Goal: Task Accomplishment & Management: Complete application form

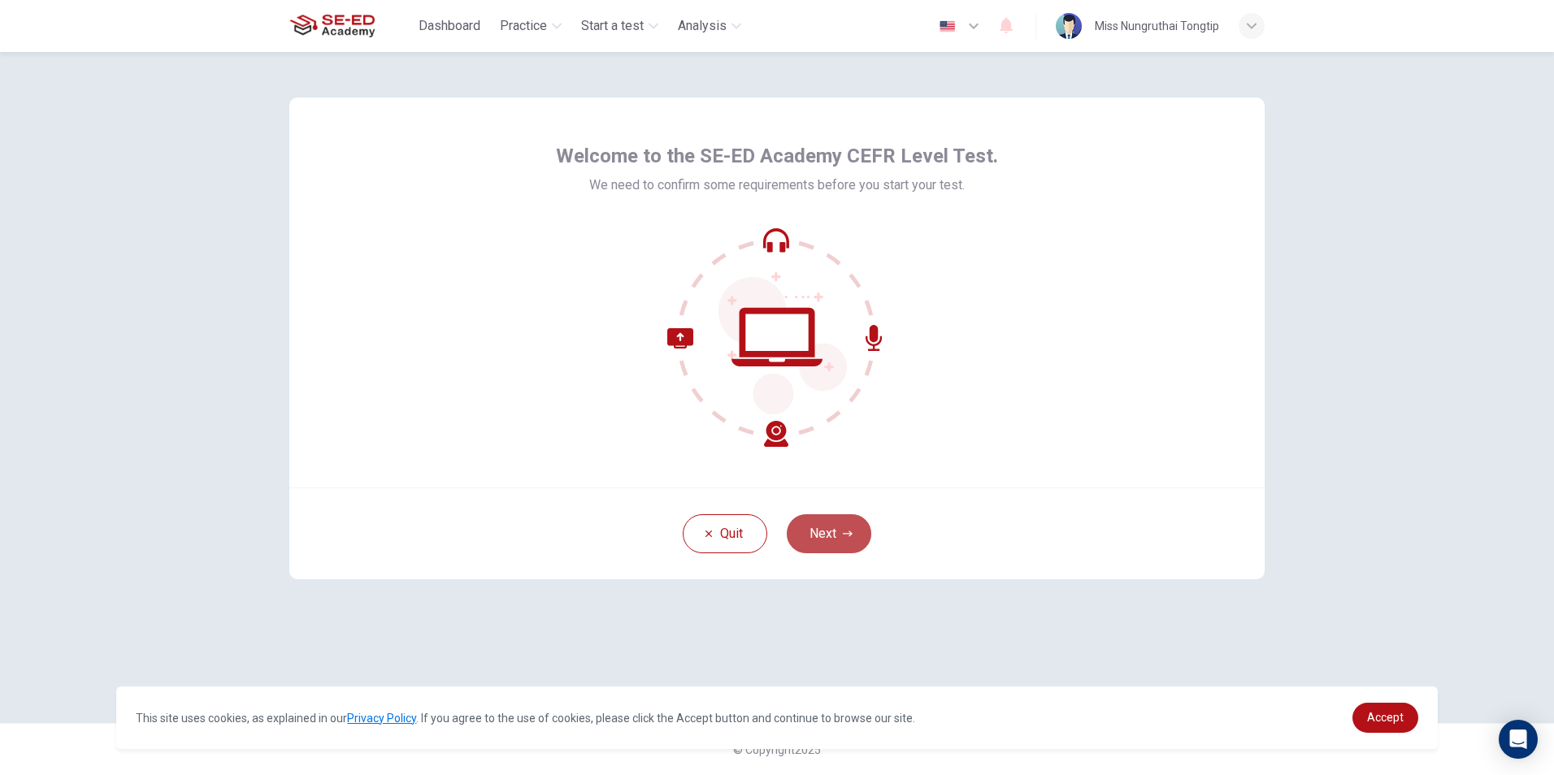
click at [832, 532] on button "Next" at bounding box center [829, 533] width 85 height 39
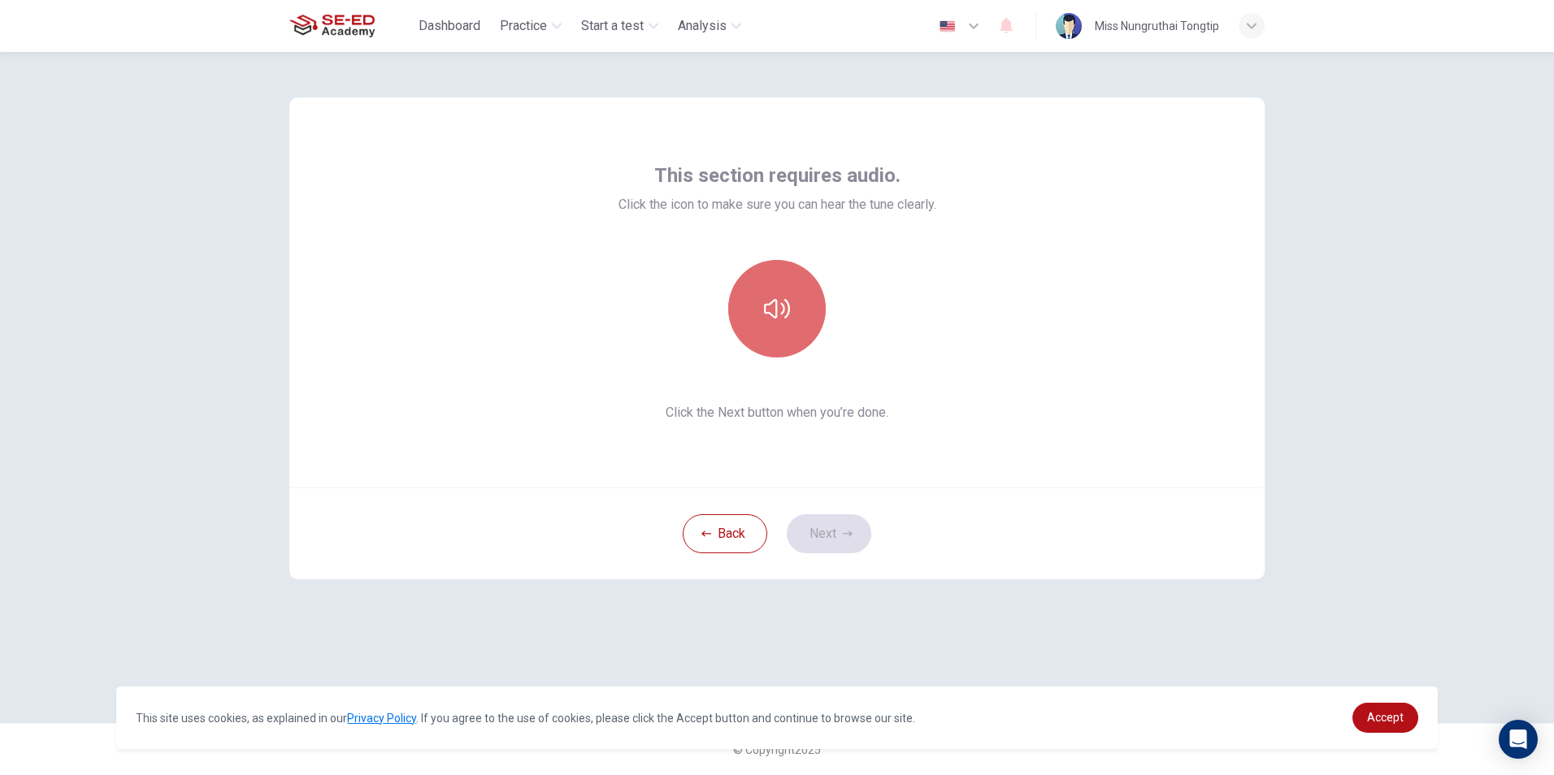
click at [787, 318] on icon "button" at bounding box center [777, 309] width 26 height 26
click at [785, 303] on icon "button" at bounding box center [777, 309] width 26 height 26
click at [792, 298] on button "button" at bounding box center [777, 309] width 98 height 98
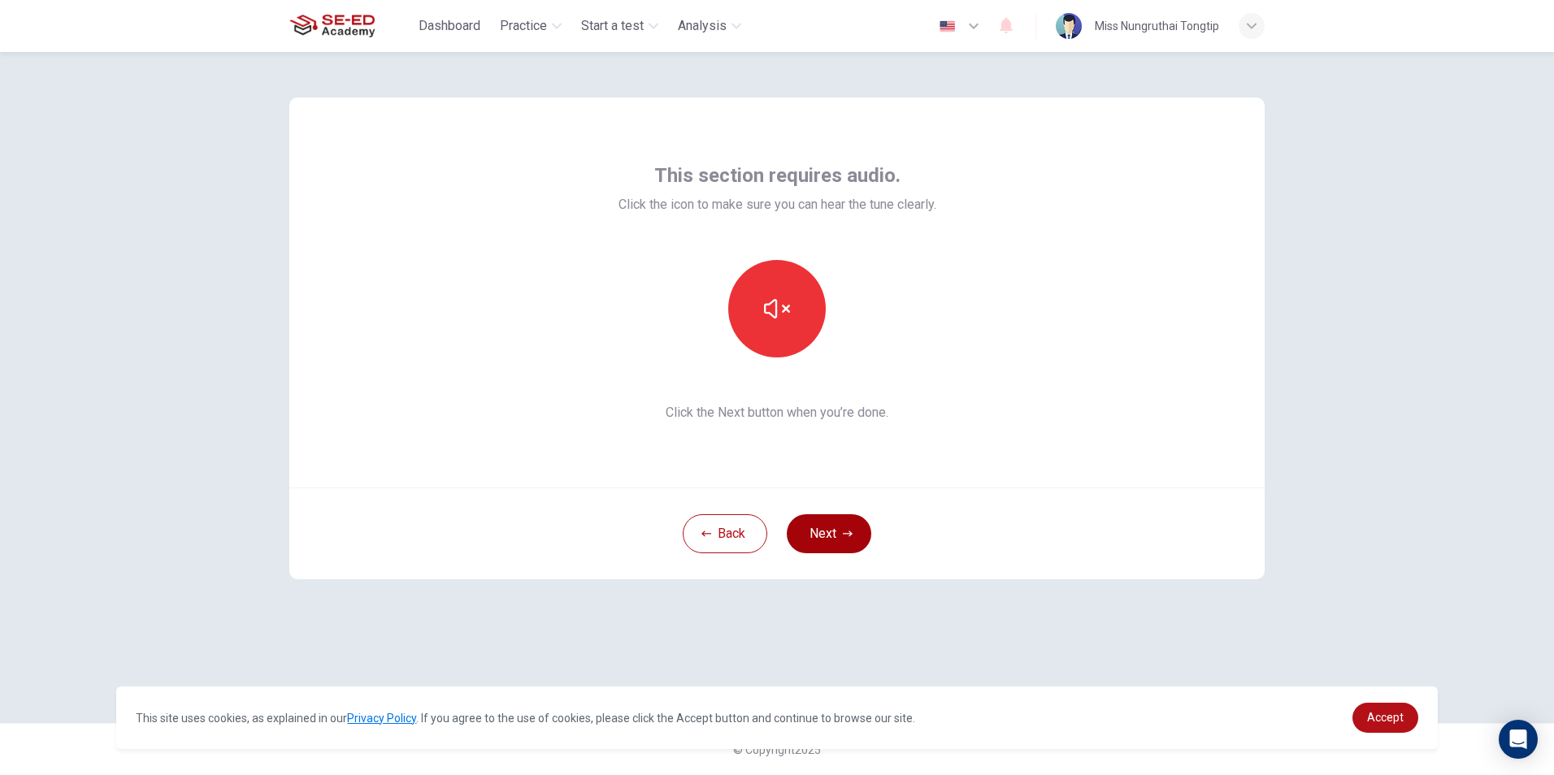
click at [844, 527] on button "Next" at bounding box center [829, 533] width 85 height 39
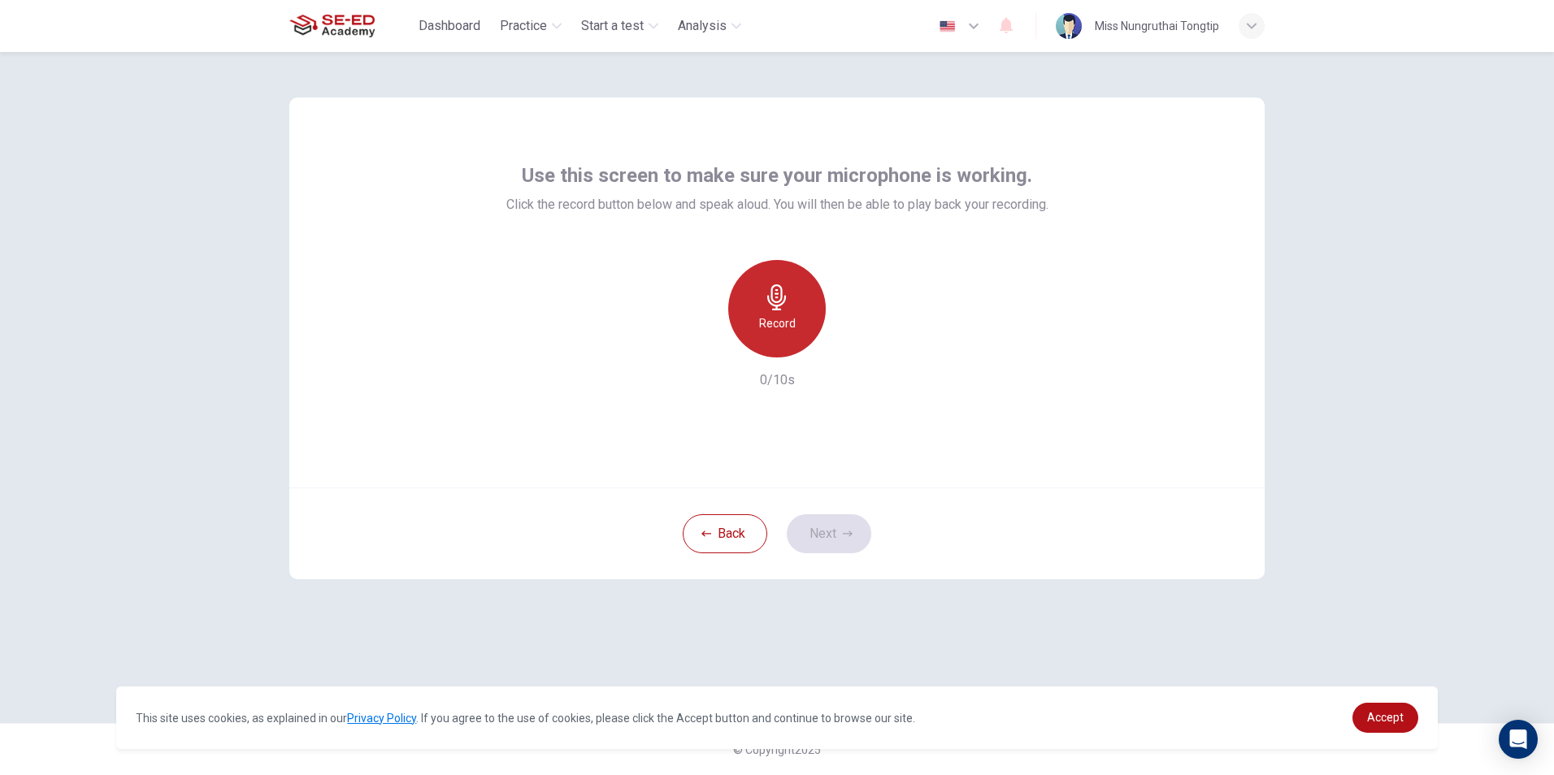
click at [759, 319] on h6 "Record" at bounding box center [777, 324] width 37 height 20
click at [835, 525] on button "Next" at bounding box center [829, 533] width 85 height 39
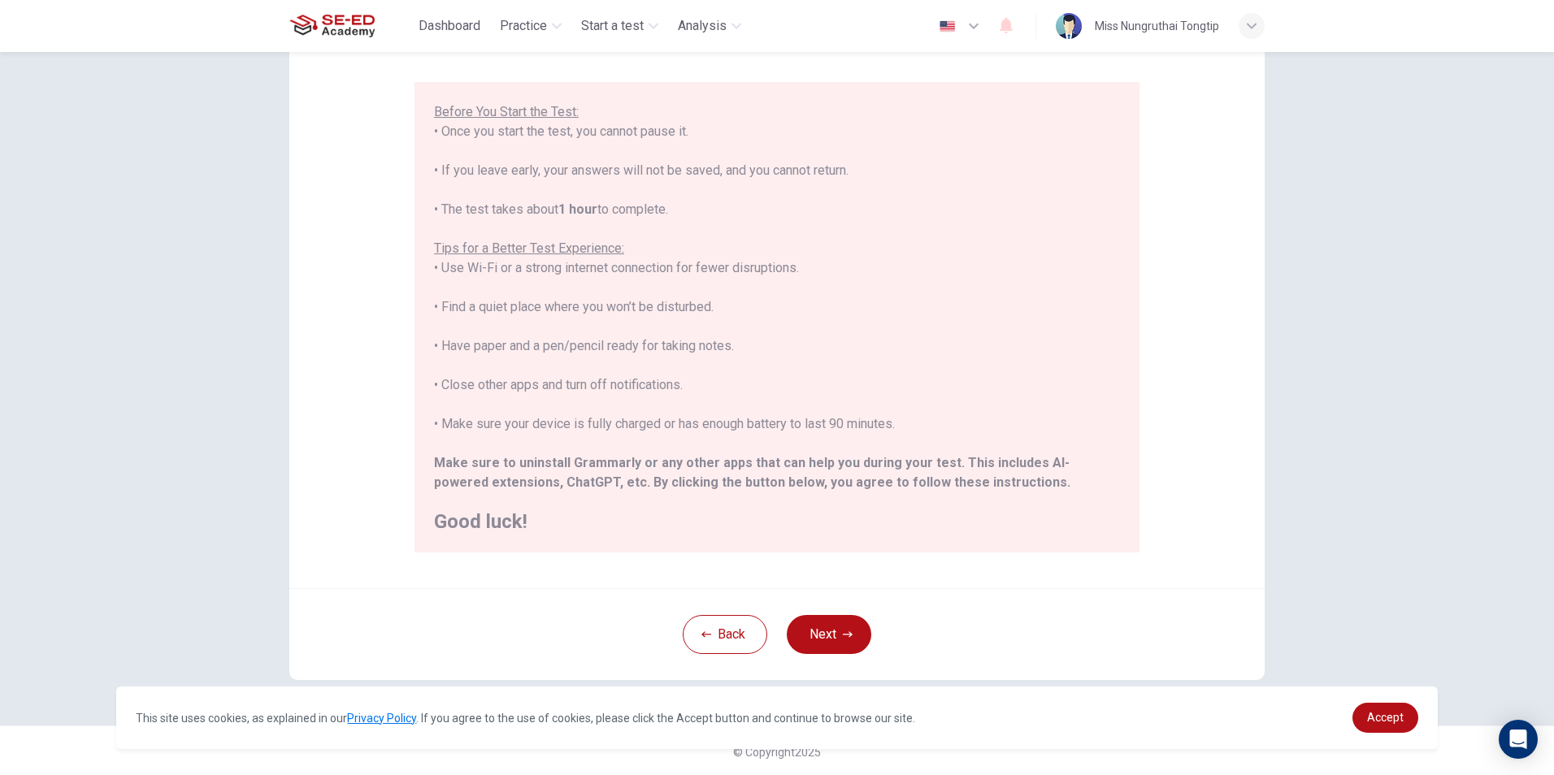
scroll to position [128, 0]
click at [807, 640] on button "Next" at bounding box center [829, 632] width 85 height 39
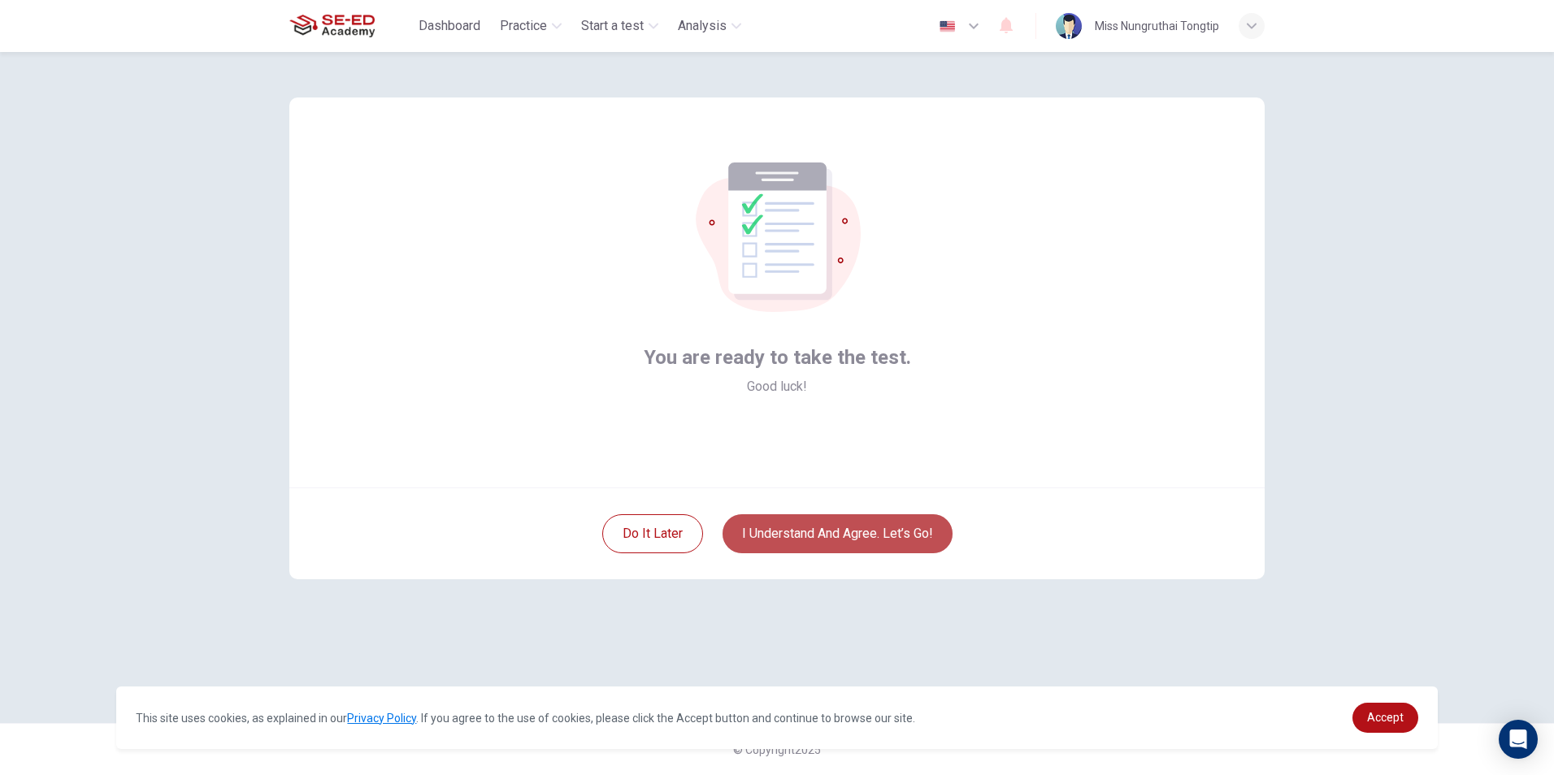
click at [811, 526] on button "I understand and agree. Let’s go!" at bounding box center [837, 533] width 230 height 39
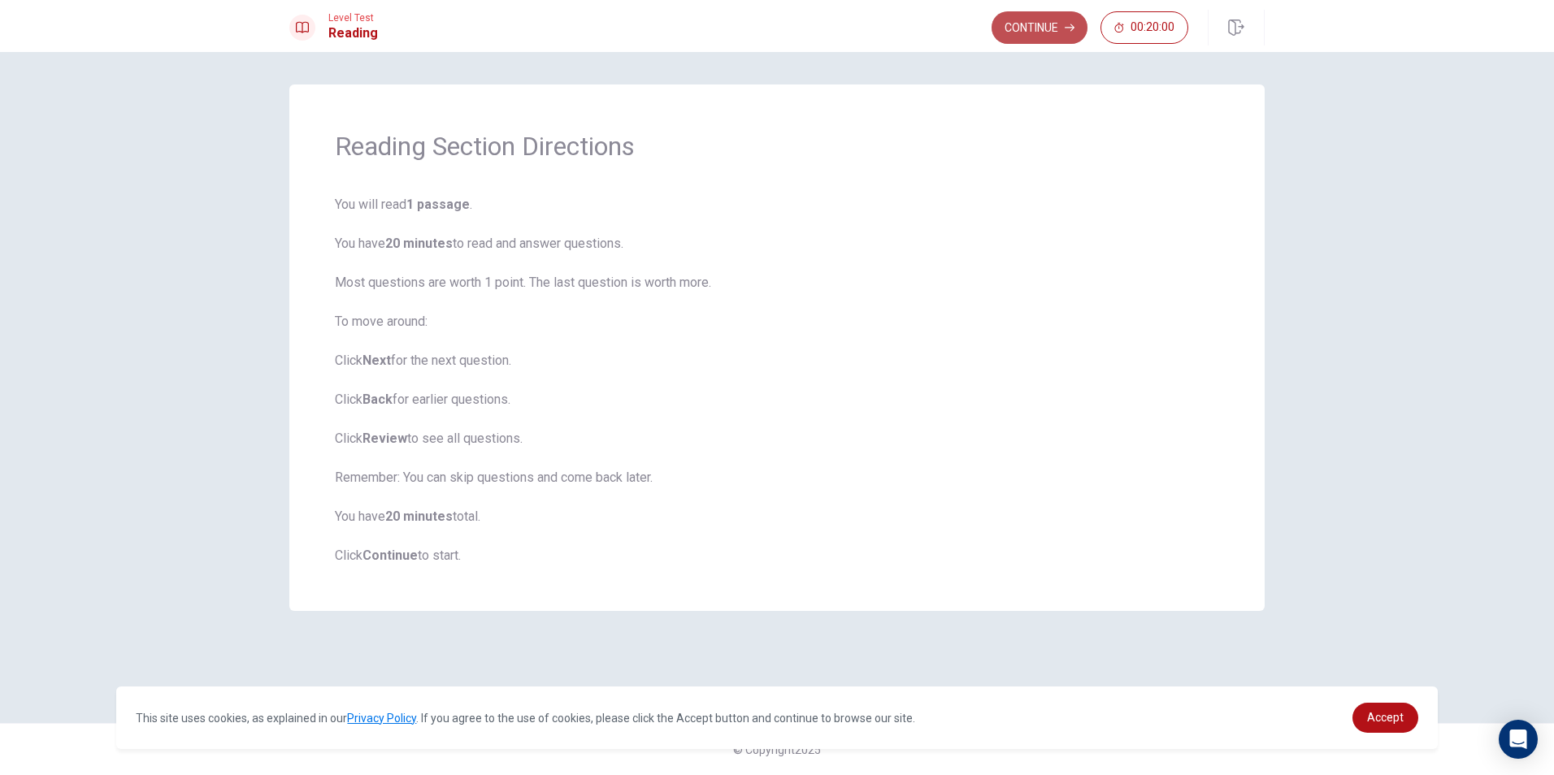
click at [1026, 40] on button "Continue" at bounding box center [1039, 27] width 96 height 33
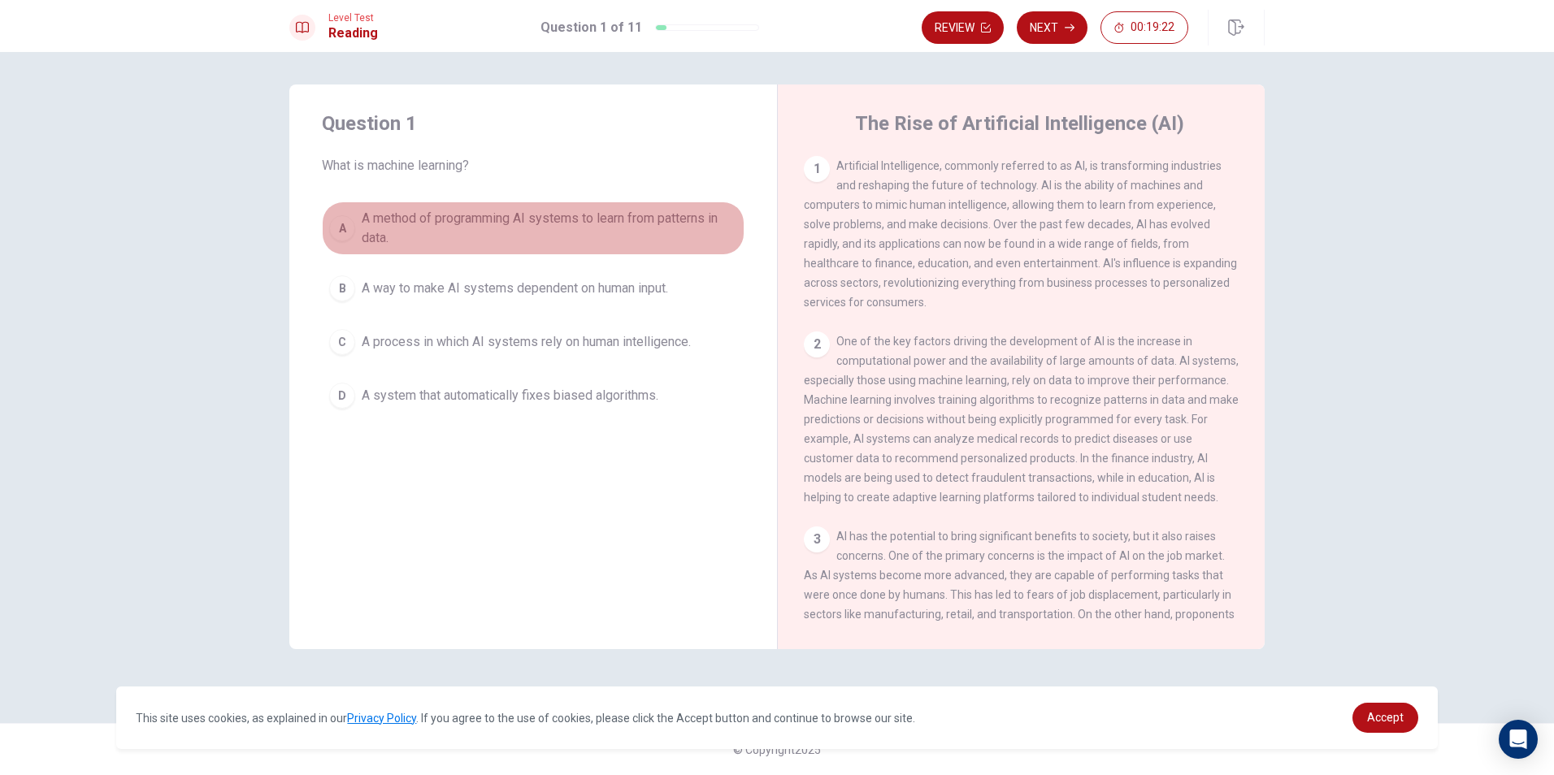
click at [345, 238] on div "A" at bounding box center [342, 228] width 26 height 26
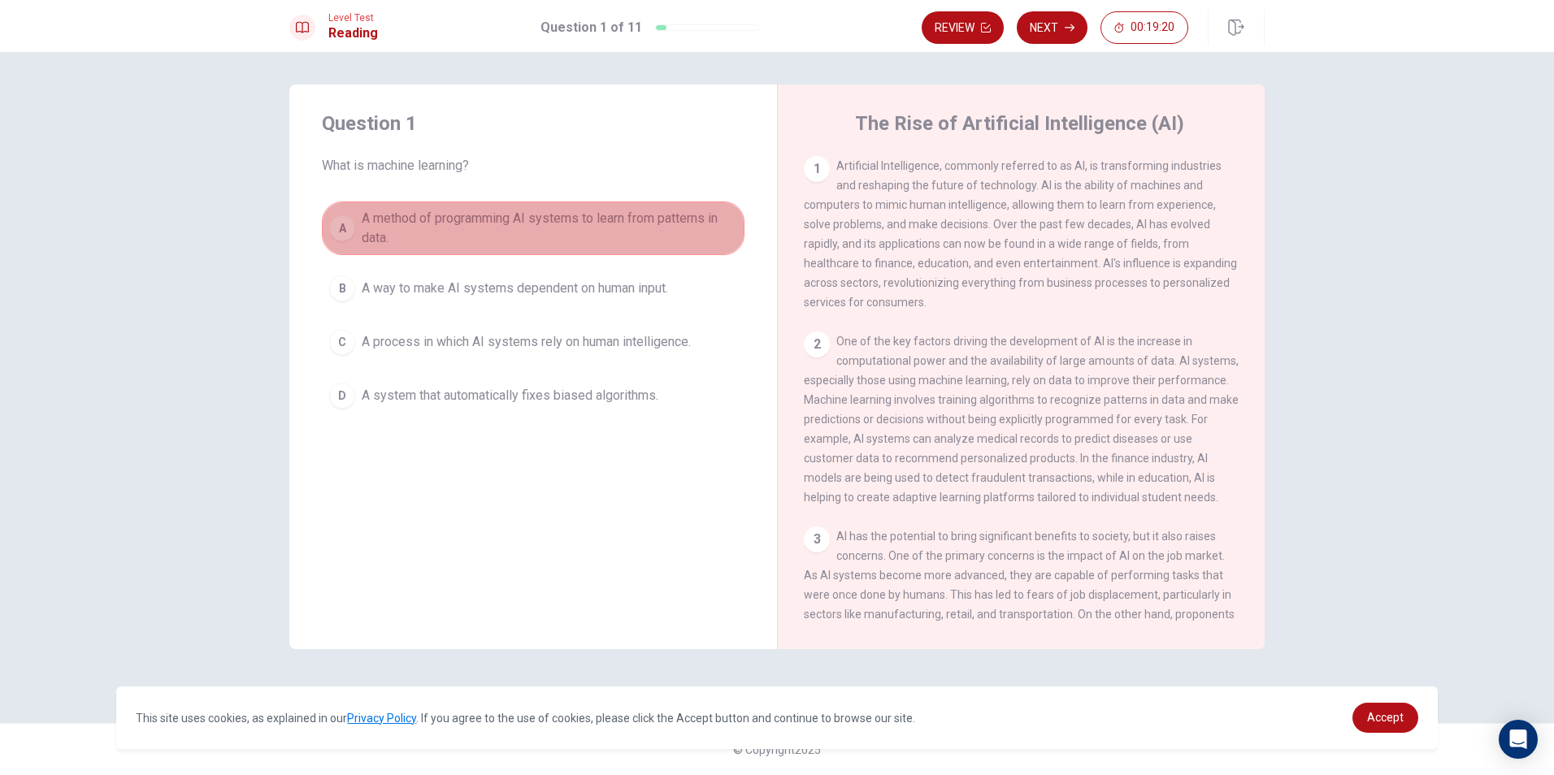
click at [358, 233] on button "A A method of programming AI systems to learn from patterns in data." at bounding box center [533, 229] width 423 height 54
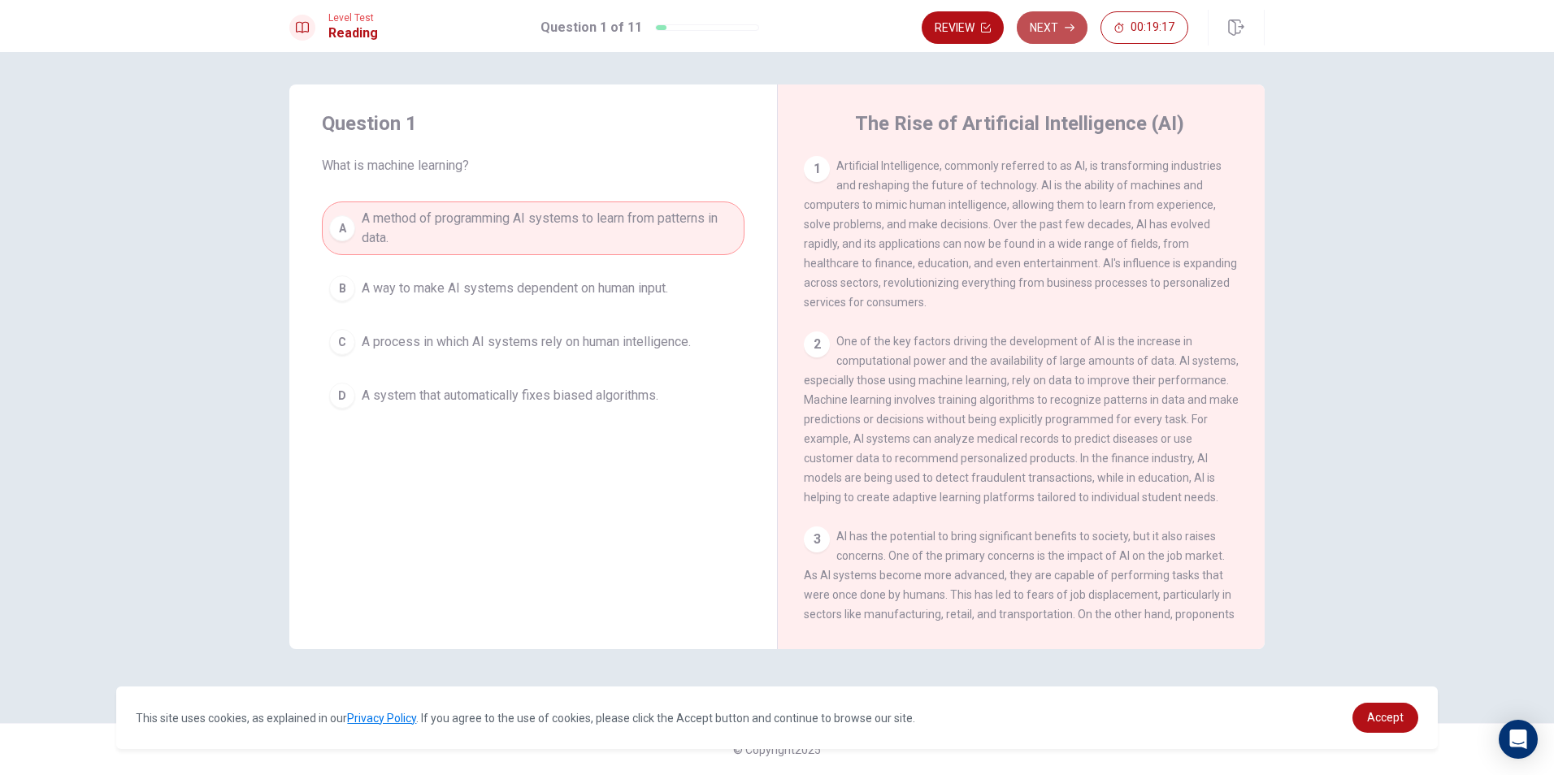
click at [1057, 35] on button "Next" at bounding box center [1052, 27] width 71 height 33
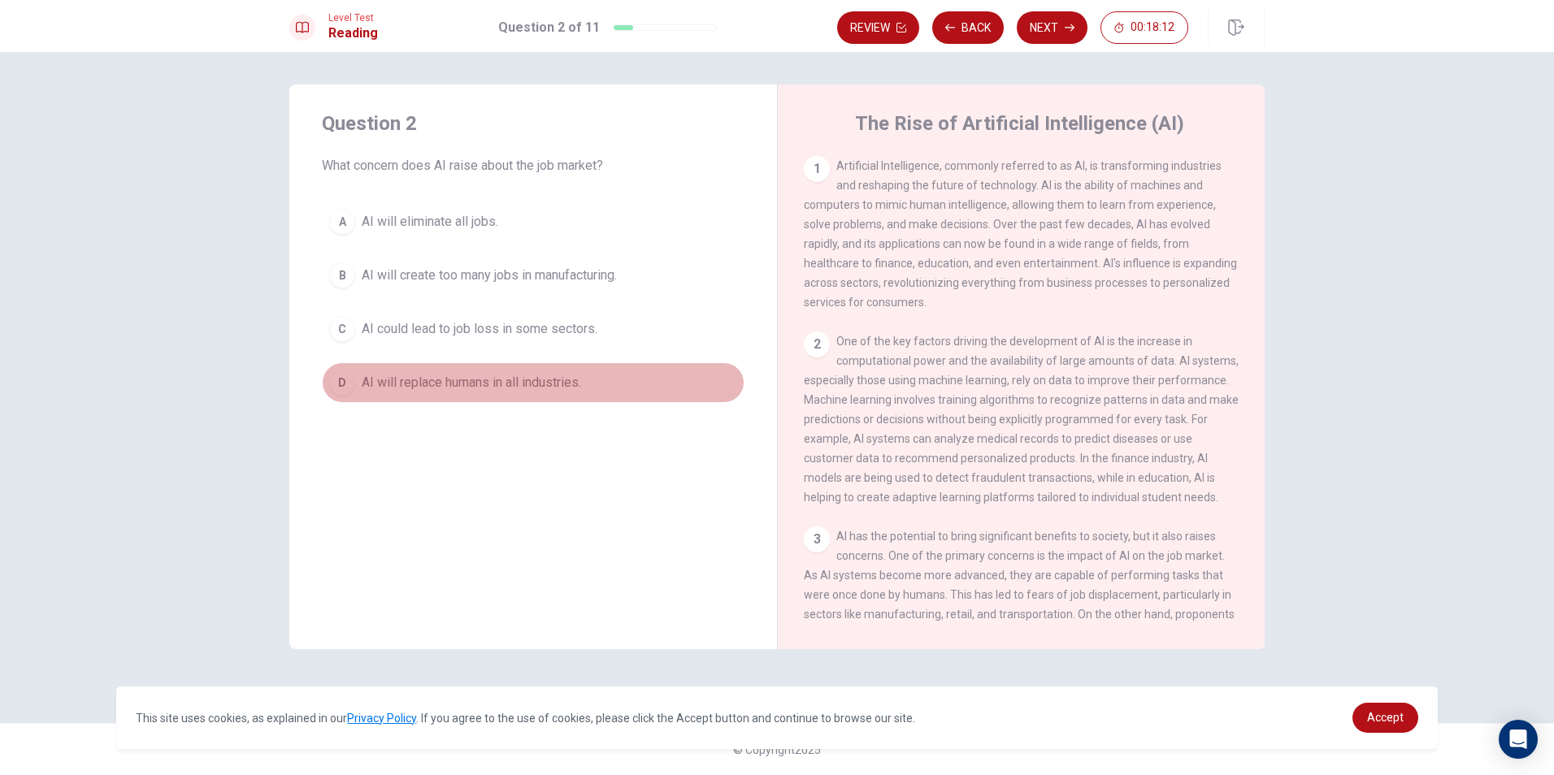
click at [445, 379] on span "AI will replace humans in all industries." at bounding box center [471, 383] width 219 height 20
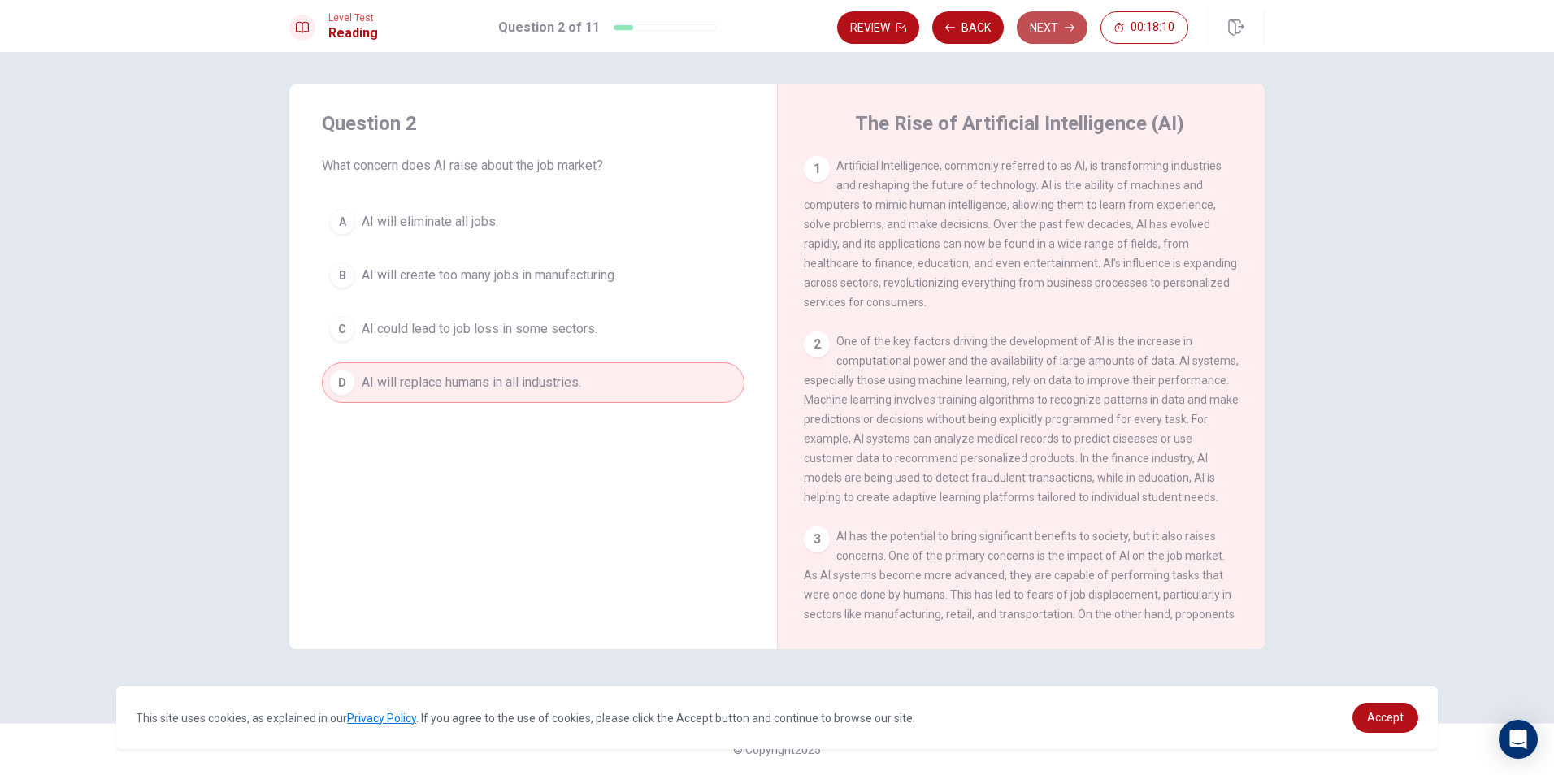
click at [1038, 22] on button "Next" at bounding box center [1052, 27] width 71 height 33
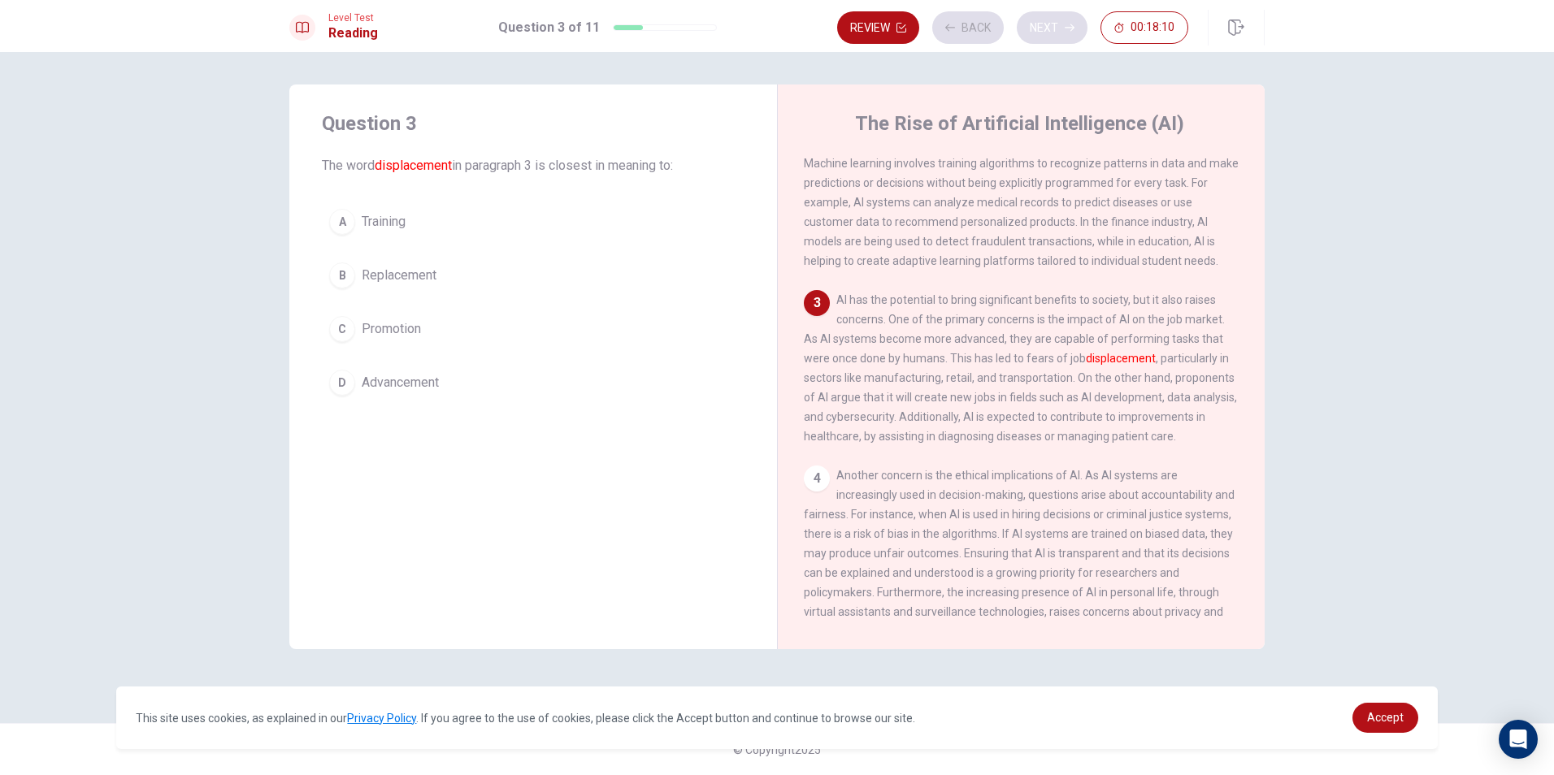
scroll to position [262, 0]
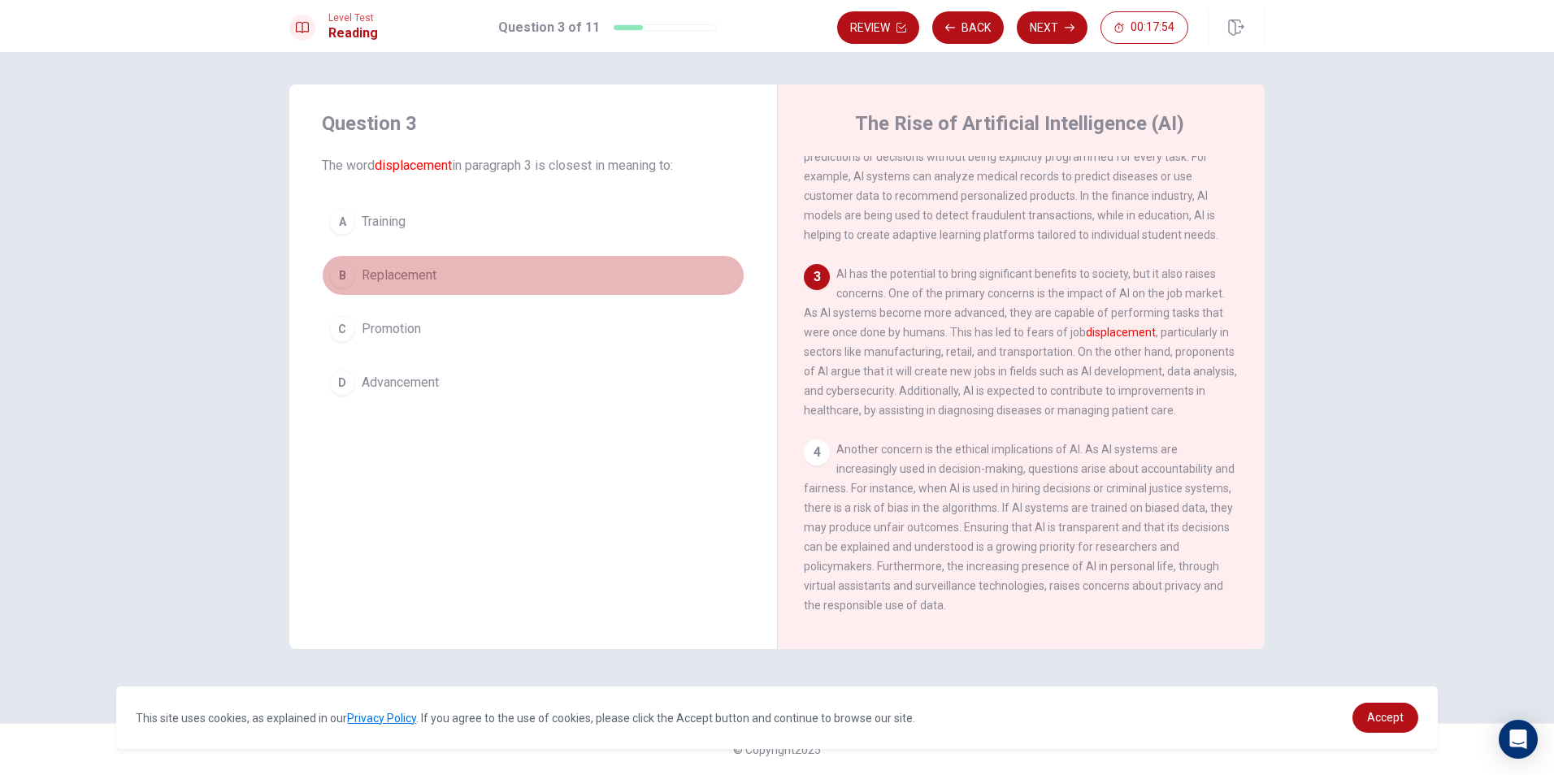
click at [418, 275] on span "Replacement" at bounding box center [399, 276] width 75 height 20
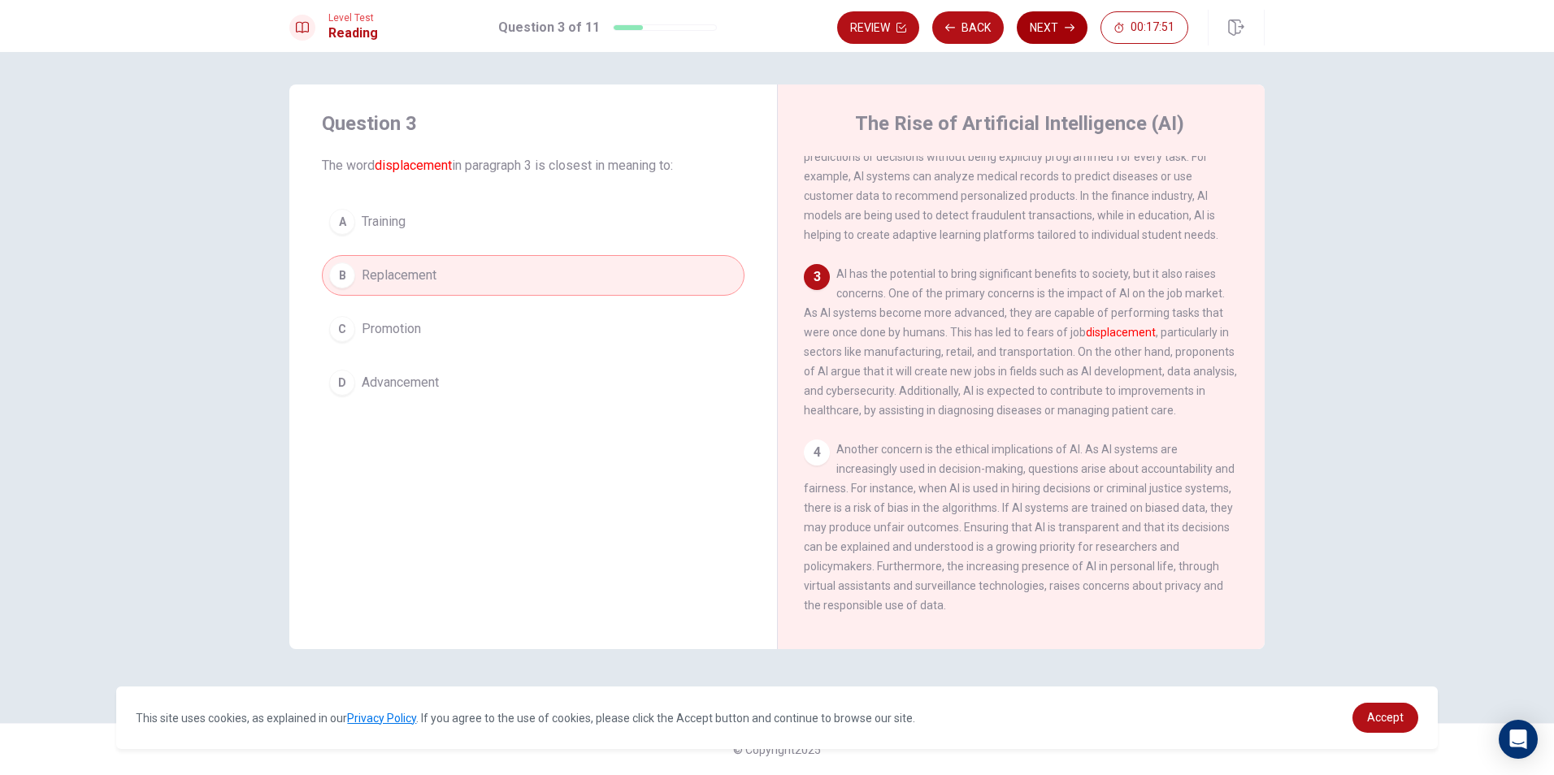
click at [1038, 24] on button "Next" at bounding box center [1052, 27] width 71 height 33
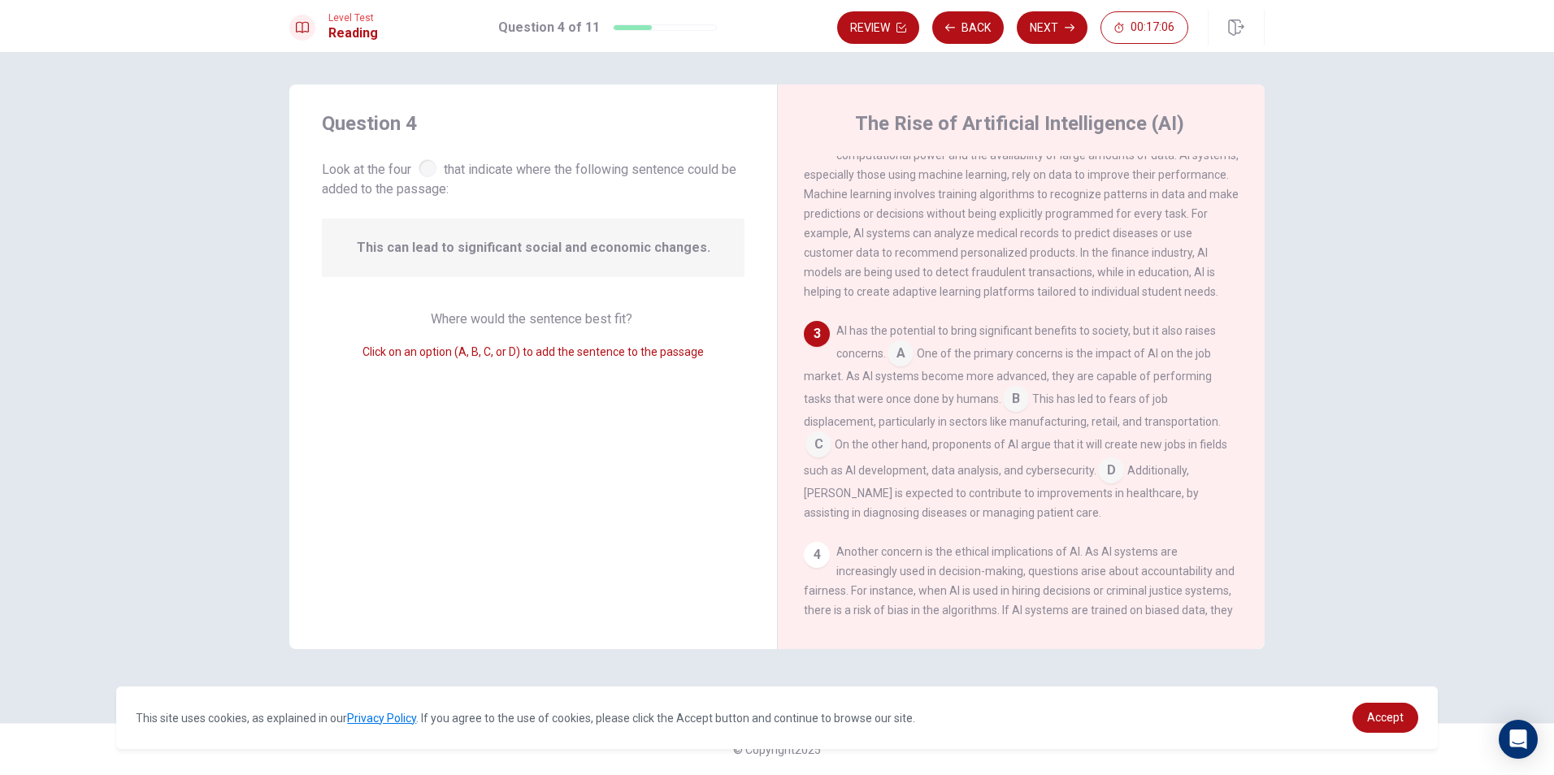
scroll to position [177, 0]
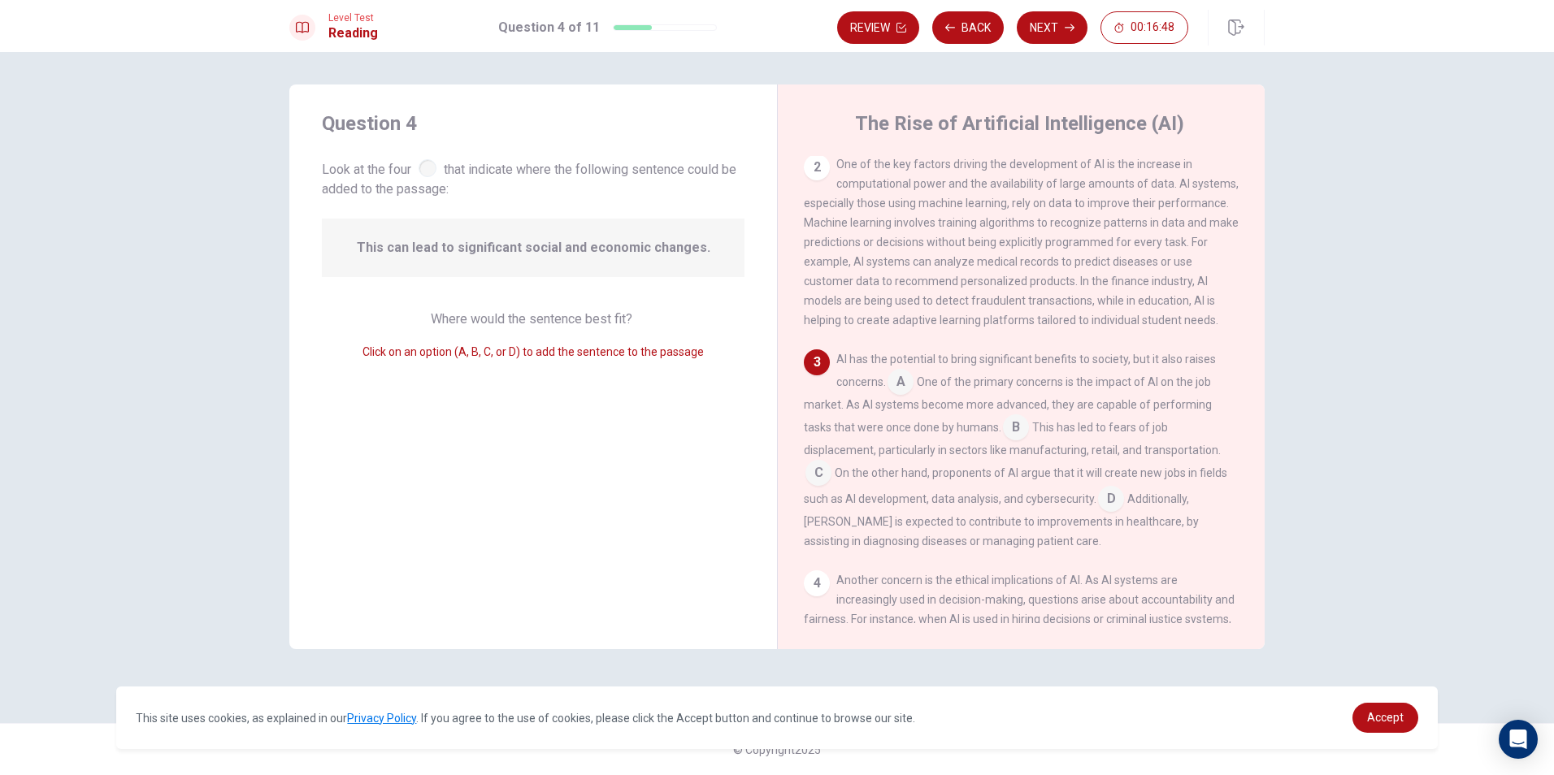
click at [1072, 448] on span "This has led to fears of job displacement, particularly in sectors like manufac…" at bounding box center [1012, 439] width 417 height 36
click at [1022, 441] on input at bounding box center [1016, 429] width 26 height 26
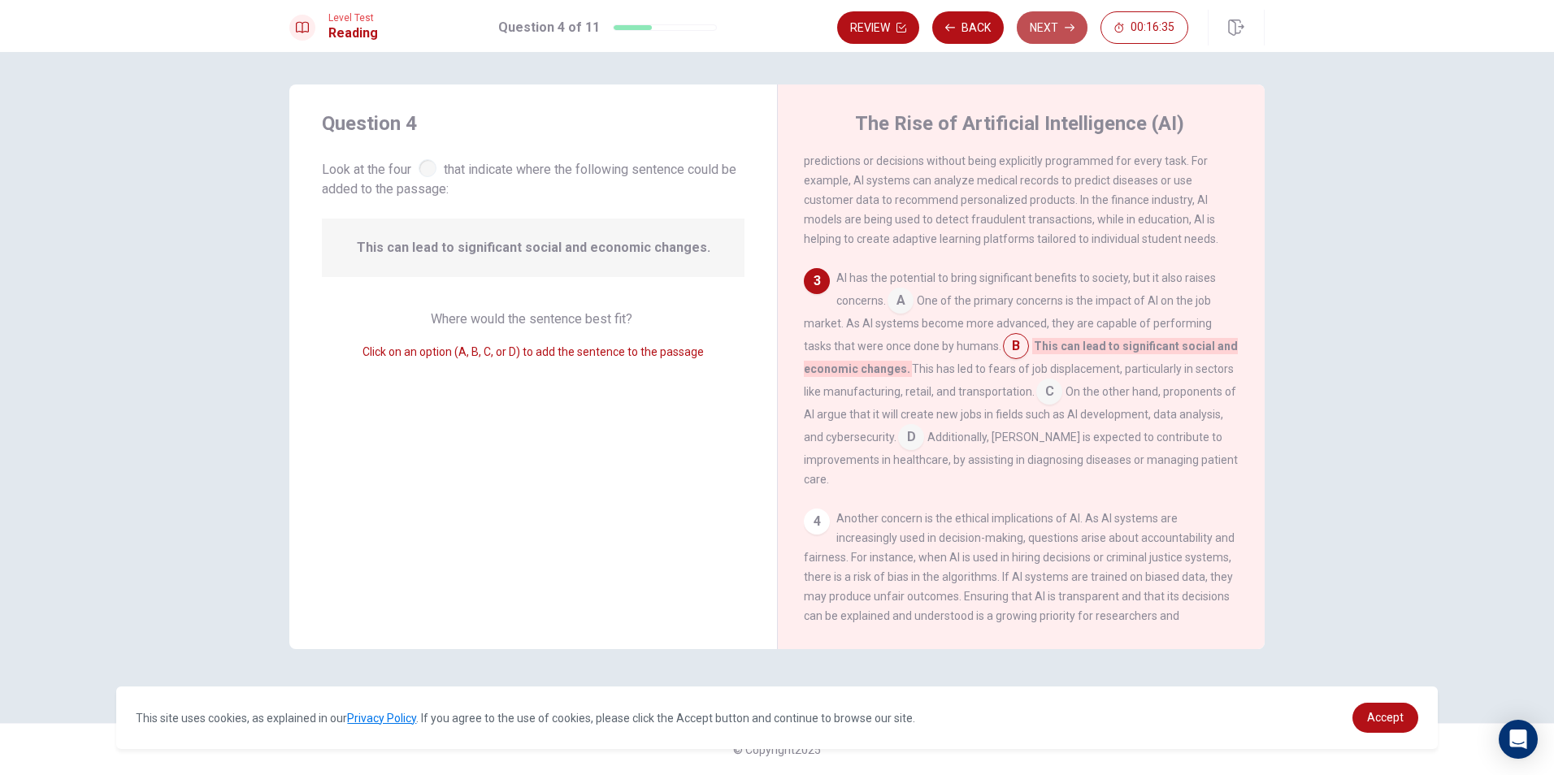
click at [1057, 19] on button "Next" at bounding box center [1052, 27] width 71 height 33
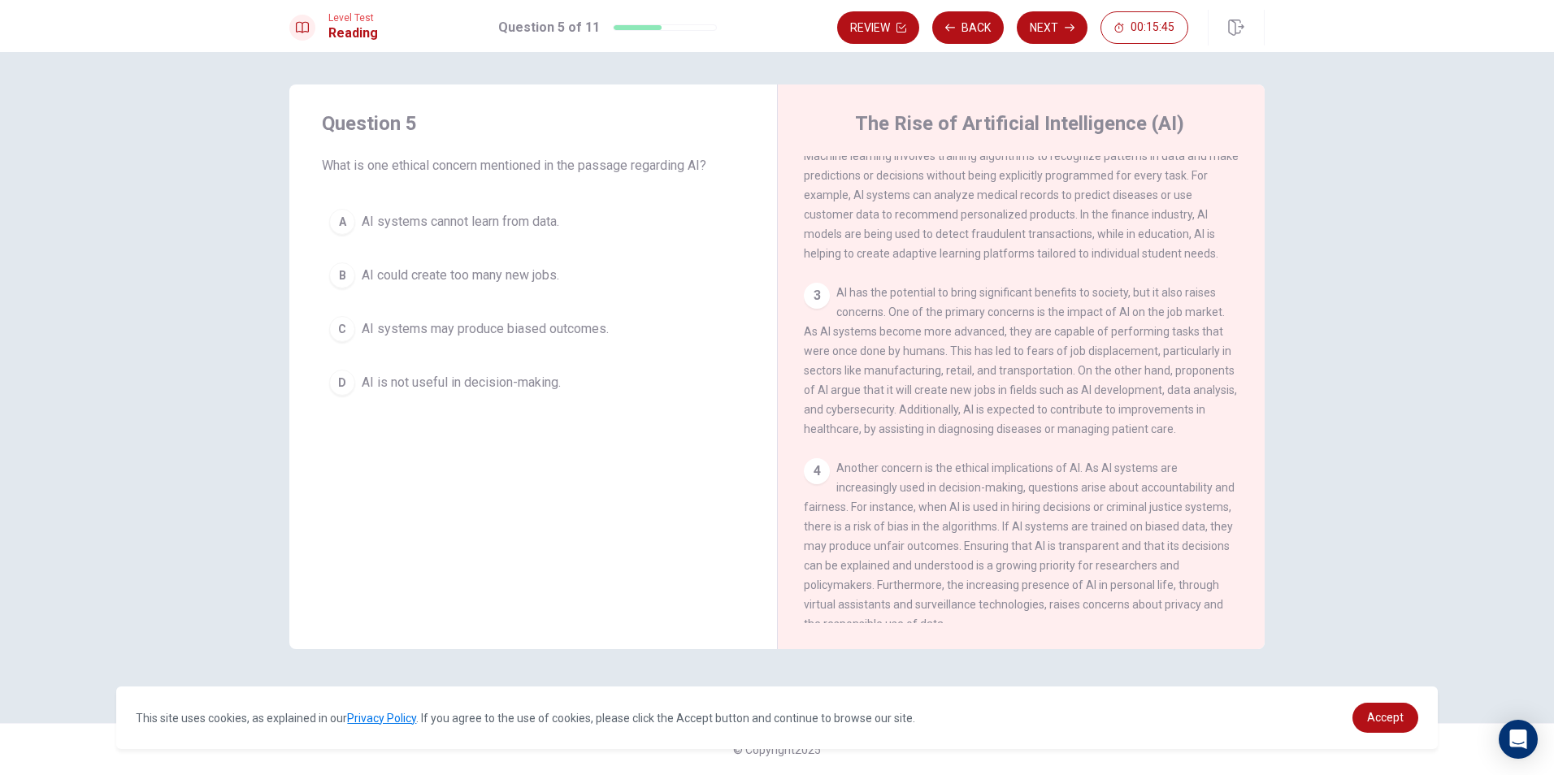
scroll to position [325, 0]
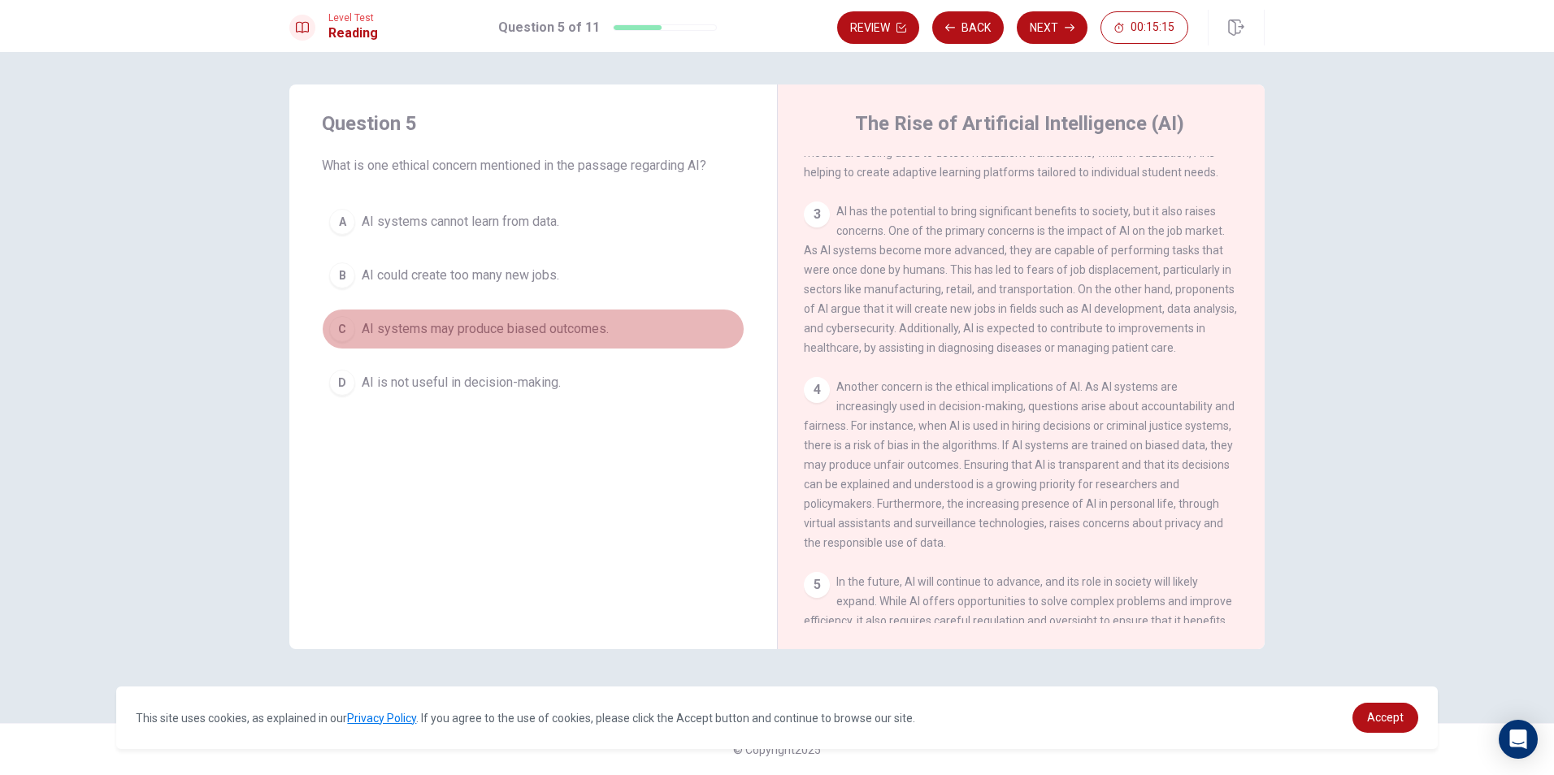
click at [510, 328] on span "AI systems may produce biased outcomes." at bounding box center [485, 329] width 247 height 20
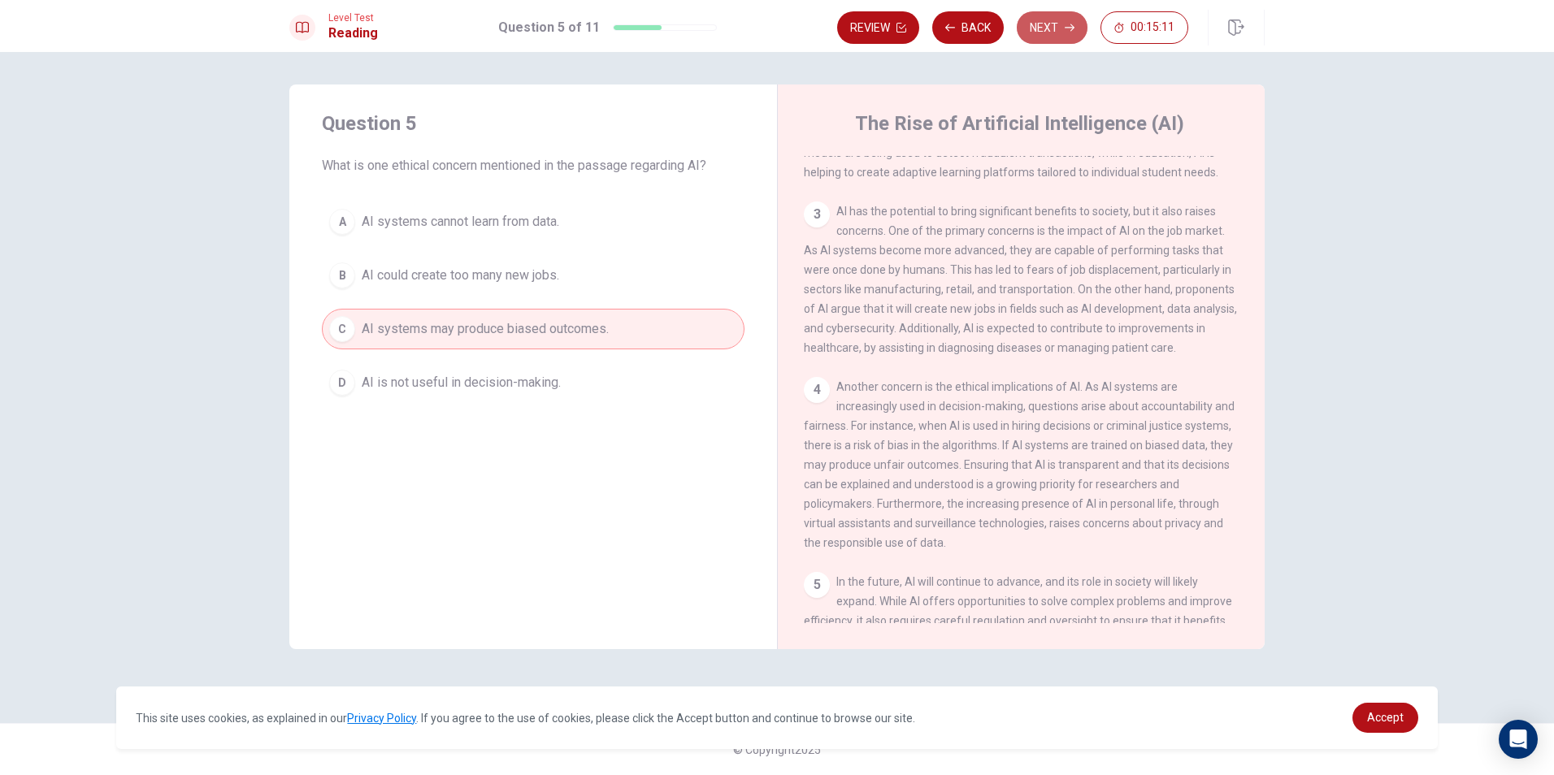
click at [1025, 31] on button "Next" at bounding box center [1052, 27] width 71 height 33
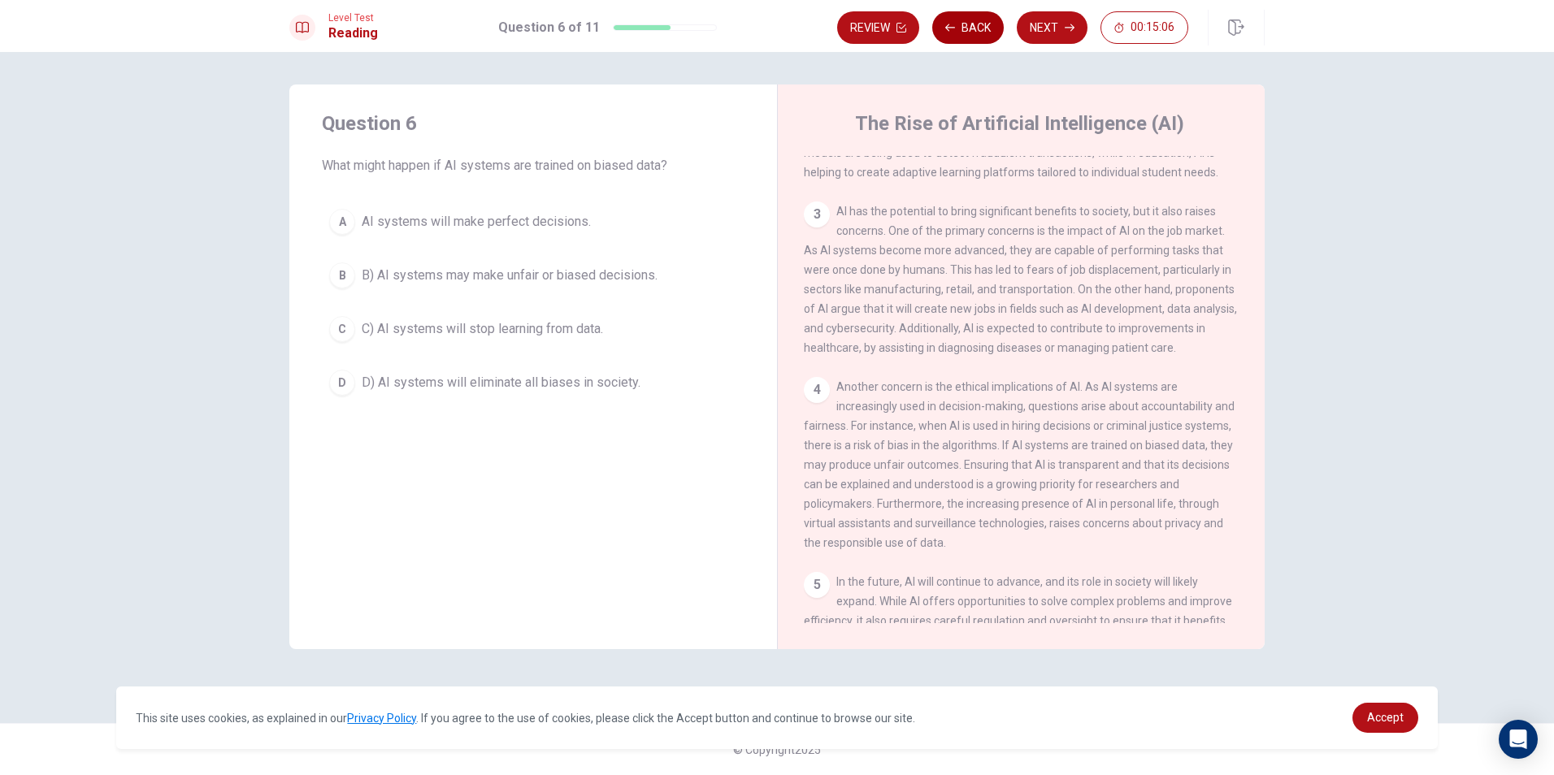
click at [944, 21] on button "Back" at bounding box center [968, 27] width 72 height 33
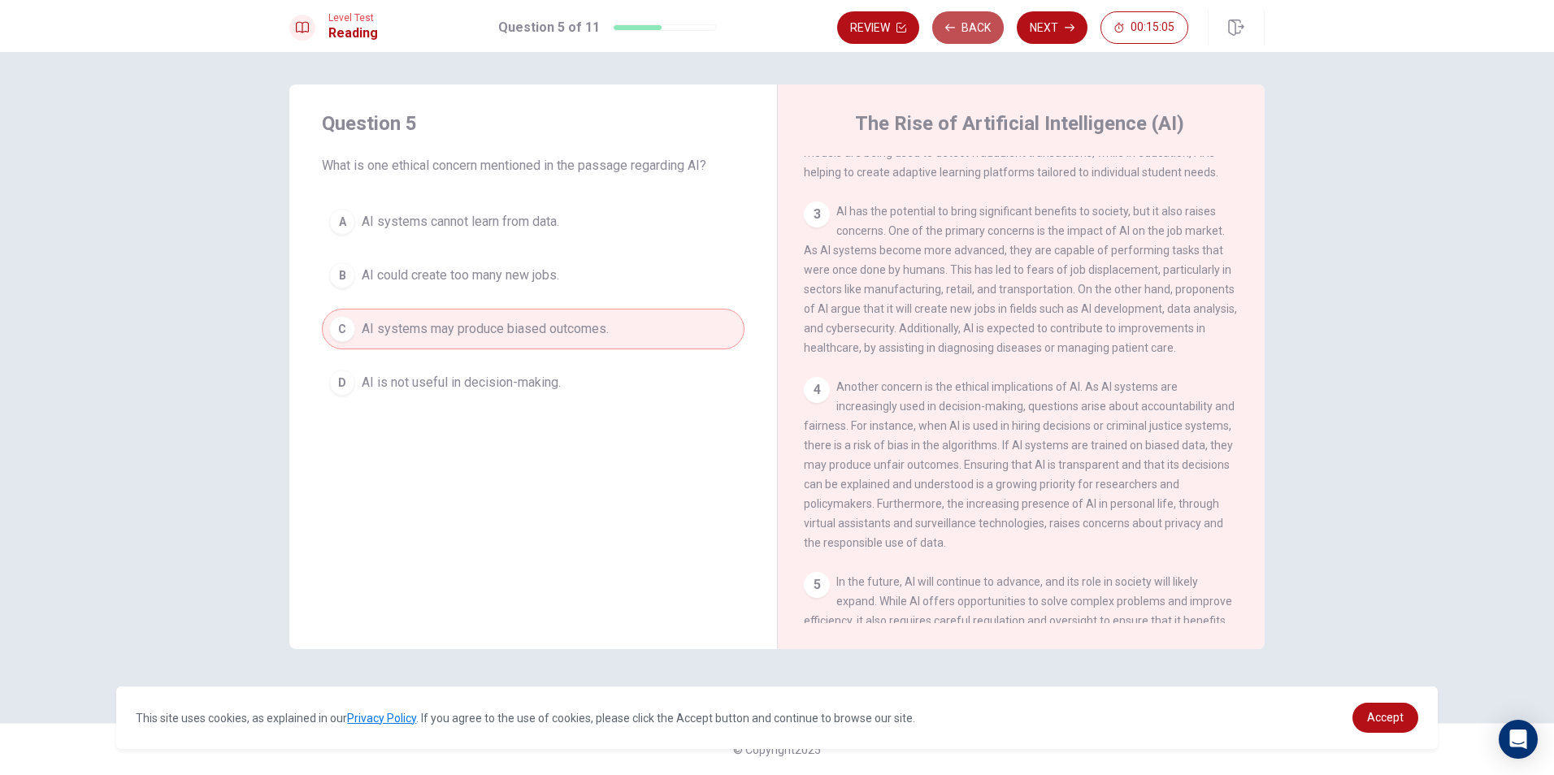
click at [944, 21] on button "Back" at bounding box center [968, 27] width 72 height 33
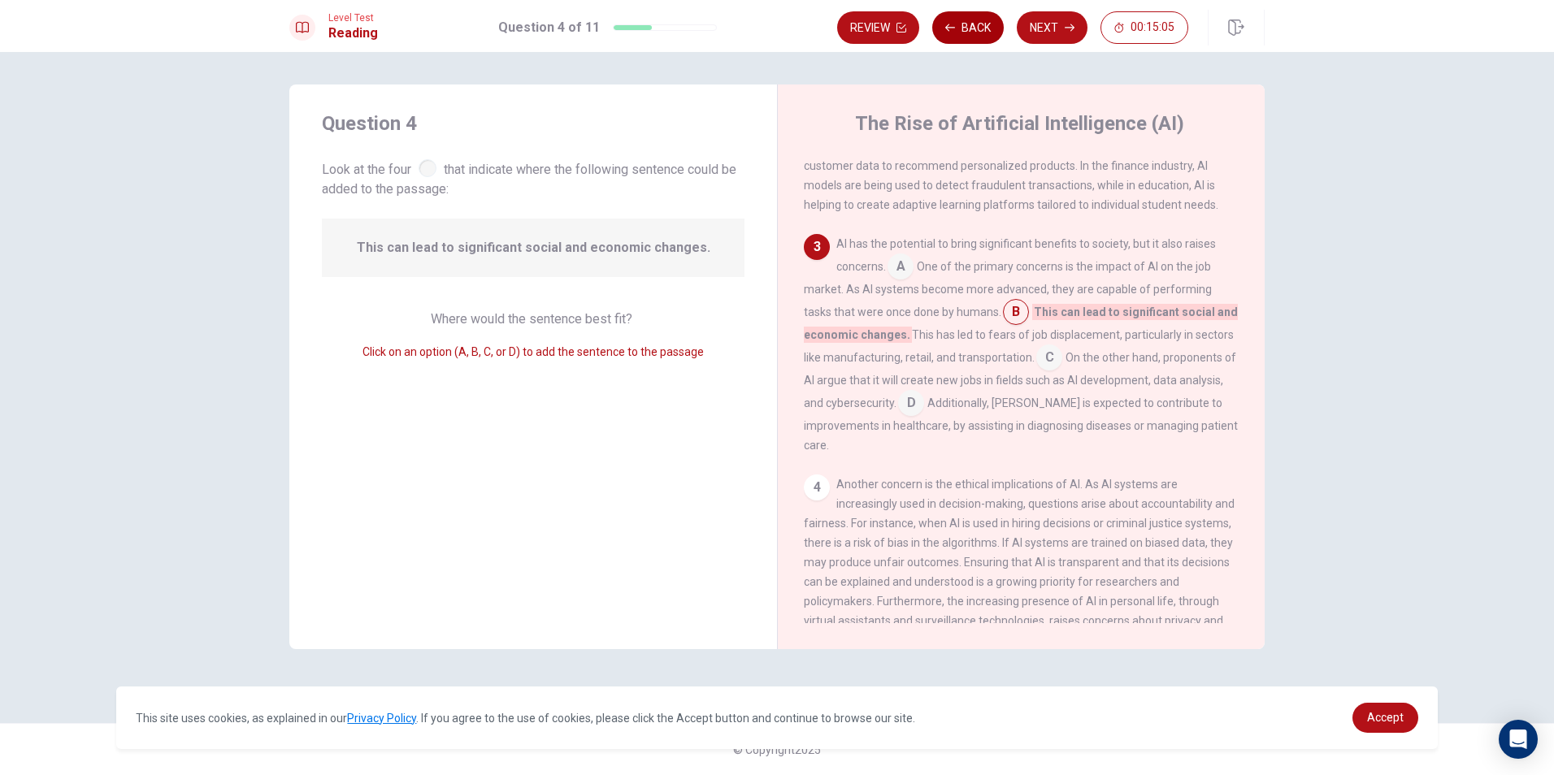
scroll to position [301, 0]
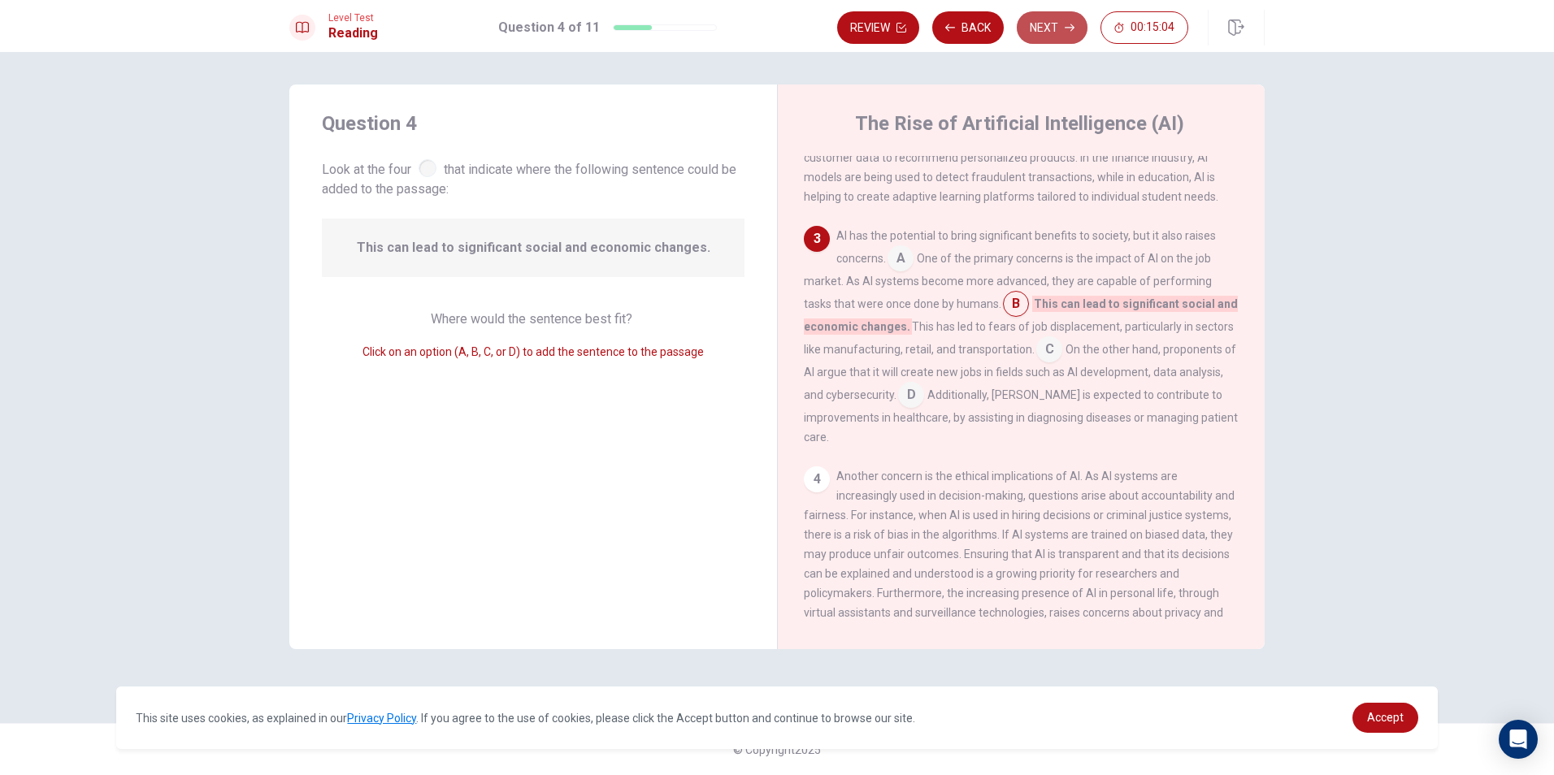
click at [1050, 19] on button "Next" at bounding box center [1052, 27] width 71 height 33
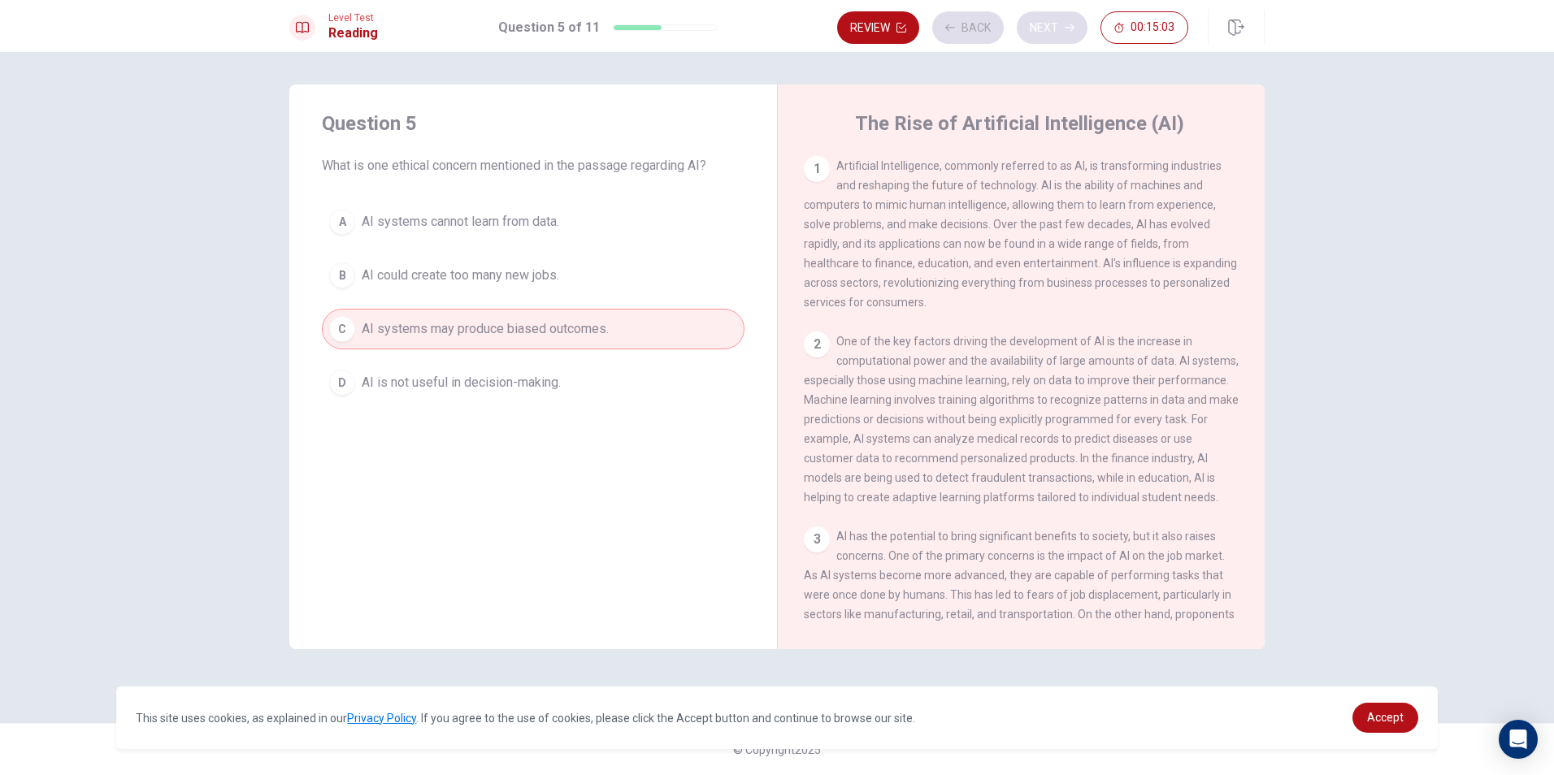
click at [1050, 19] on div "Review Back Next 00:15:03" at bounding box center [1012, 27] width 351 height 33
click at [1061, 24] on button "Next" at bounding box center [1052, 27] width 71 height 33
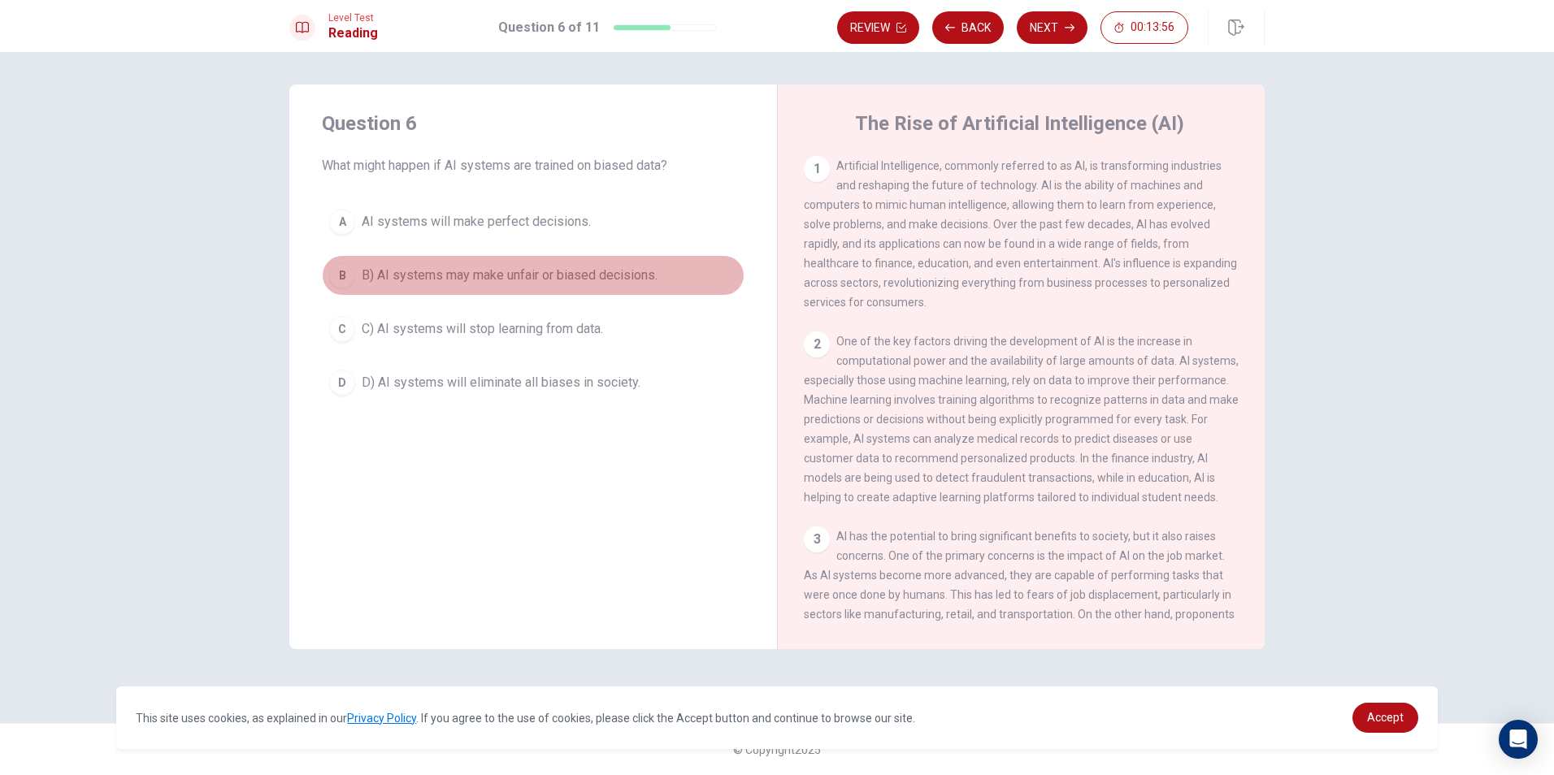
click at [571, 269] on span "B) AI systems may make unfair or biased decisions." at bounding box center [510, 276] width 296 height 20
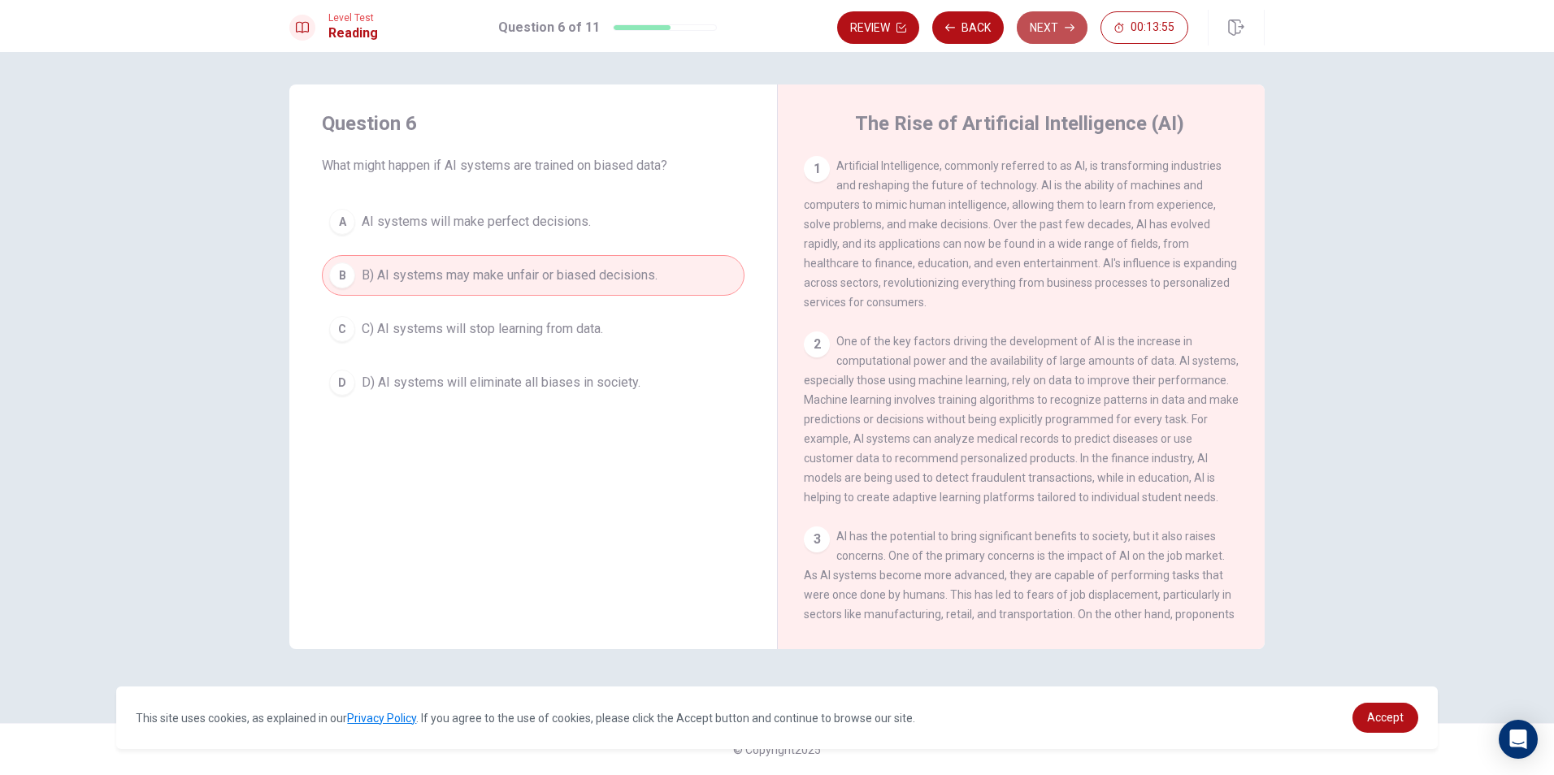
click at [1065, 24] on icon "button" at bounding box center [1070, 28] width 10 height 10
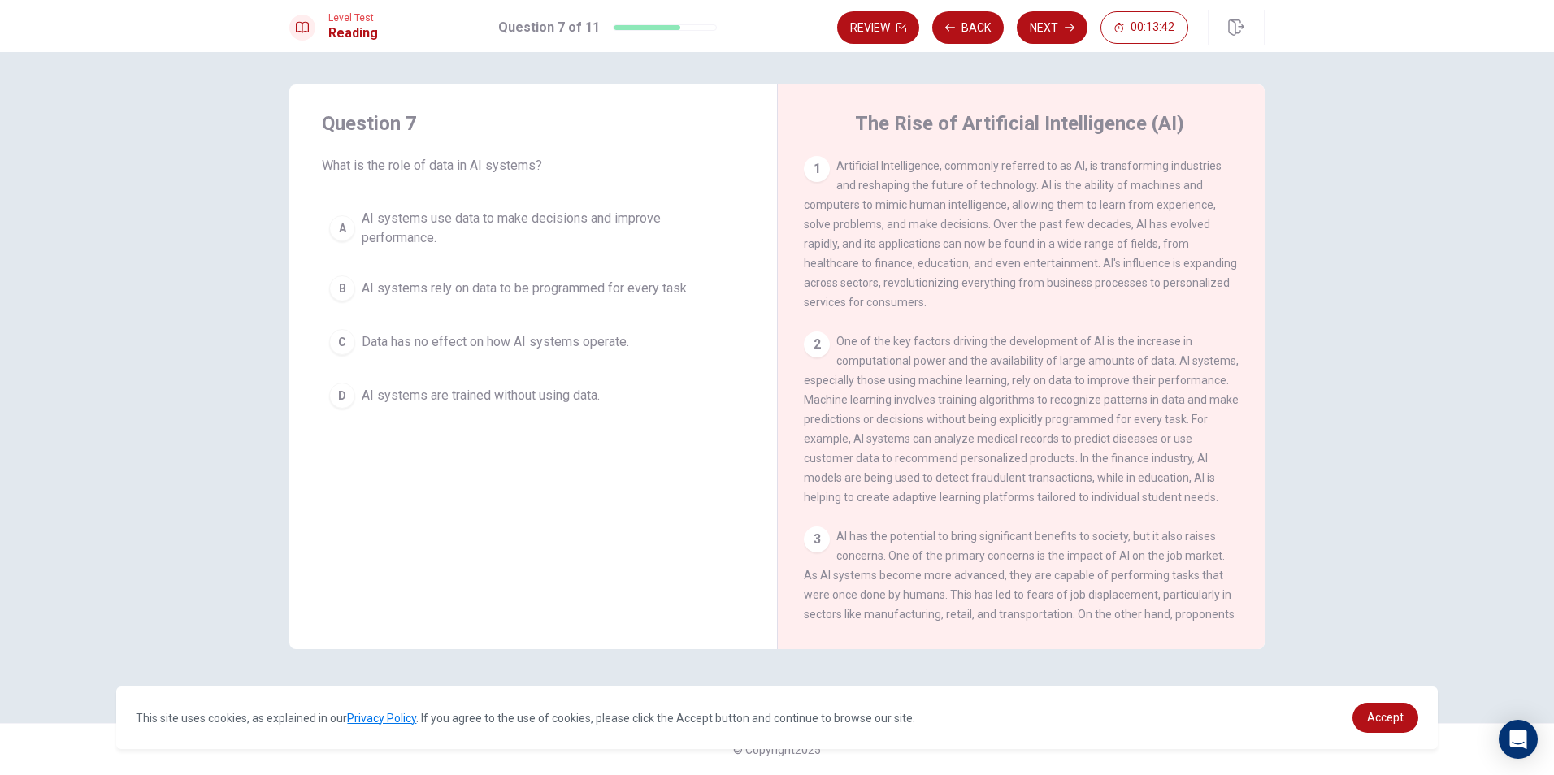
click at [677, 282] on span "AI systems rely on data to be programmed for every task." at bounding box center [526, 289] width 328 height 20
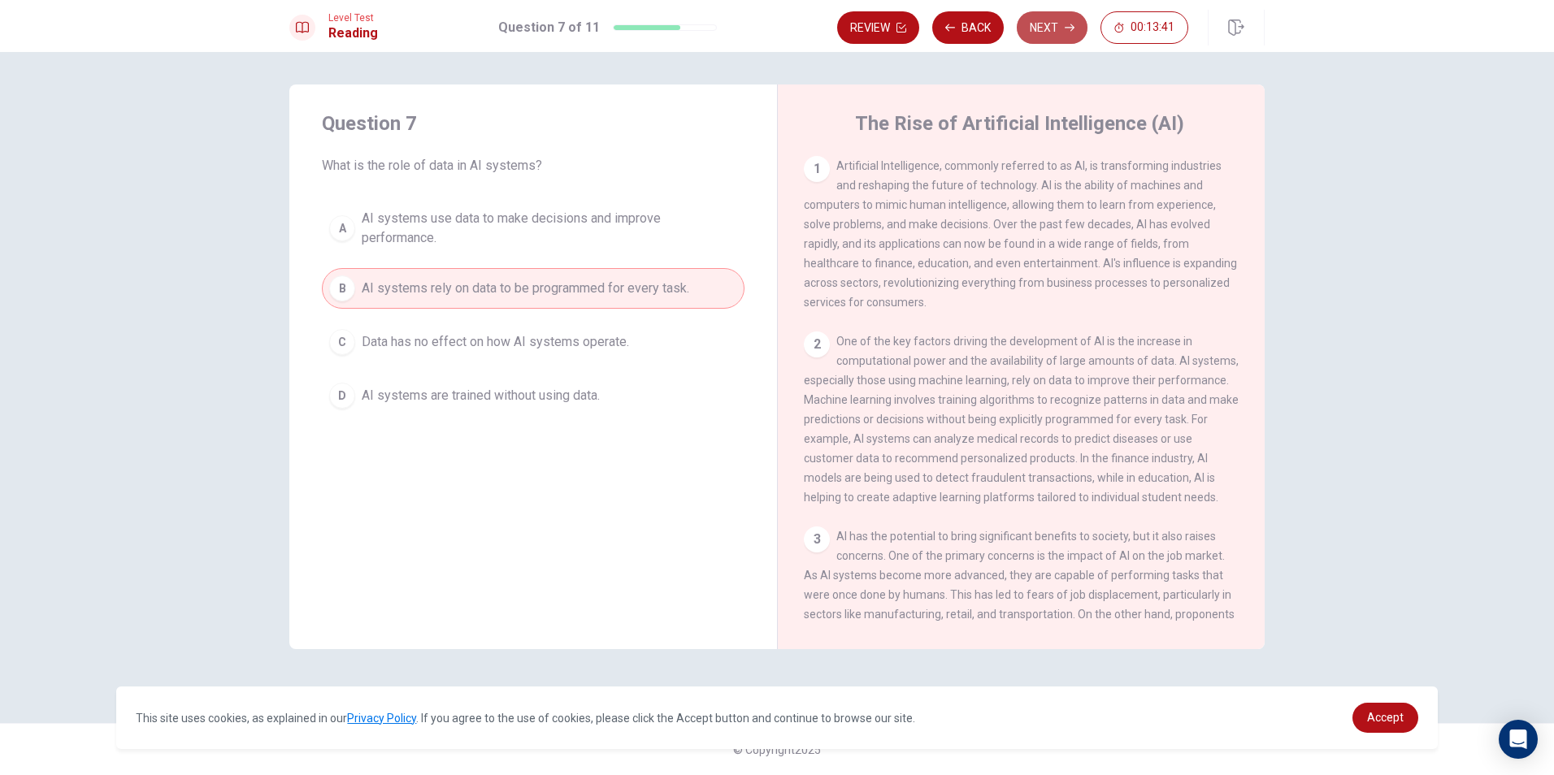
click at [1038, 13] on button "Next" at bounding box center [1052, 27] width 71 height 33
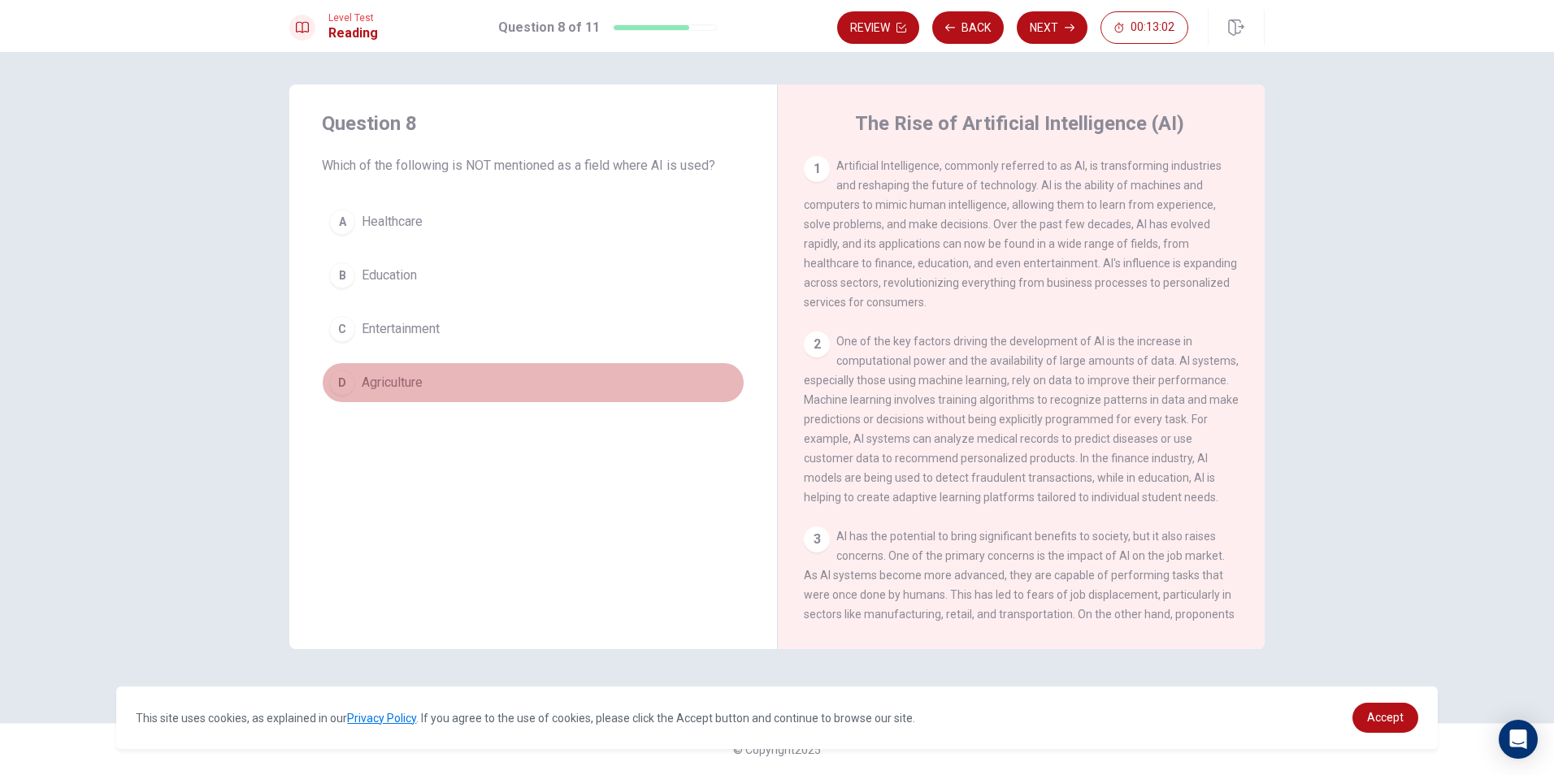
click at [383, 378] on span "Agriculture" at bounding box center [392, 383] width 61 height 20
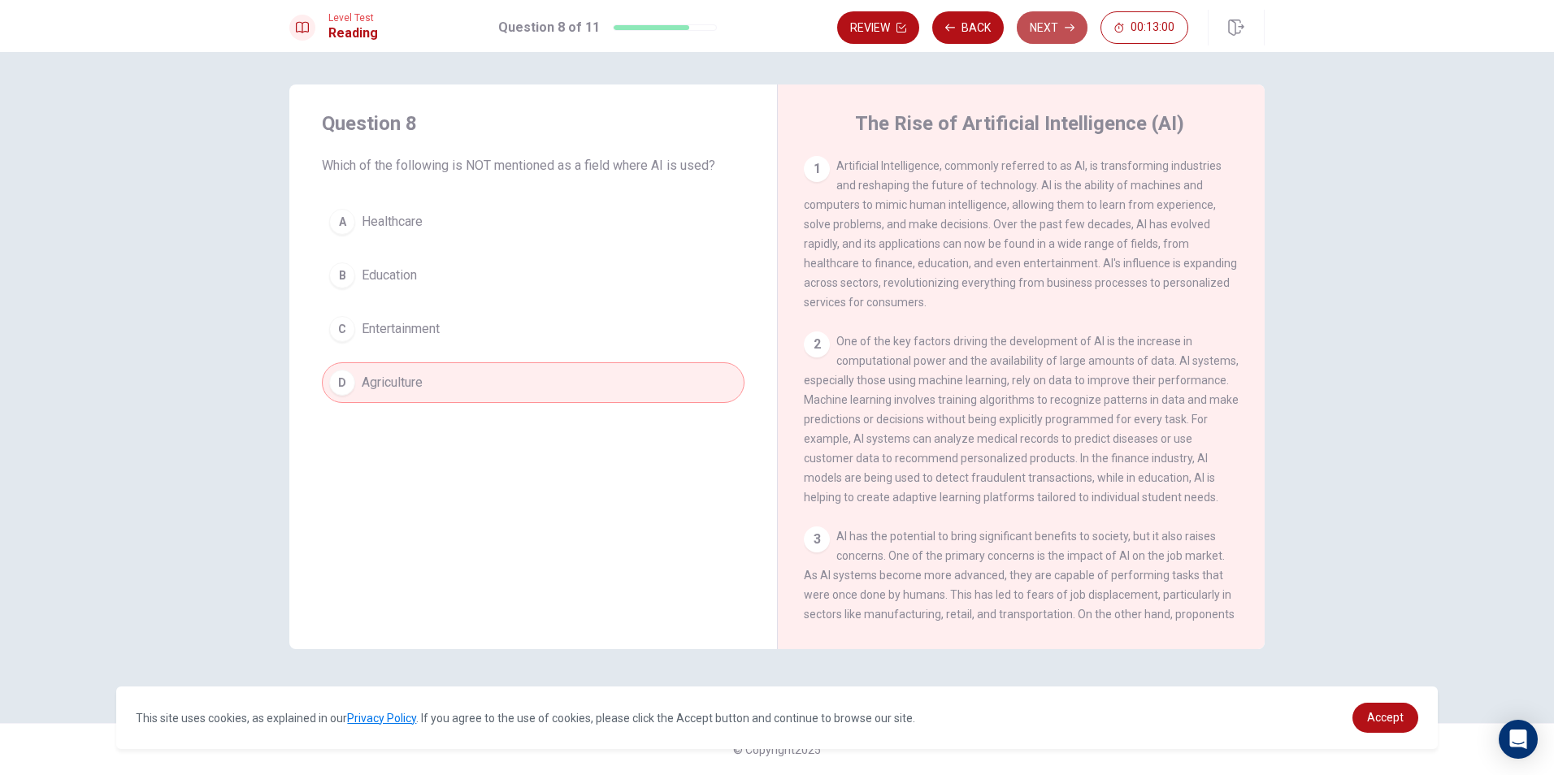
click at [1036, 30] on button "Next" at bounding box center [1052, 27] width 71 height 33
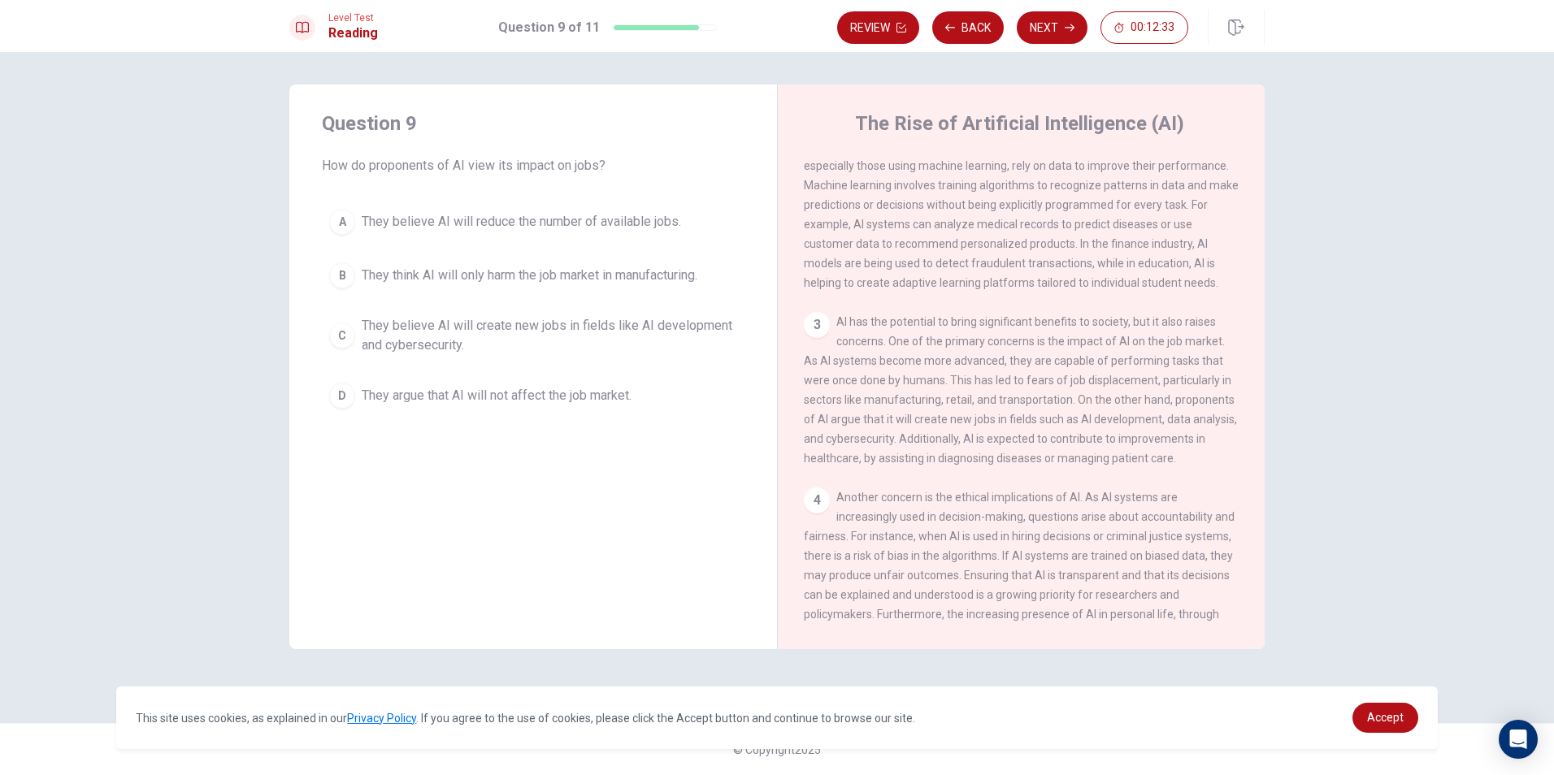
scroll to position [244, 0]
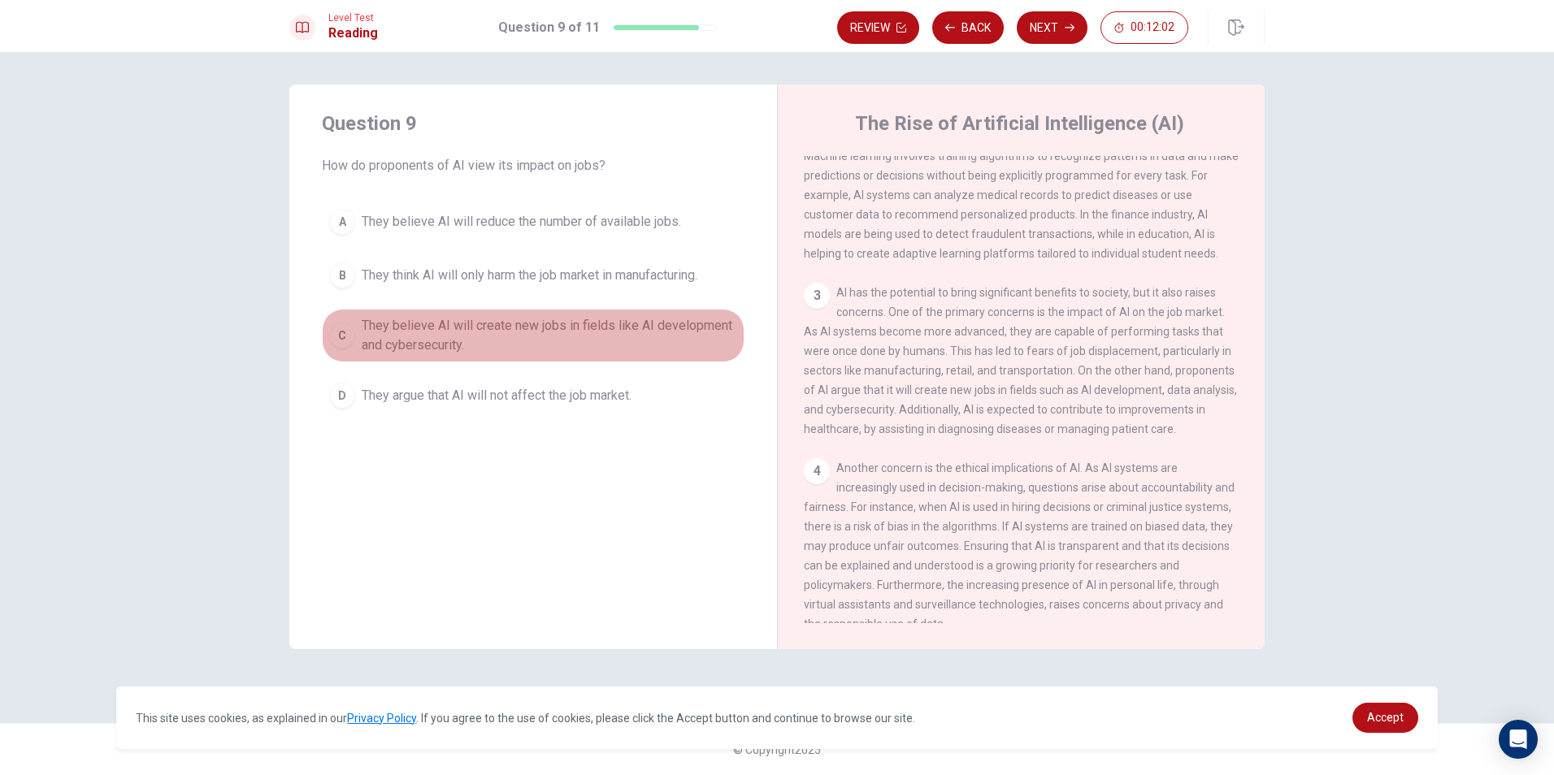
click at [554, 332] on span "They believe AI will create new jobs in fields like AI development and cybersec…" at bounding box center [549, 335] width 375 height 39
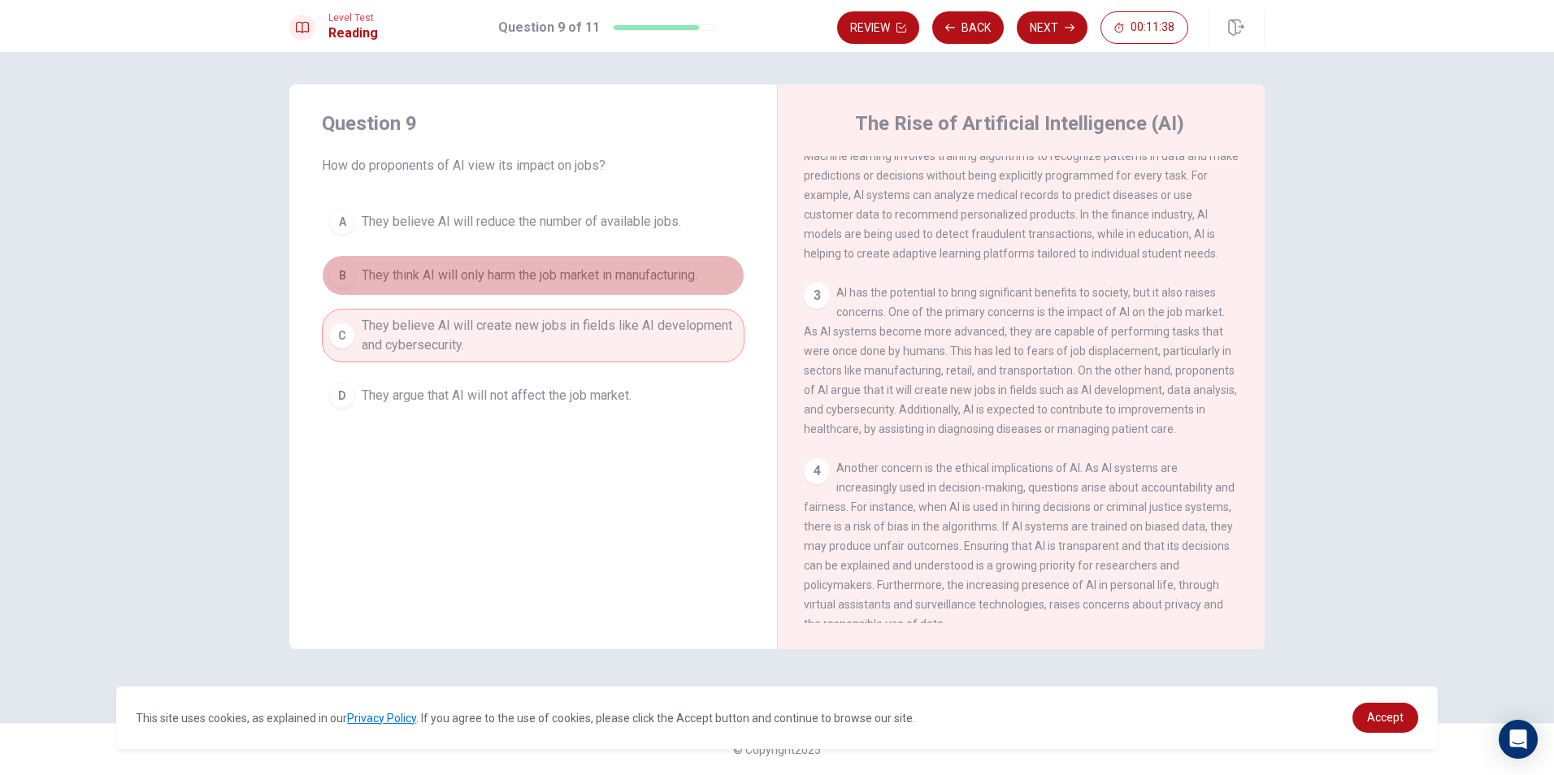
click at [592, 277] on span "They think AI will only harm the job market in manufacturing." at bounding box center [530, 276] width 336 height 20
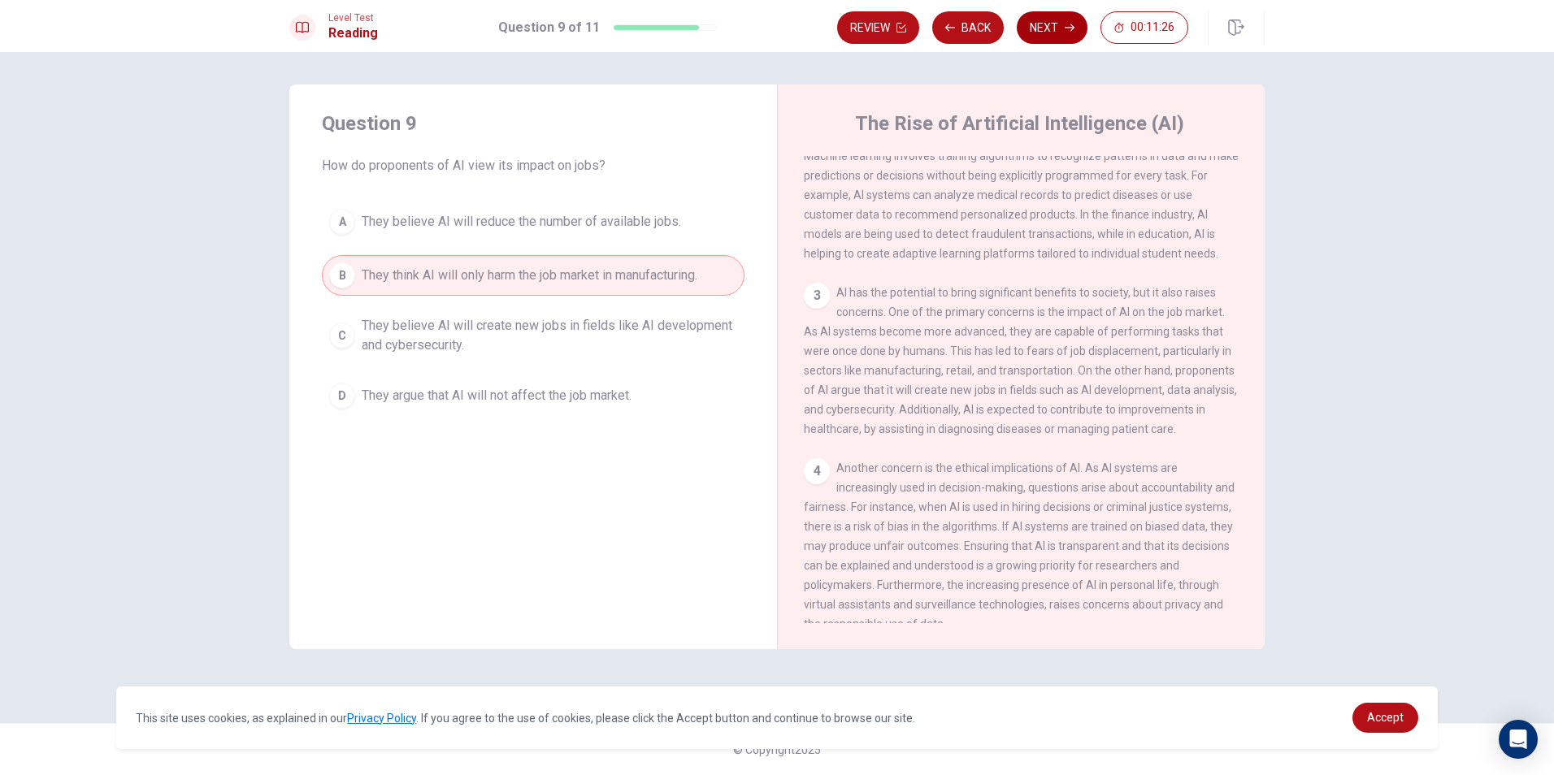
click at [1060, 32] on button "Next" at bounding box center [1052, 27] width 71 height 33
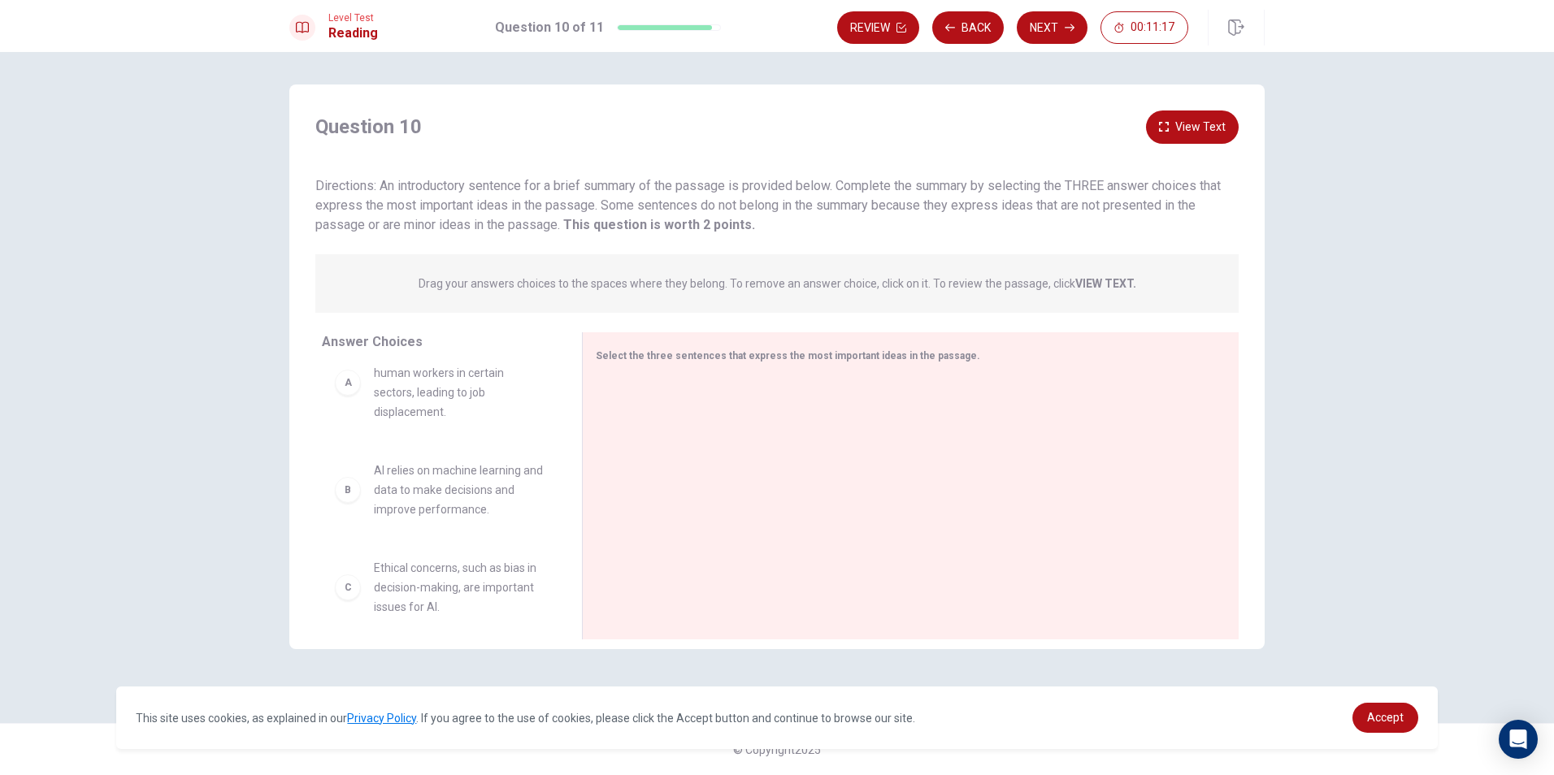
scroll to position [0, 0]
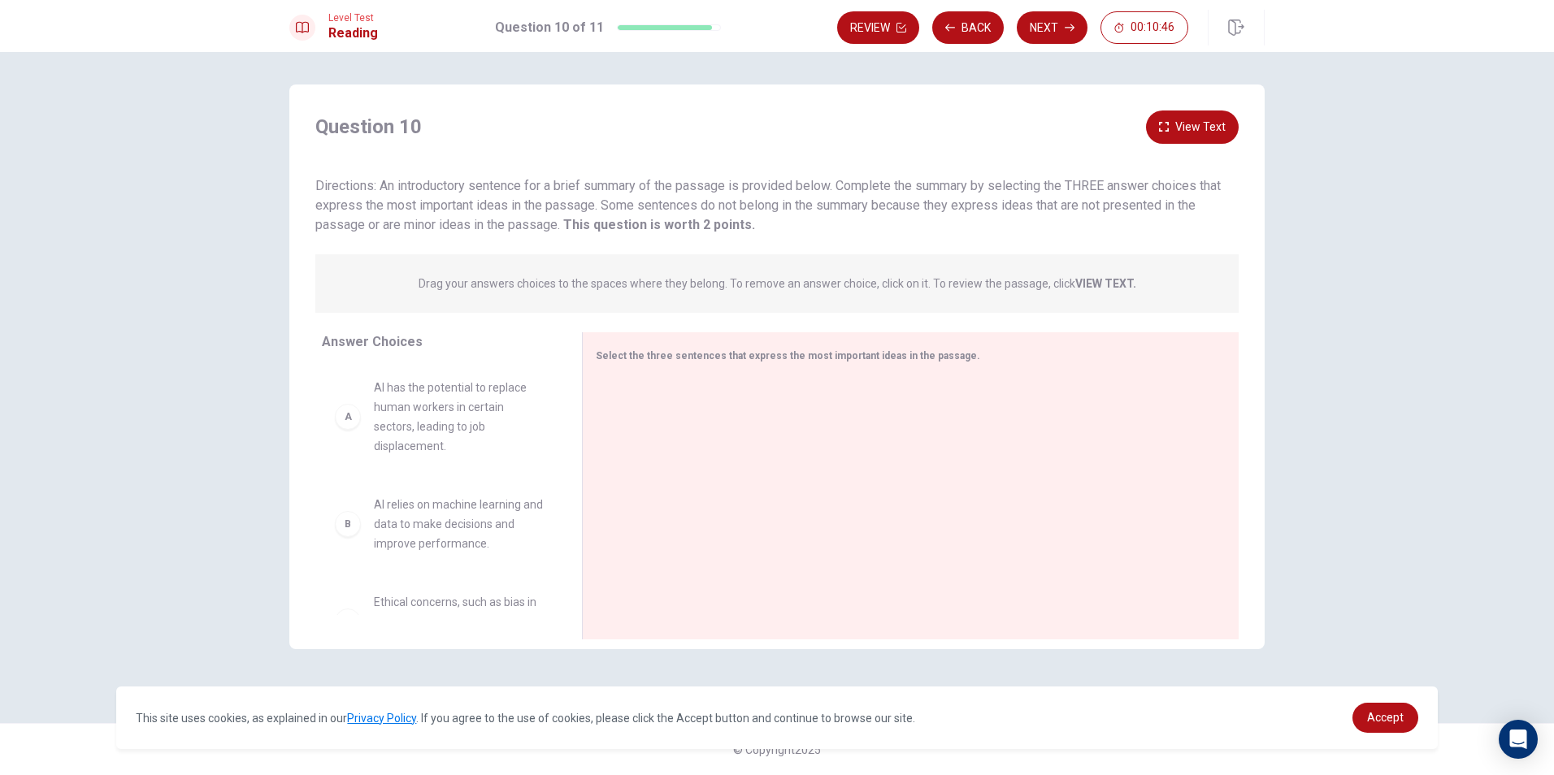
click at [1187, 116] on button "View Text" at bounding box center [1192, 127] width 93 height 33
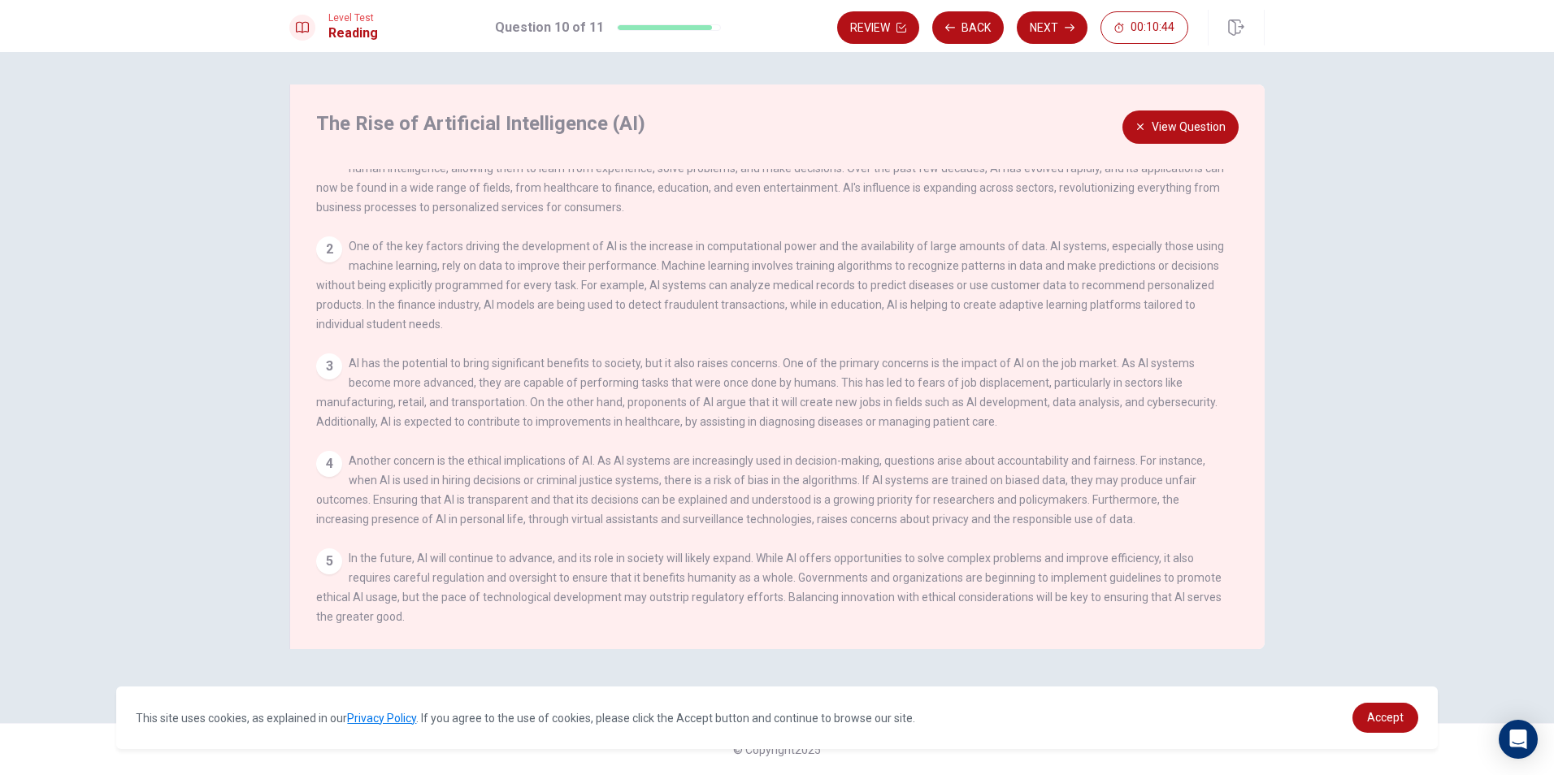
scroll to position [57, 0]
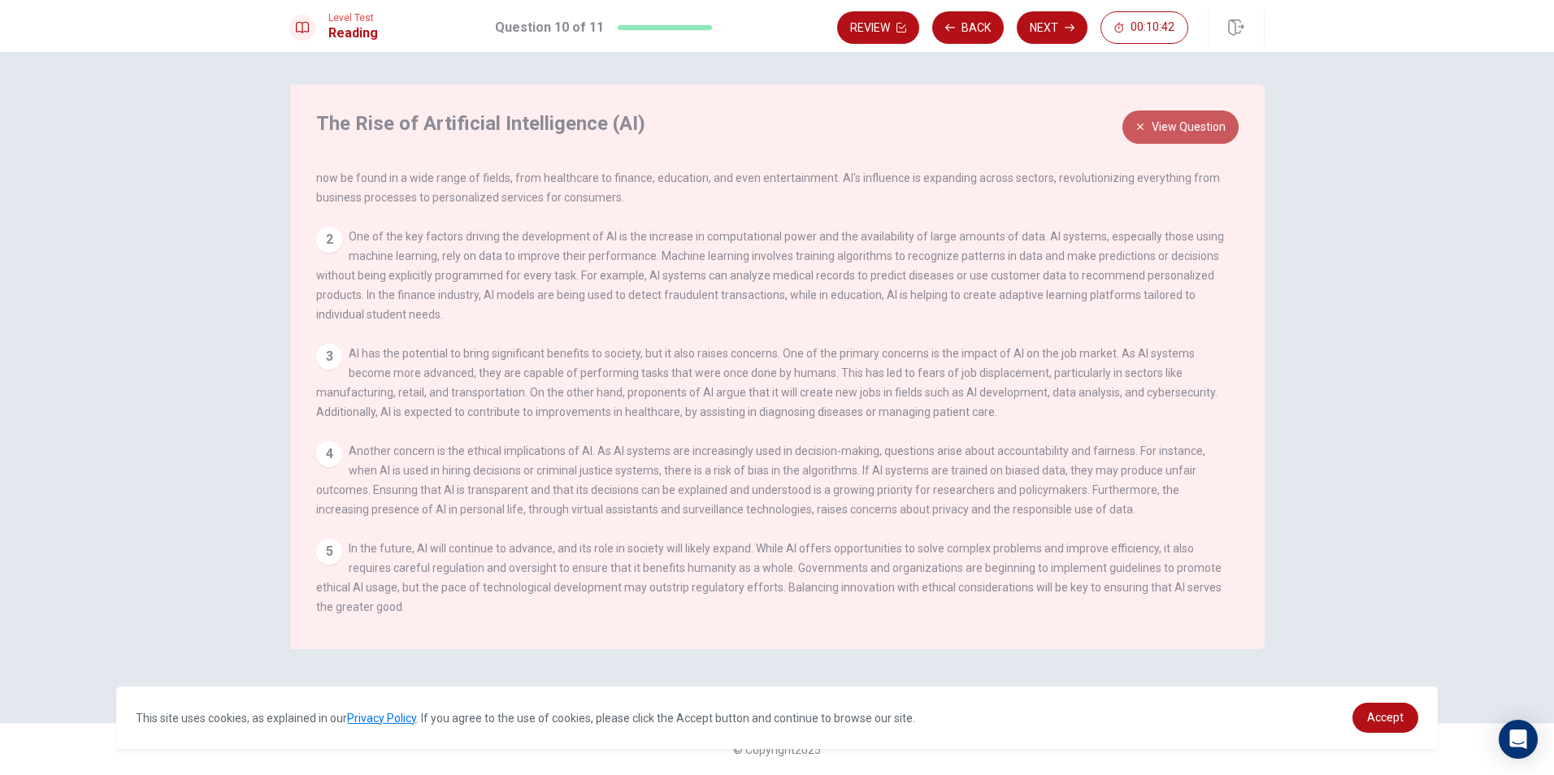
click at [1204, 128] on button "View Question" at bounding box center [1180, 127] width 116 height 33
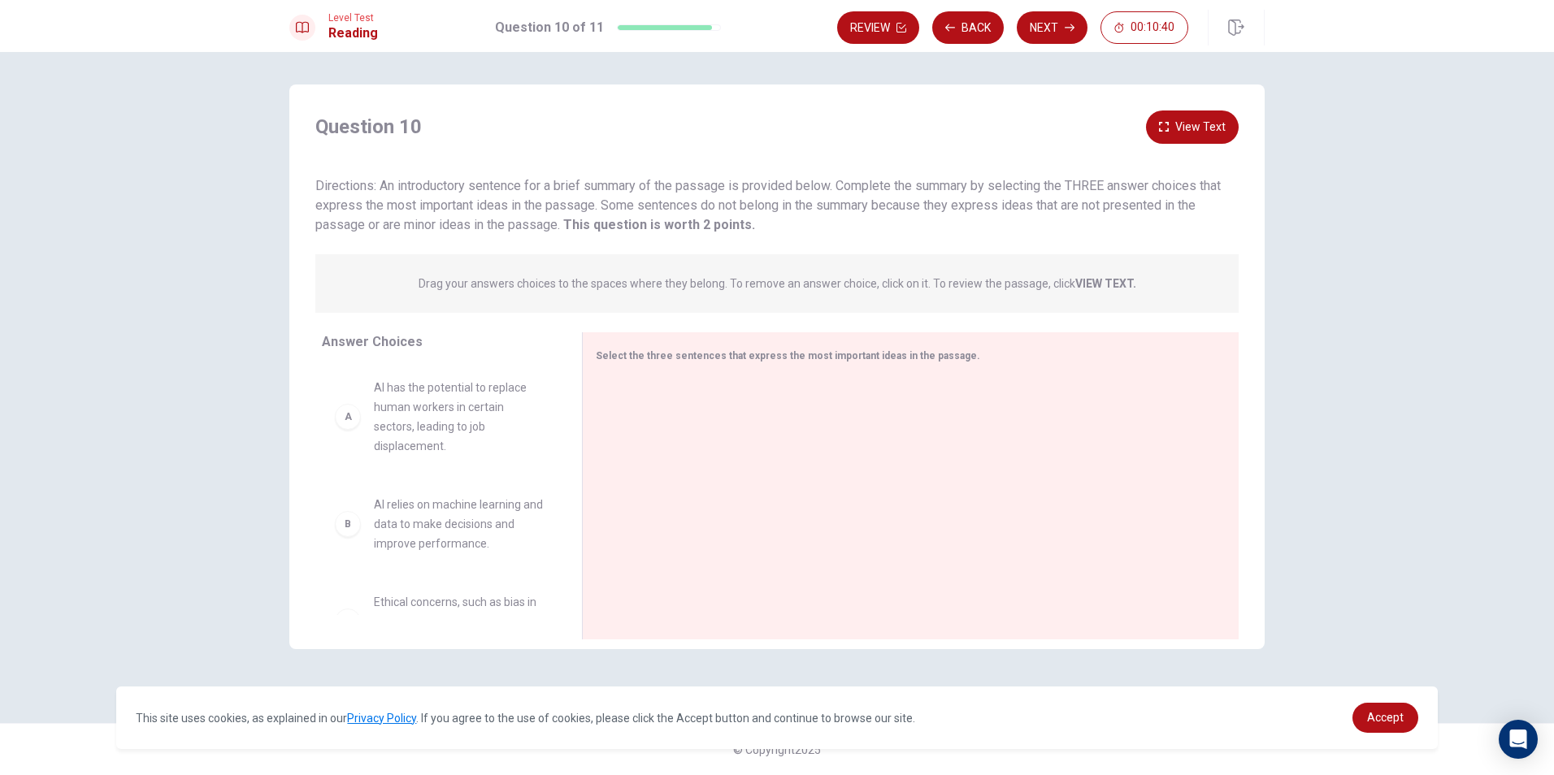
click at [1204, 128] on button "View Text" at bounding box center [1192, 127] width 93 height 33
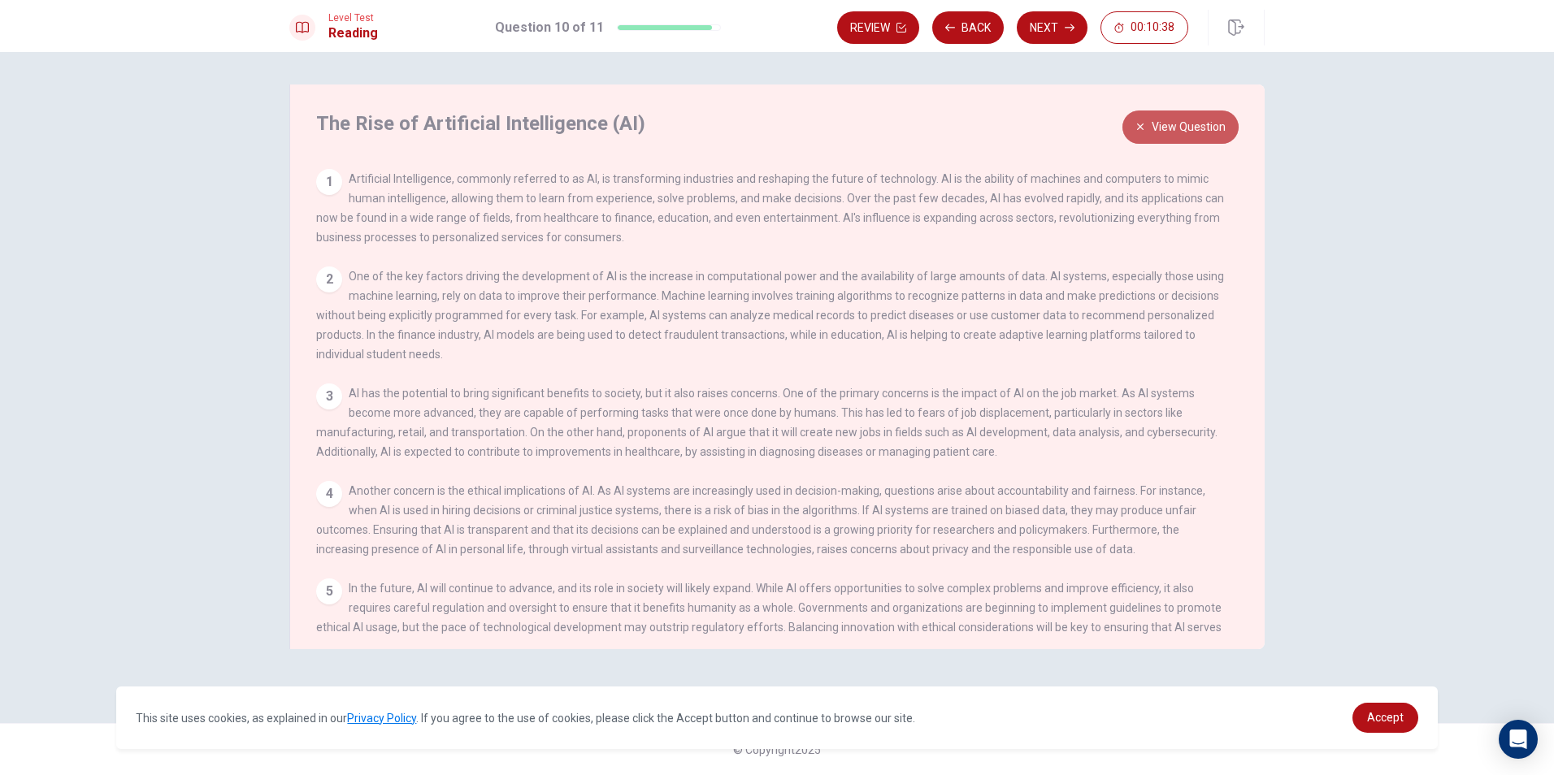
click at [1203, 128] on button "View Question" at bounding box center [1180, 127] width 116 height 33
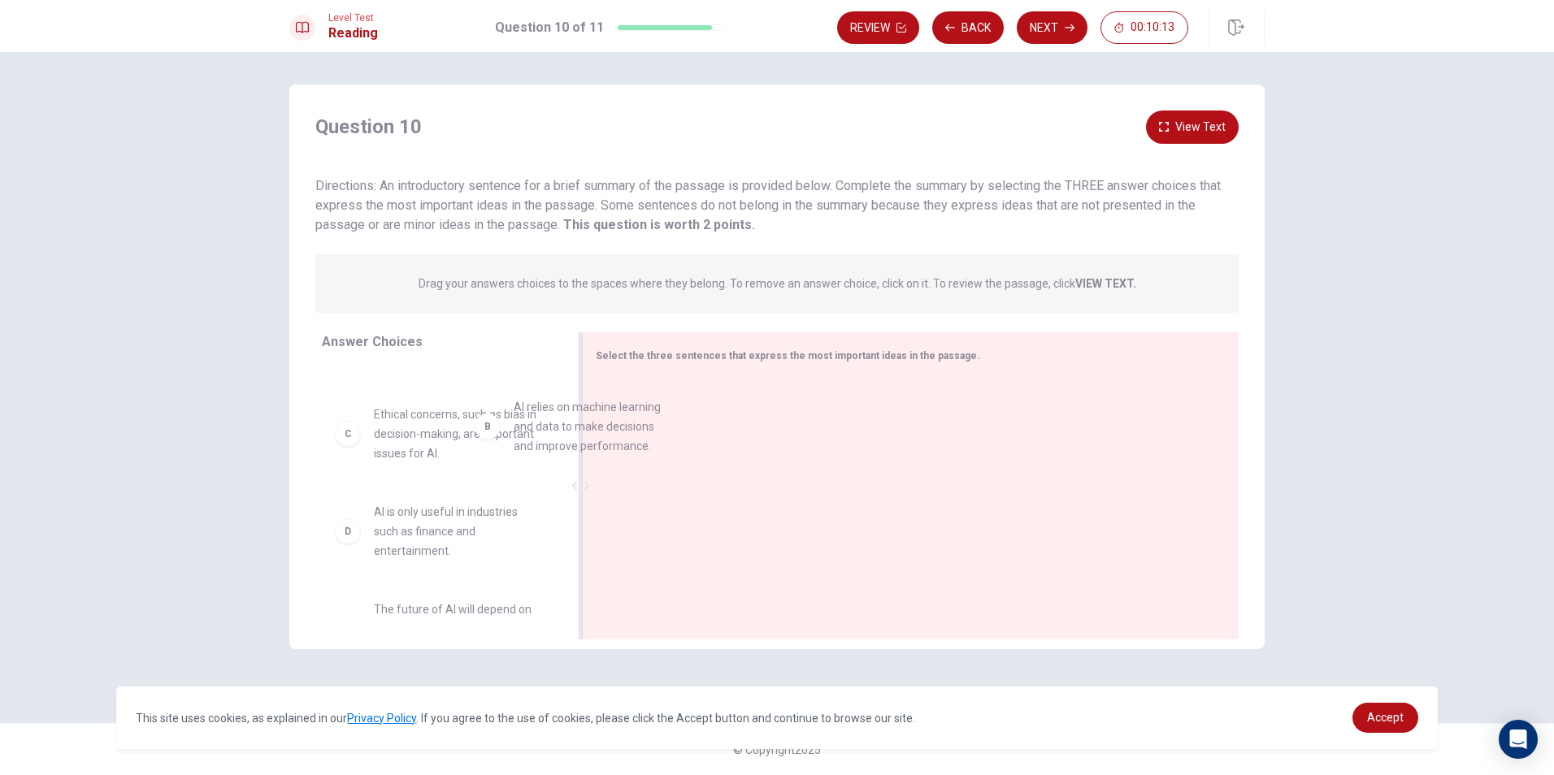
scroll to position [89, 0]
drag, startPoint x: 493, startPoint y: 440, endPoint x: 867, endPoint y: 465, distance: 374.7
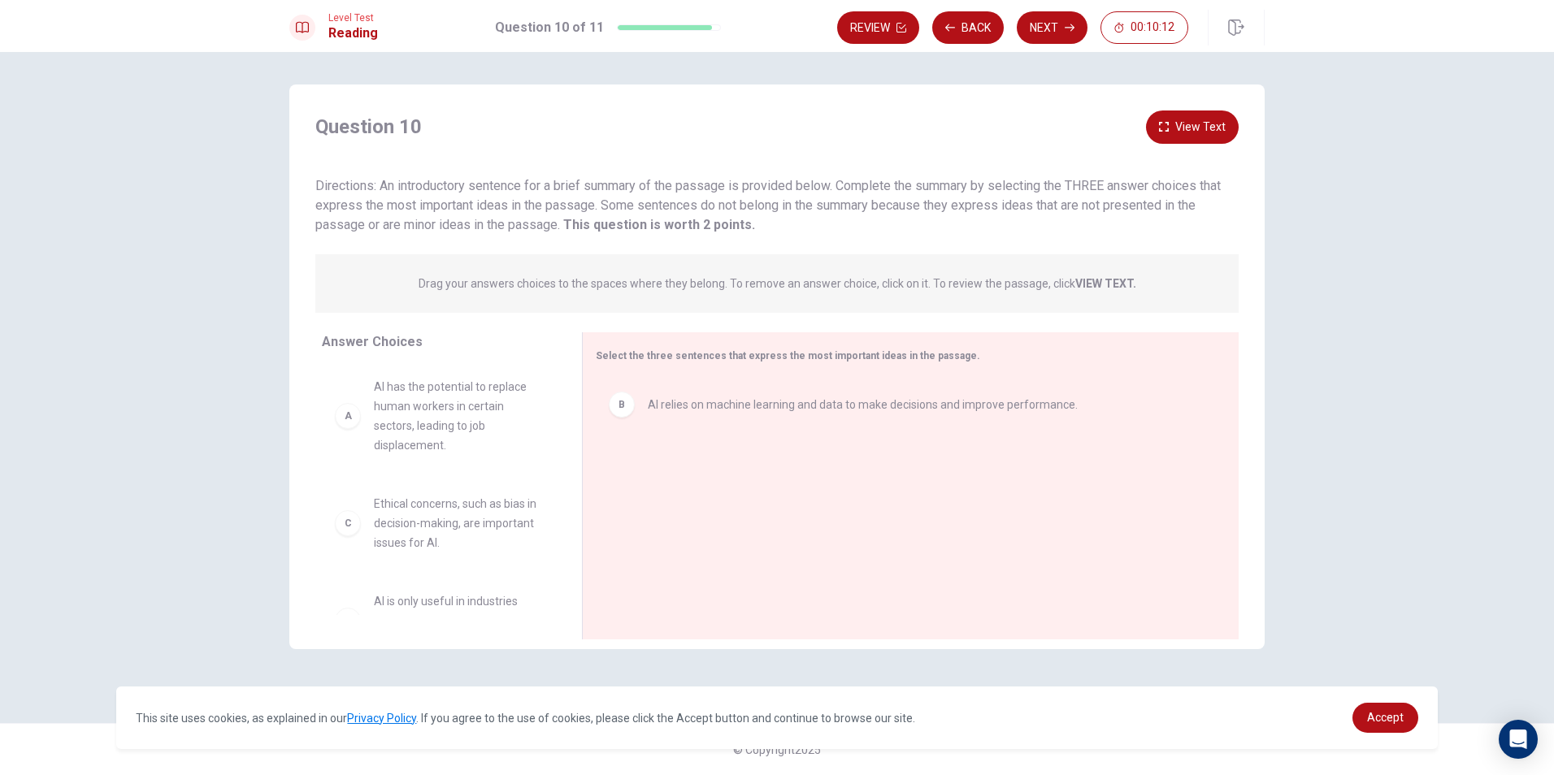
scroll to position [0, 0]
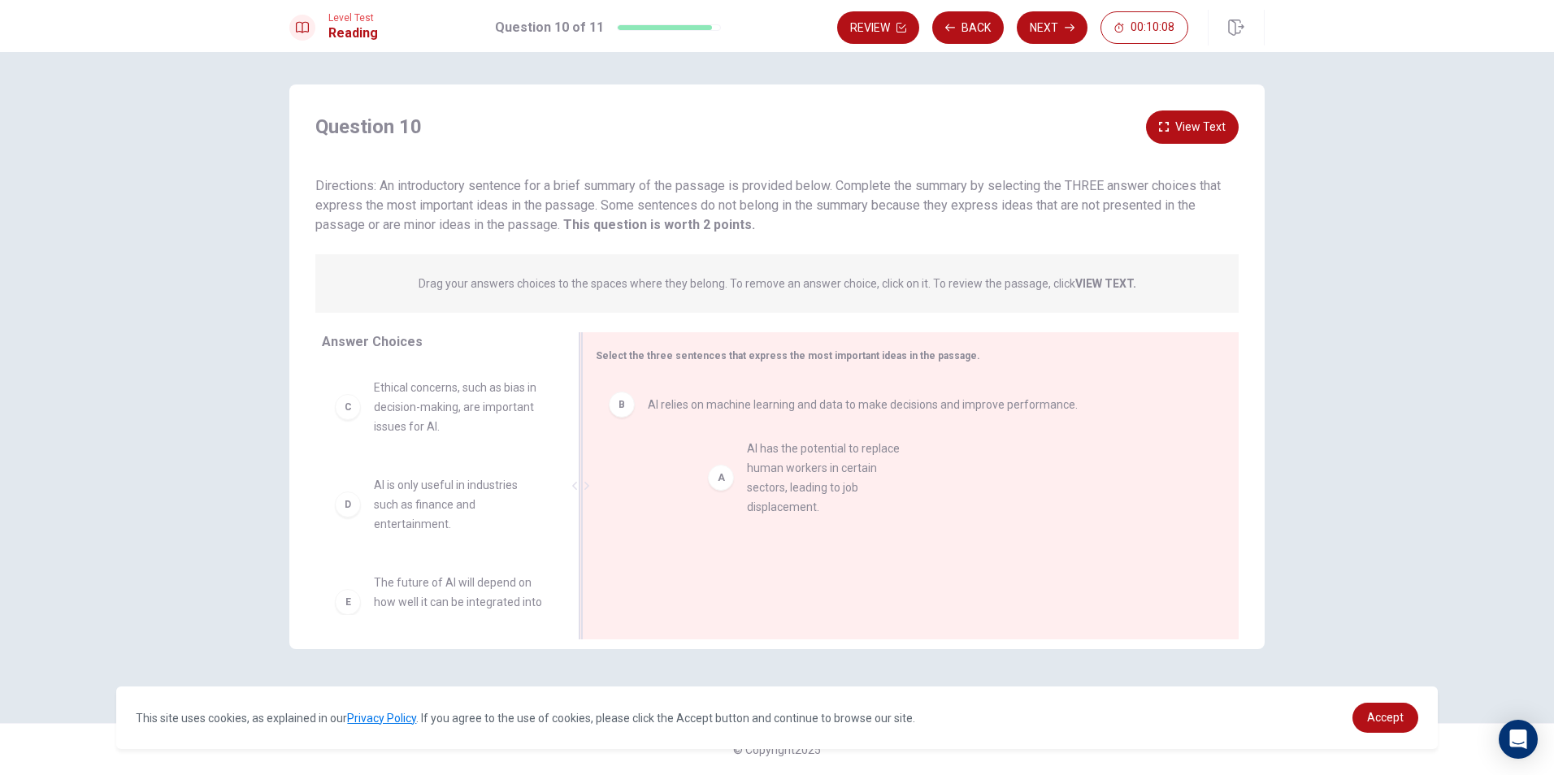
drag, startPoint x: 474, startPoint y: 427, endPoint x: 854, endPoint y: 488, distance: 385.3
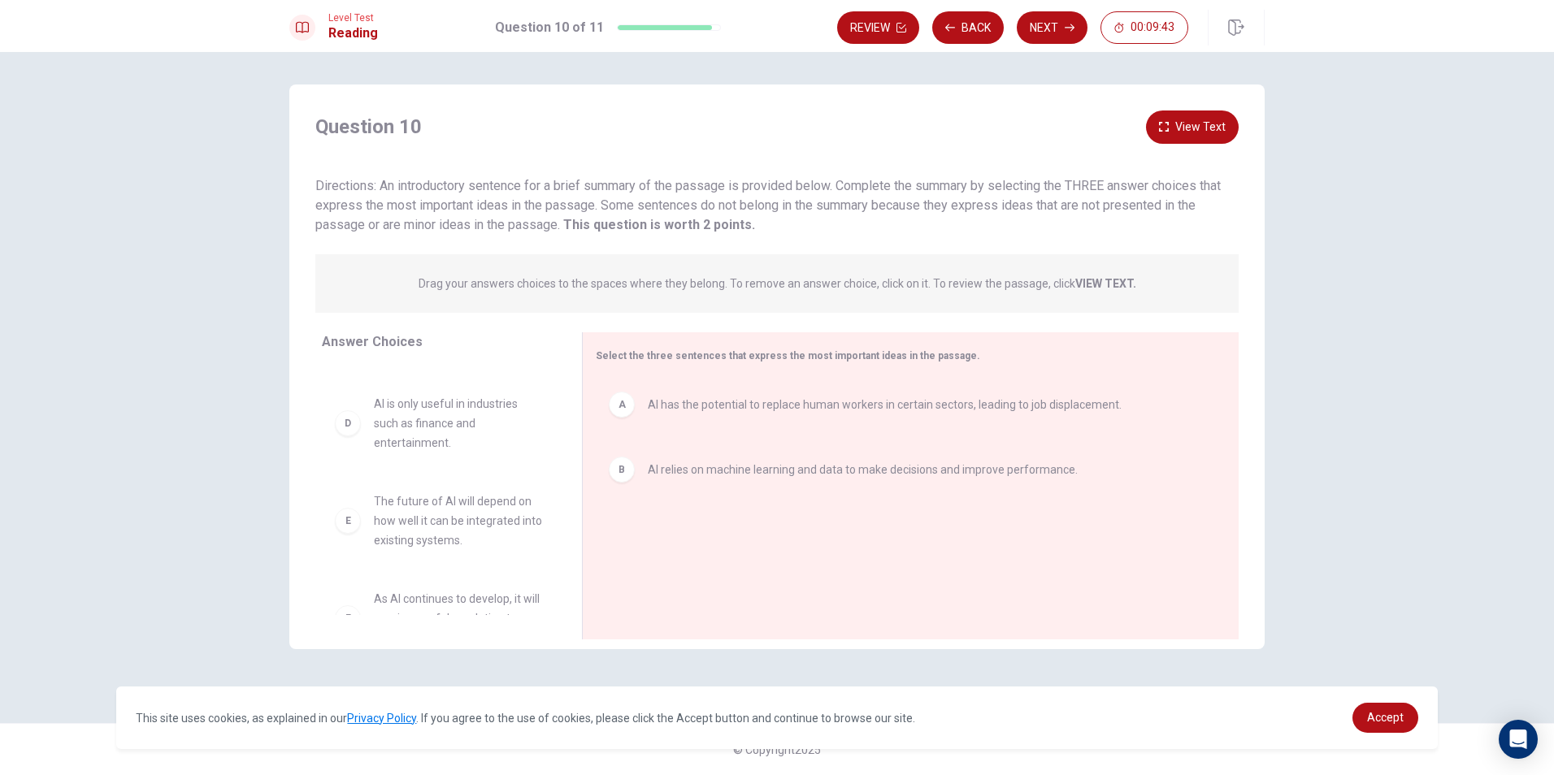
scroll to position [127, 0]
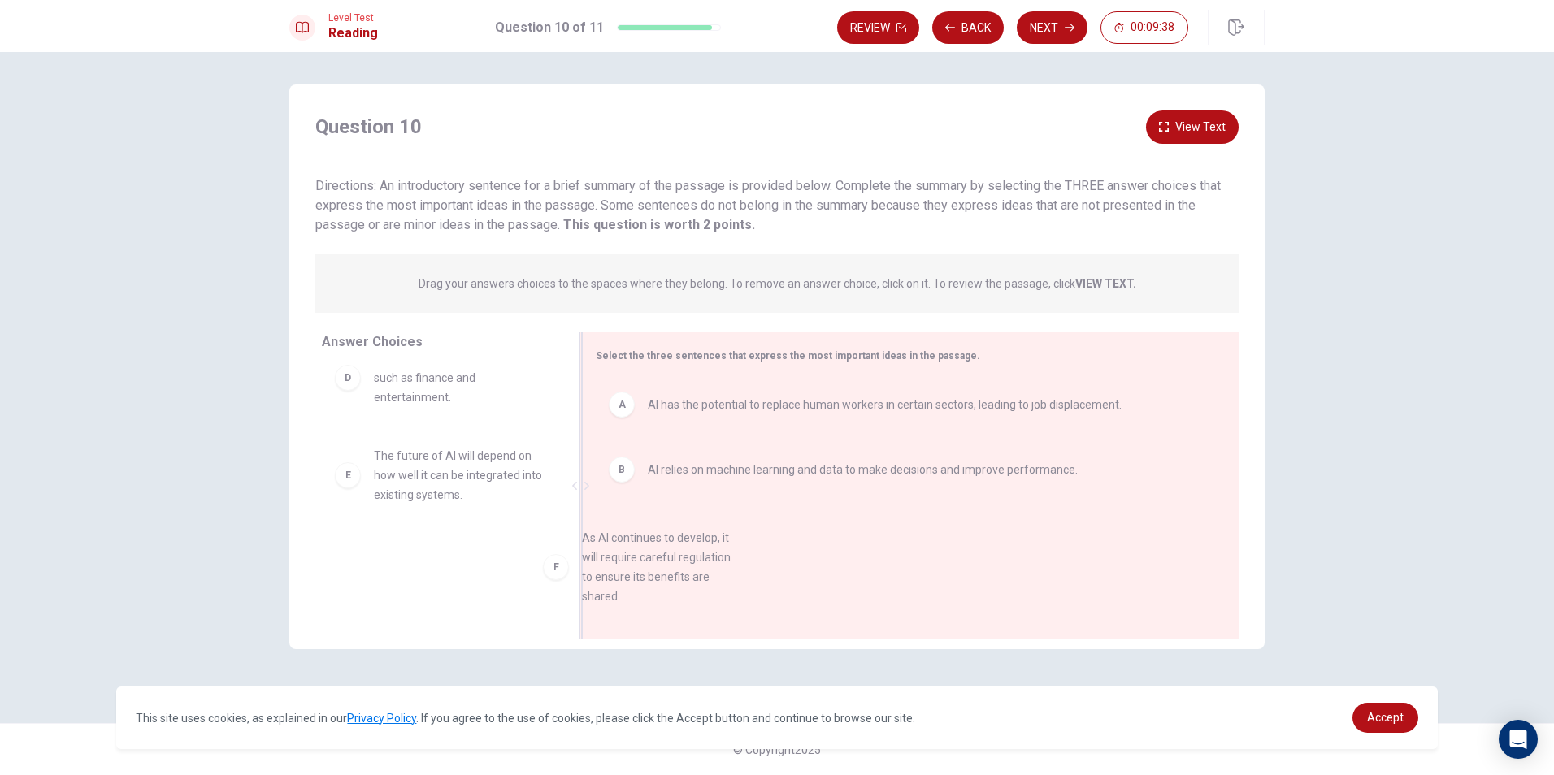
drag, startPoint x: 472, startPoint y: 596, endPoint x: 687, endPoint y: 580, distance: 215.1
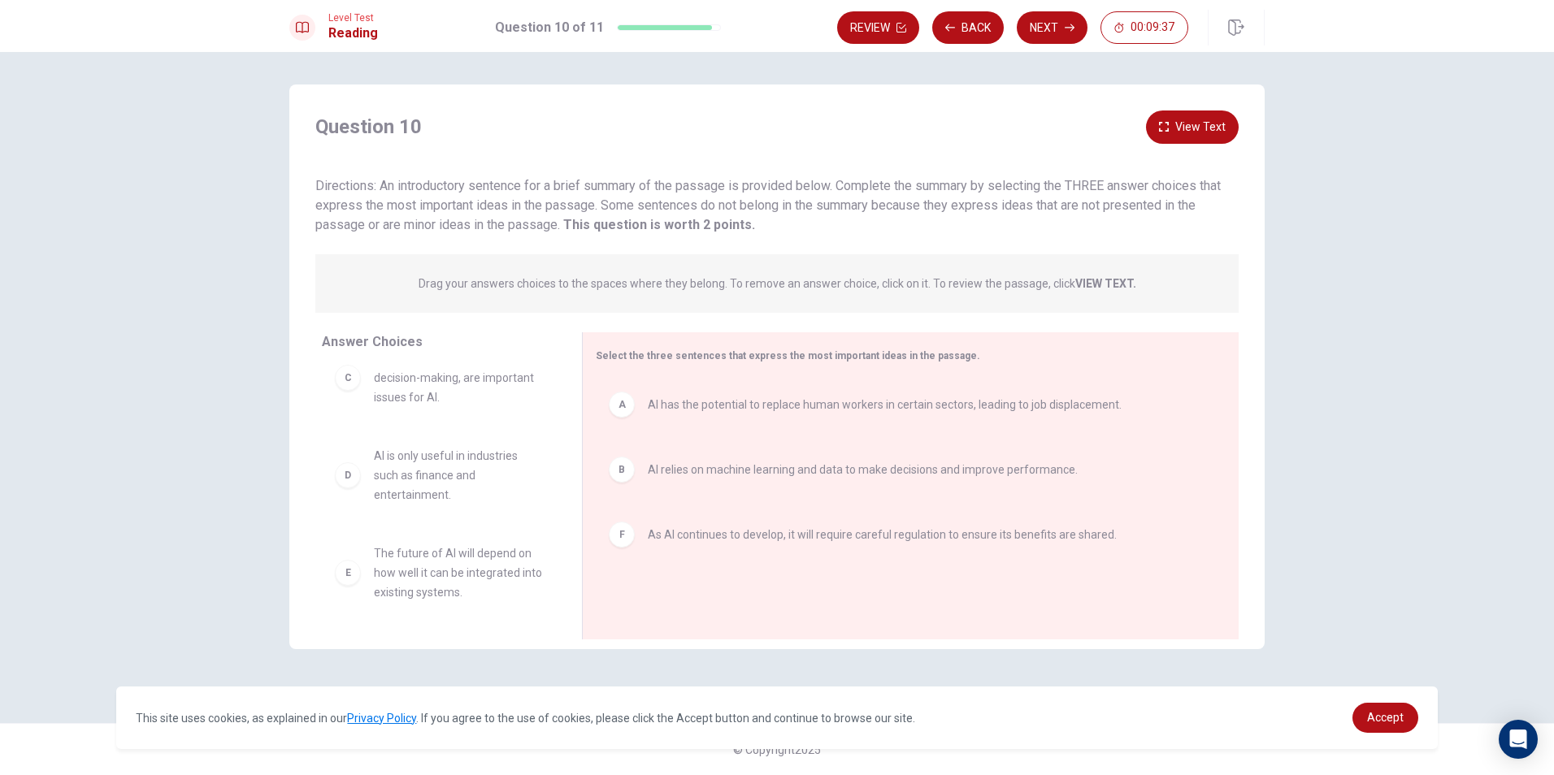
scroll to position [29, 0]
click at [1055, 24] on button "Next" at bounding box center [1052, 27] width 71 height 33
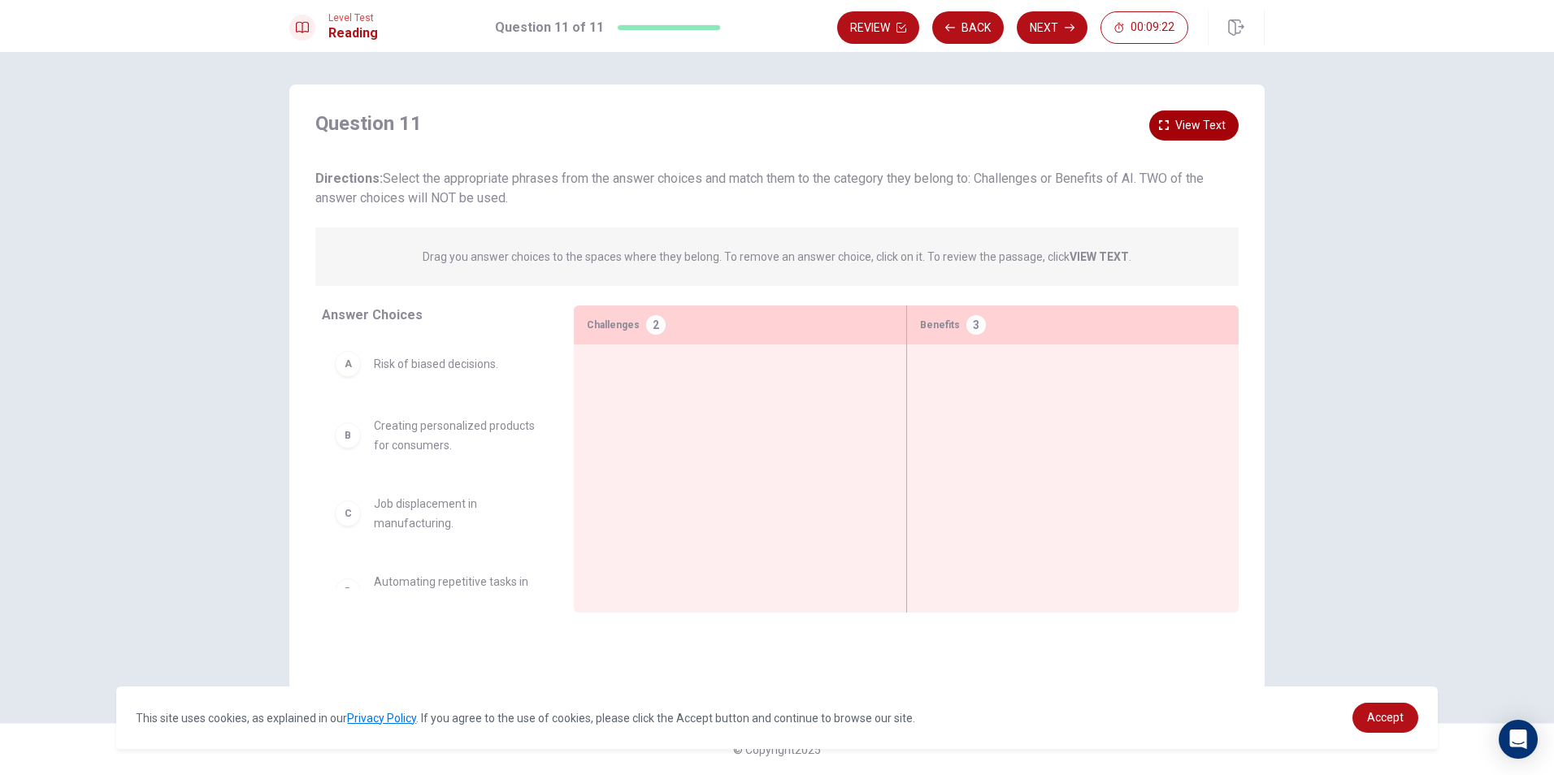
click at [1156, 131] on button "View text" at bounding box center [1193, 126] width 89 height 30
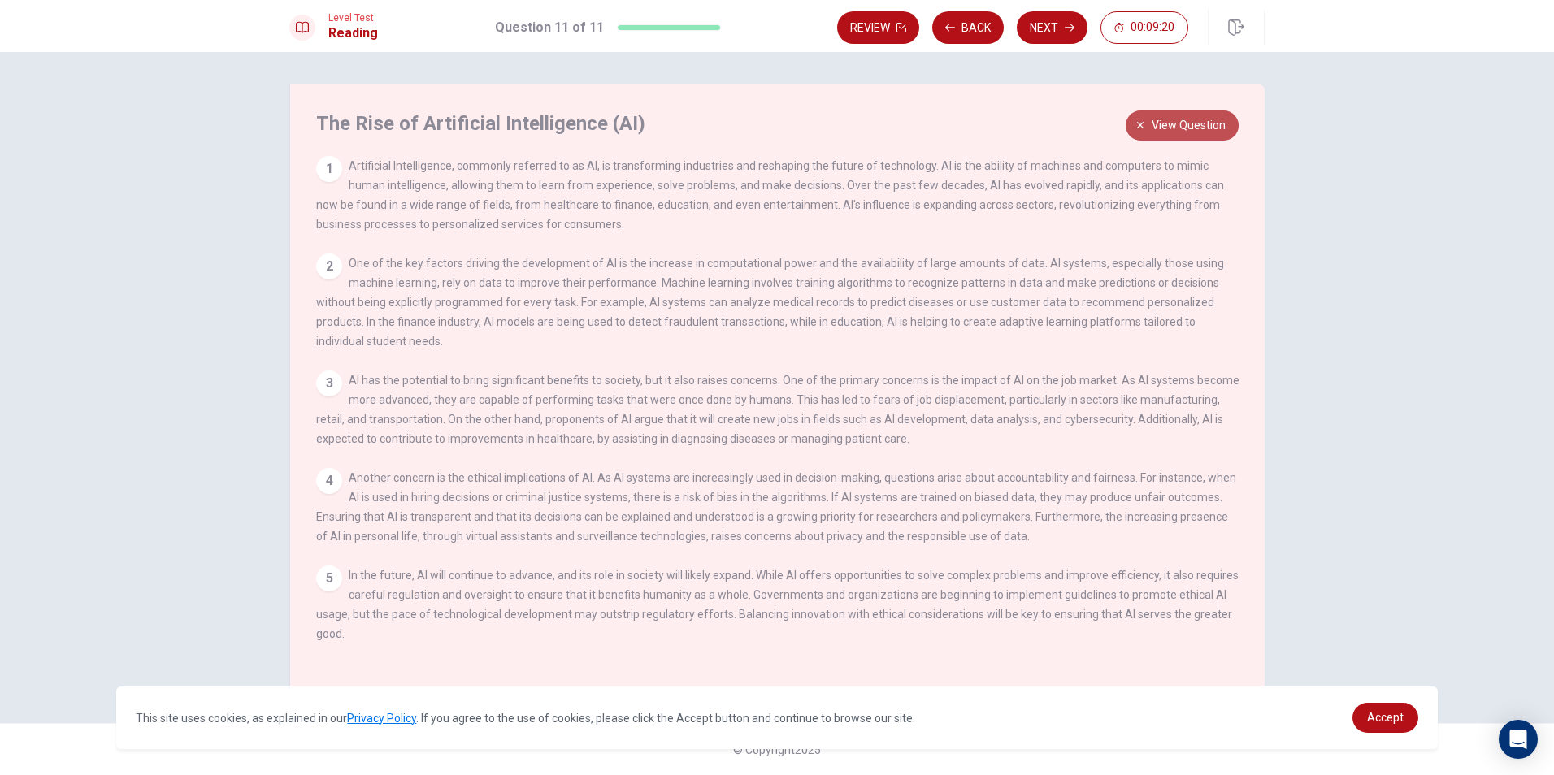
click at [1183, 128] on span "View question" at bounding box center [1189, 125] width 74 height 20
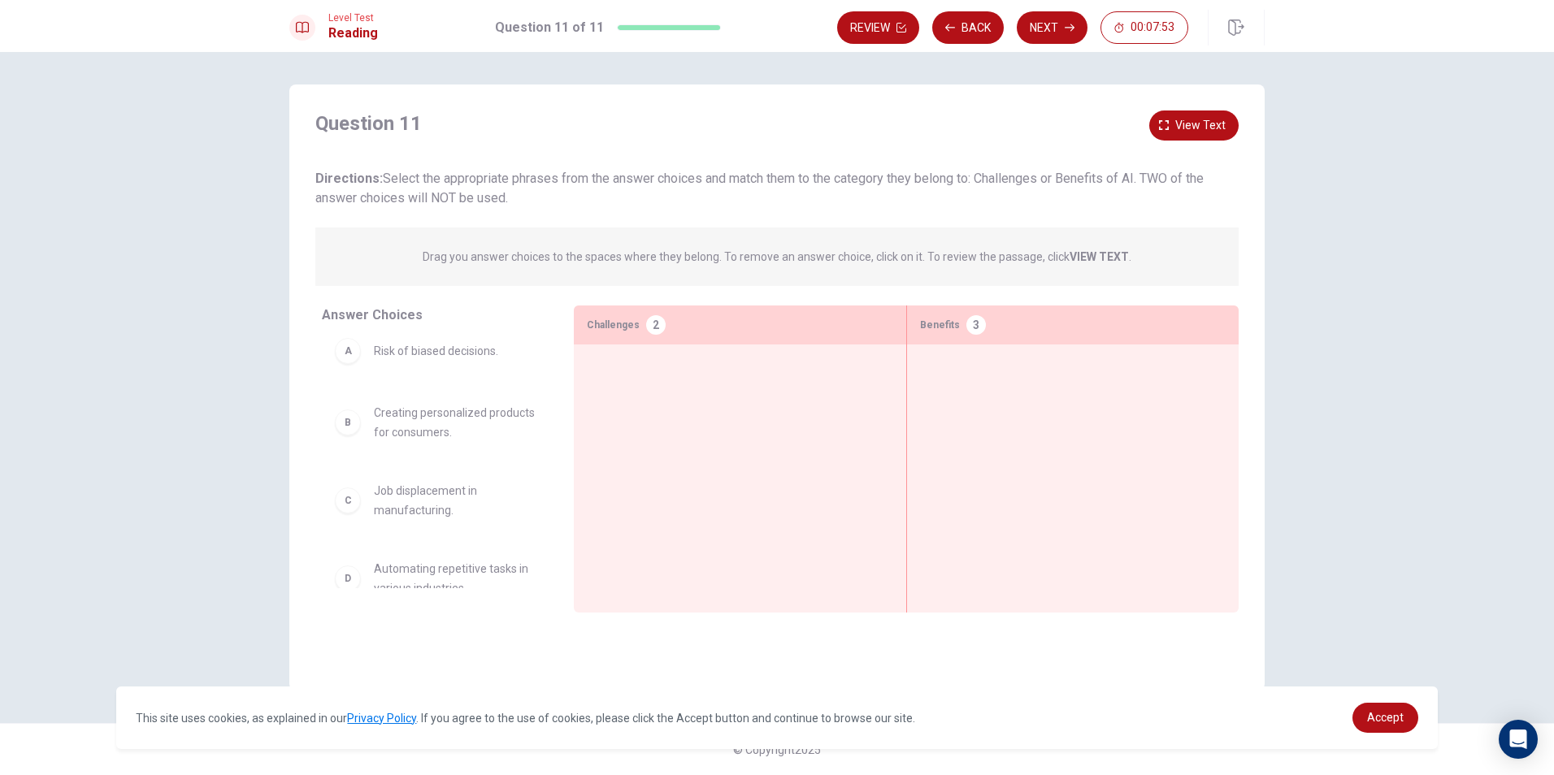
scroll to position [0, 0]
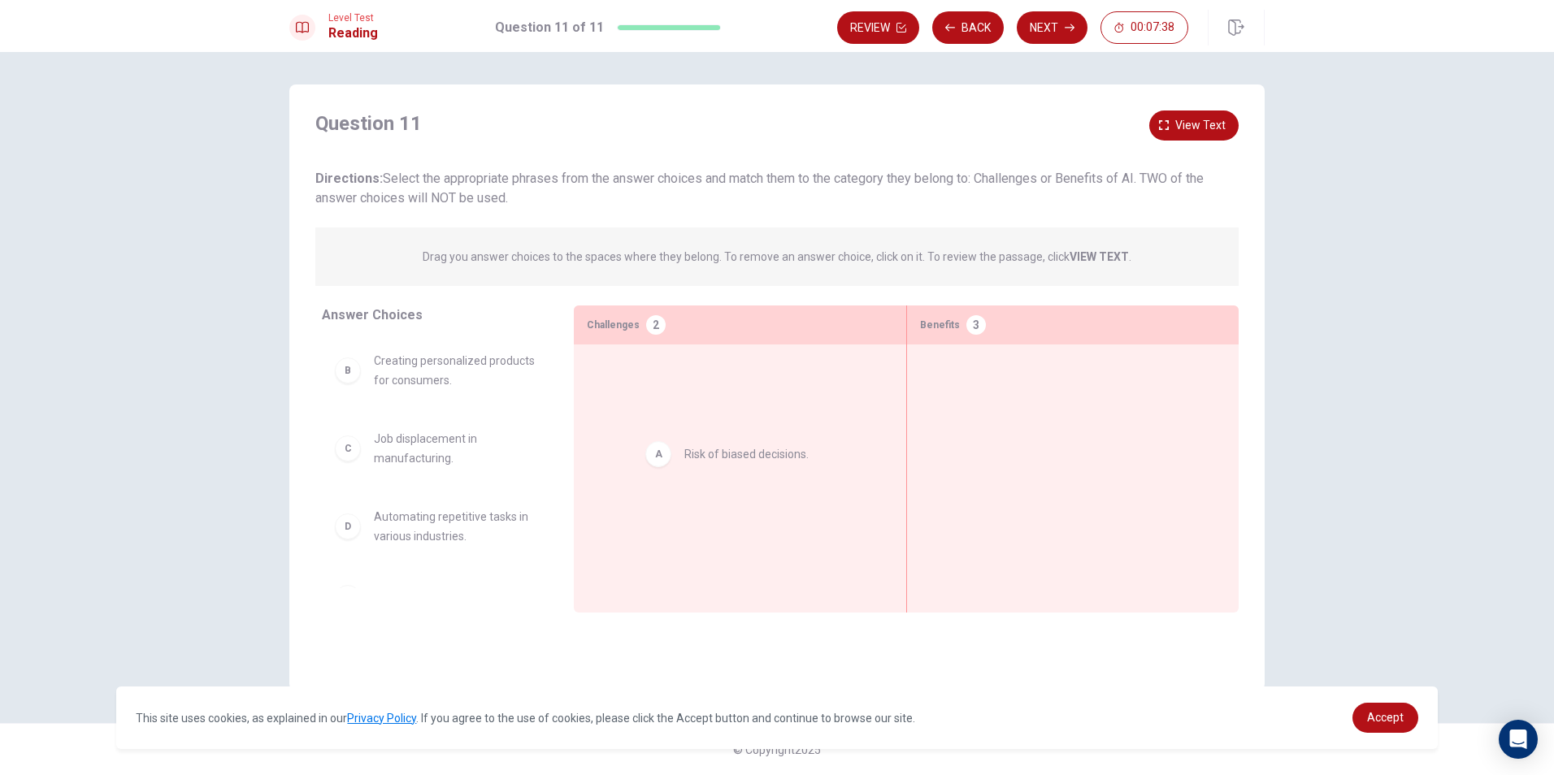
drag, startPoint x: 504, startPoint y: 363, endPoint x: 818, endPoint y: 453, distance: 326.4
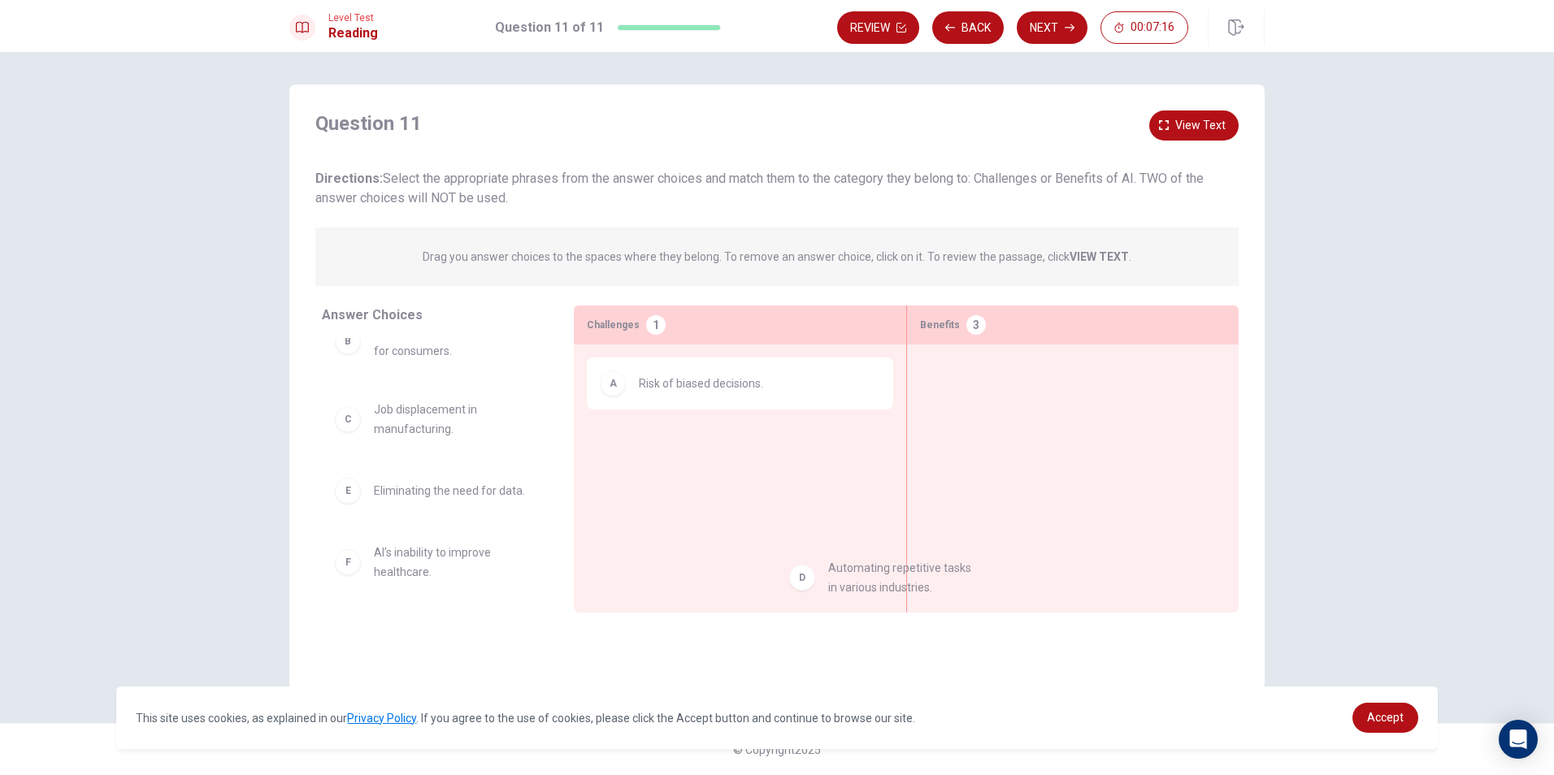
scroll to position [30, 0]
drag, startPoint x: 543, startPoint y: 520, endPoint x: 1165, endPoint y: 467, distance: 623.9
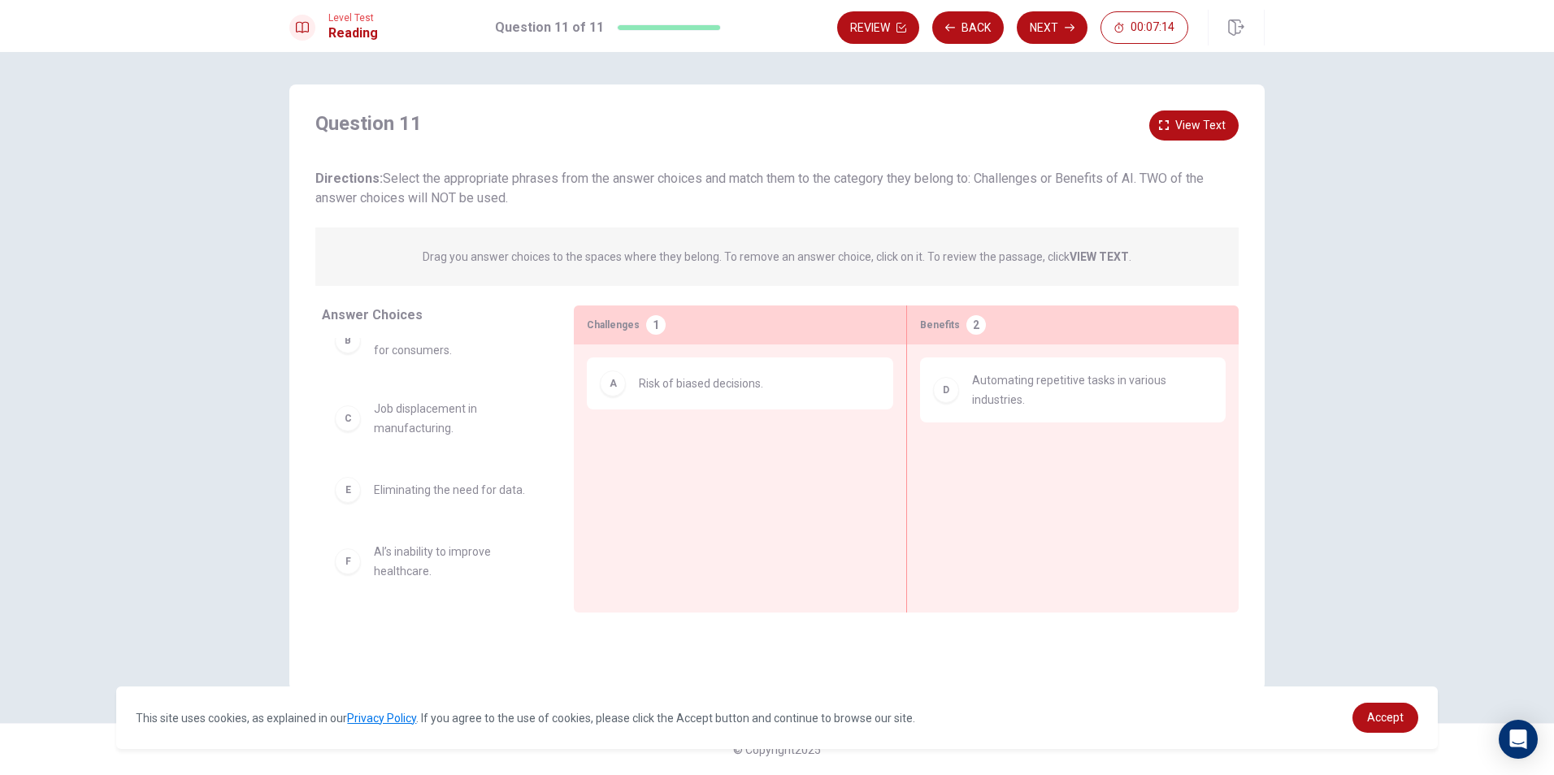
scroll to position [0, 0]
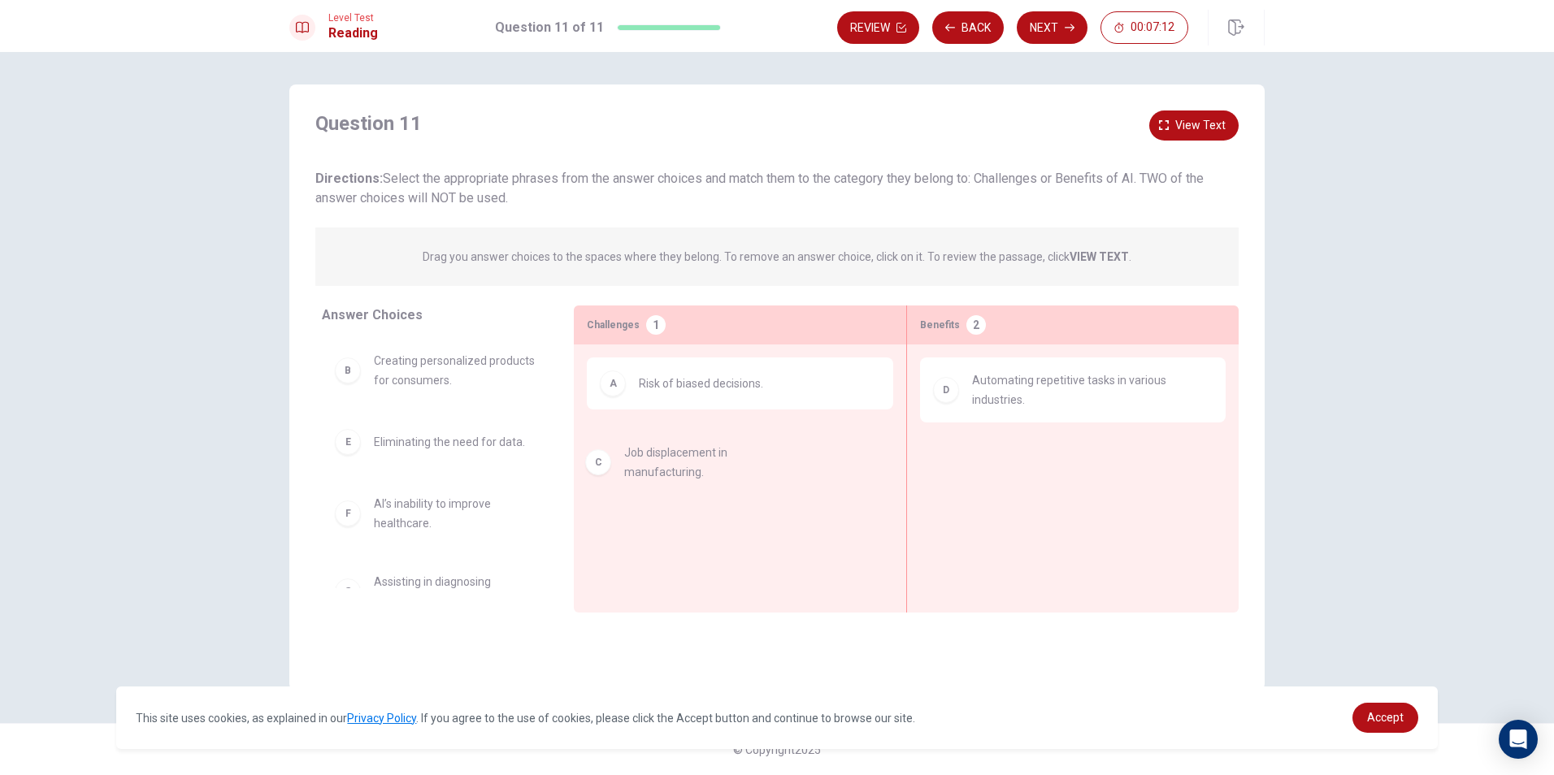
drag, startPoint x: 464, startPoint y: 439, endPoint x: 726, endPoint y: 457, distance: 262.3
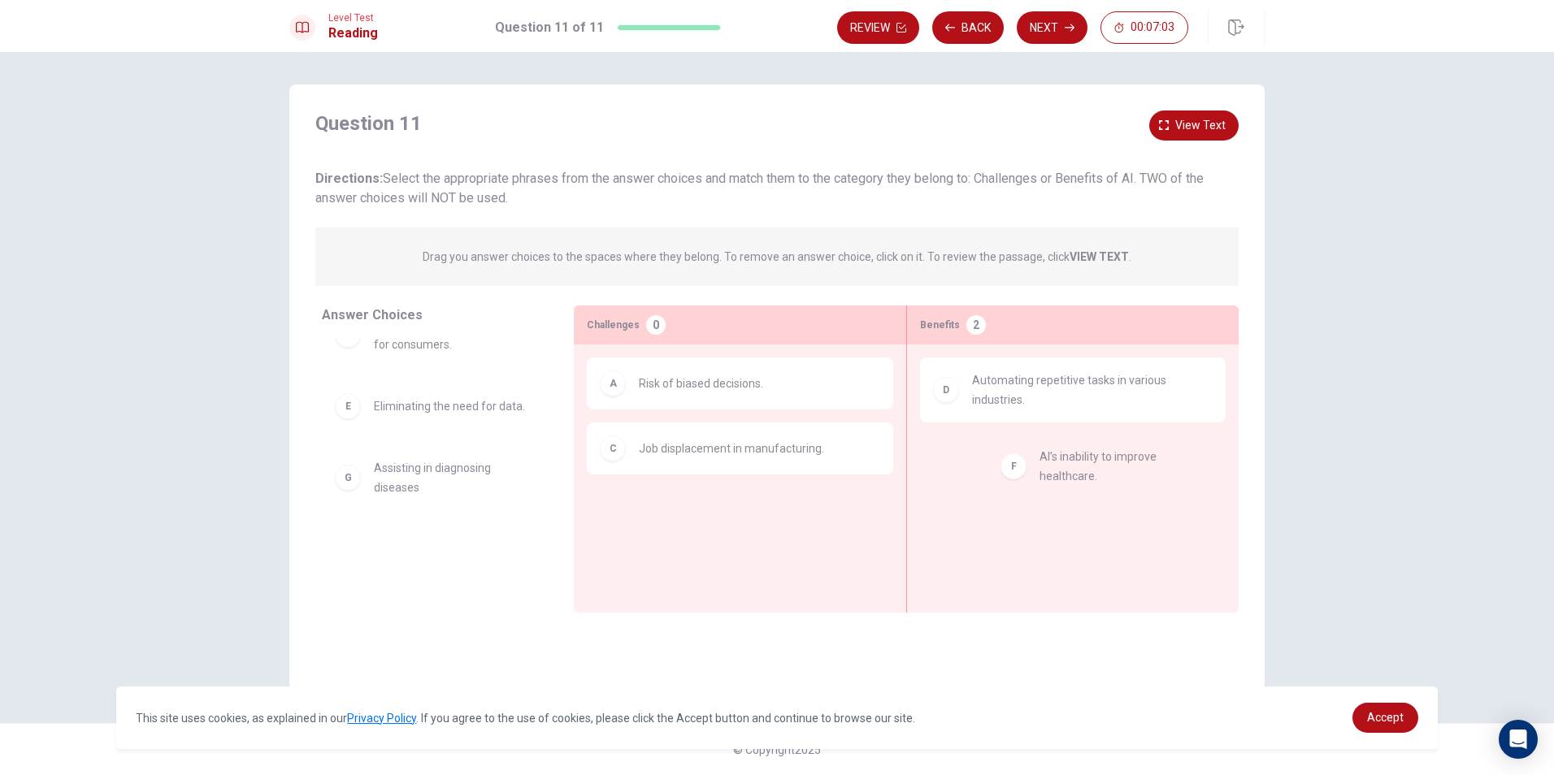
drag, startPoint x: 456, startPoint y: 479, endPoint x: 1129, endPoint y: 475, distance: 672.9
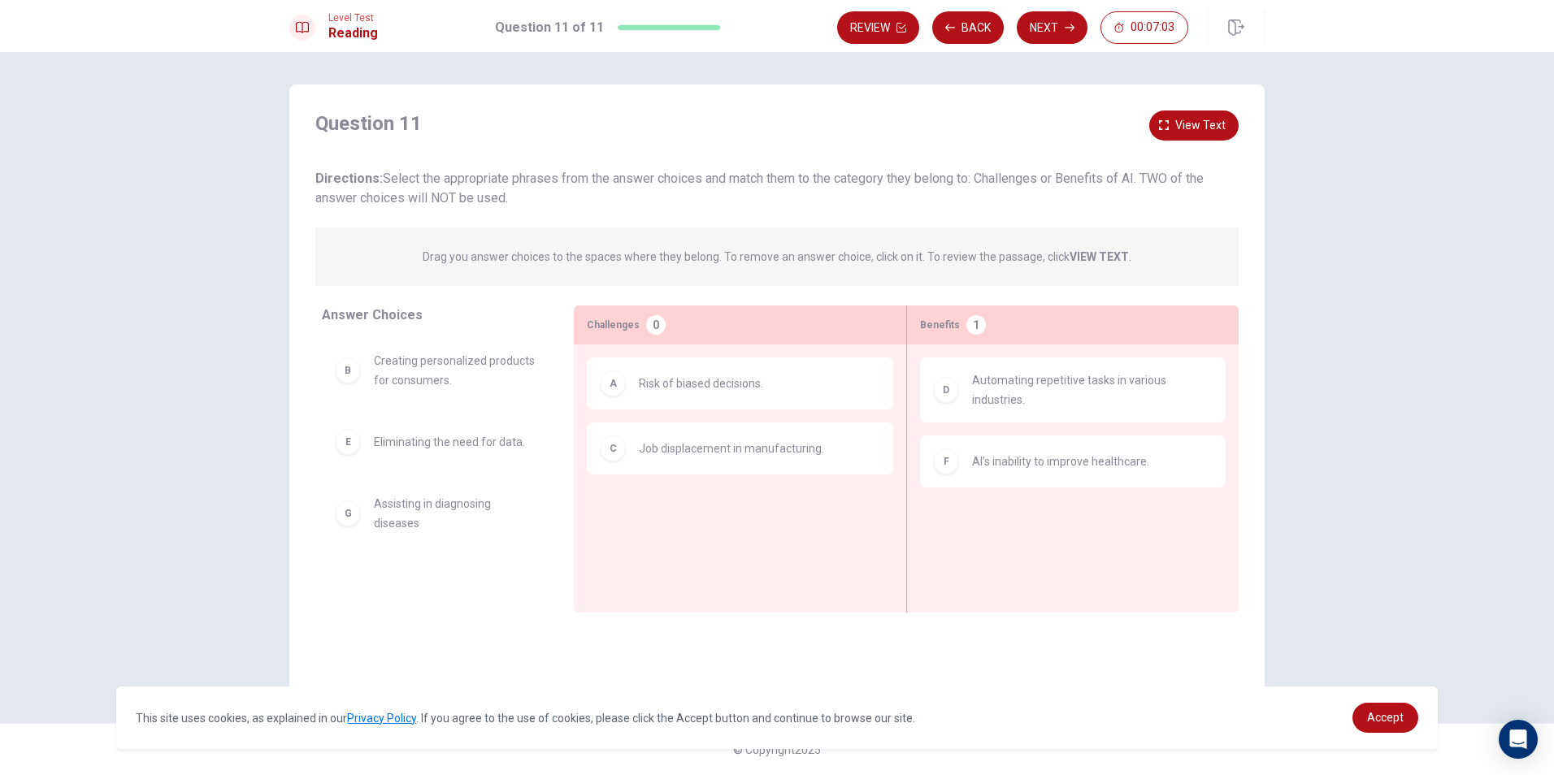
scroll to position [0, 0]
drag, startPoint x: 505, startPoint y: 445, endPoint x: 756, endPoint y: 550, distance: 272.4
drag, startPoint x: 403, startPoint y: 449, endPoint x: 752, endPoint y: 529, distance: 357.8
drag, startPoint x: 505, startPoint y: 452, endPoint x: 831, endPoint y: 549, distance: 340.7
drag, startPoint x: 360, startPoint y: 412, endPoint x: 417, endPoint y: 423, distance: 57.9
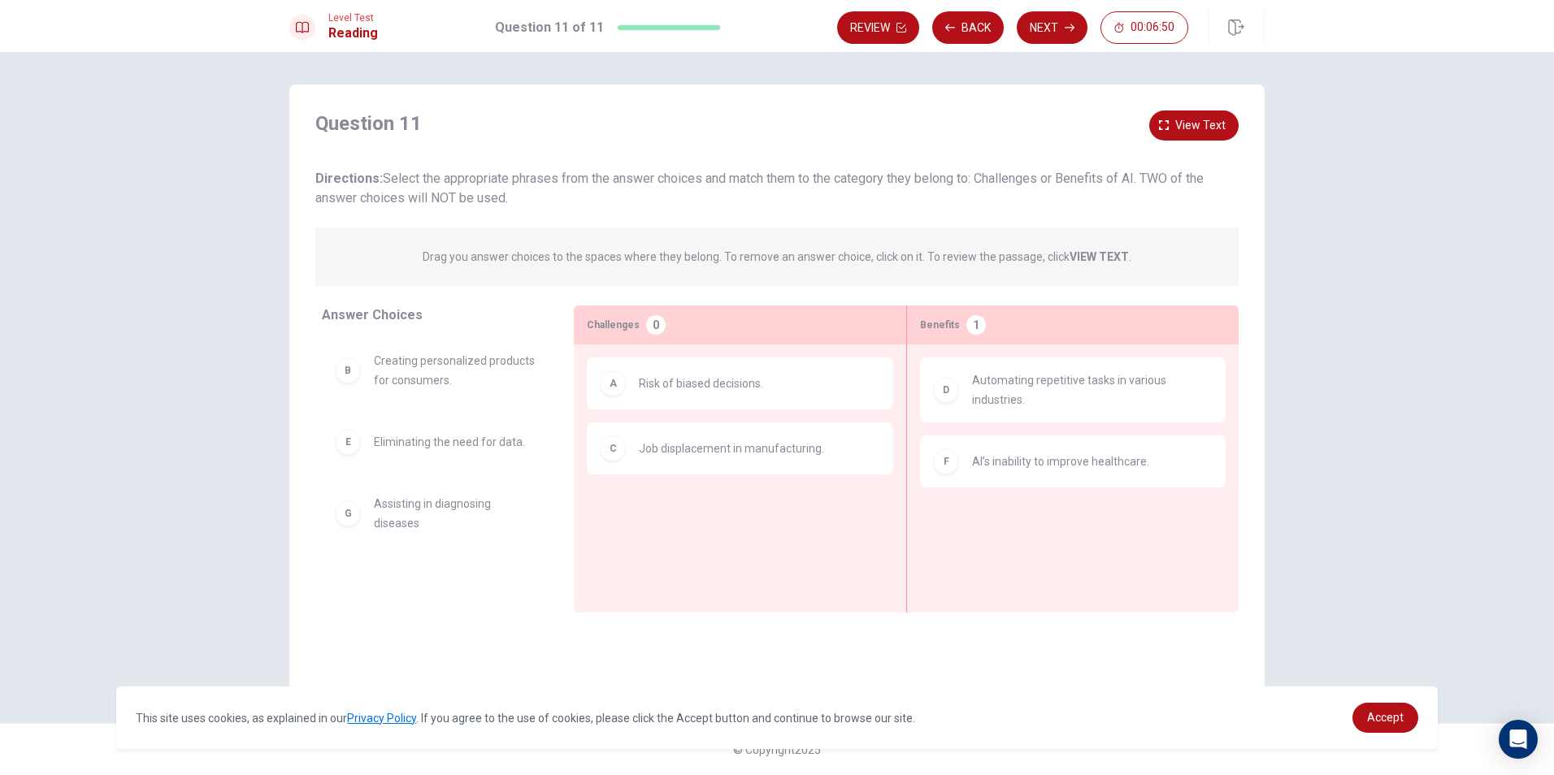
click at [417, 423] on div "Answer Choices B Creating personalized products for consumers. E Eliminating th…" at bounding box center [431, 459] width 284 height 307
drag, startPoint x: 360, startPoint y: 433, endPoint x: 1078, endPoint y: 538, distance: 726.0
drag, startPoint x: 956, startPoint y: 532, endPoint x: 718, endPoint y: 535, distance: 237.3
drag, startPoint x: 985, startPoint y: 530, endPoint x: 603, endPoint y: 510, distance: 382.4
drag, startPoint x: 1031, startPoint y: 541, endPoint x: 352, endPoint y: 564, distance: 679.8
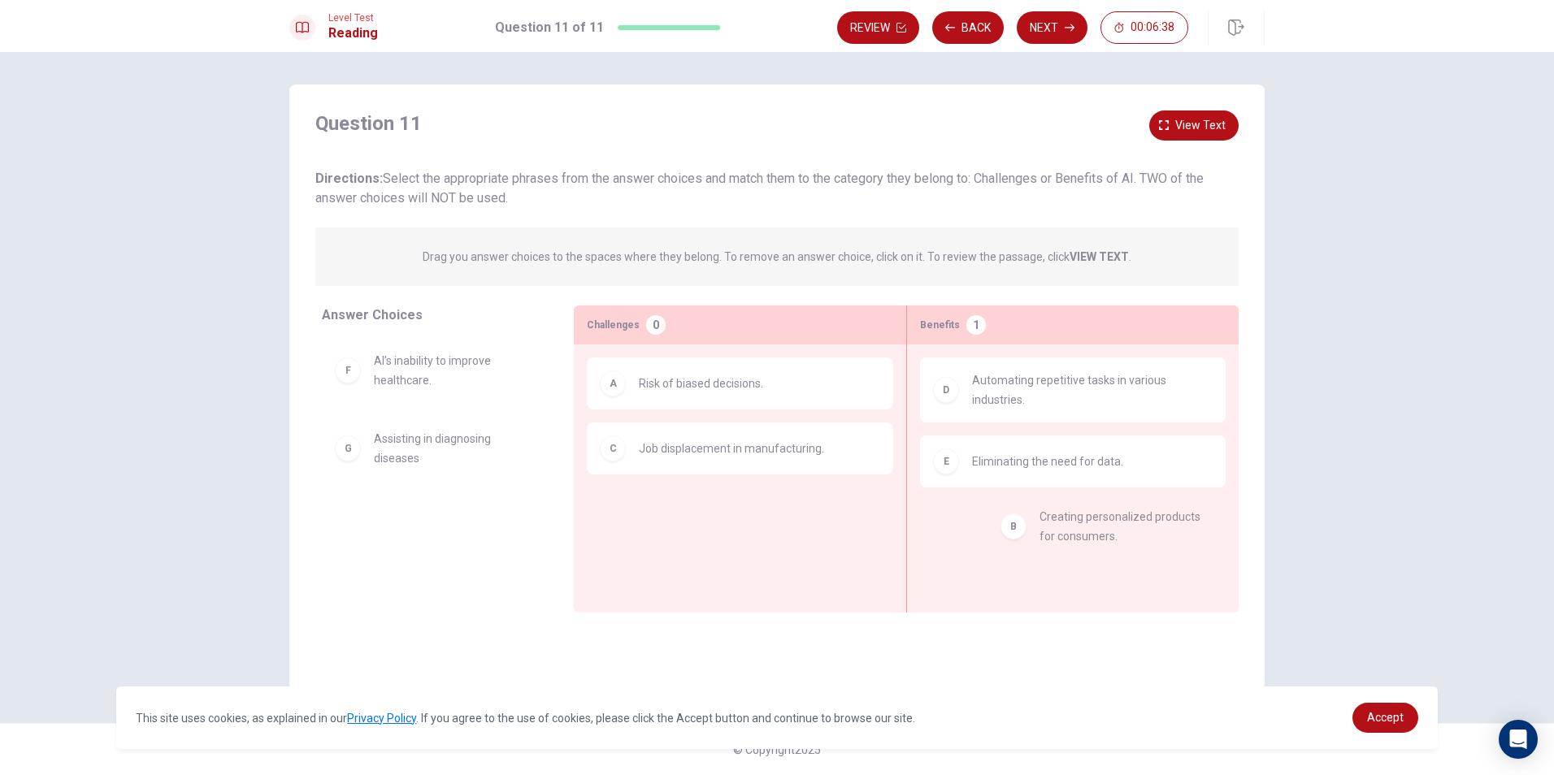
drag, startPoint x: 493, startPoint y: 373, endPoint x: 1108, endPoint y: 530, distance: 634.1
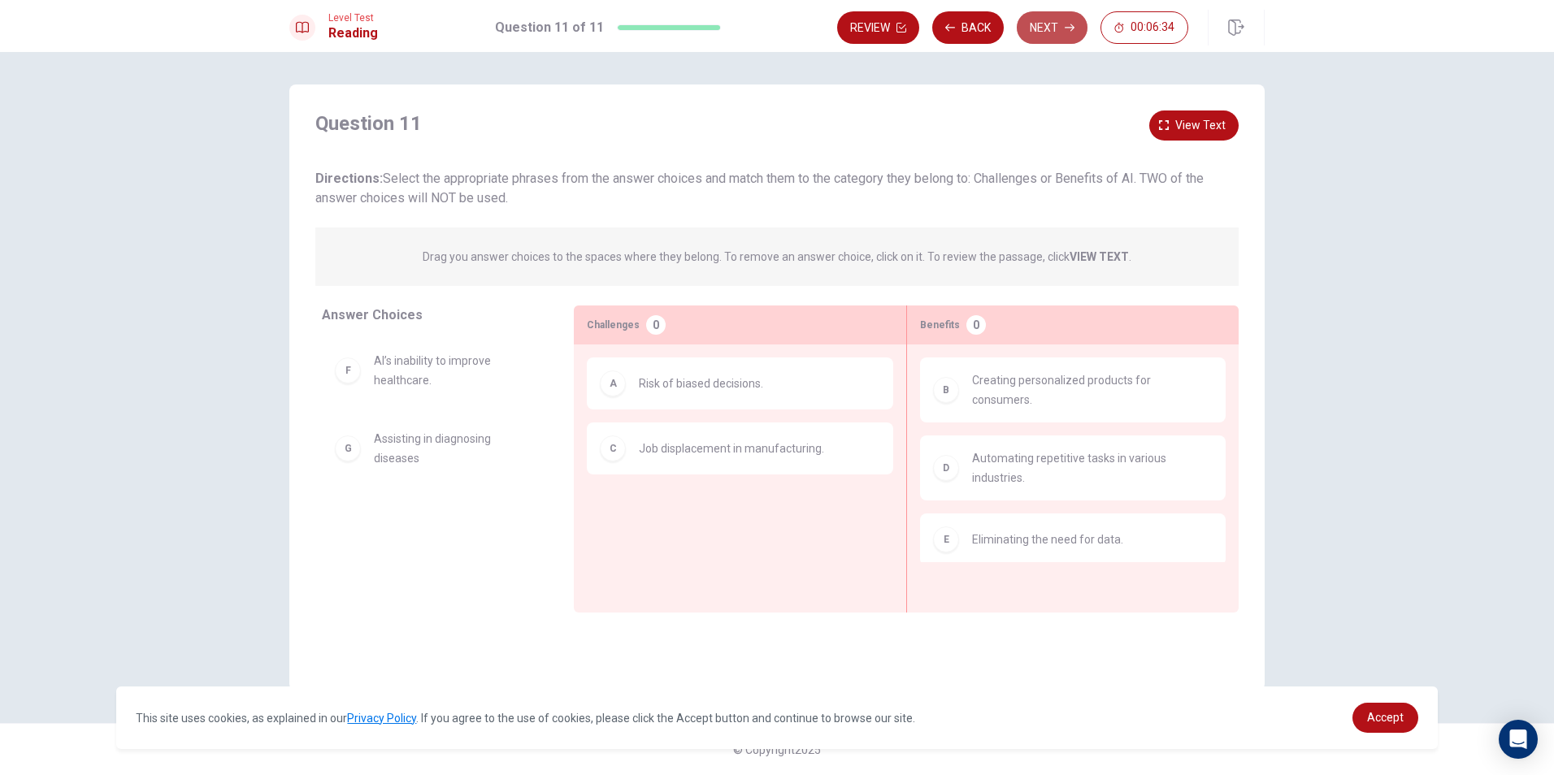
click at [1053, 40] on button "Next" at bounding box center [1052, 27] width 71 height 33
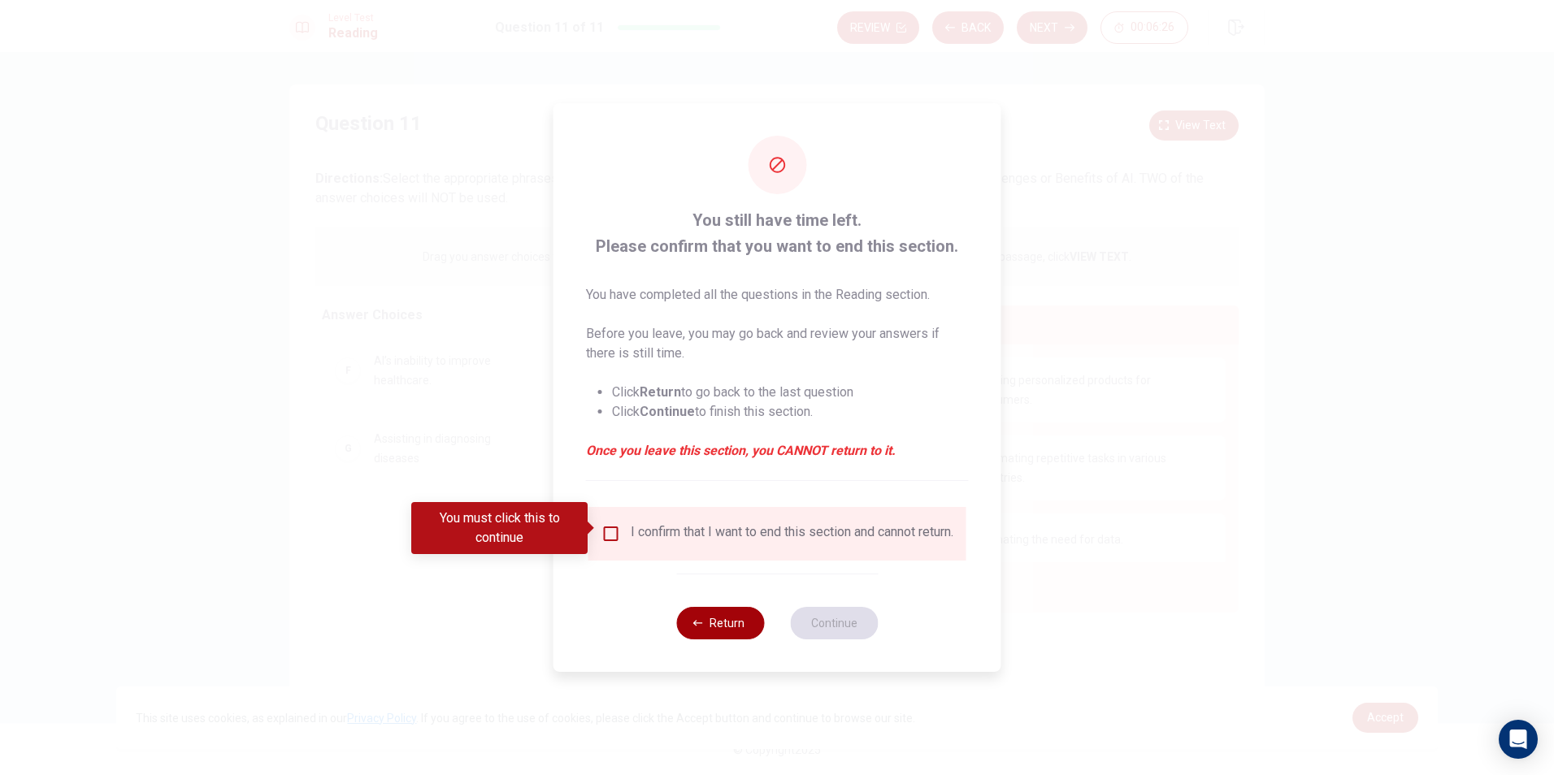
click at [715, 628] on button "Return" at bounding box center [720, 623] width 88 height 33
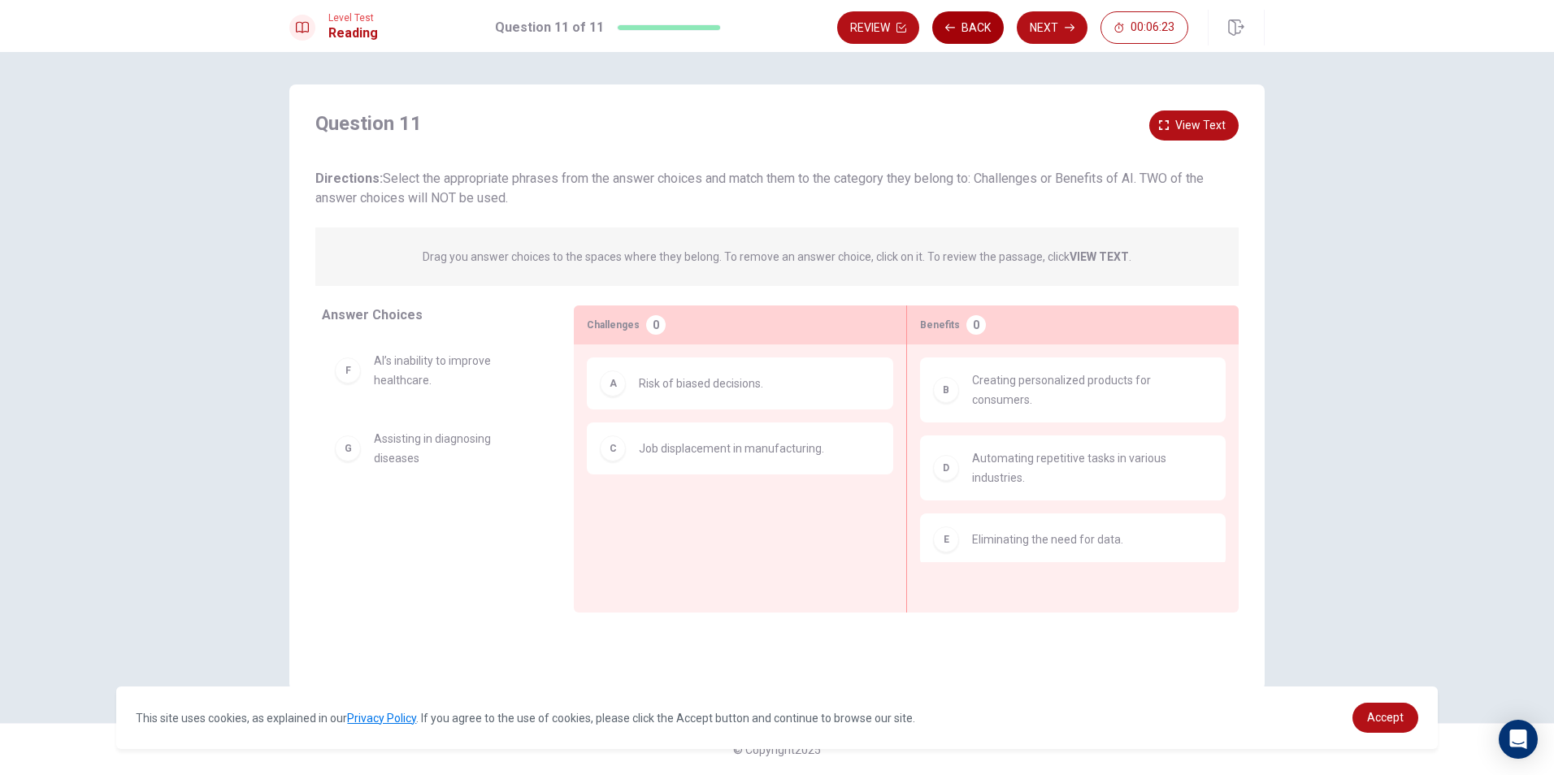
click at [970, 31] on button "Back" at bounding box center [968, 27] width 72 height 33
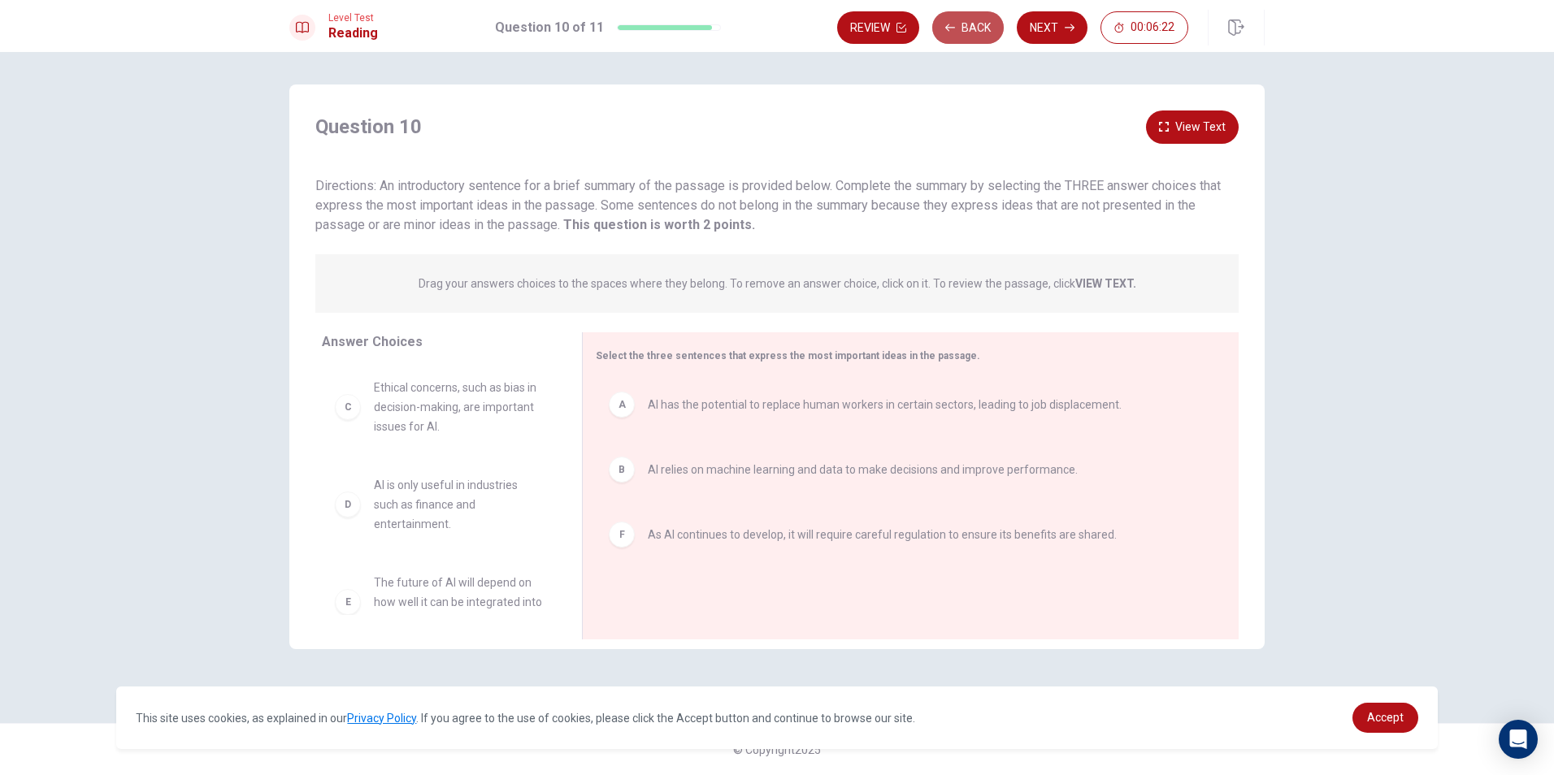
click at [970, 31] on button "Back" at bounding box center [968, 27] width 72 height 33
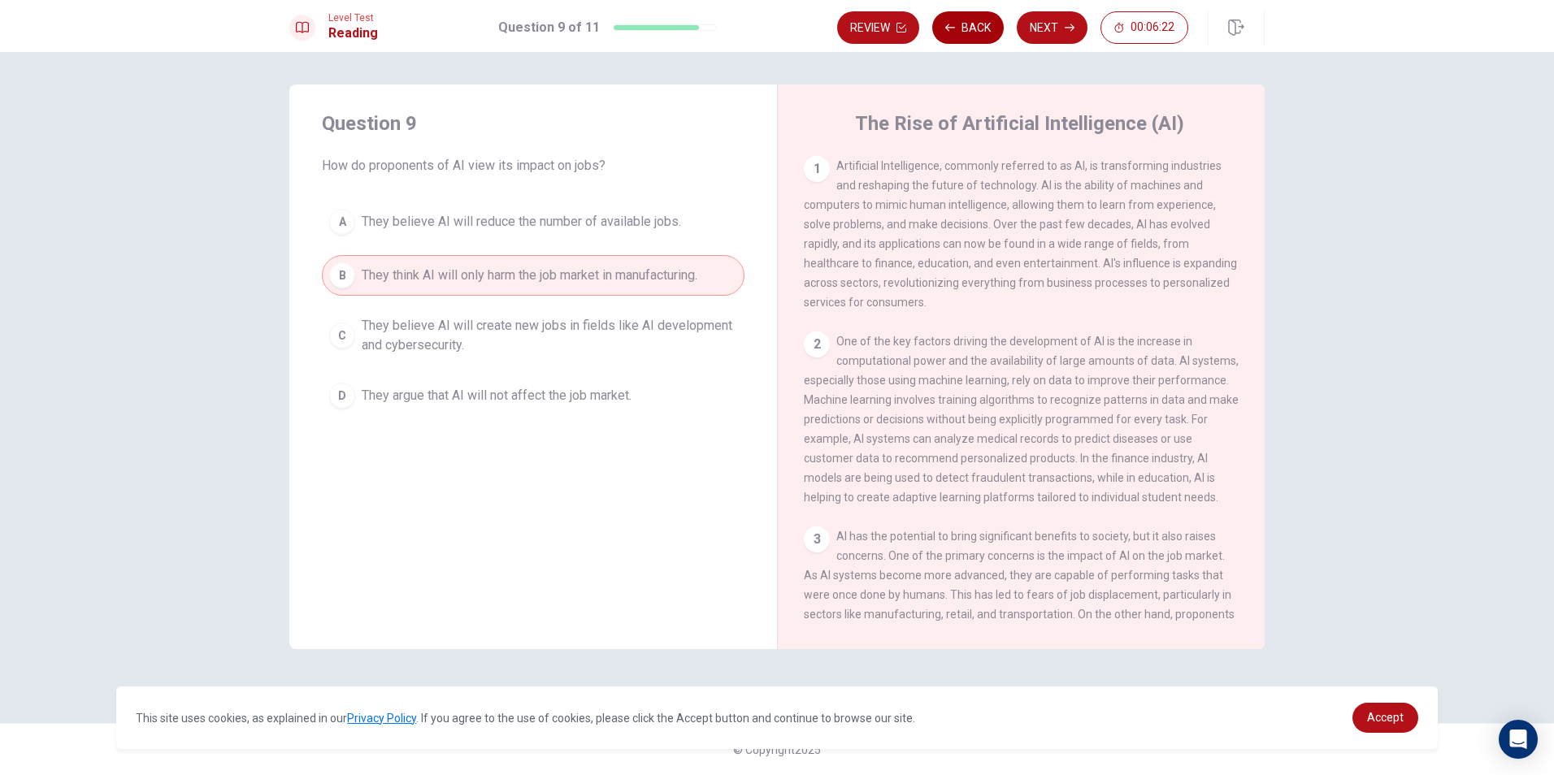
click at [970, 31] on button "Back" at bounding box center [968, 27] width 72 height 33
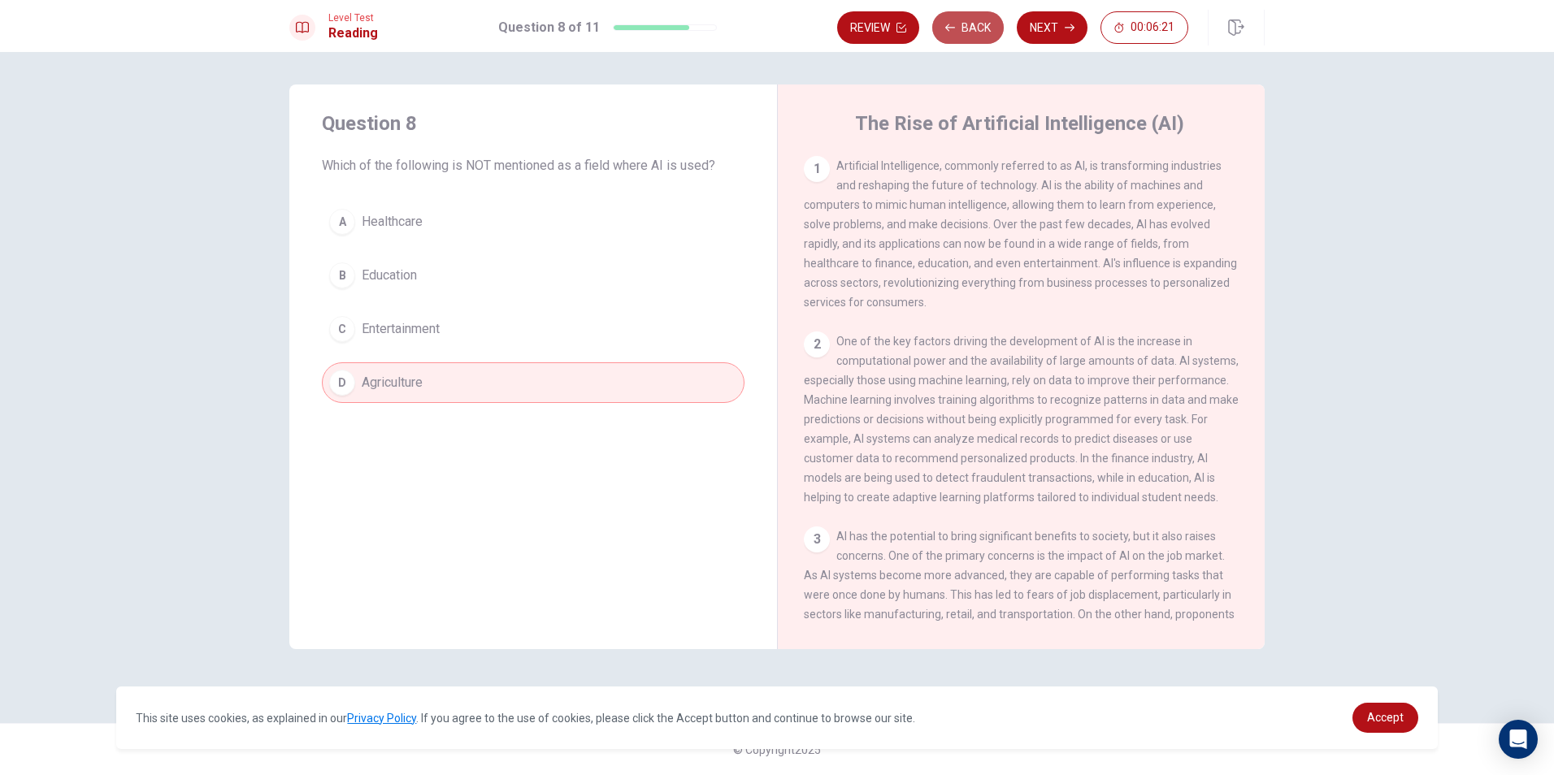
click at [970, 31] on button "Back" at bounding box center [968, 27] width 72 height 33
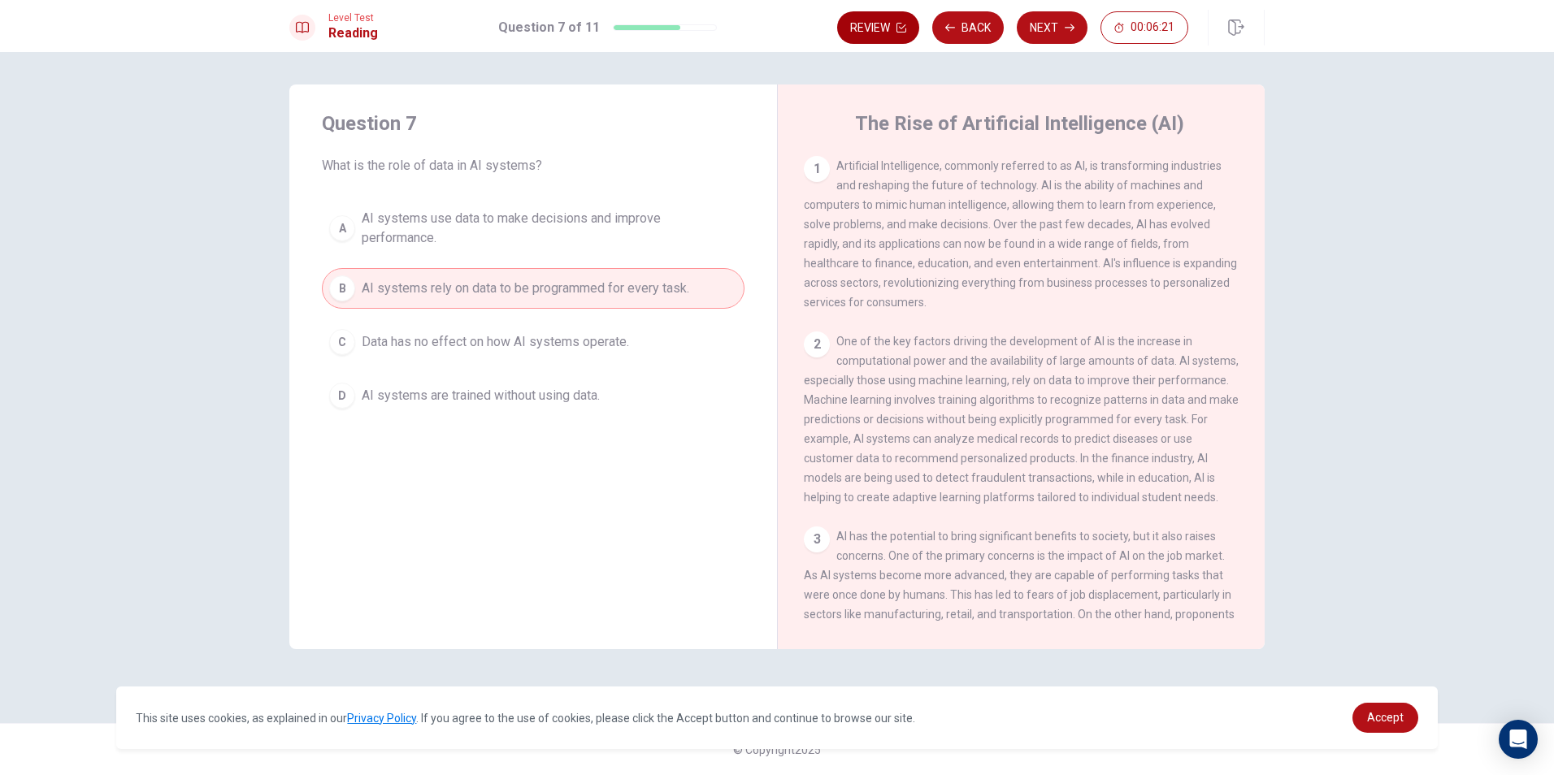
click at [898, 28] on icon "button" at bounding box center [901, 28] width 10 height 10
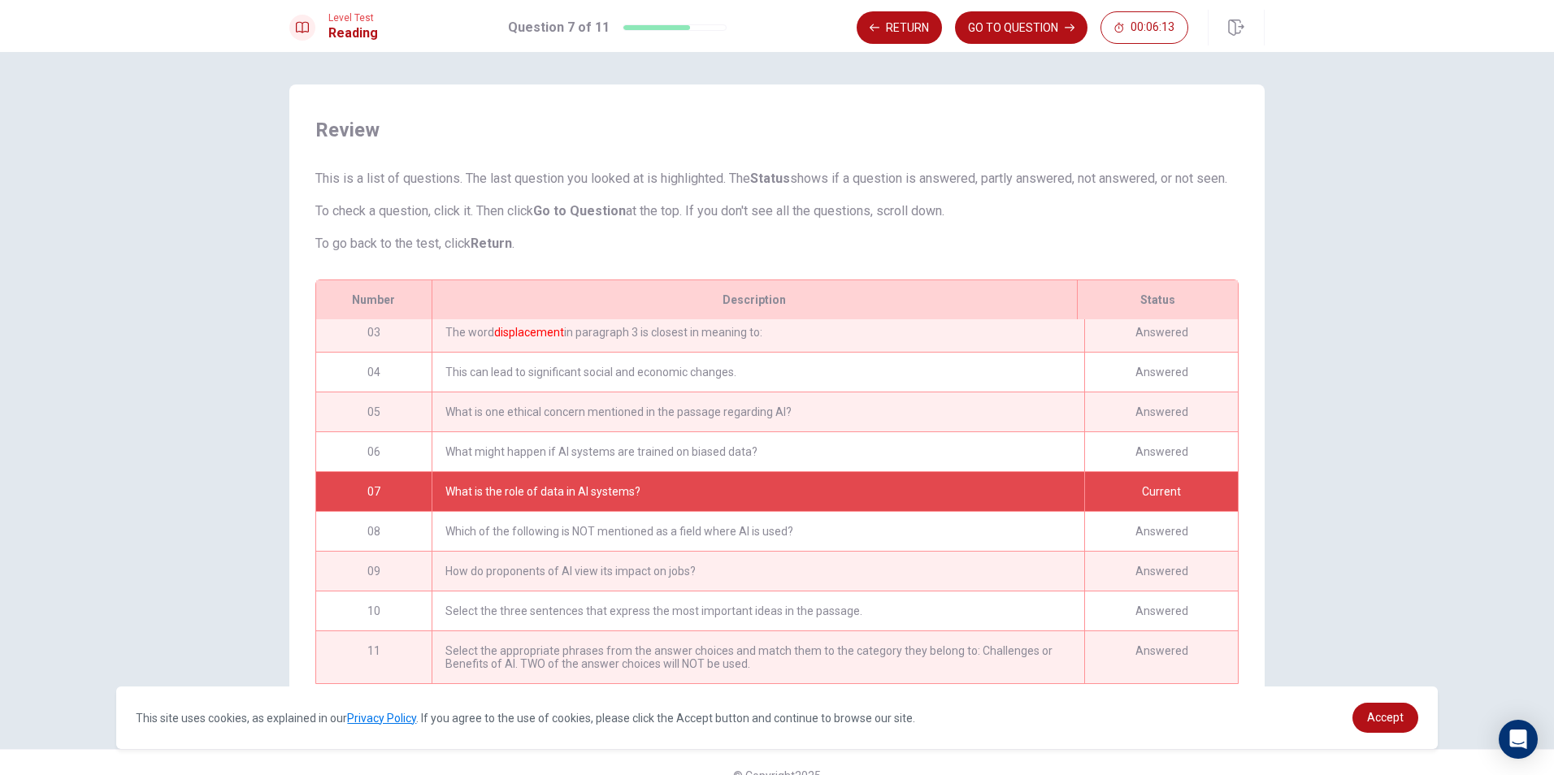
scroll to position [94, 0]
click at [912, 31] on button "Return" at bounding box center [899, 27] width 85 height 33
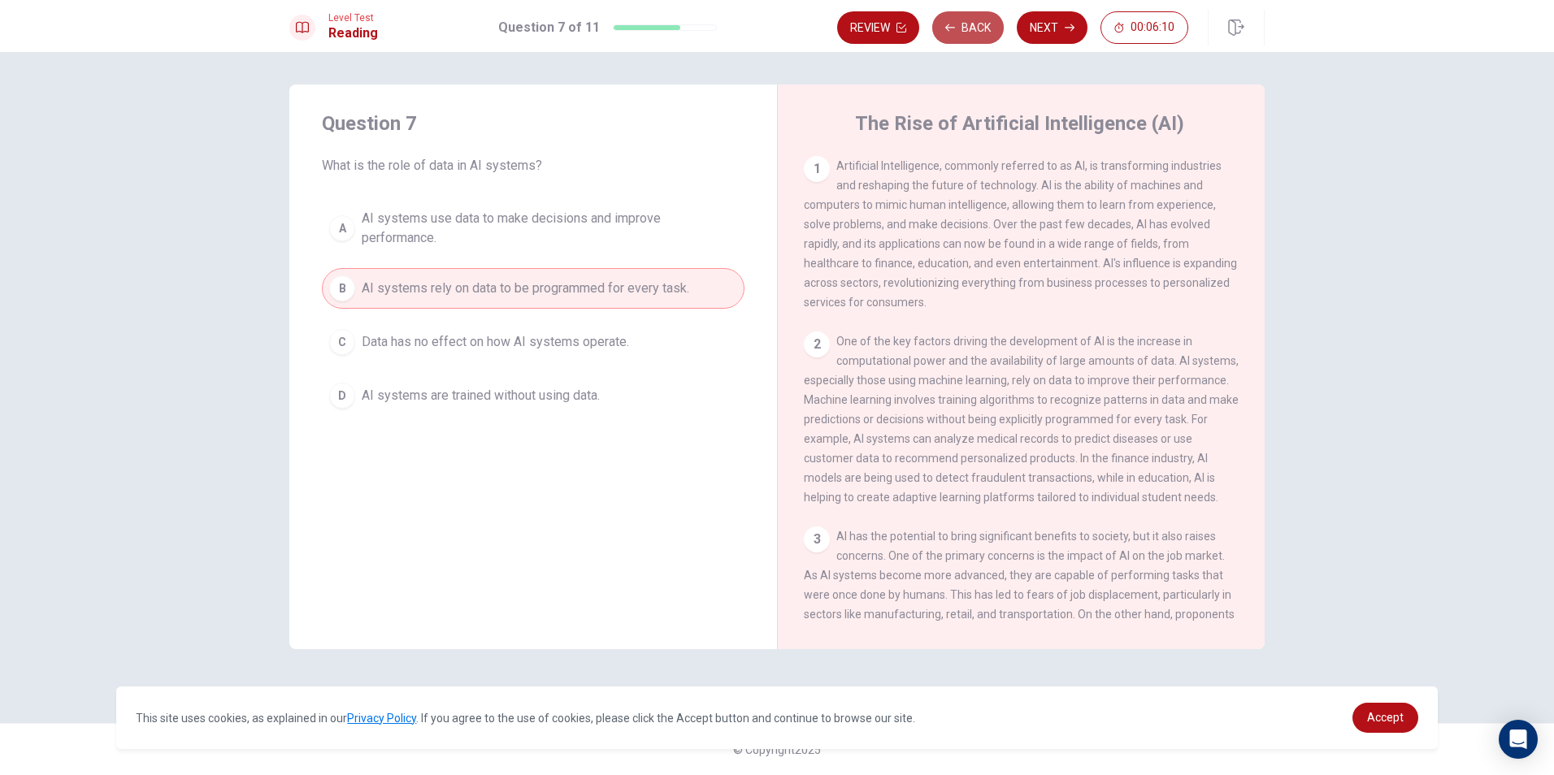
click at [985, 26] on button "Back" at bounding box center [968, 27] width 72 height 33
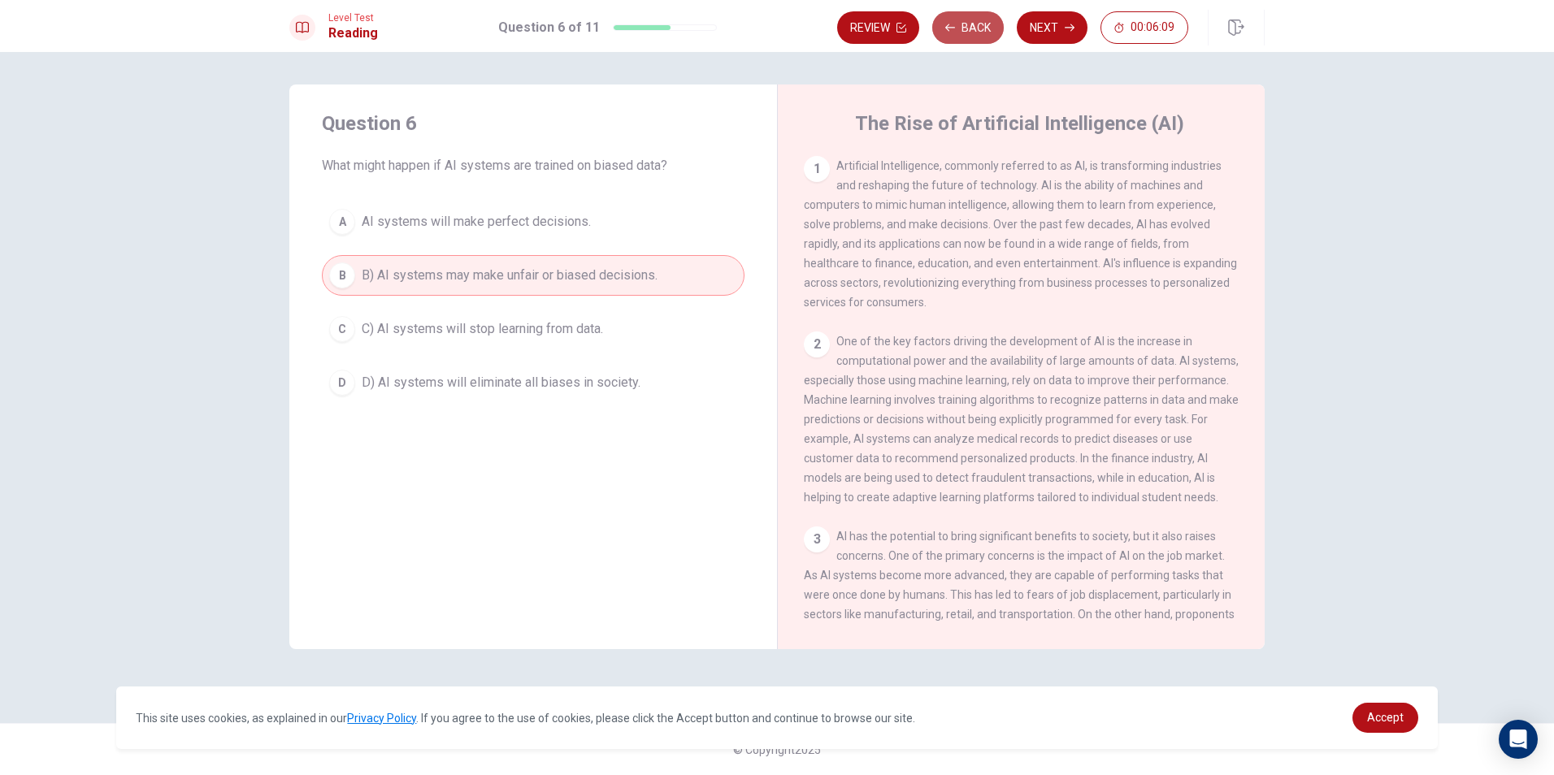
click at [985, 26] on button "Back" at bounding box center [968, 27] width 72 height 33
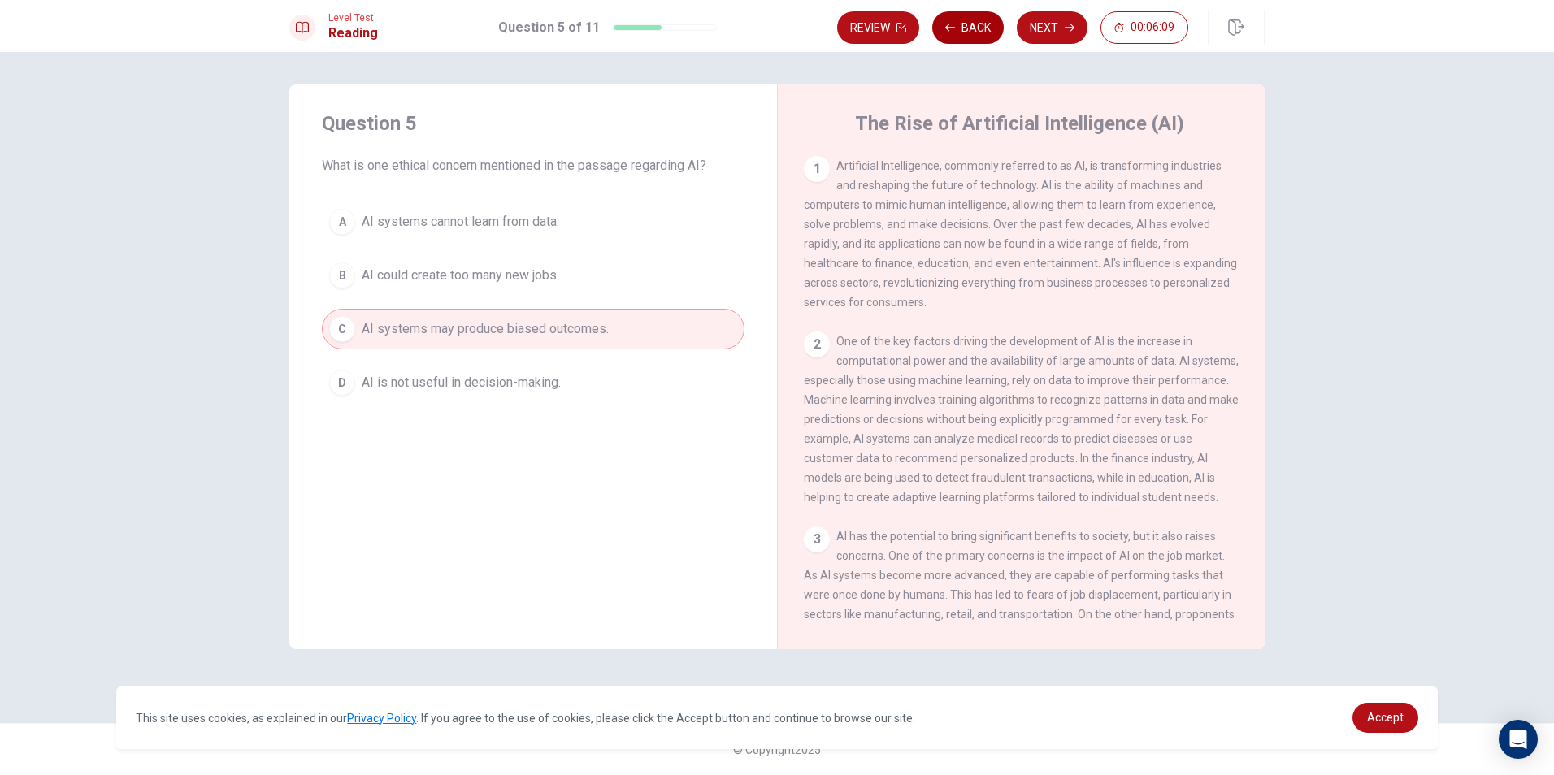
click at [985, 26] on button "Back" at bounding box center [968, 27] width 72 height 33
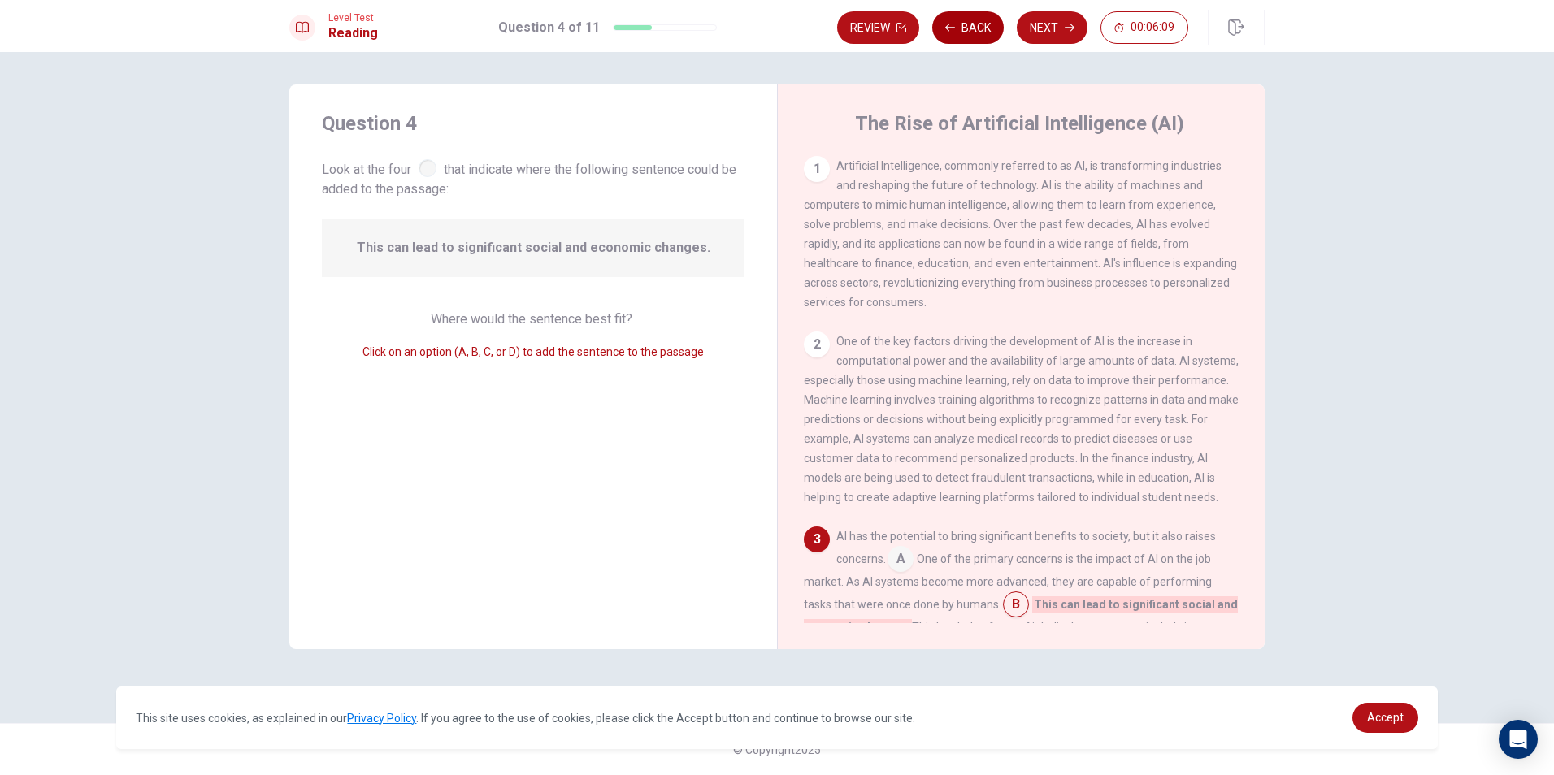
scroll to position [83, 0]
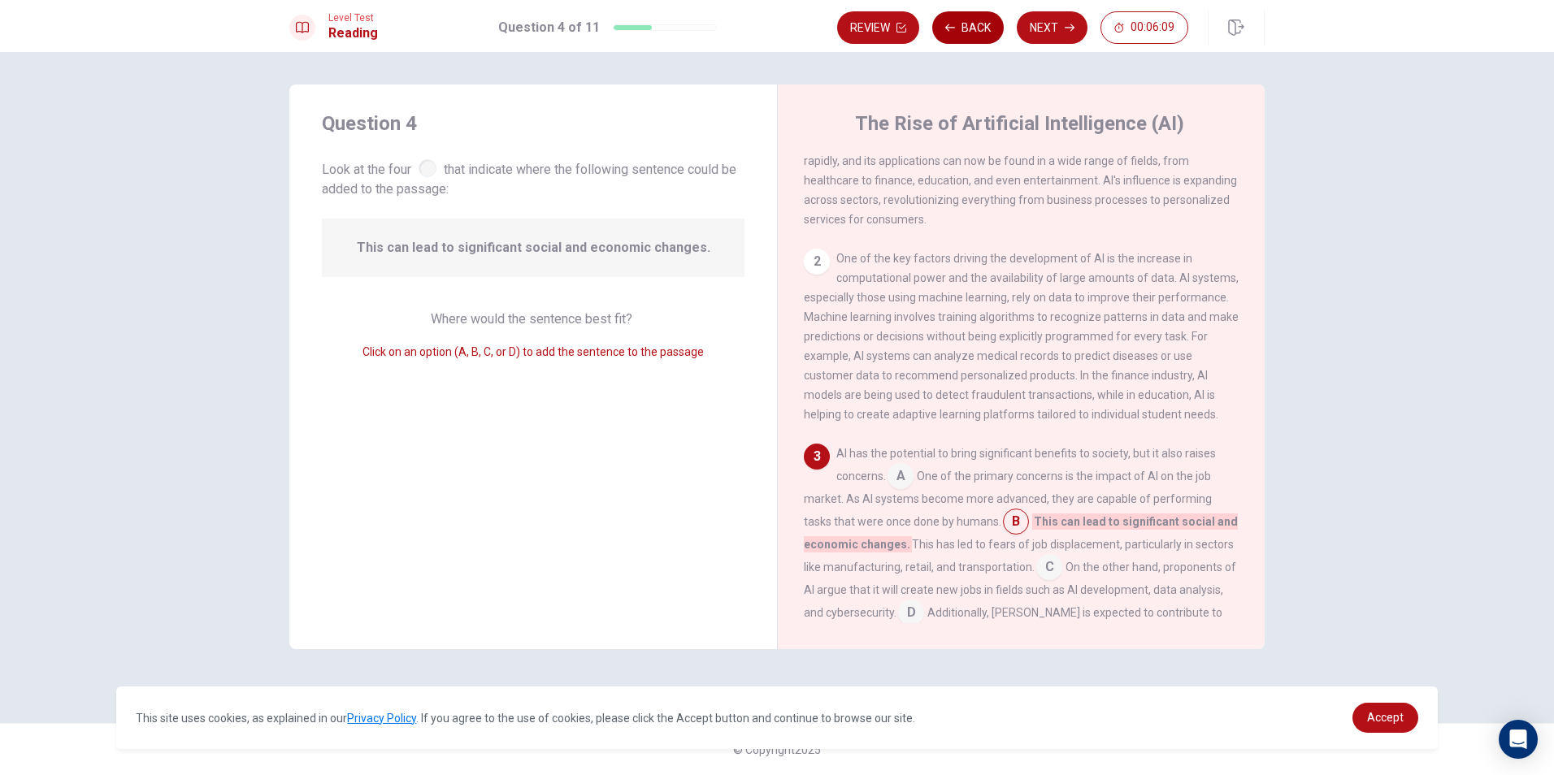
click at [985, 26] on button "Back" at bounding box center [968, 27] width 72 height 33
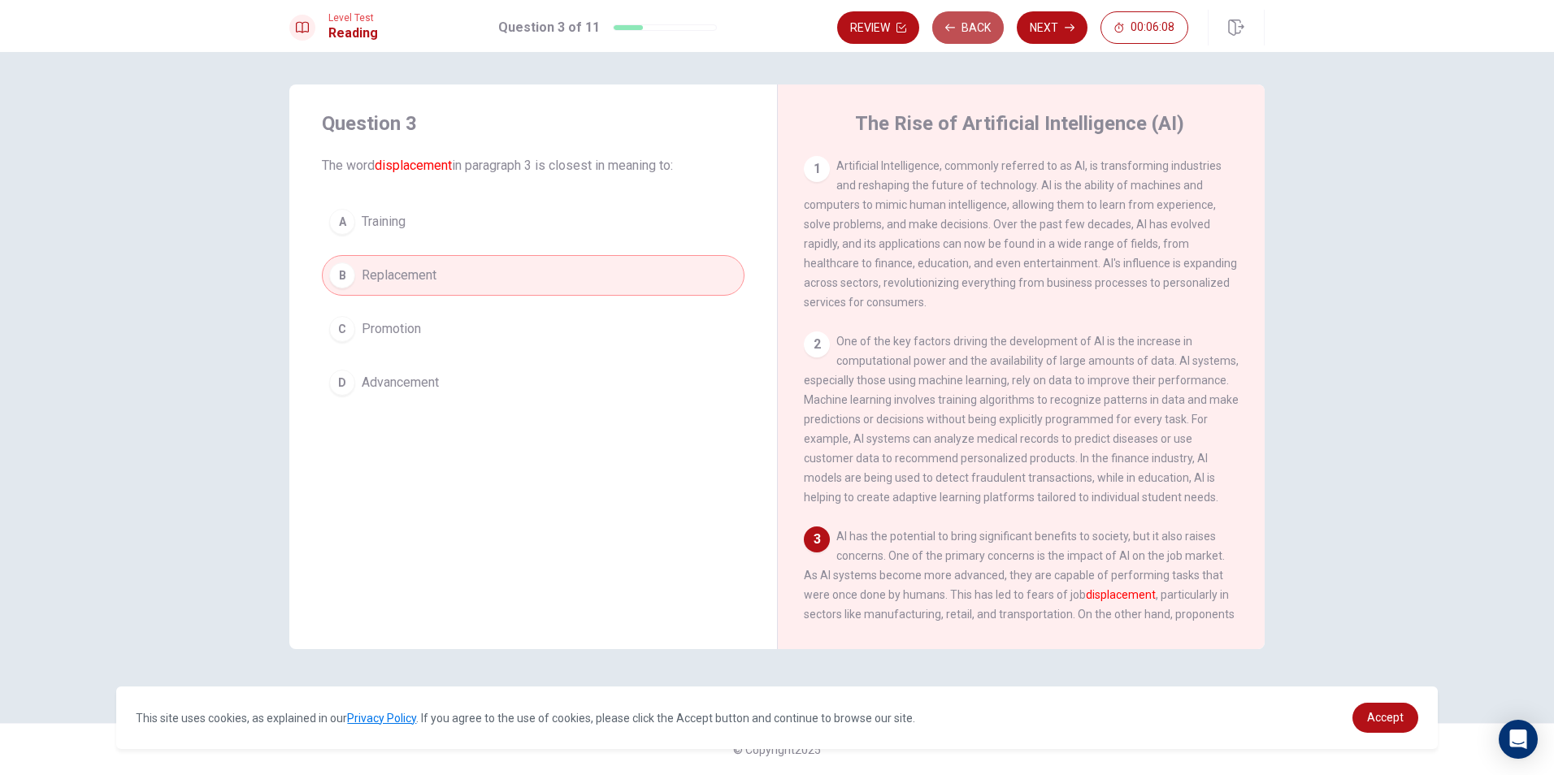
click at [985, 26] on button "Back" at bounding box center [968, 27] width 72 height 33
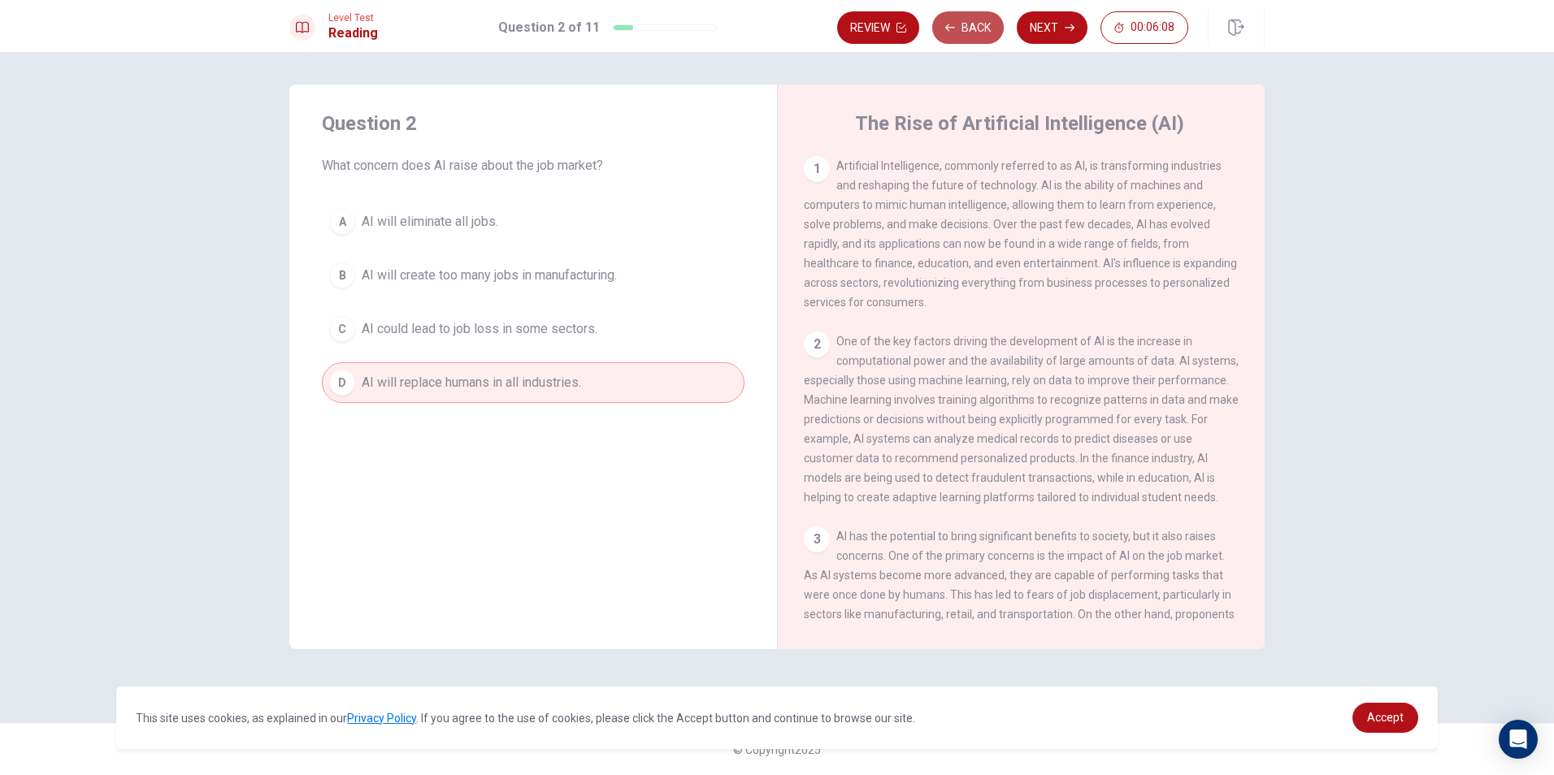
click at [985, 26] on button "Back" at bounding box center [968, 27] width 72 height 33
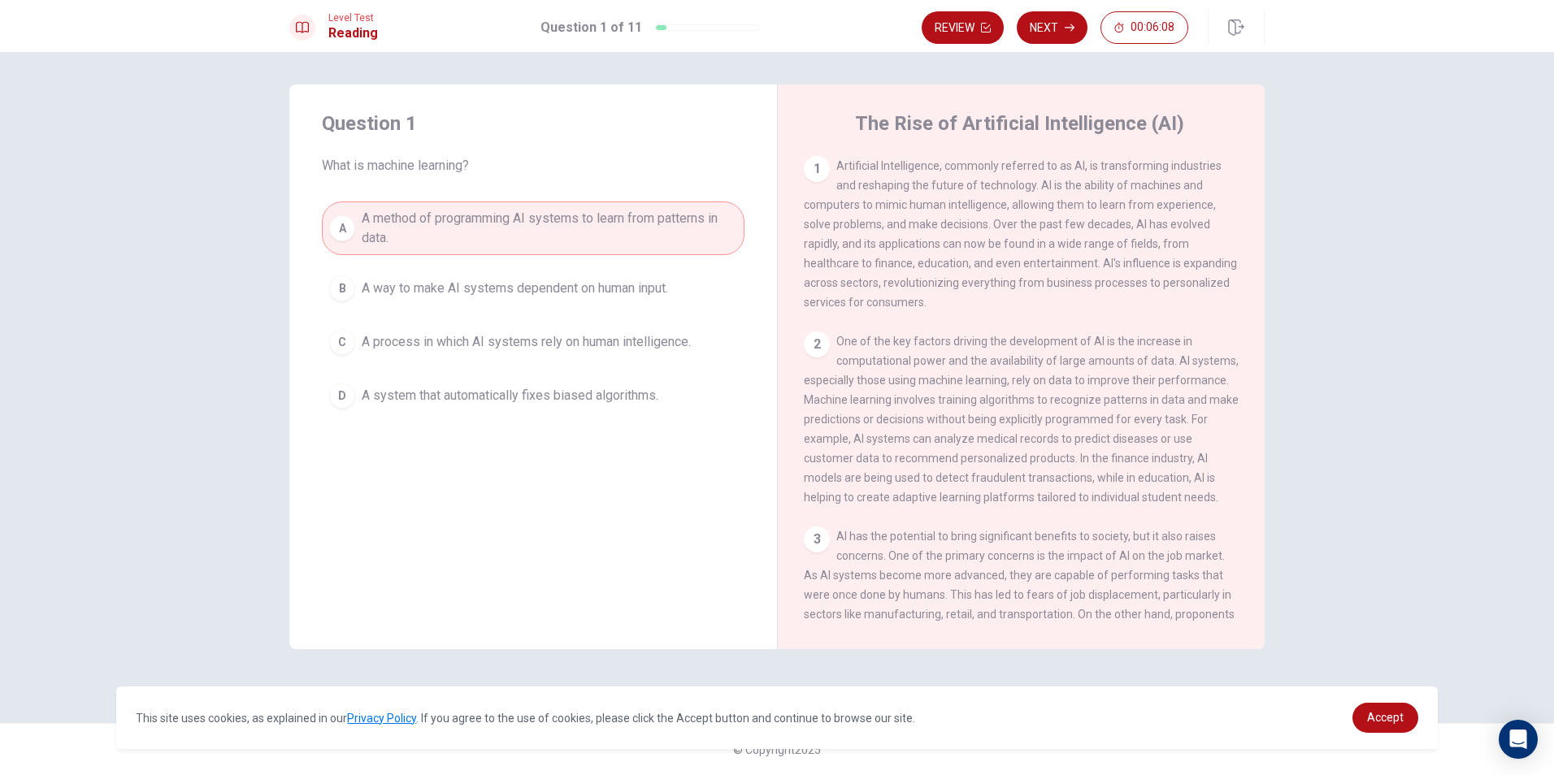
click at [985, 26] on icon "button" at bounding box center [986, 28] width 10 height 10
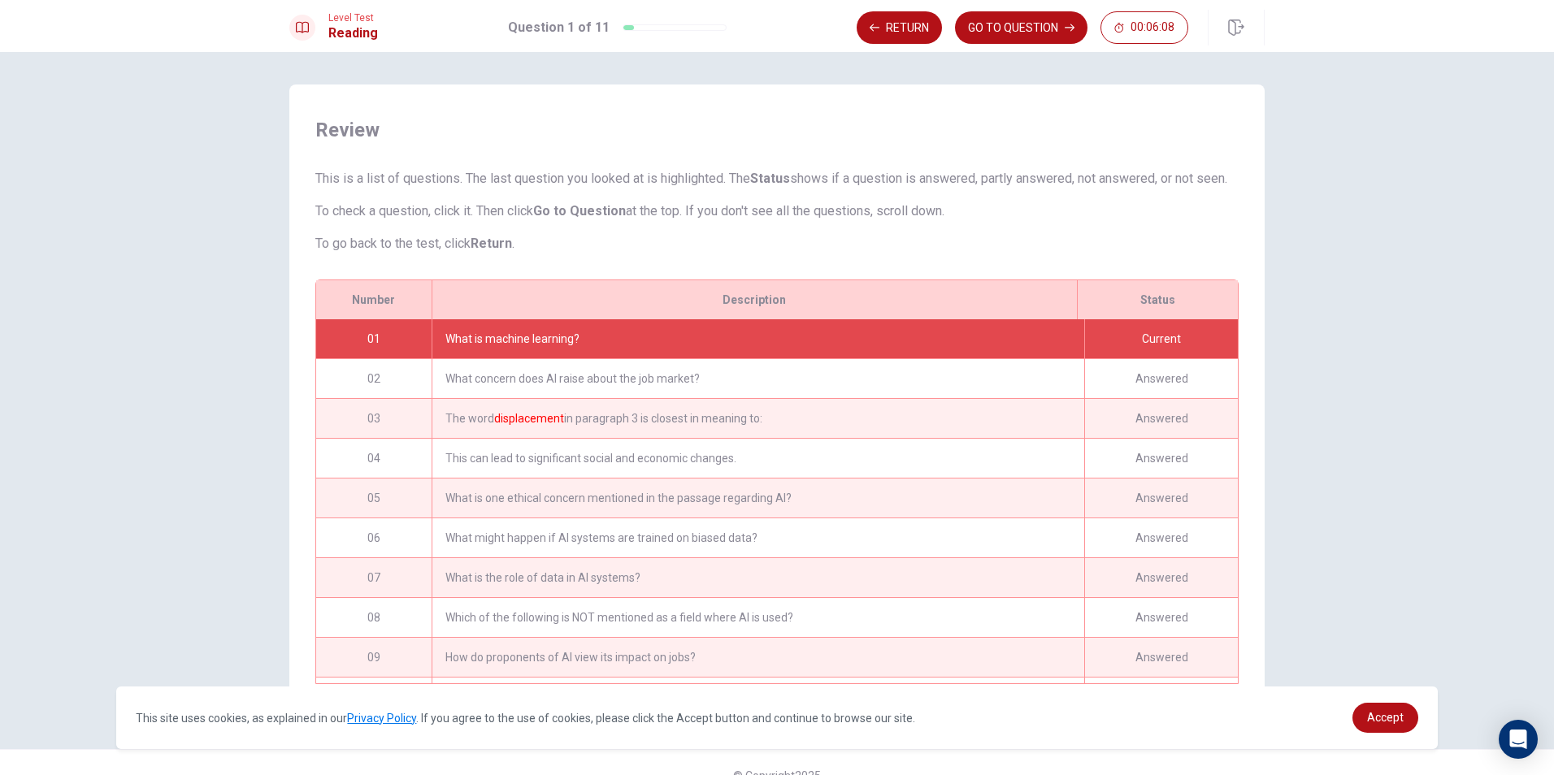
scroll to position [46, 0]
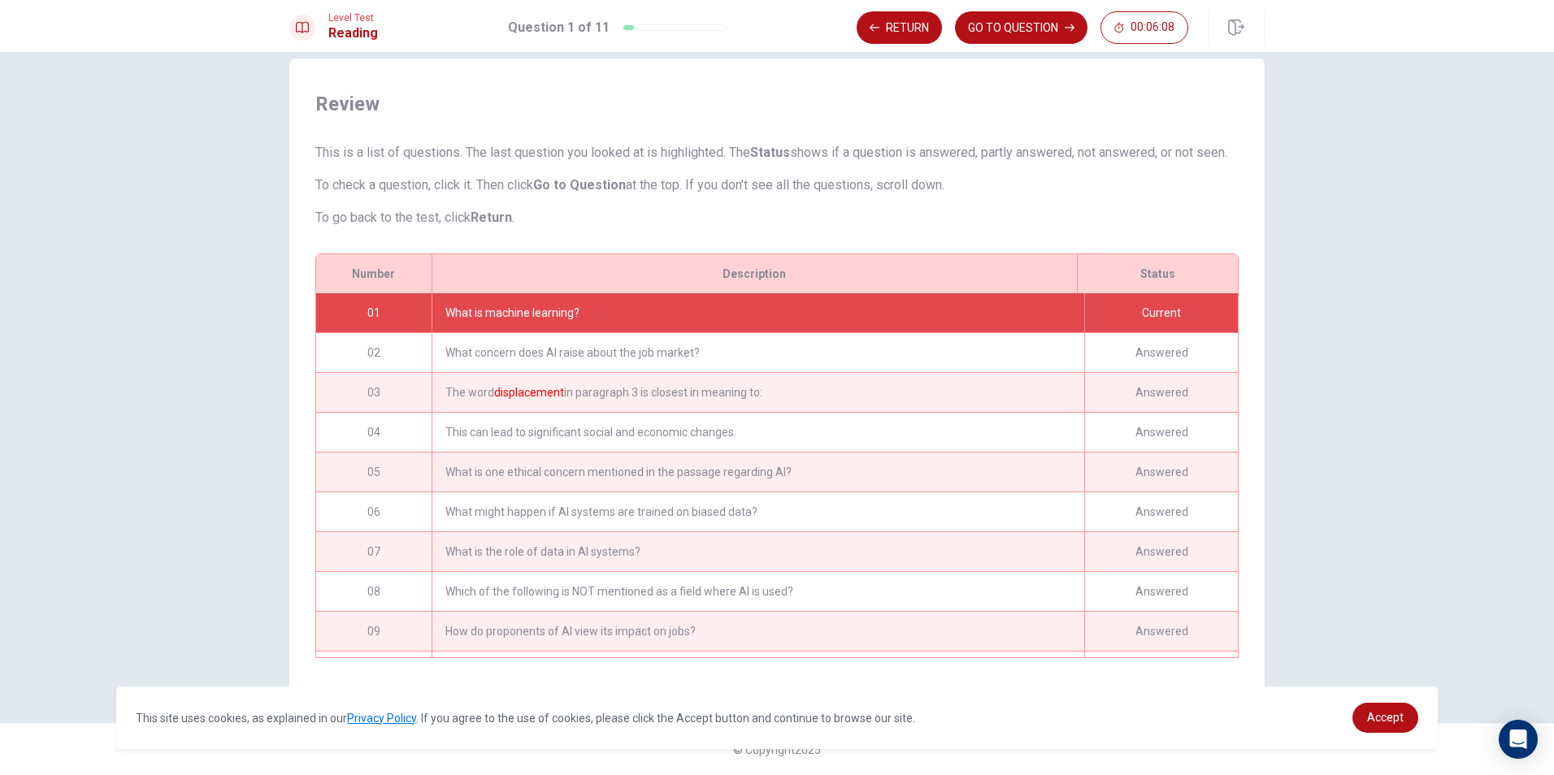
click at [985, 26] on button "GO TO QUESTION" at bounding box center [1021, 27] width 132 height 33
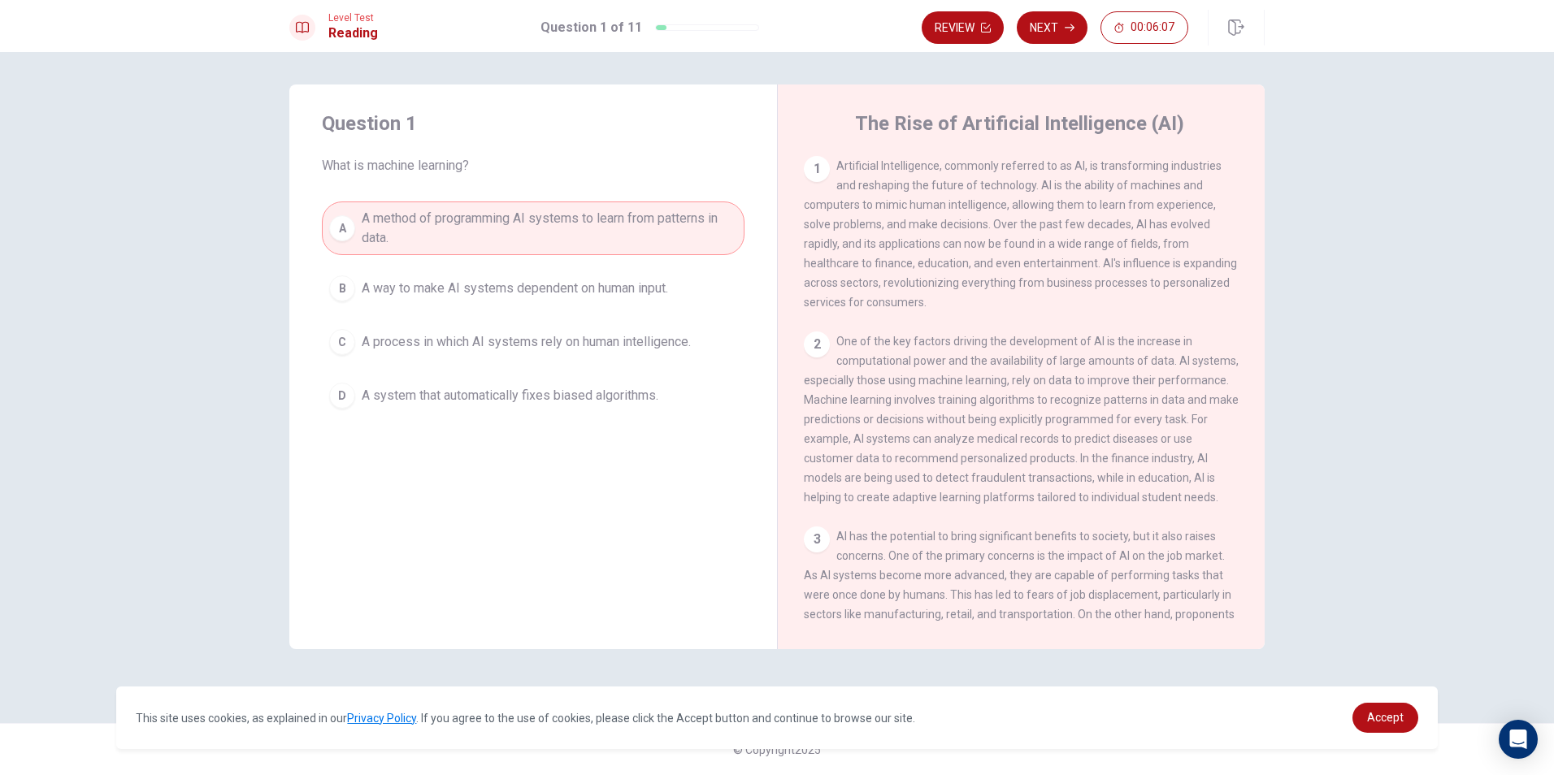
scroll to position [0, 0]
click at [1073, 27] on icon "button" at bounding box center [1070, 27] width 10 height 7
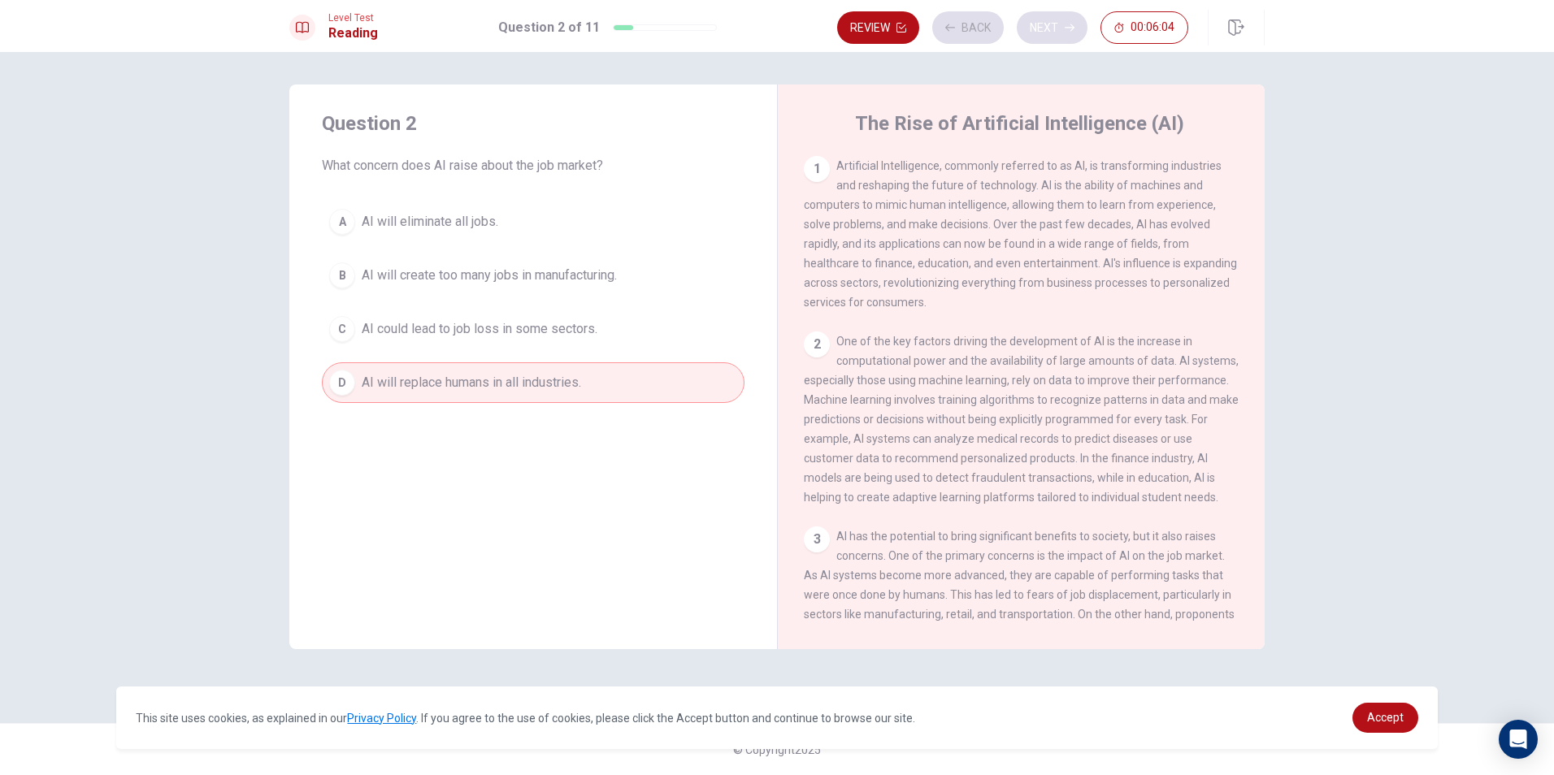
click at [1073, 27] on div "Review Back Next 00:06:04" at bounding box center [1012, 27] width 351 height 33
click at [1073, 27] on icon "button" at bounding box center [1070, 27] width 10 height 7
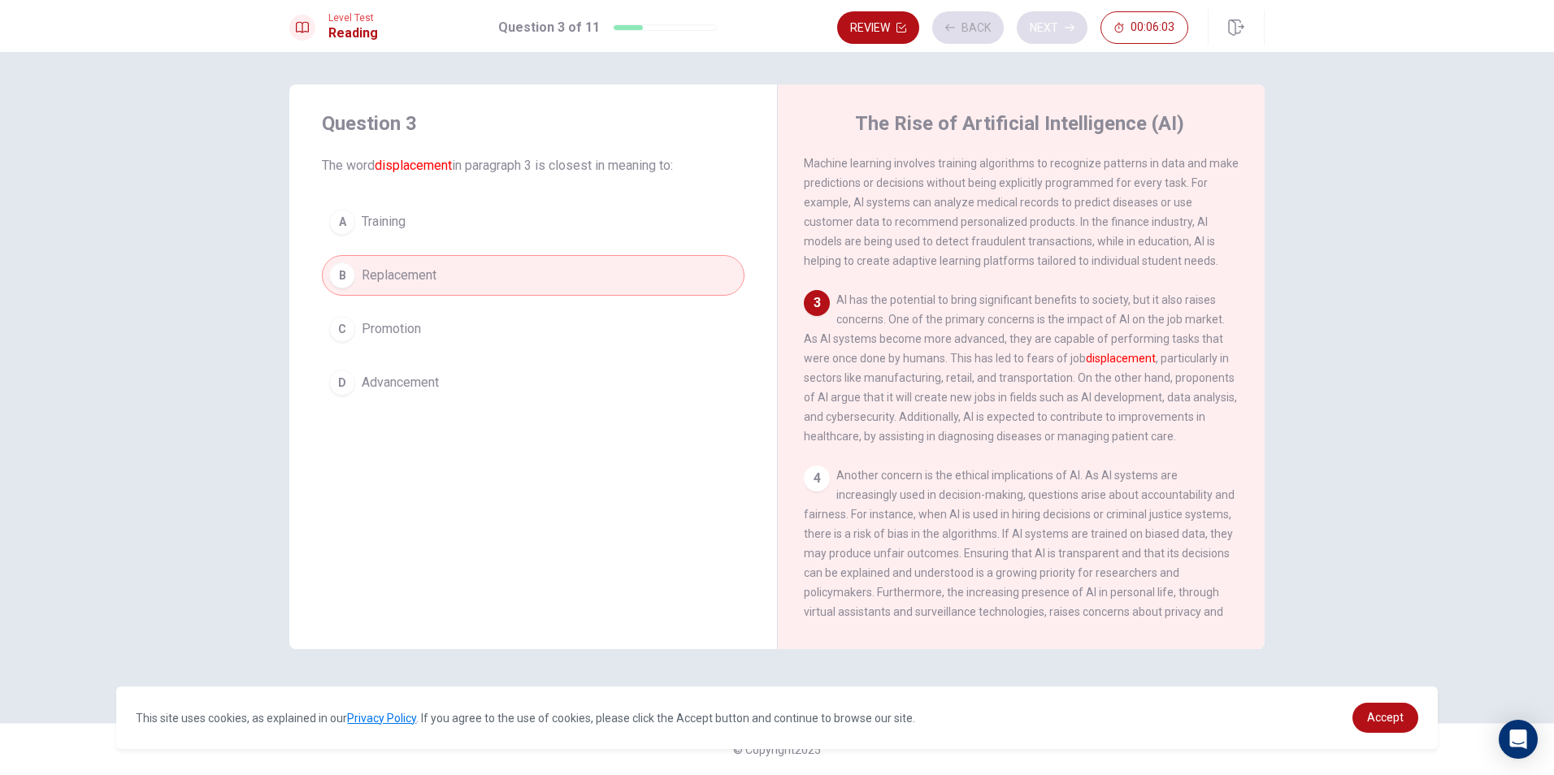
scroll to position [262, 0]
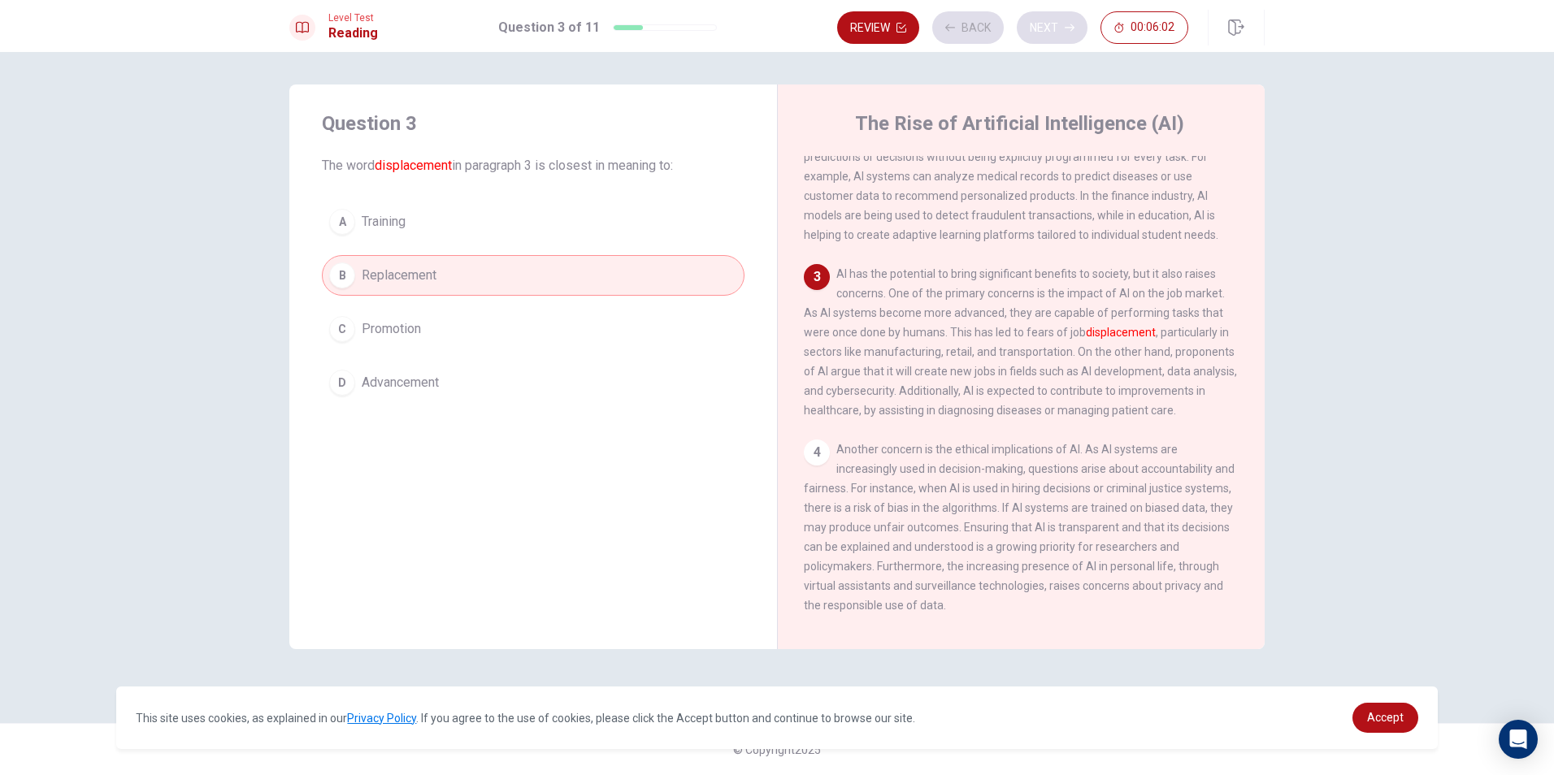
click at [1073, 27] on div "Review Back Next 00:06:02" at bounding box center [1012, 27] width 351 height 33
click at [1073, 27] on icon "button" at bounding box center [1070, 27] width 10 height 7
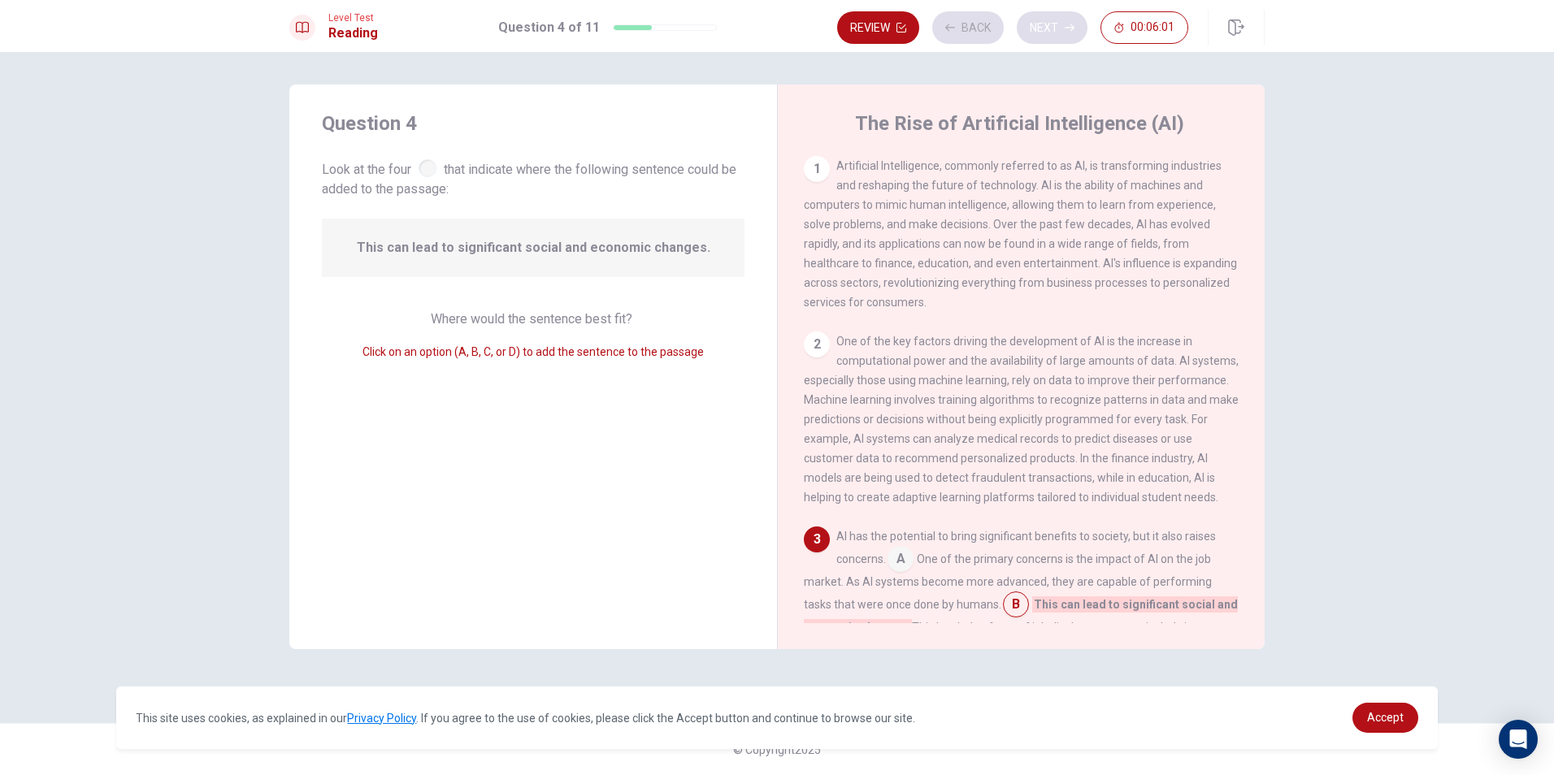
scroll to position [301, 0]
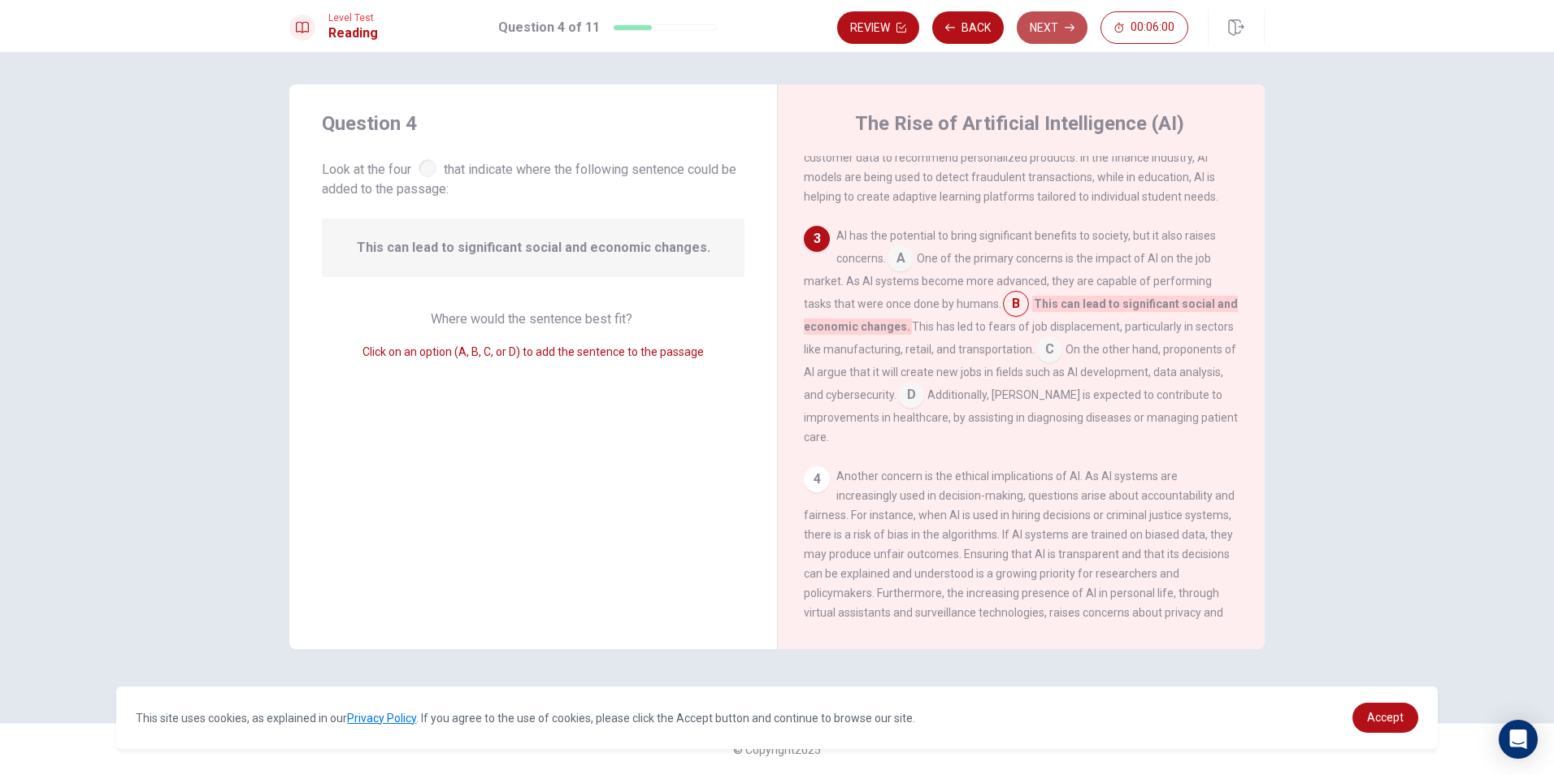
click at [1073, 27] on icon "button" at bounding box center [1070, 27] width 10 height 7
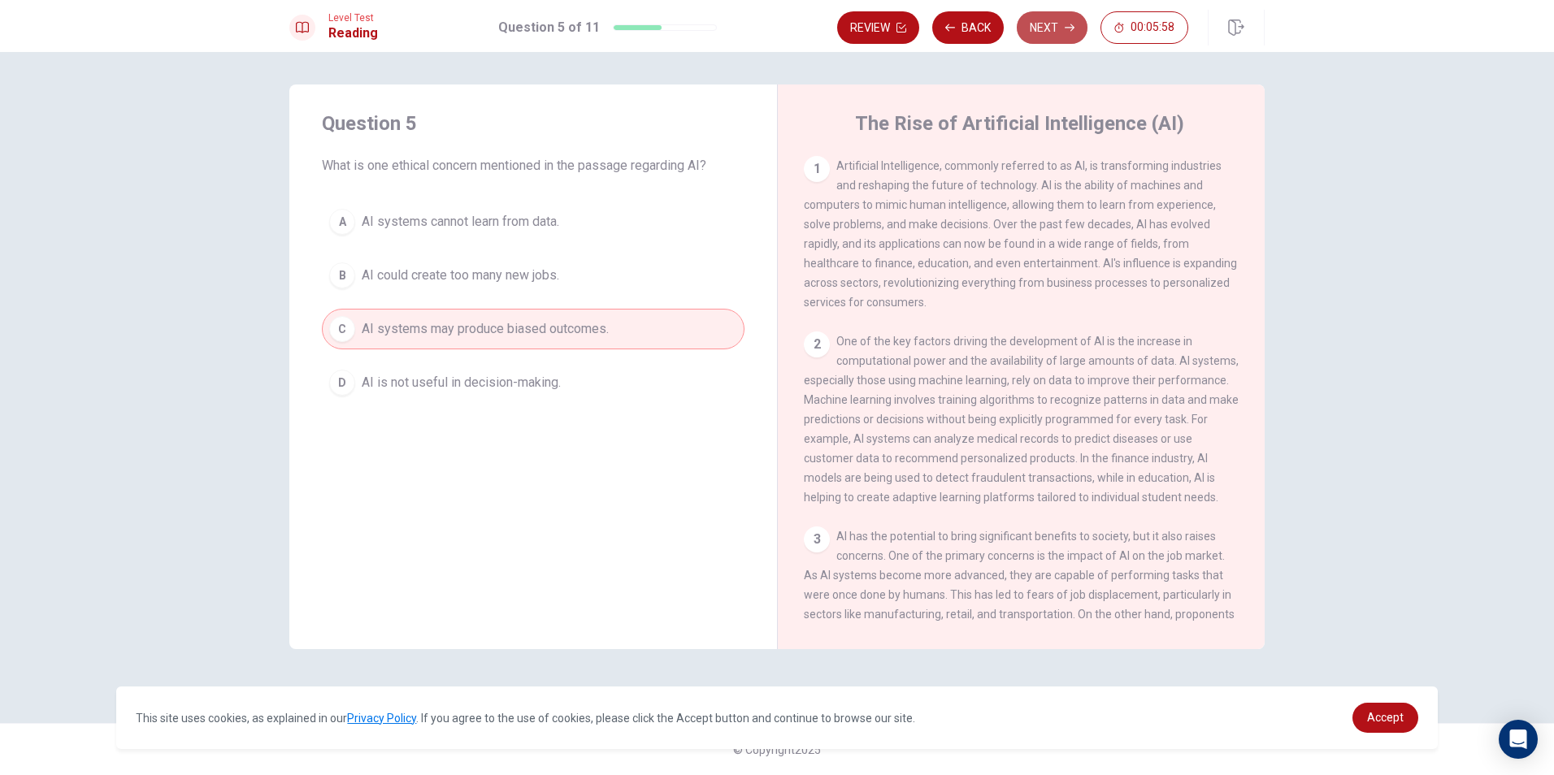
click at [1073, 27] on icon "button" at bounding box center [1070, 27] width 10 height 7
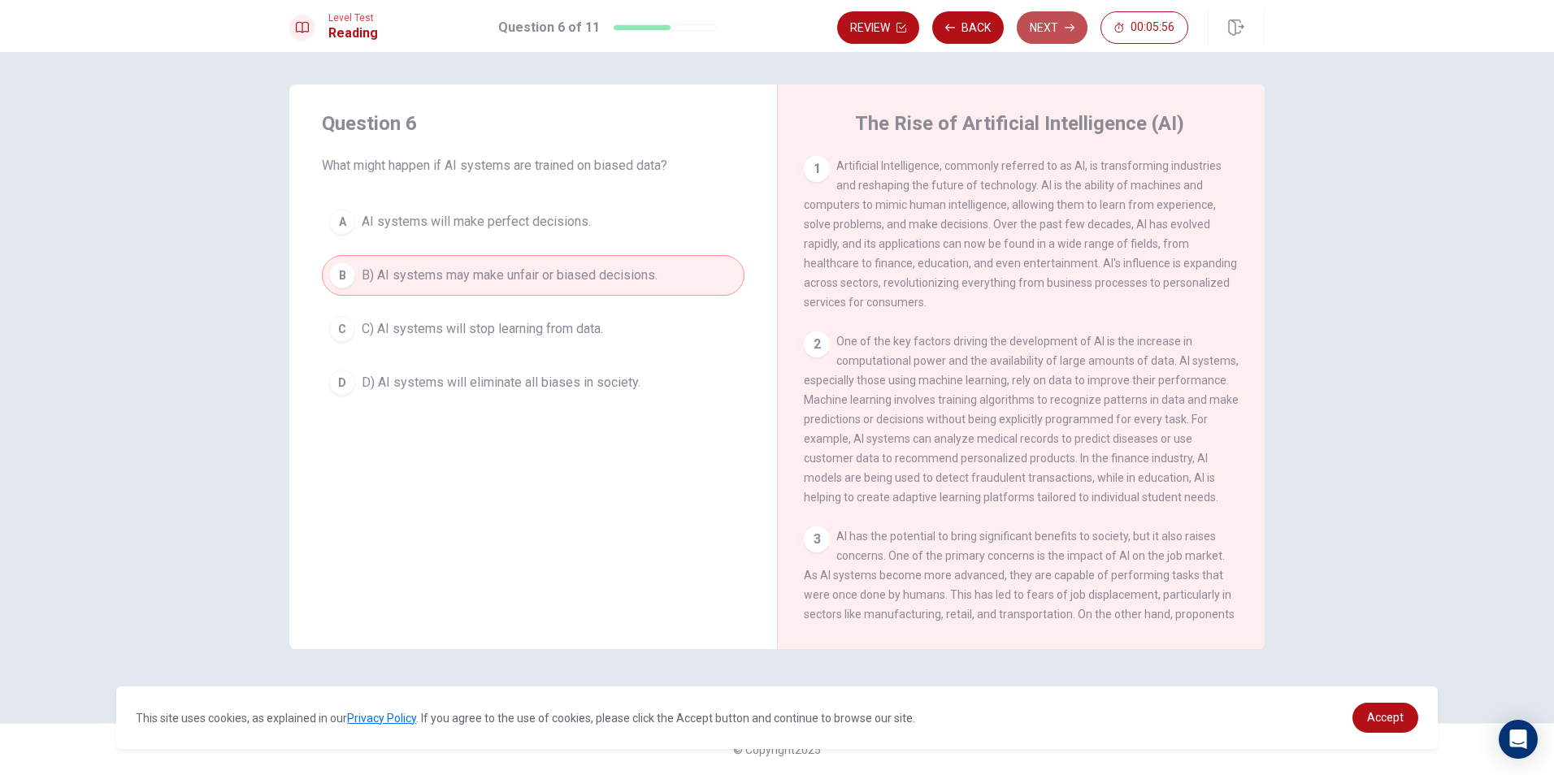
click at [1073, 27] on icon "button" at bounding box center [1070, 27] width 10 height 7
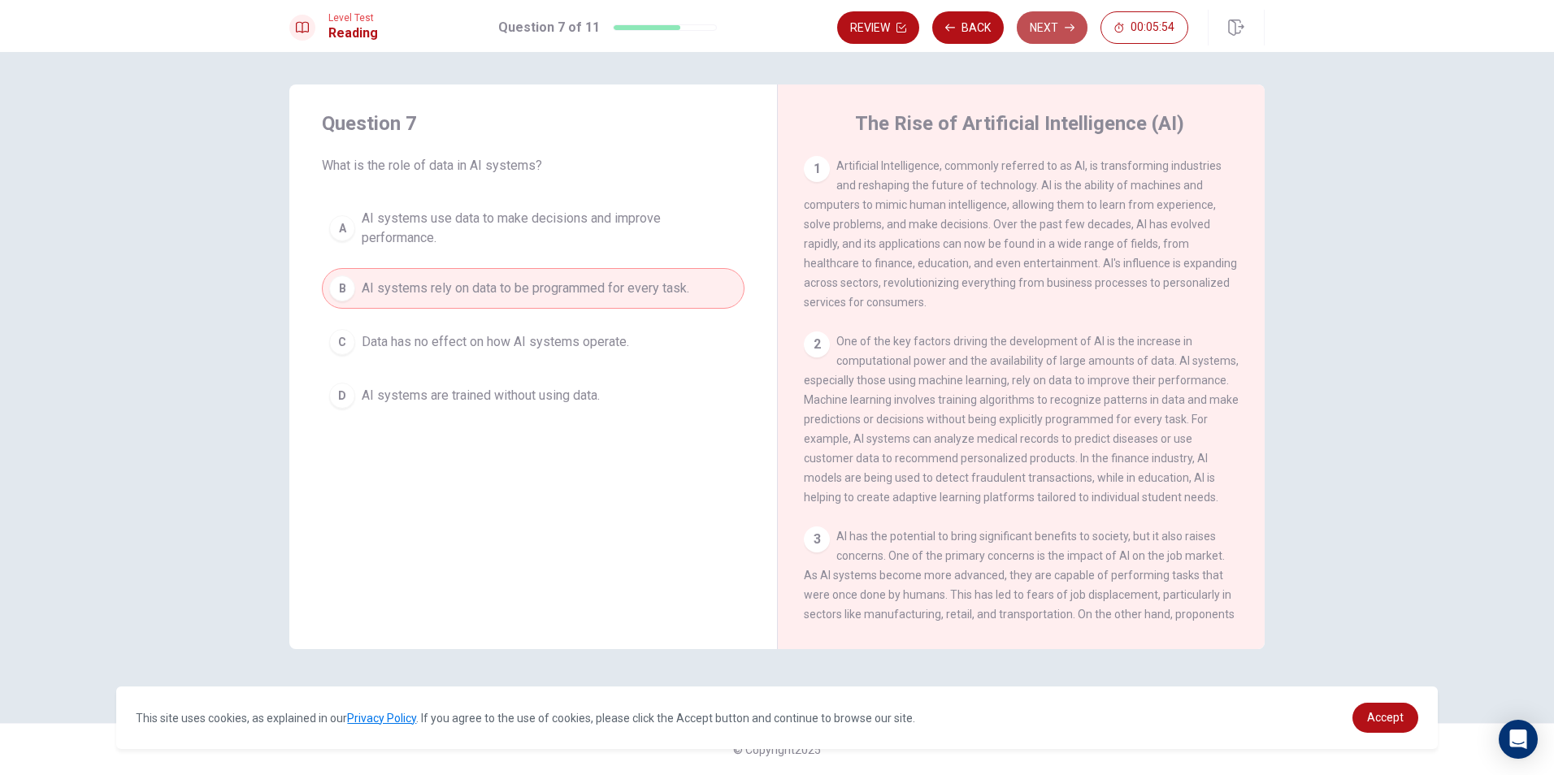
click at [1073, 27] on icon "button" at bounding box center [1070, 27] width 10 height 7
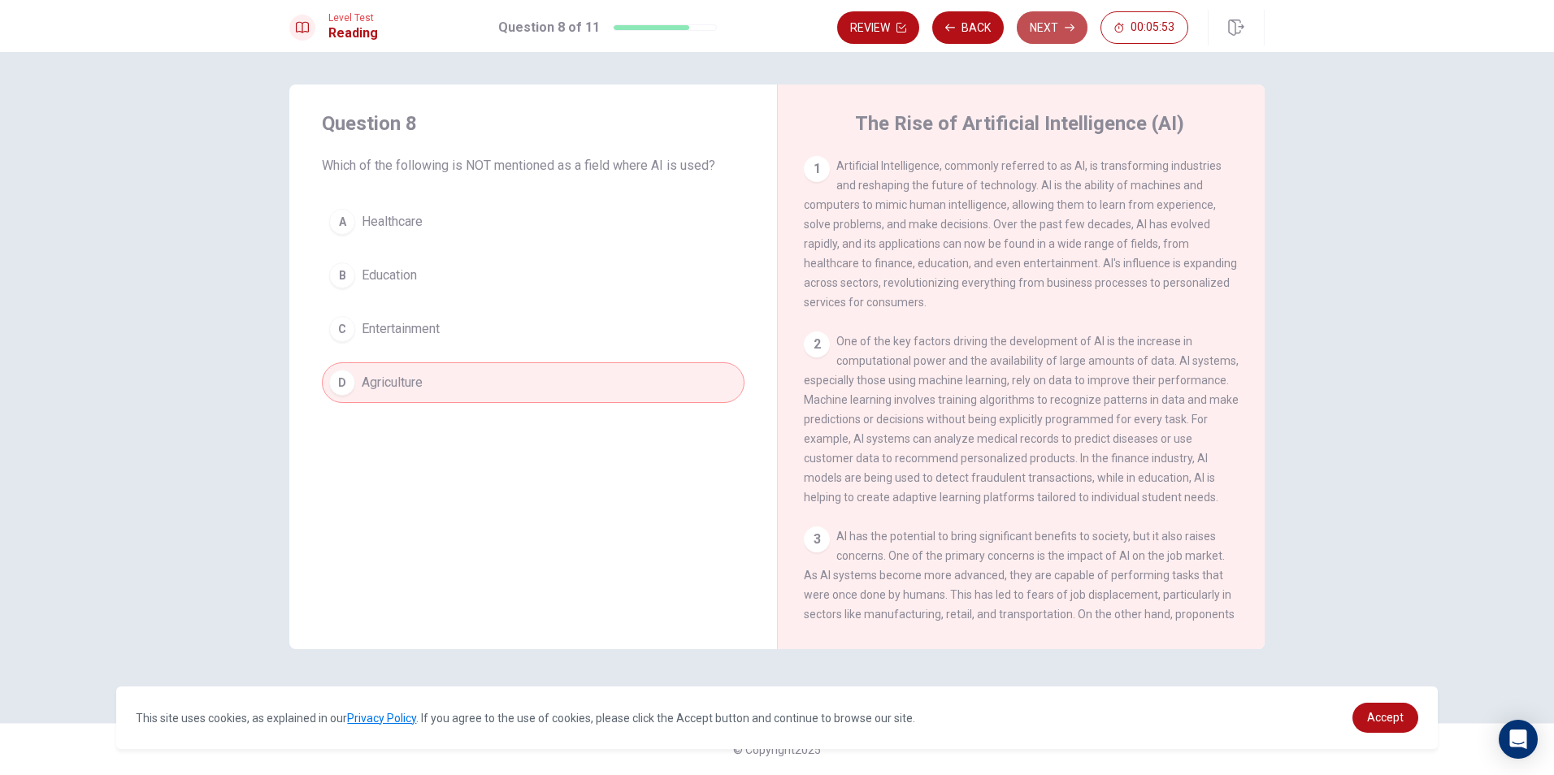
click at [1073, 27] on icon "button" at bounding box center [1070, 27] width 10 height 7
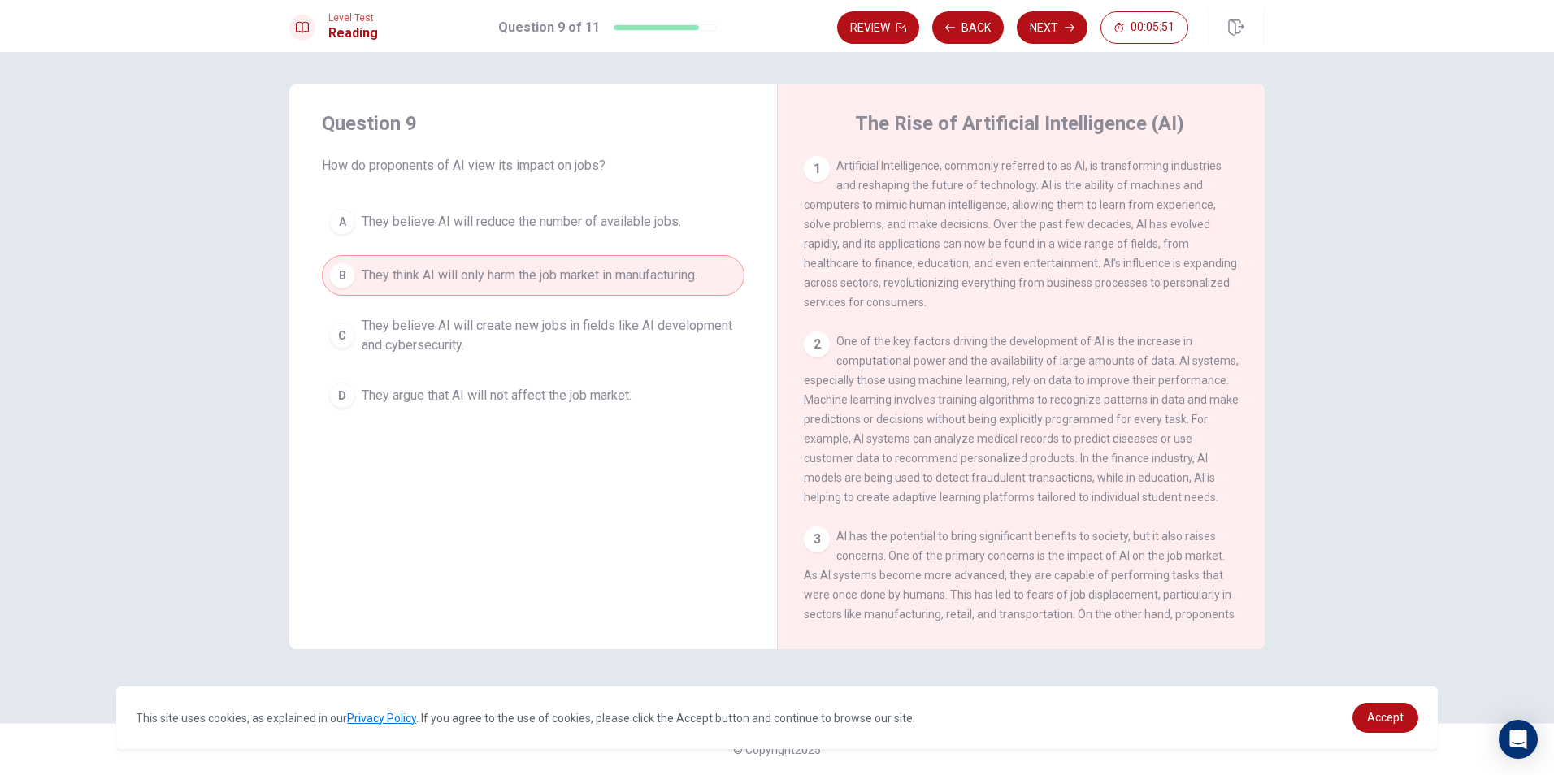
click at [1073, 28] on icon "button" at bounding box center [1070, 27] width 10 height 7
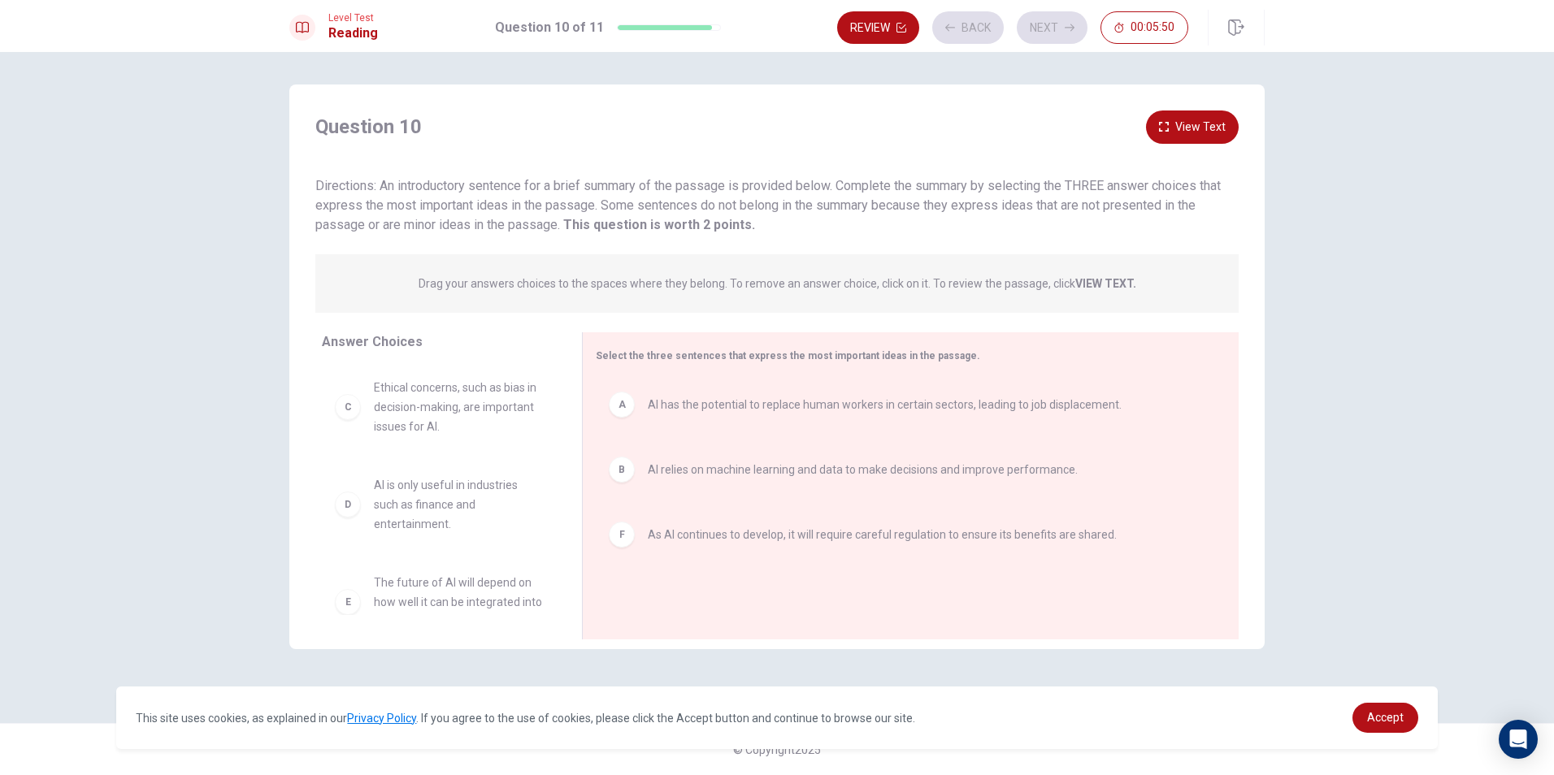
click at [1073, 28] on div "Review Back Next 00:05:50" at bounding box center [1012, 27] width 351 height 33
click at [1073, 28] on icon "button" at bounding box center [1070, 27] width 10 height 7
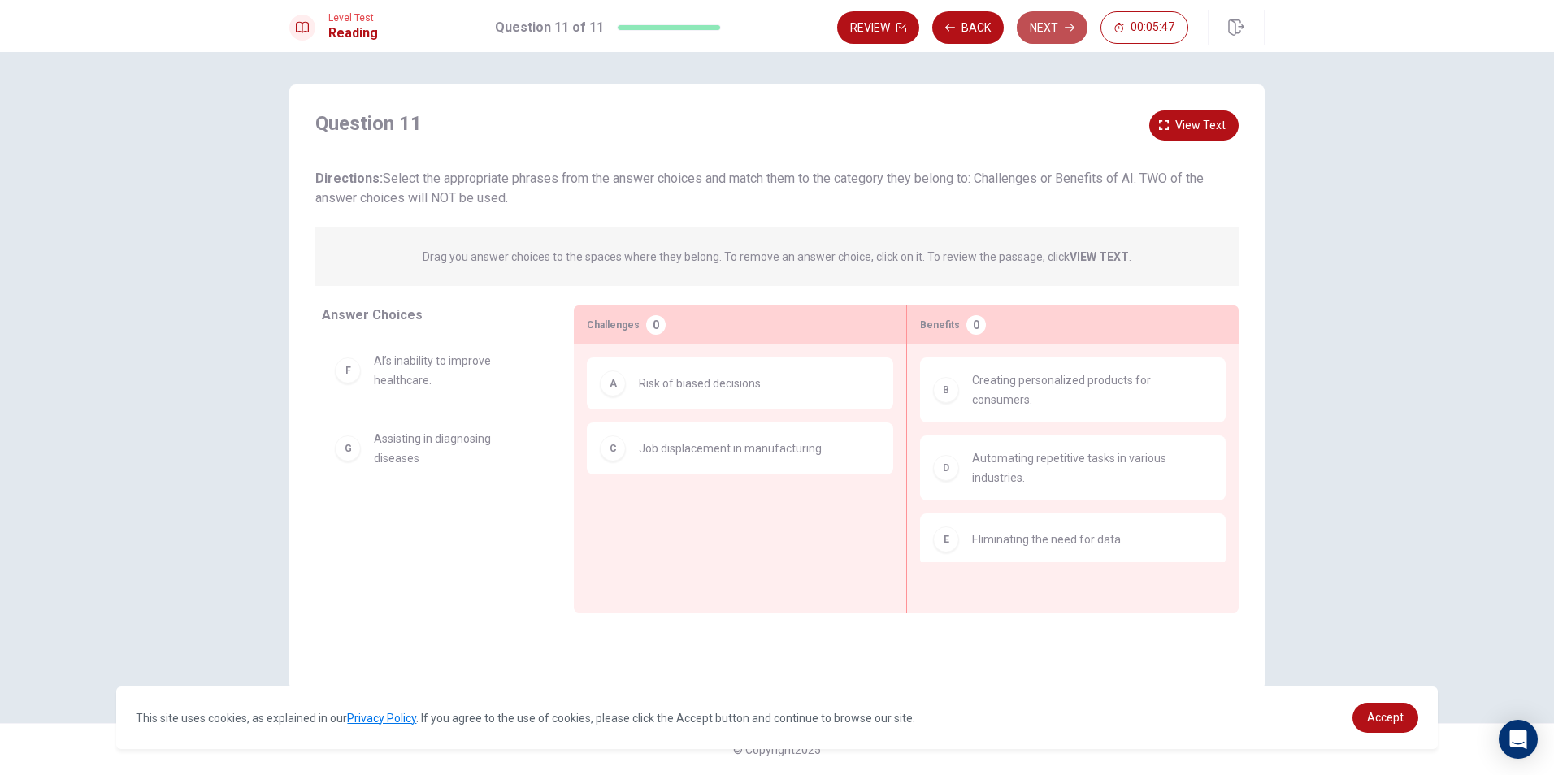
click at [1079, 18] on button "Next" at bounding box center [1052, 27] width 71 height 33
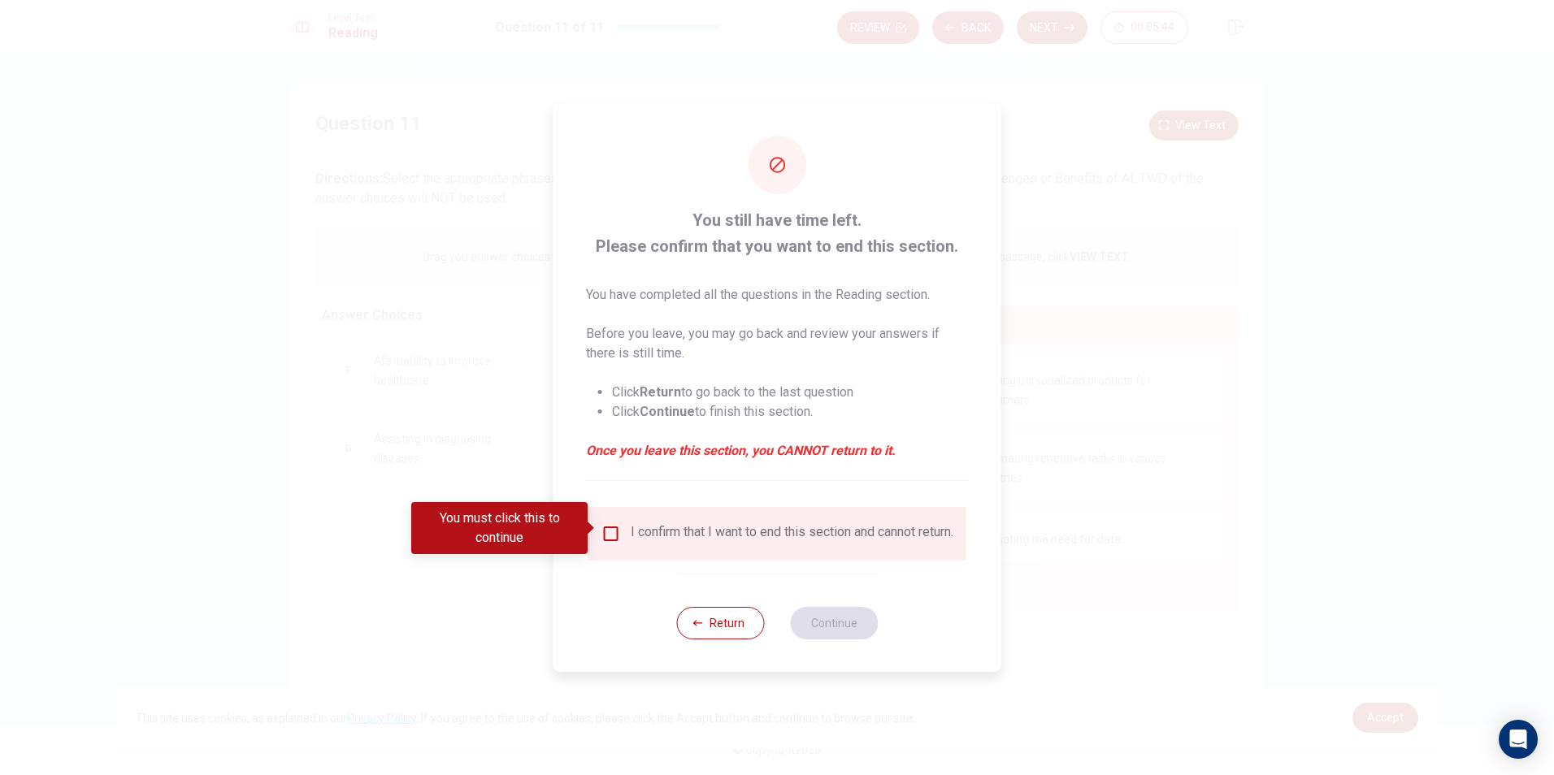
click at [814, 537] on div "I confirm that I want to end this section and cannot return." at bounding box center [792, 534] width 323 height 20
click at [610, 524] on input "You must click this to continue" at bounding box center [611, 534] width 20 height 20
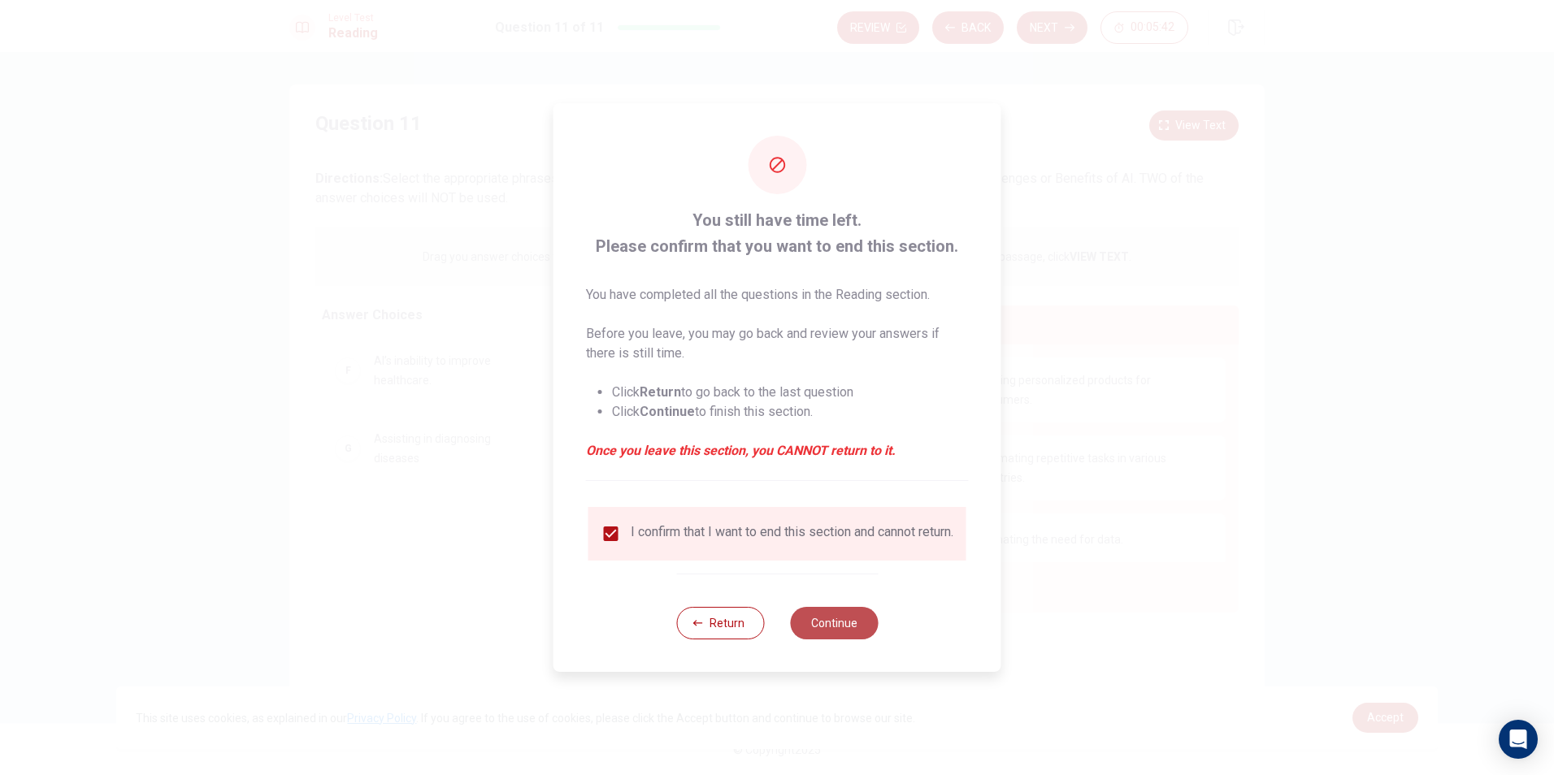
click at [803, 618] on button "Continue" at bounding box center [834, 623] width 88 height 33
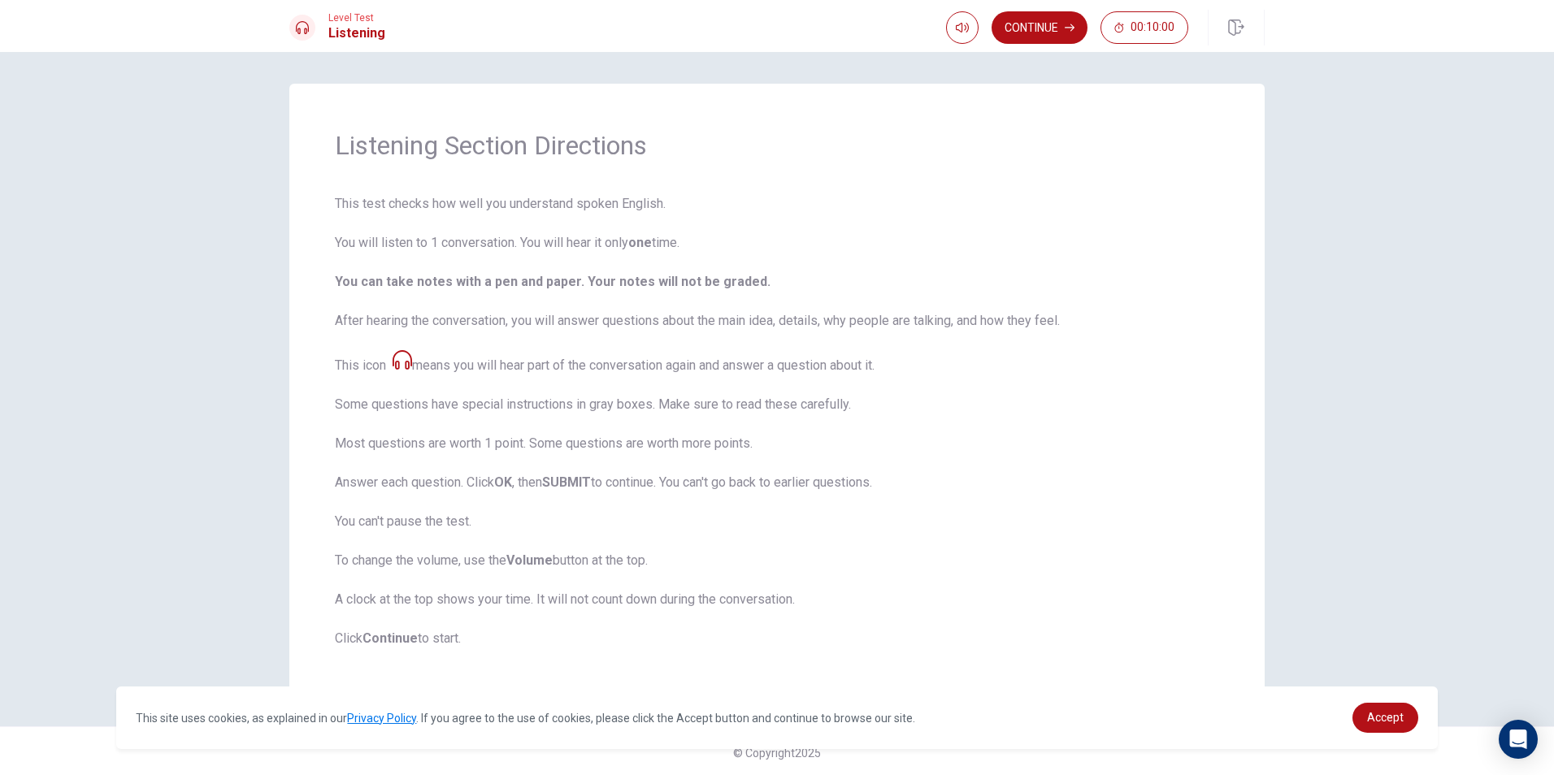
scroll to position [0, 0]
click at [403, 648] on span "This test checks how well you understand spoken English. You will listen to 1 c…" at bounding box center [777, 422] width 884 height 454
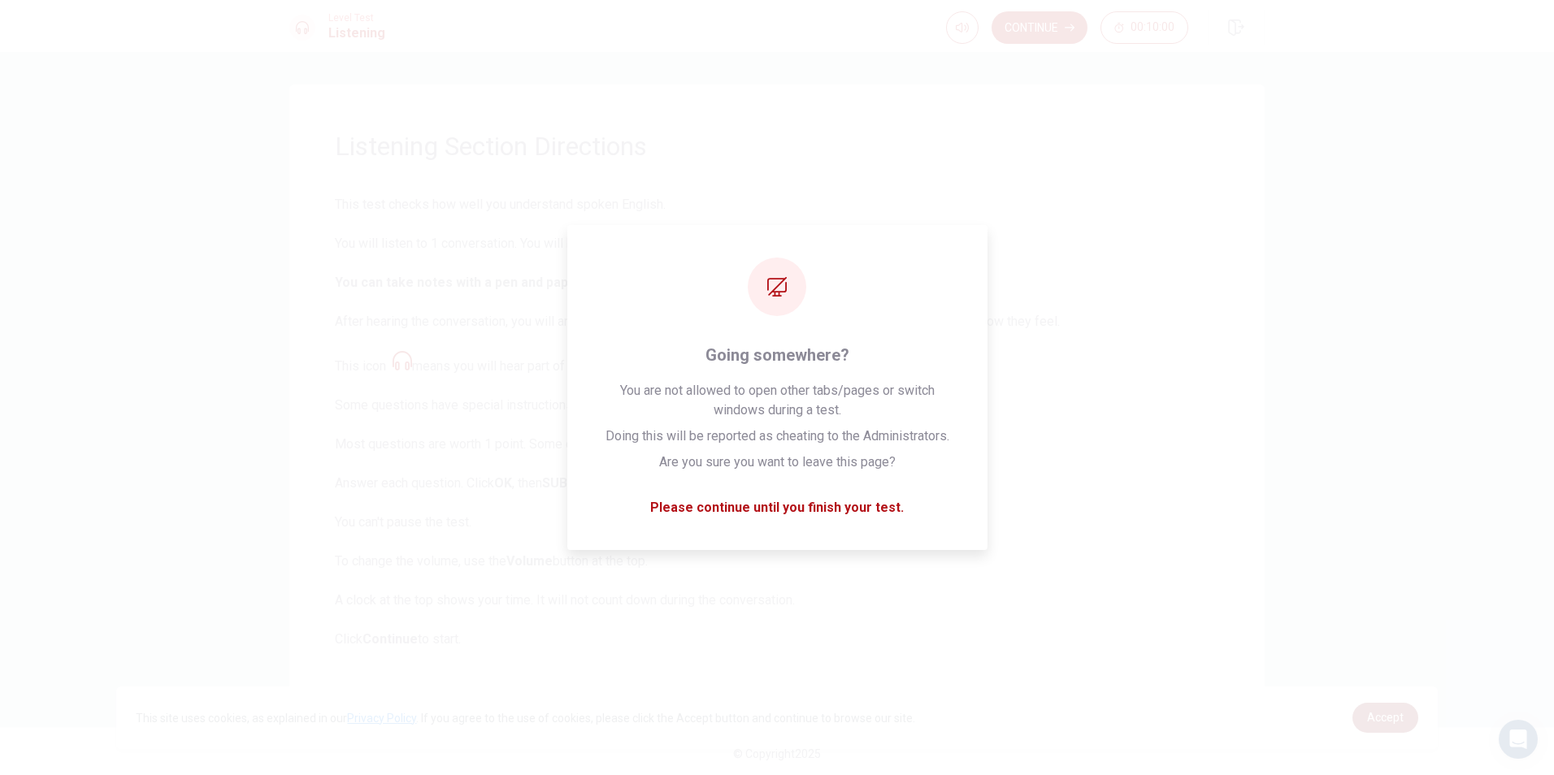
click at [1386, 717] on span "Accept" at bounding box center [1385, 717] width 37 height 13
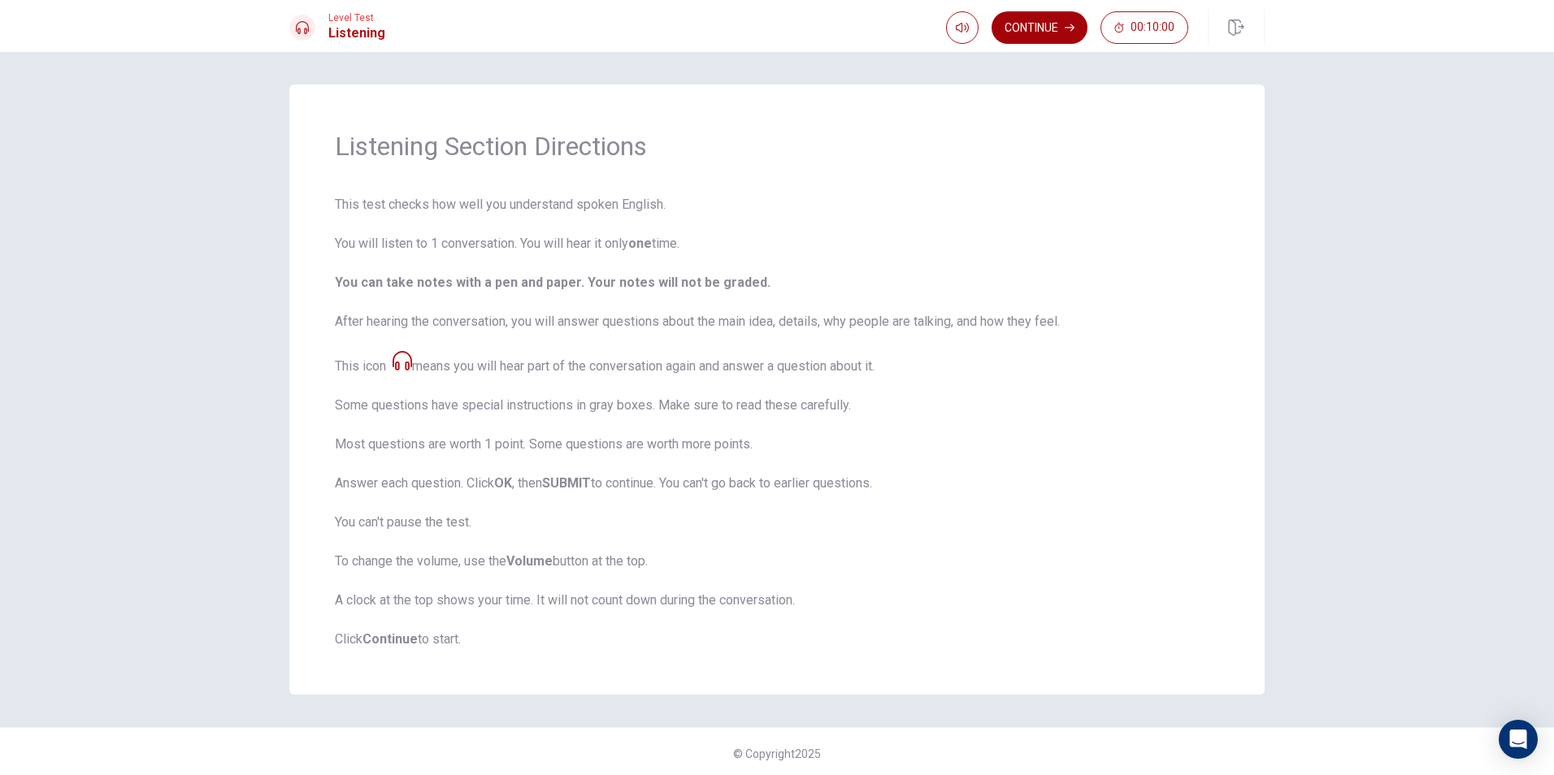
click at [1047, 35] on button "Continue" at bounding box center [1039, 27] width 96 height 33
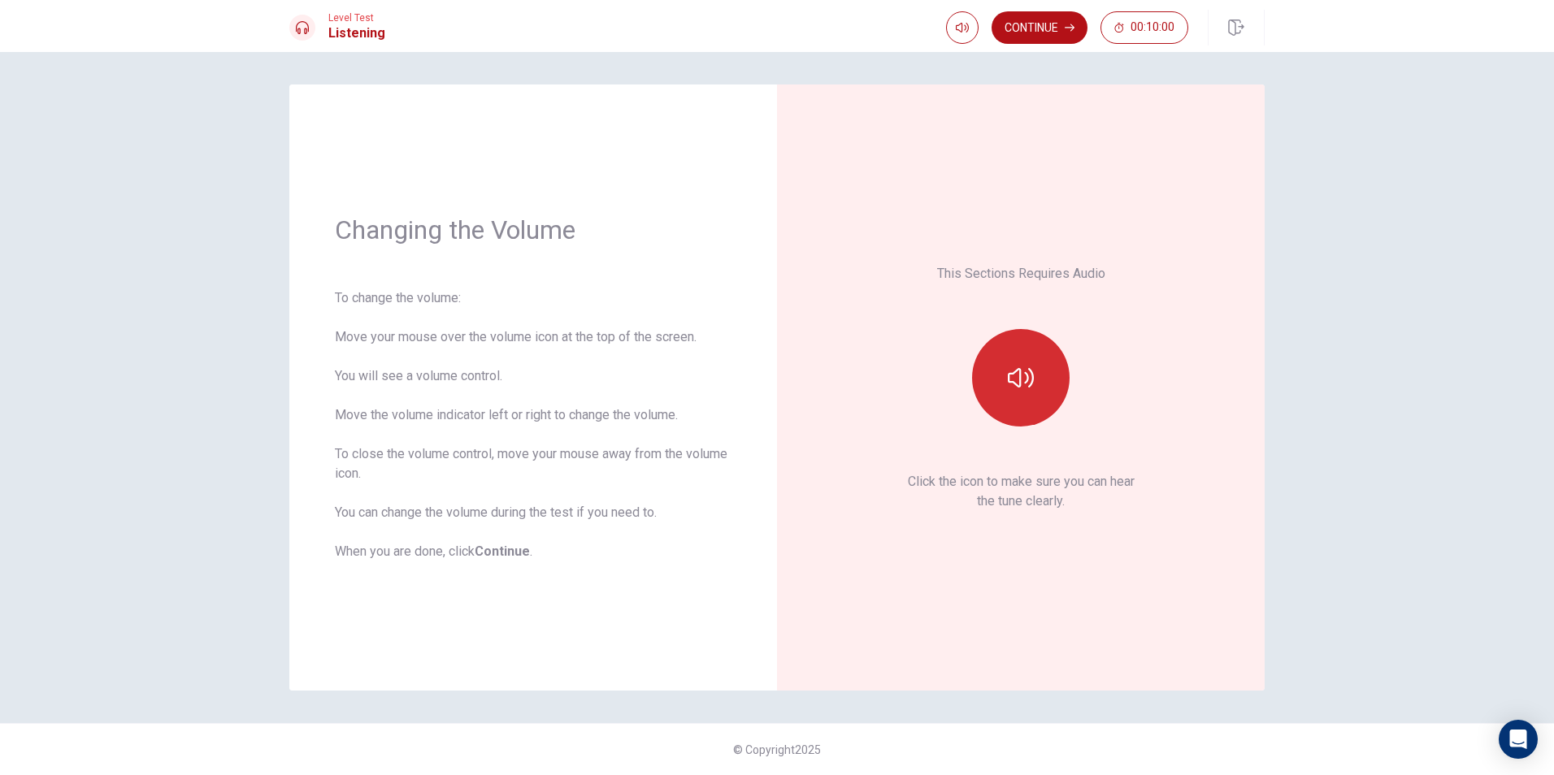
click at [1050, 378] on button "button" at bounding box center [1021, 378] width 98 height 98
click at [1044, 30] on button "Continue" at bounding box center [1039, 27] width 96 height 33
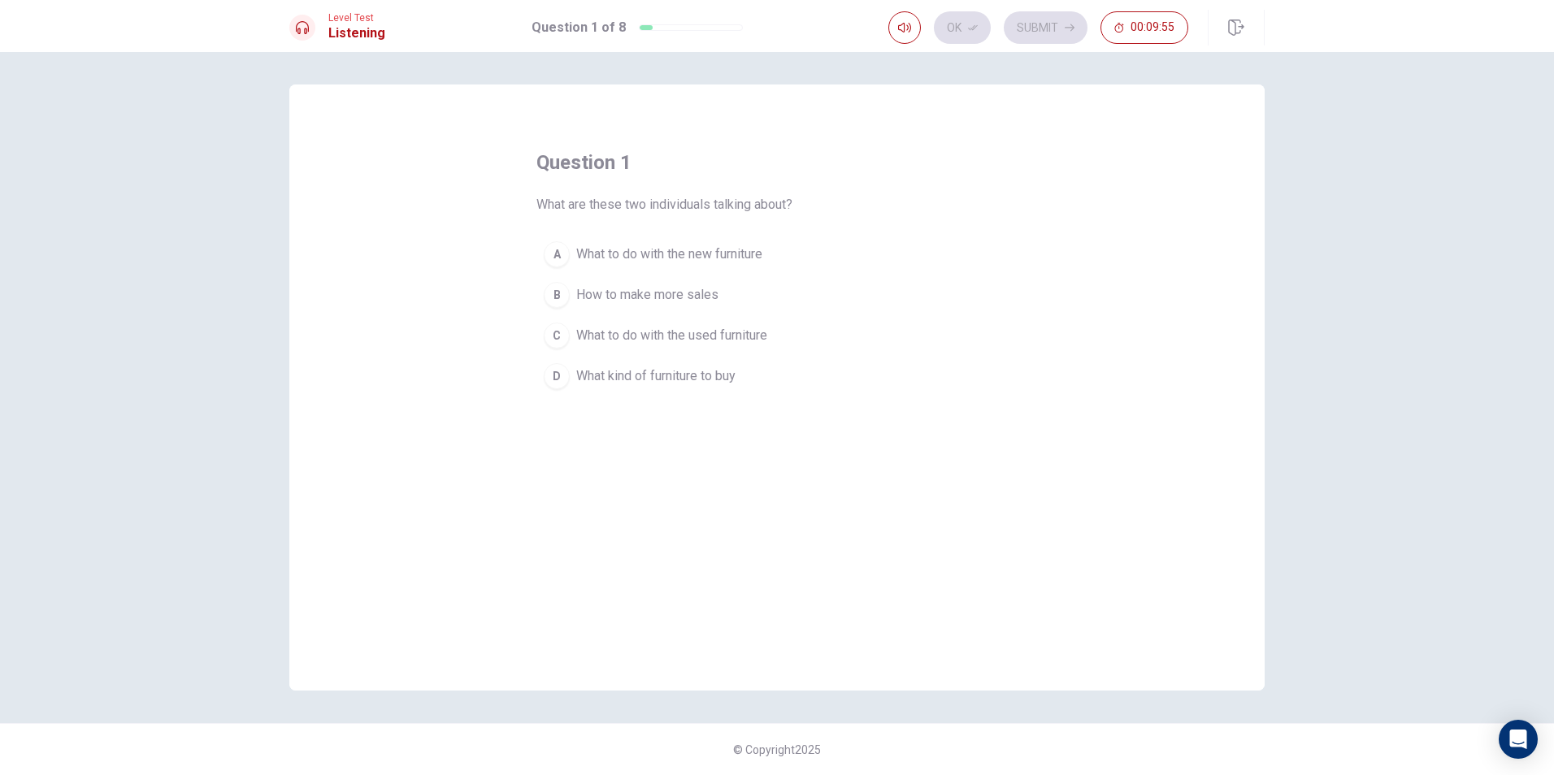
click at [716, 328] on span "What to do with the used furniture" at bounding box center [671, 336] width 191 height 20
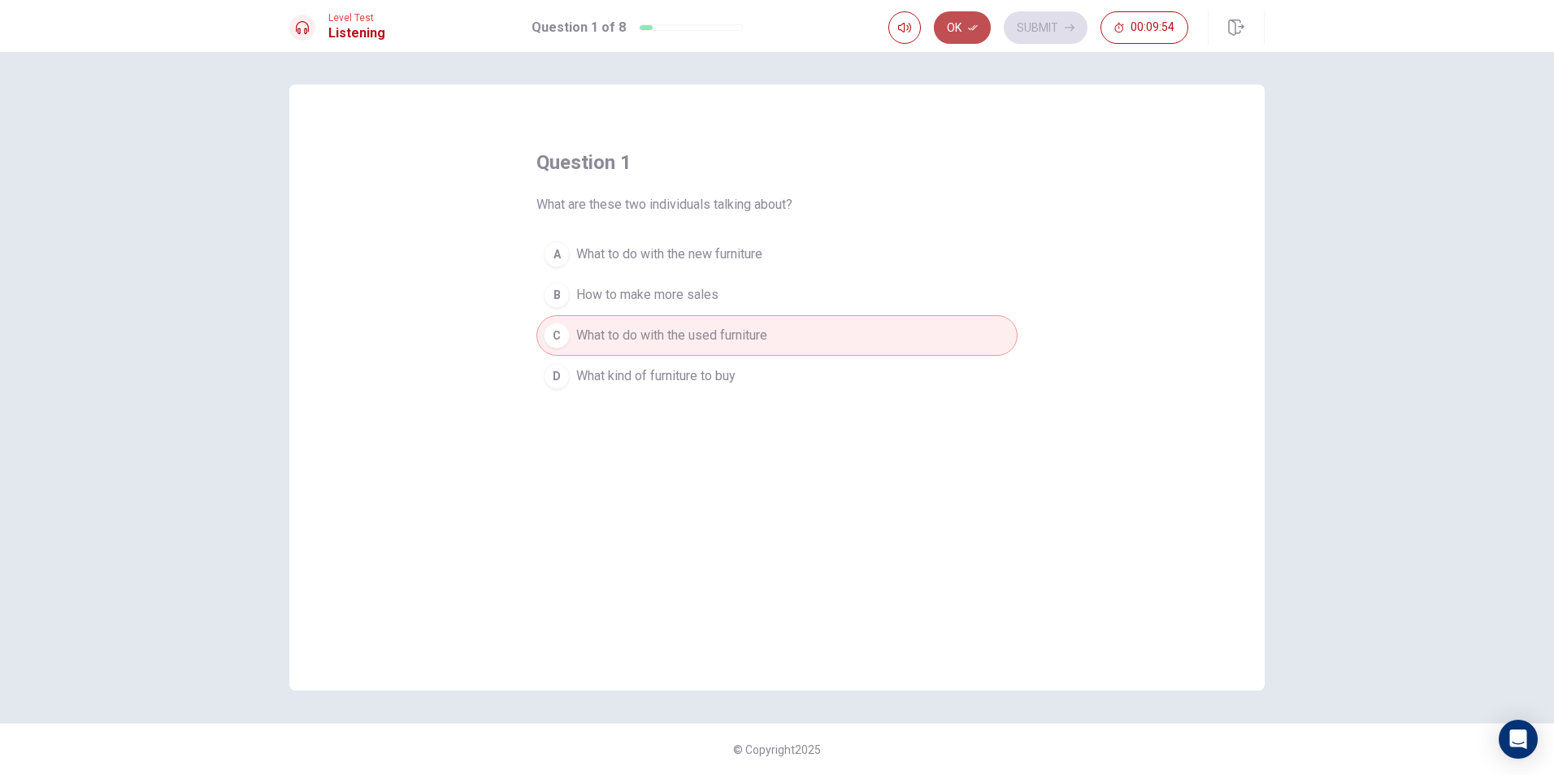
click at [952, 24] on button "Ok" at bounding box center [962, 27] width 57 height 33
click at [1047, 23] on button "Submit" at bounding box center [1046, 27] width 84 height 33
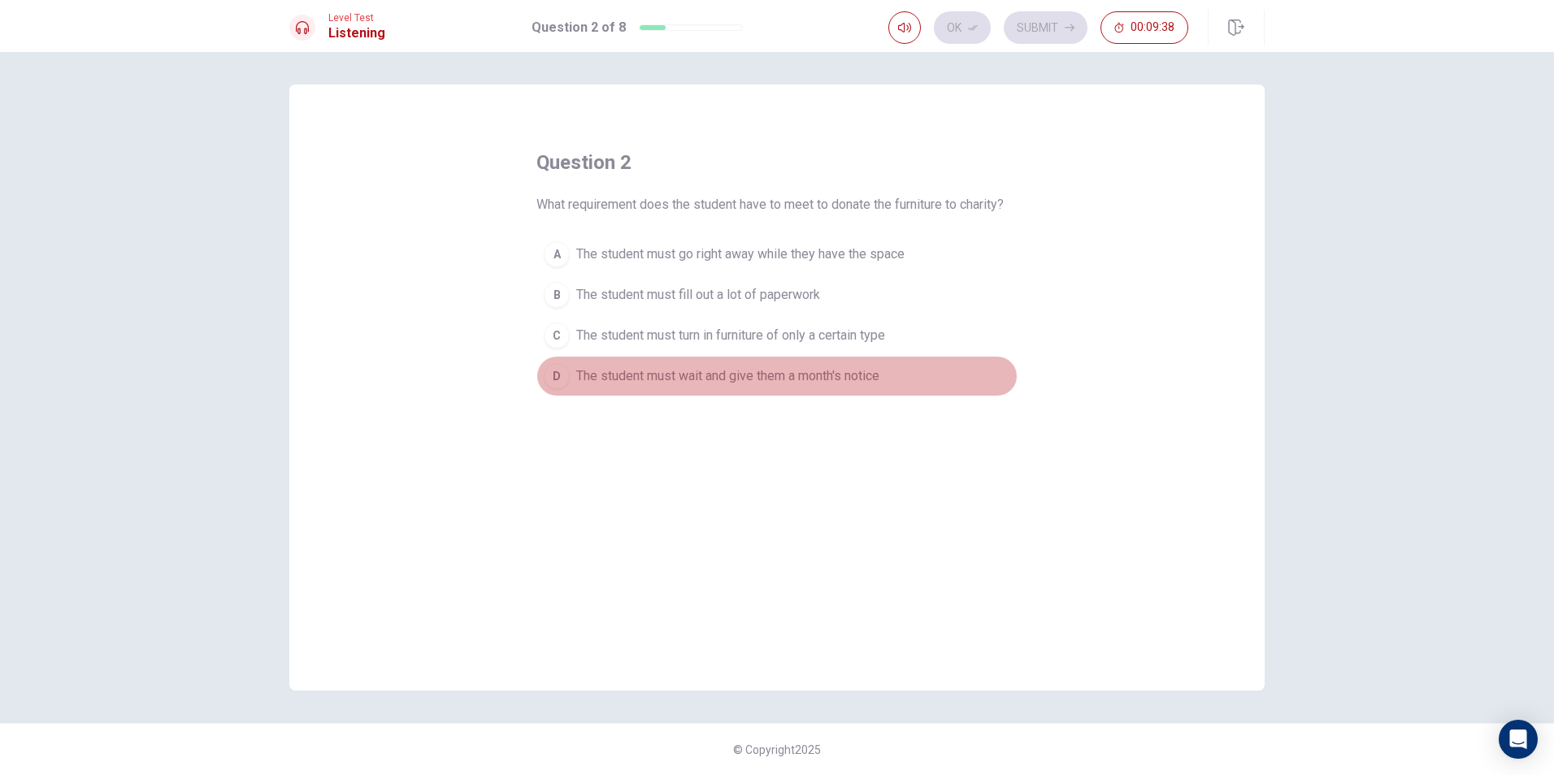
click at [809, 368] on span "The student must wait and give them a month's notice" at bounding box center [727, 377] width 303 height 20
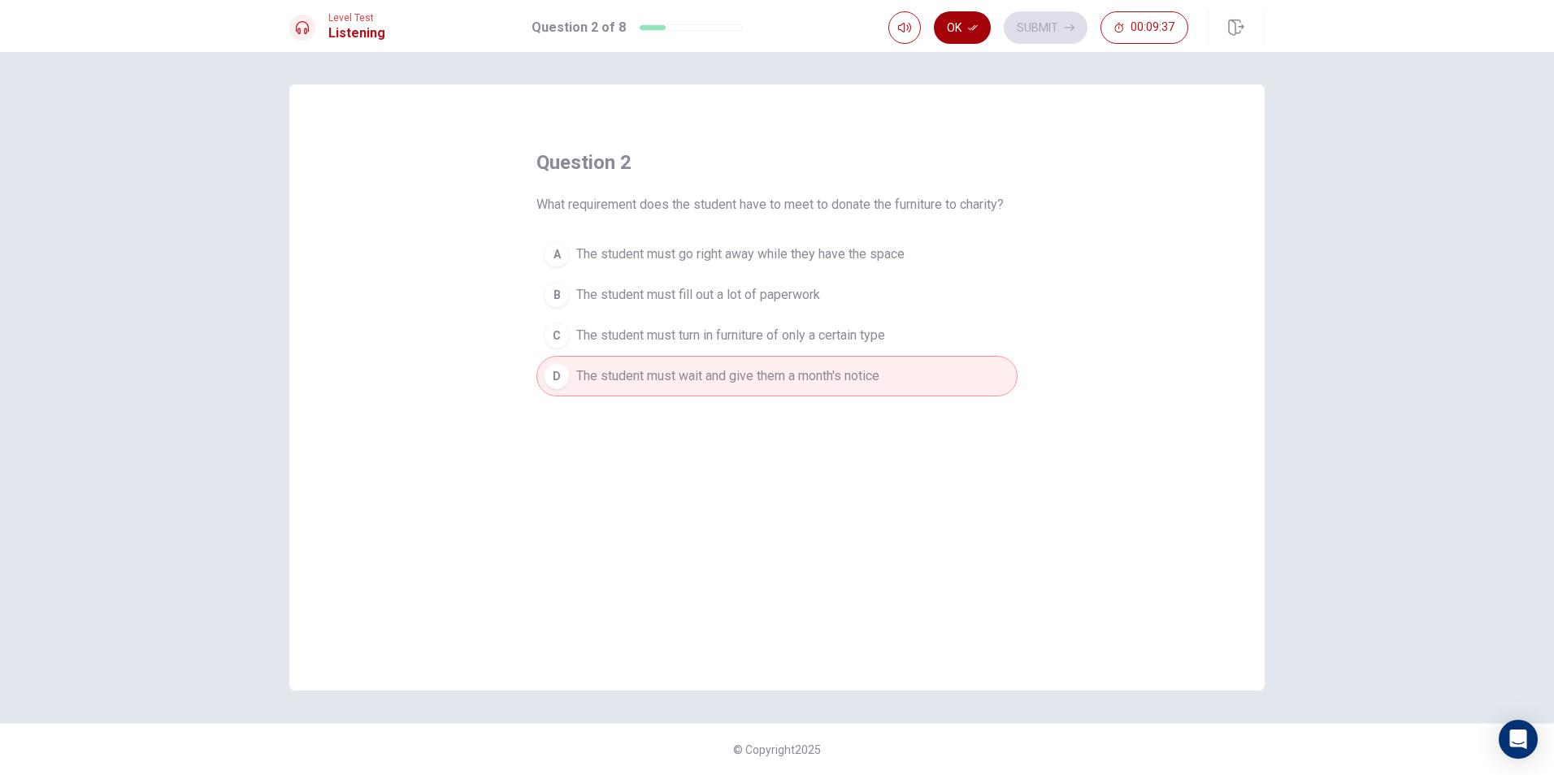
click at [988, 29] on button "Ok" at bounding box center [962, 27] width 57 height 33
click at [1023, 24] on button "Submit" at bounding box center [1046, 27] width 84 height 33
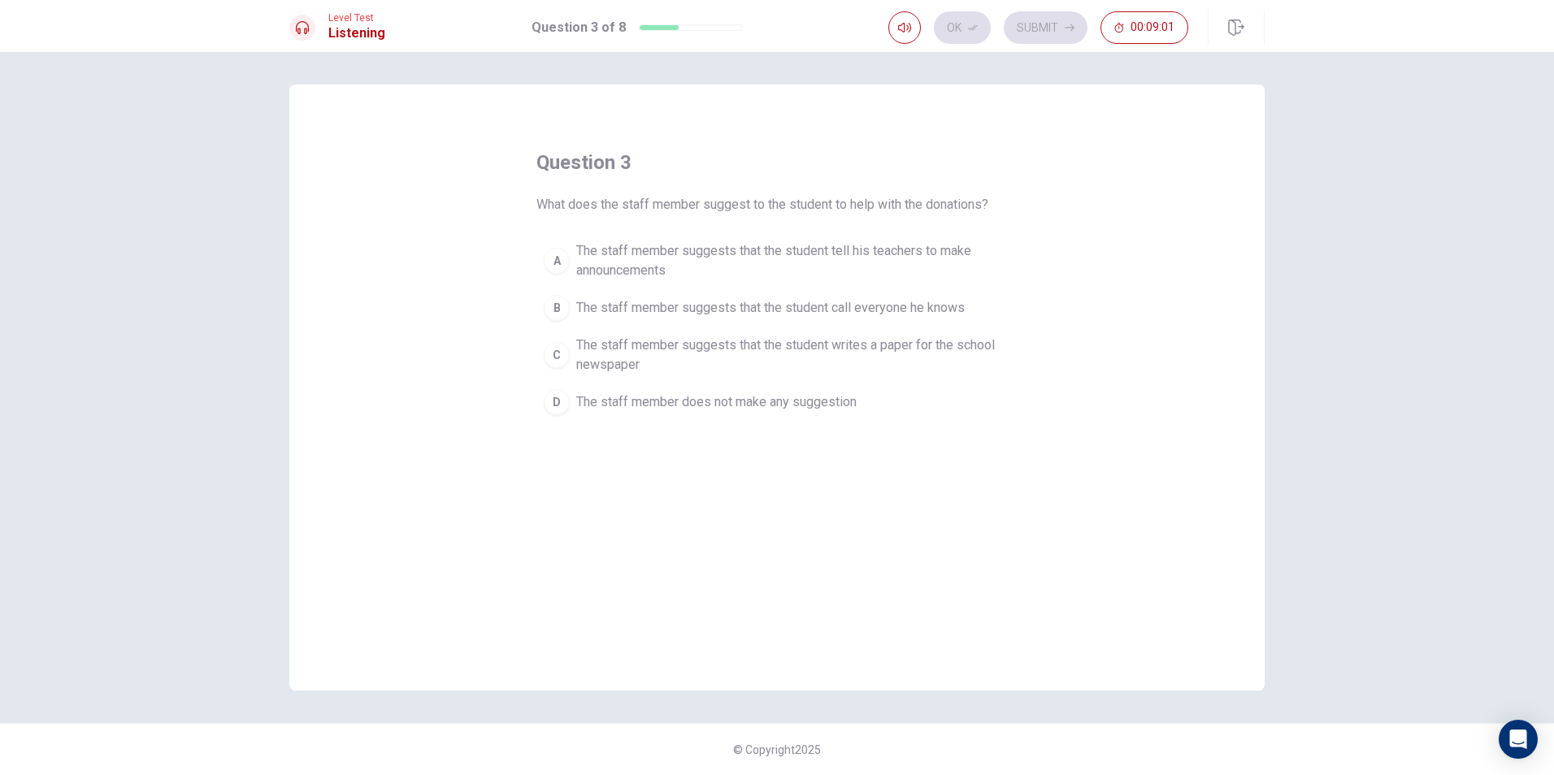
click at [900, 259] on span "The staff member suggests that the student tell his teachers to make announceme…" at bounding box center [793, 260] width 434 height 39
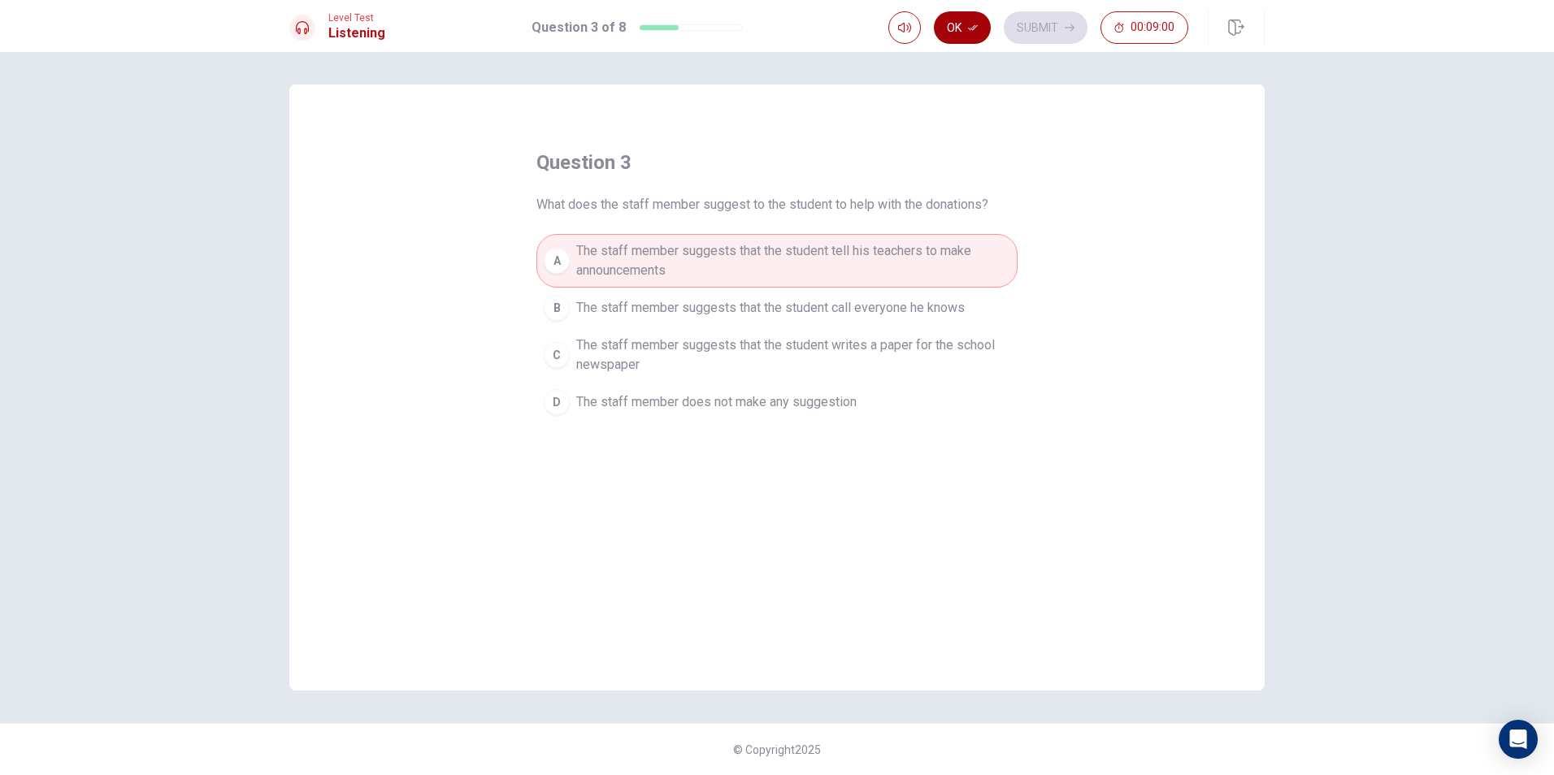
click at [983, 25] on button "Ok" at bounding box center [962, 27] width 57 height 33
click at [1004, 20] on div "Ok Submit 00:08:59" at bounding box center [1038, 27] width 300 height 33
click at [1050, 35] on button "Submit" at bounding box center [1046, 27] width 84 height 33
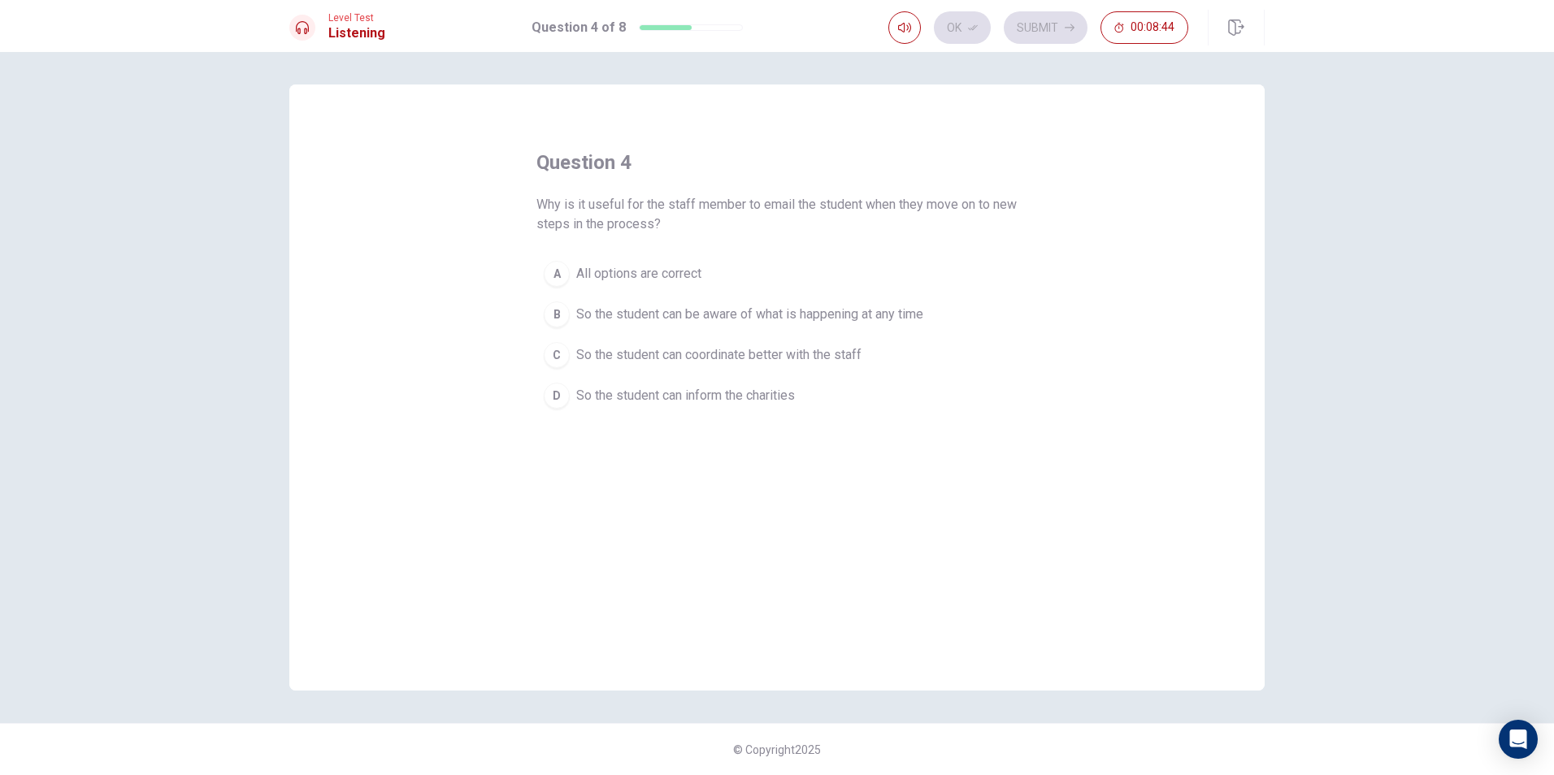
click at [658, 273] on span "All options are correct" at bounding box center [638, 274] width 125 height 20
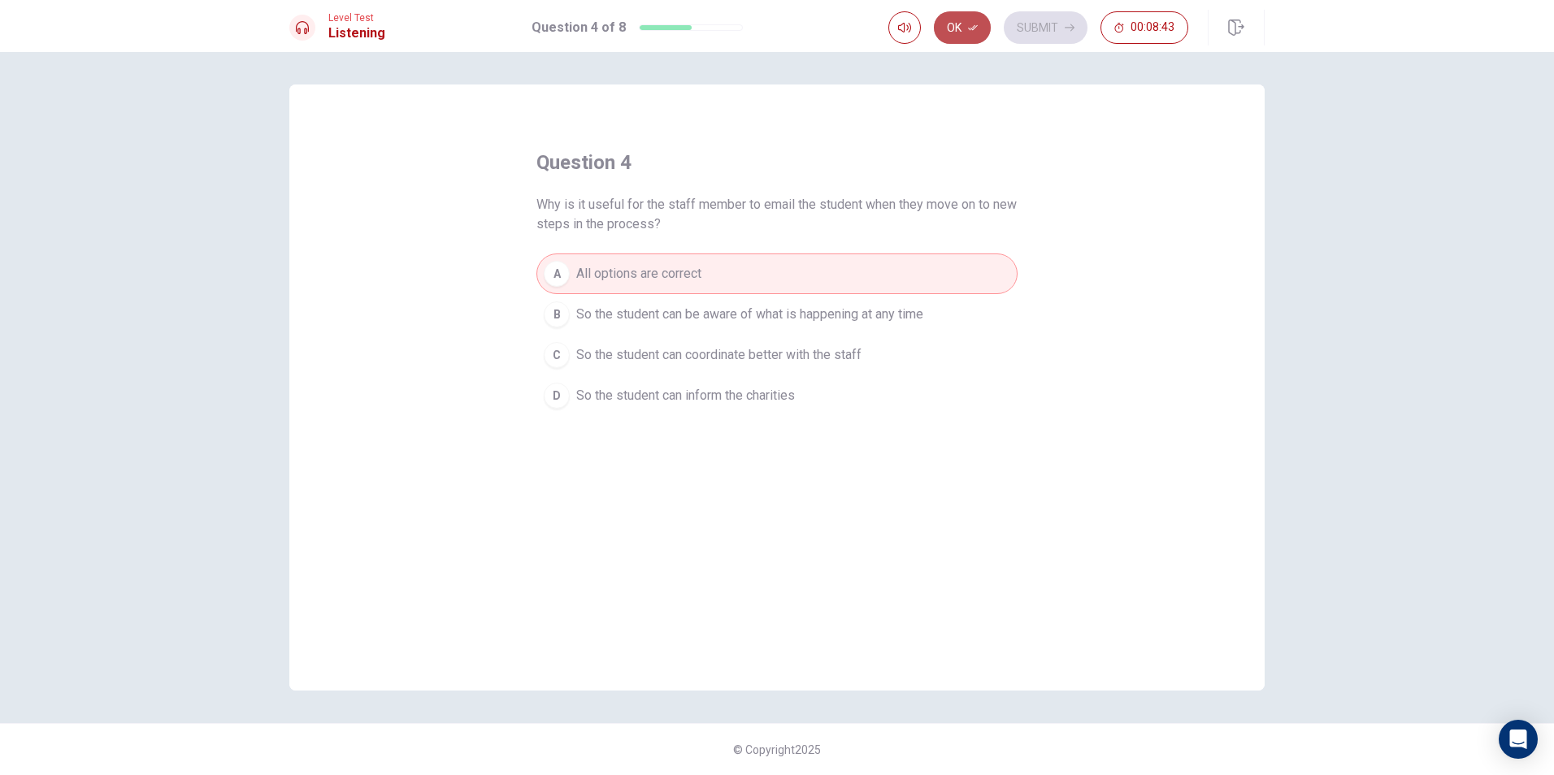
click at [974, 23] on icon "button" at bounding box center [973, 28] width 10 height 10
click at [1069, 8] on div "Level Test Listening Question 4 of 8 Ok Submit 00:08:42" at bounding box center [777, 26] width 1554 height 52
click at [1066, 20] on button "Submit" at bounding box center [1046, 27] width 84 height 33
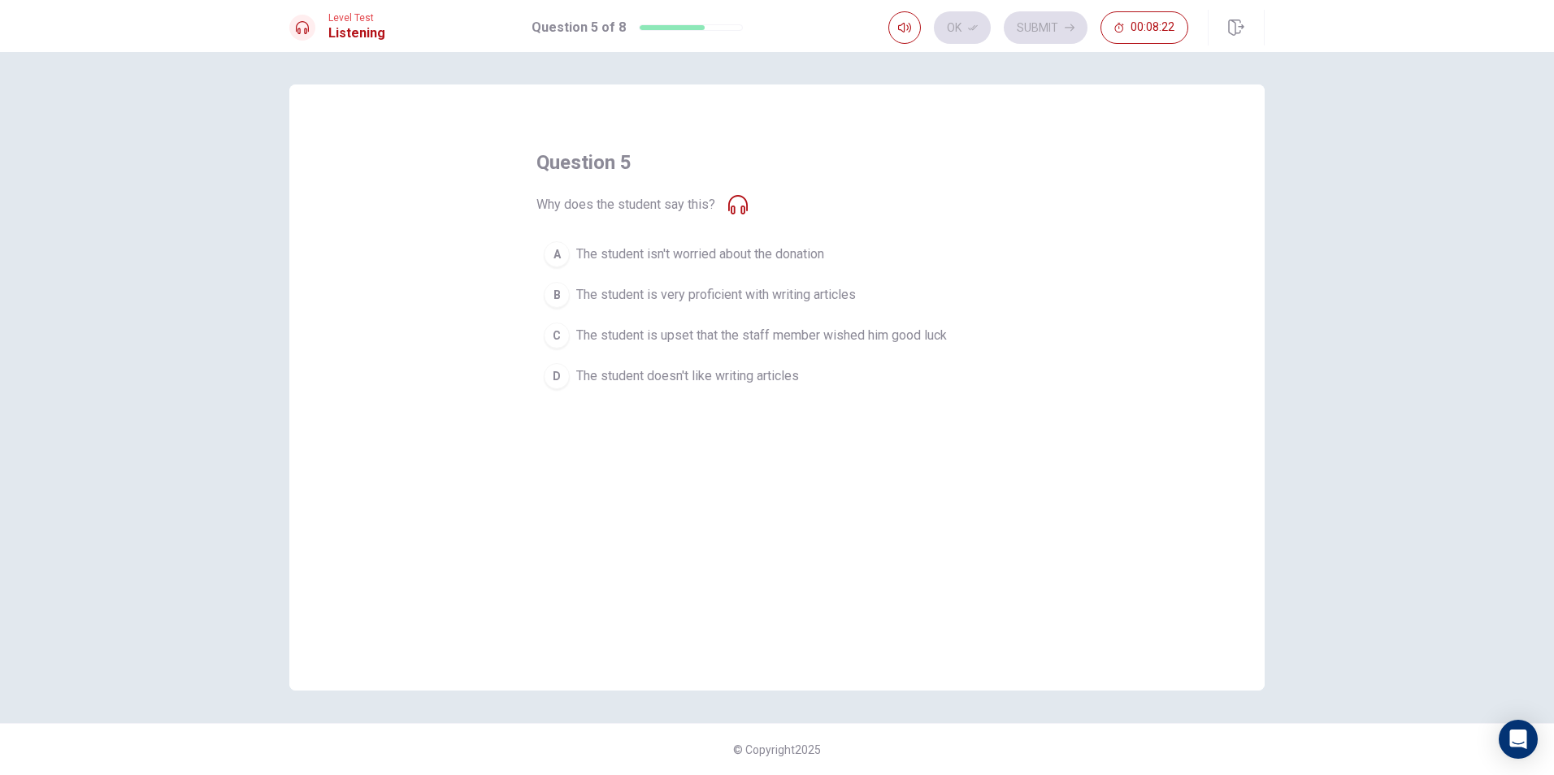
click at [802, 301] on span "The student is very proficient with writing articles" at bounding box center [716, 295] width 280 height 20
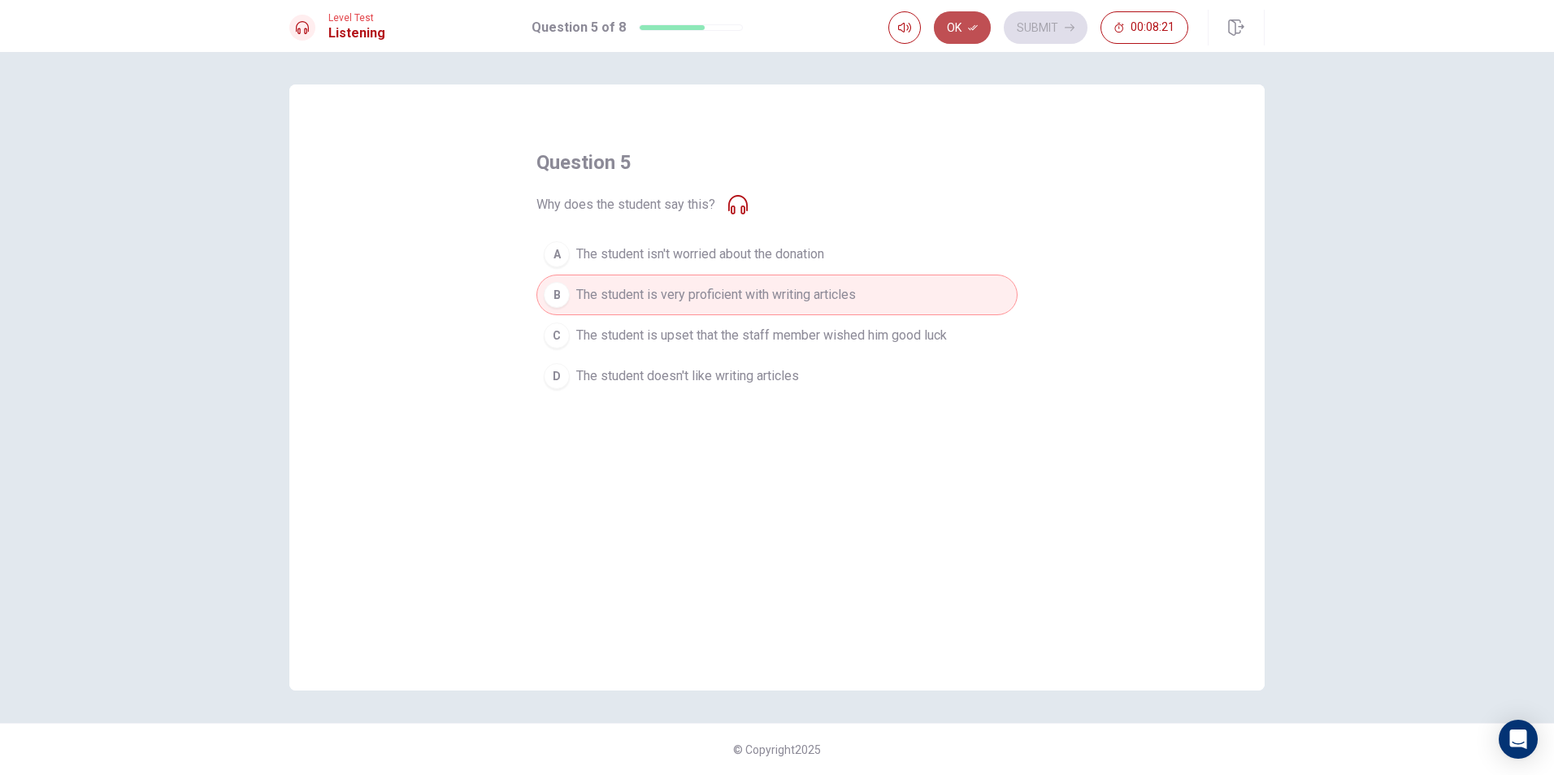
click at [979, 24] on button "Ok" at bounding box center [962, 27] width 57 height 33
click at [1044, 31] on button "Submit" at bounding box center [1046, 27] width 84 height 33
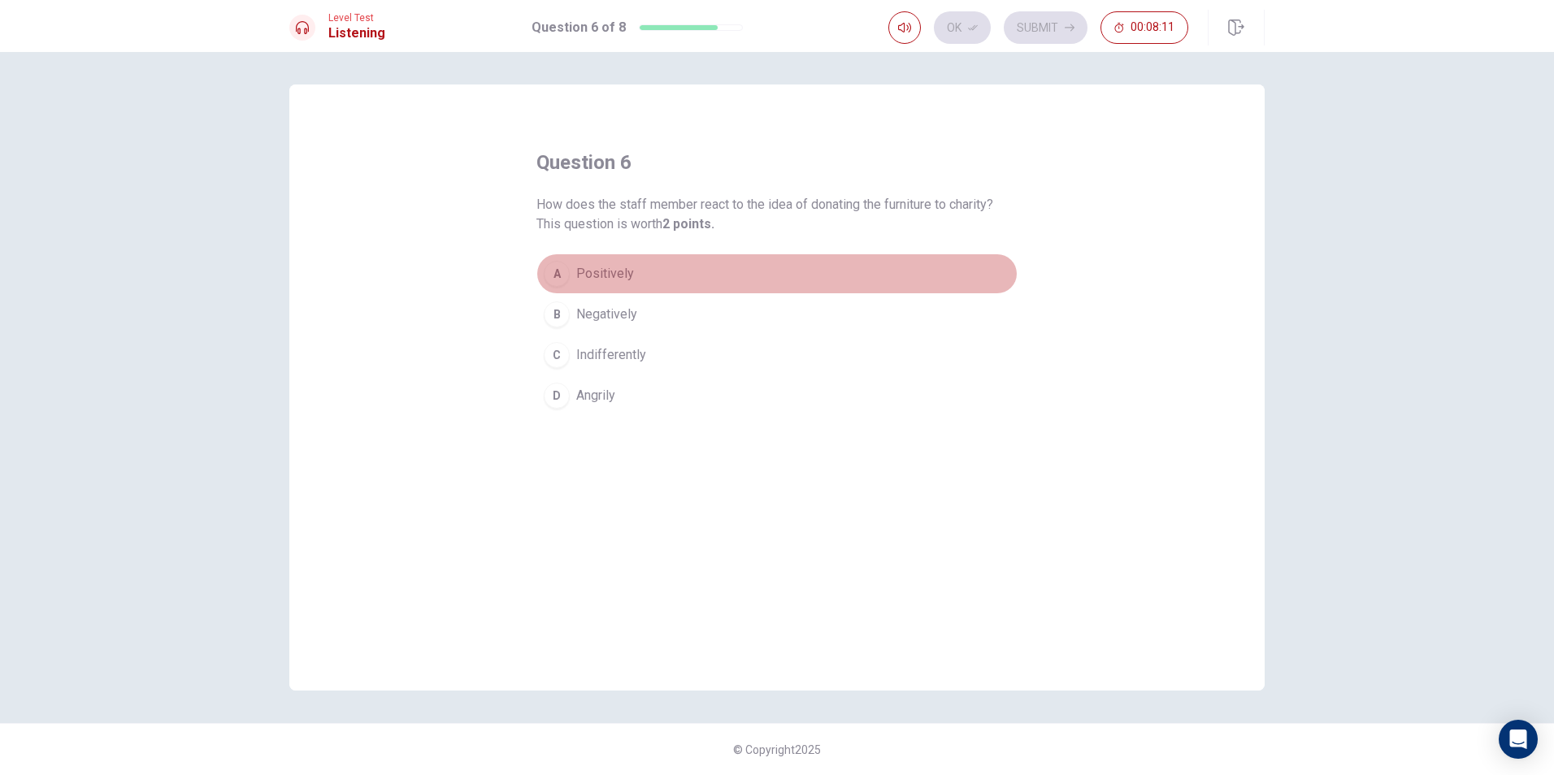
click at [613, 274] on span "Positively" at bounding box center [605, 274] width 58 height 20
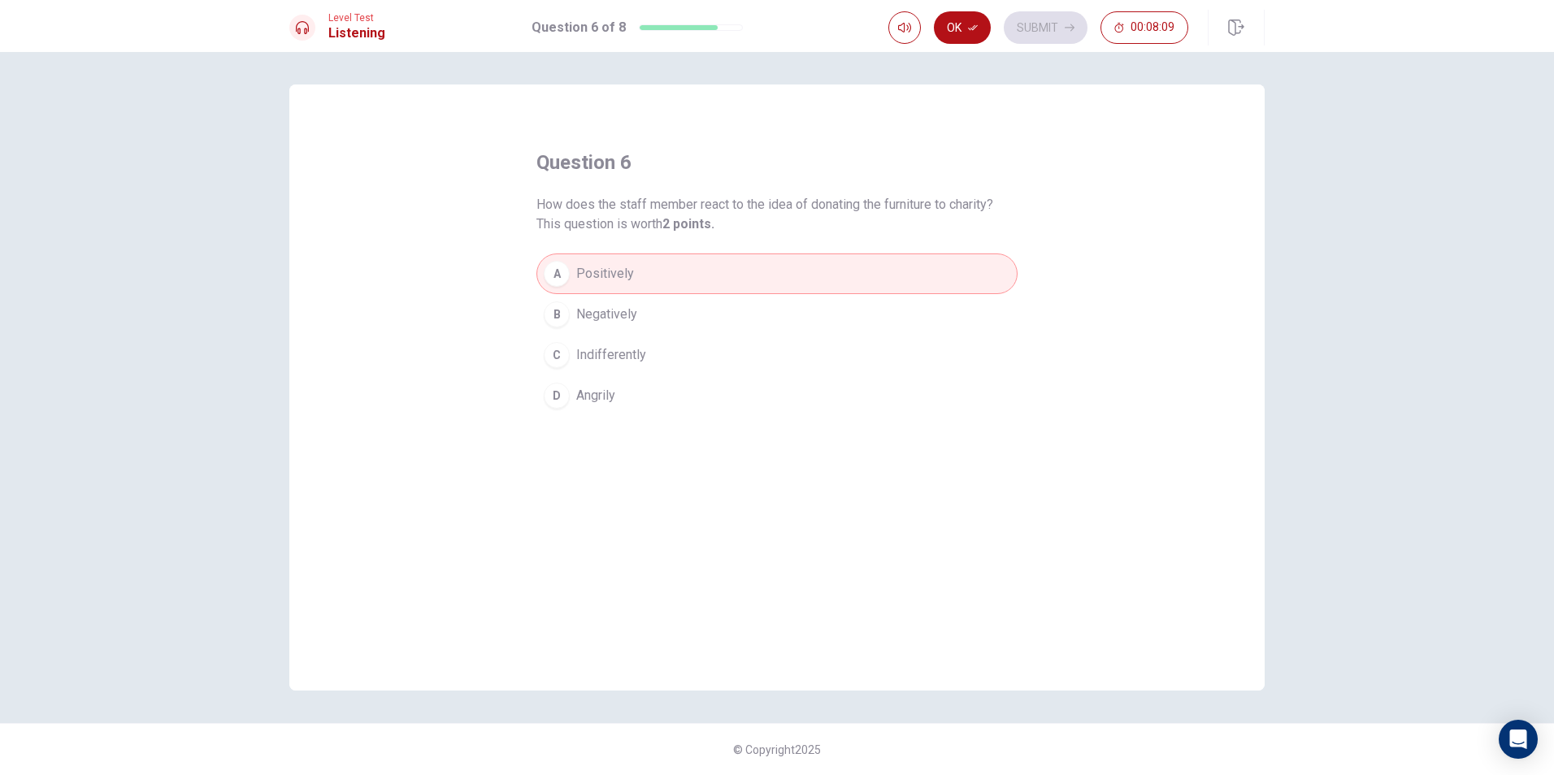
drag, startPoint x: 959, startPoint y: 17, endPoint x: 974, endPoint y: 18, distance: 15.5
click at [960, 18] on button "Ok" at bounding box center [962, 27] width 57 height 33
click at [1075, 31] on button "Submit" at bounding box center [1046, 27] width 84 height 33
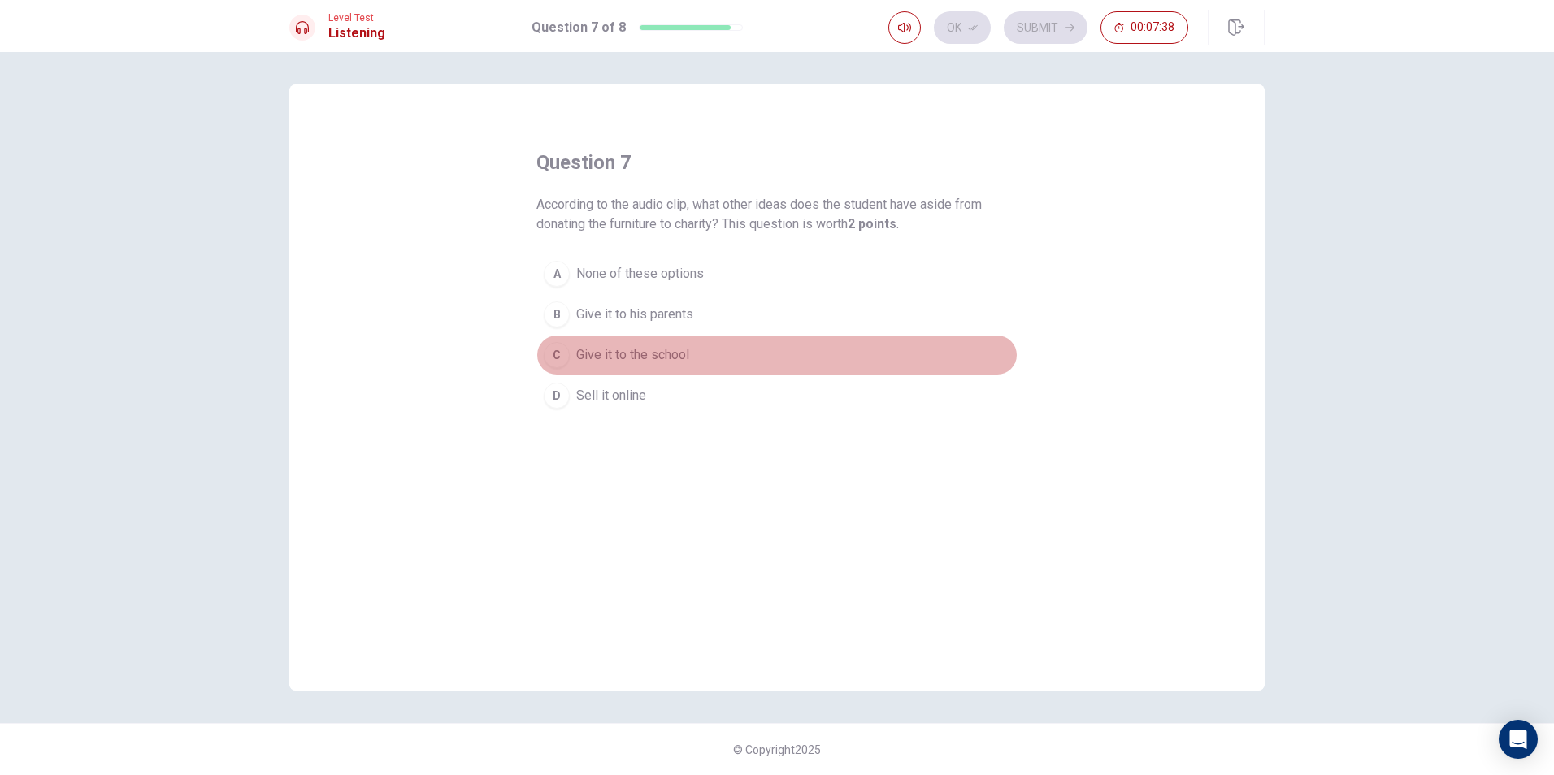
click at [666, 347] on span "Give it to the school" at bounding box center [632, 355] width 113 height 20
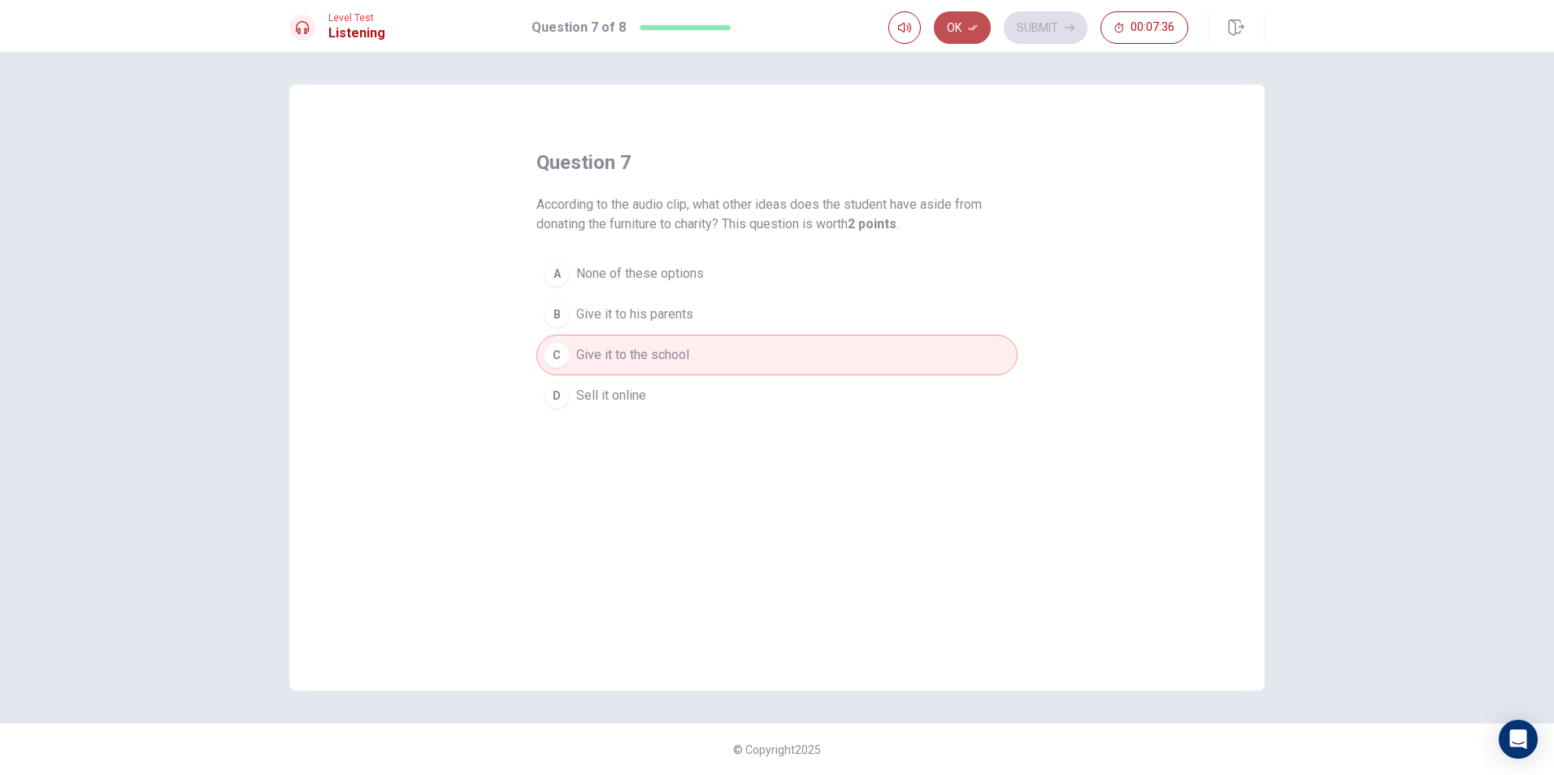
click at [965, 20] on button "Ok" at bounding box center [962, 27] width 57 height 33
click at [1040, 25] on button "Submit" at bounding box center [1046, 27] width 84 height 33
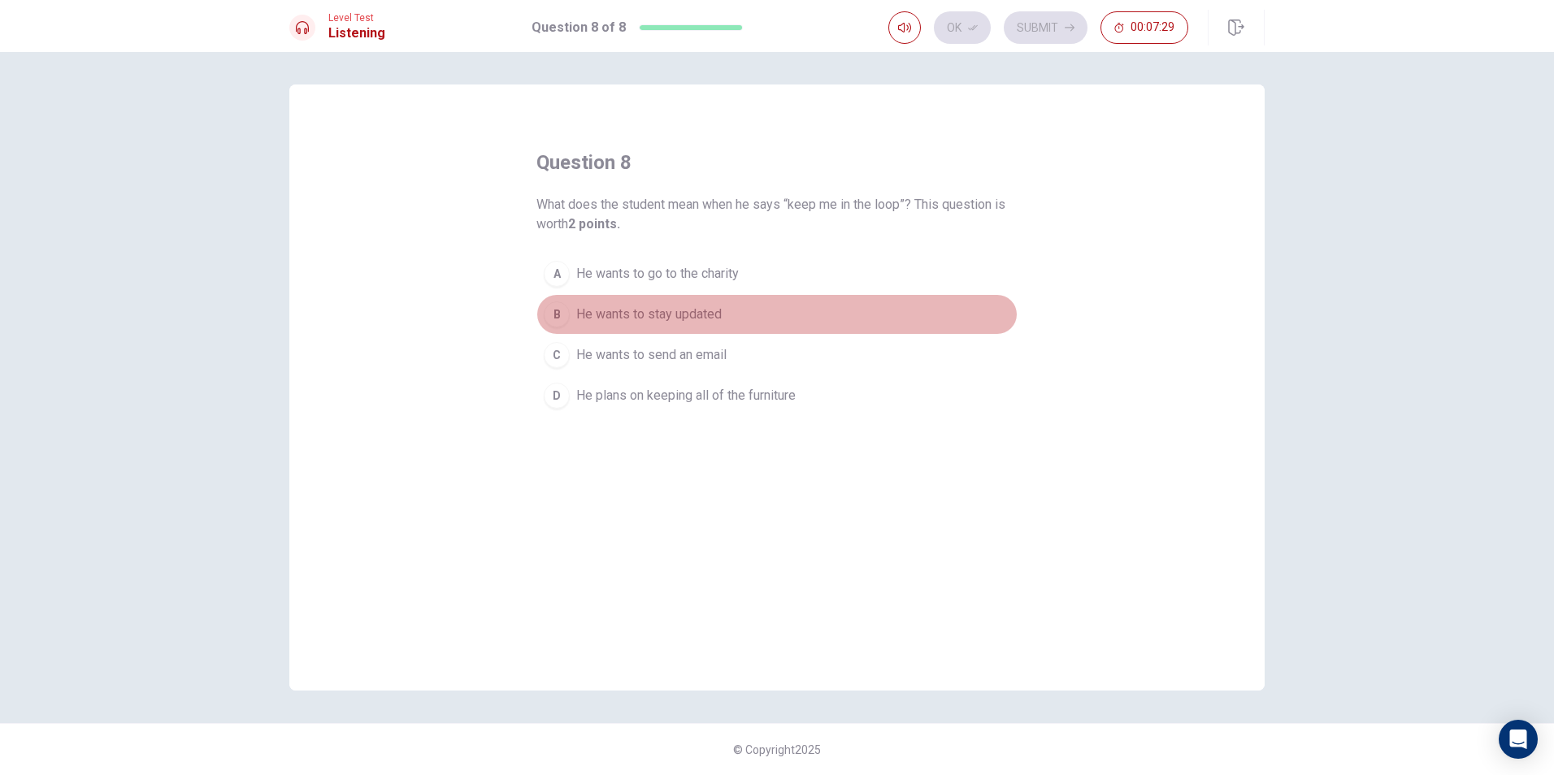
click at [689, 314] on span "He wants to stay updated" at bounding box center [648, 315] width 145 height 20
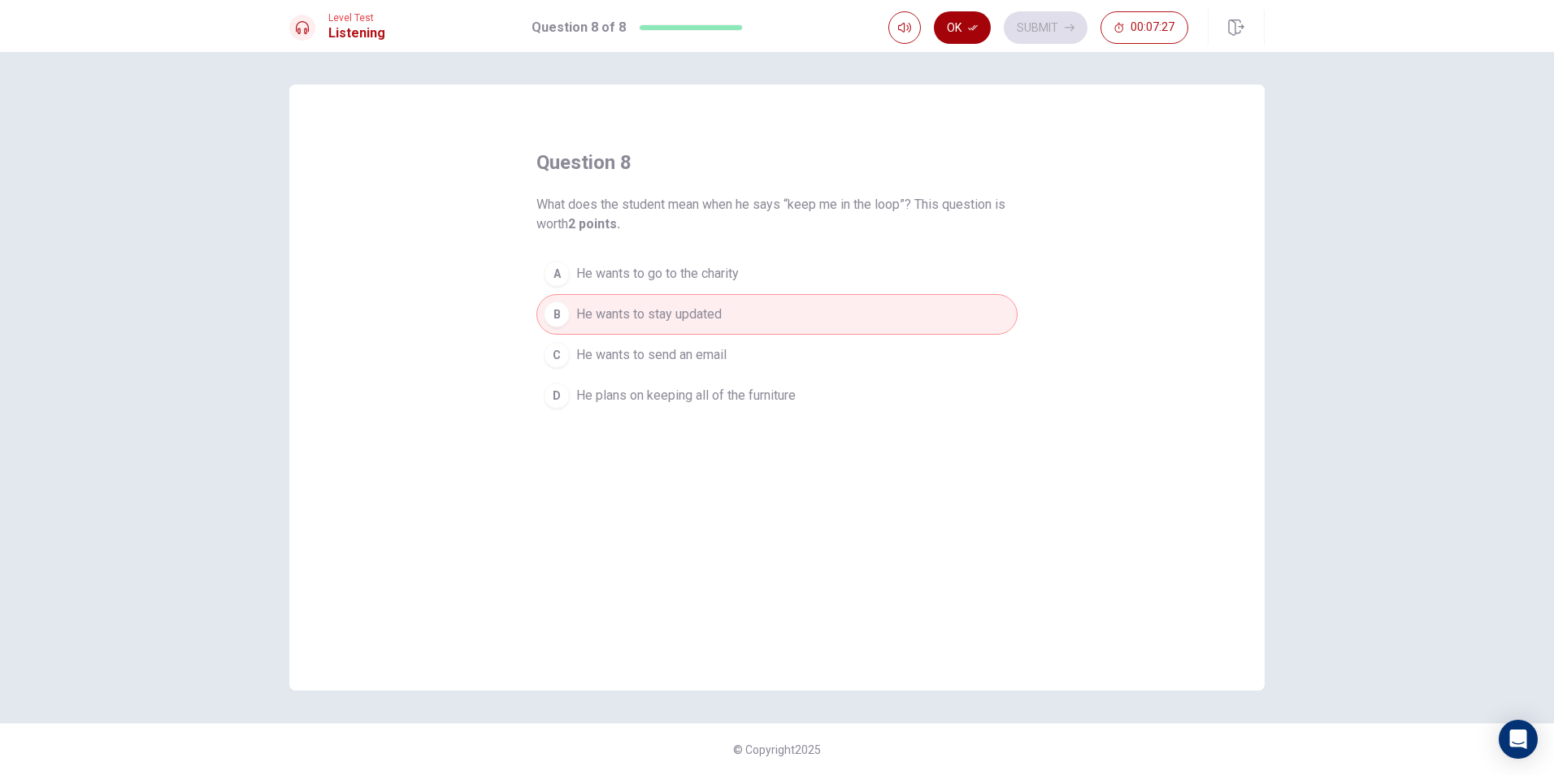
click at [974, 19] on button "Ok" at bounding box center [962, 27] width 57 height 33
click at [1035, 15] on button "Submit" at bounding box center [1046, 27] width 84 height 33
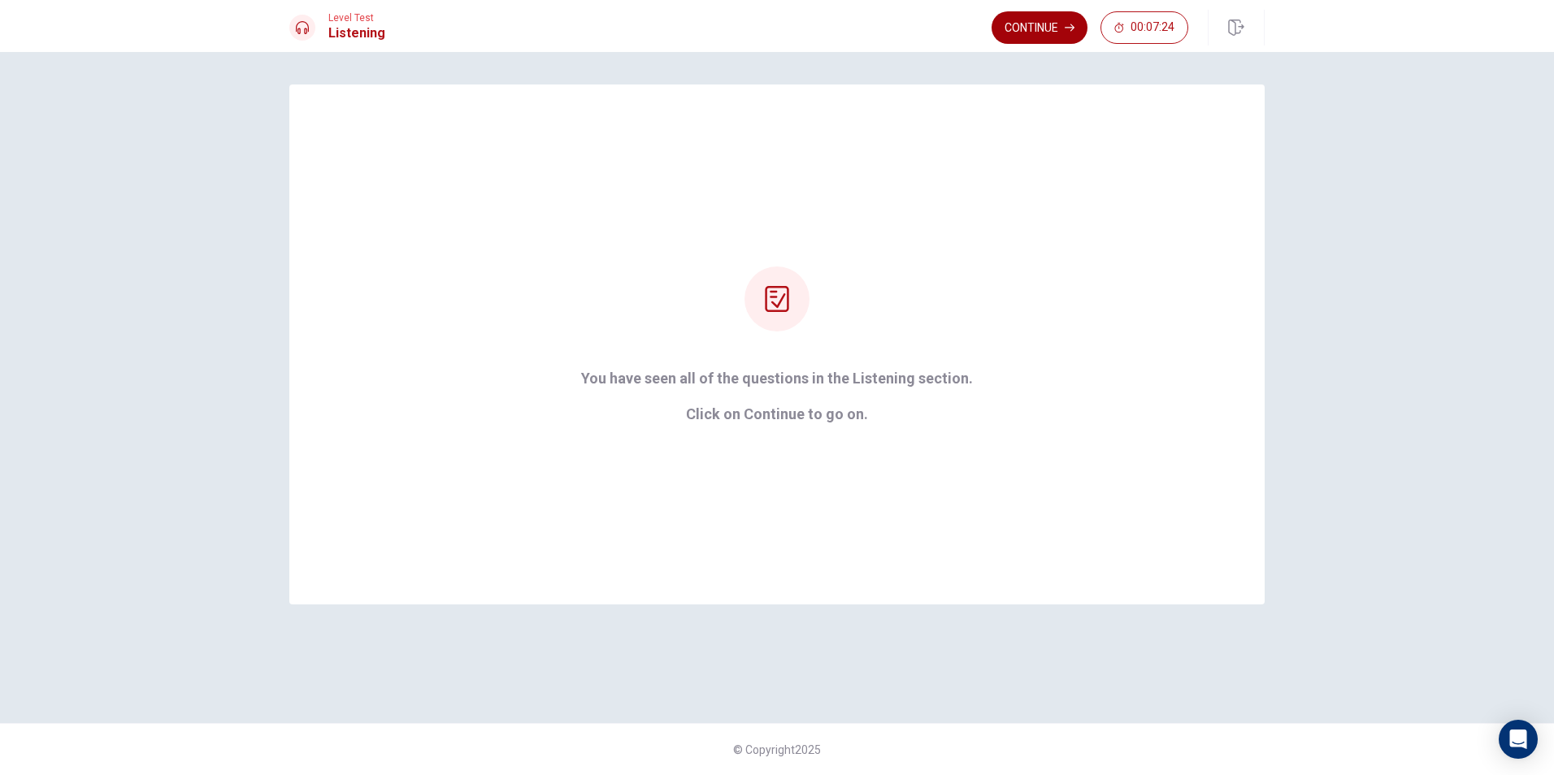
click at [1050, 13] on button "Continue" at bounding box center [1039, 27] width 96 height 33
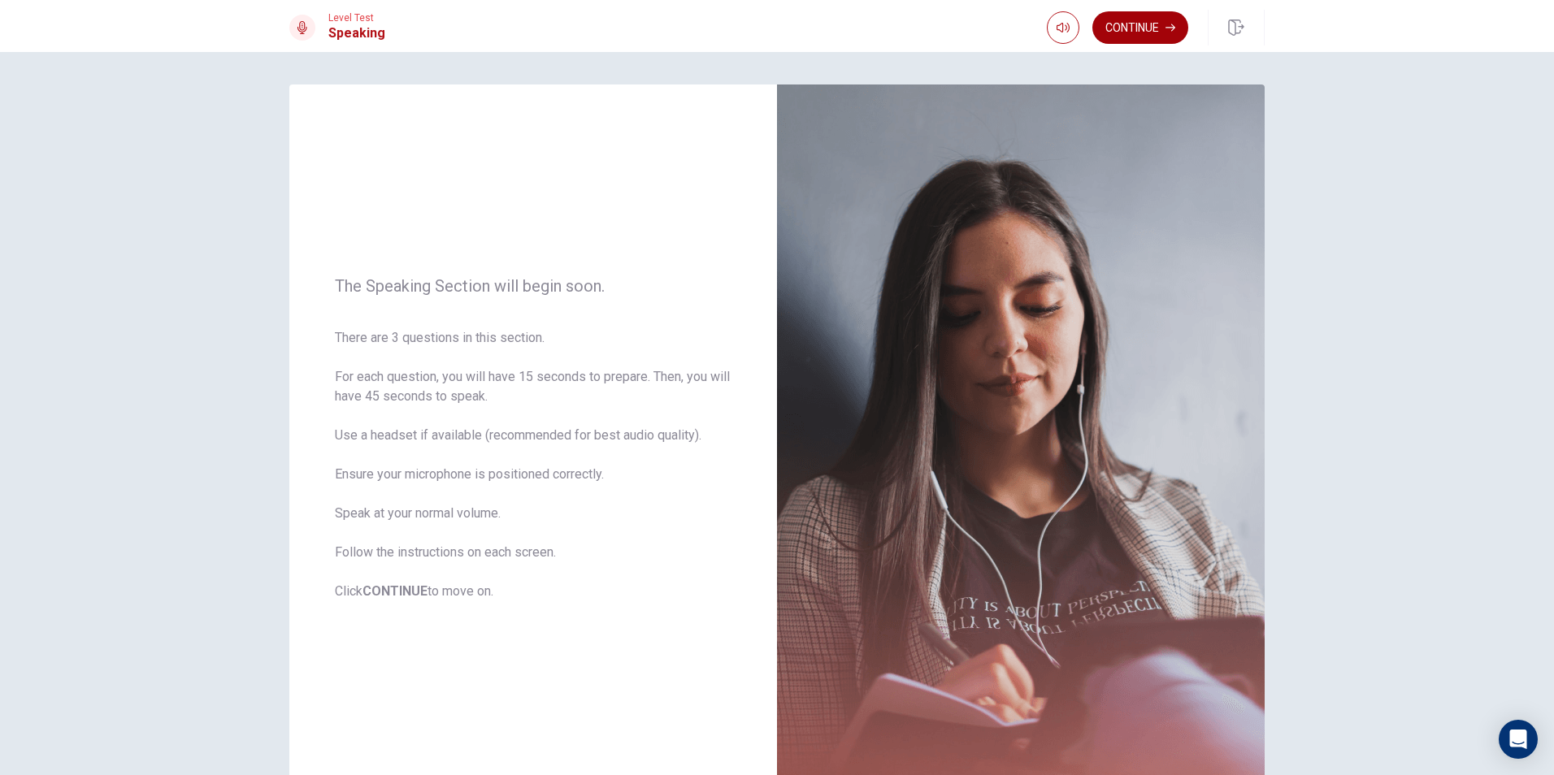
click at [1120, 16] on button "Continue" at bounding box center [1140, 27] width 96 height 33
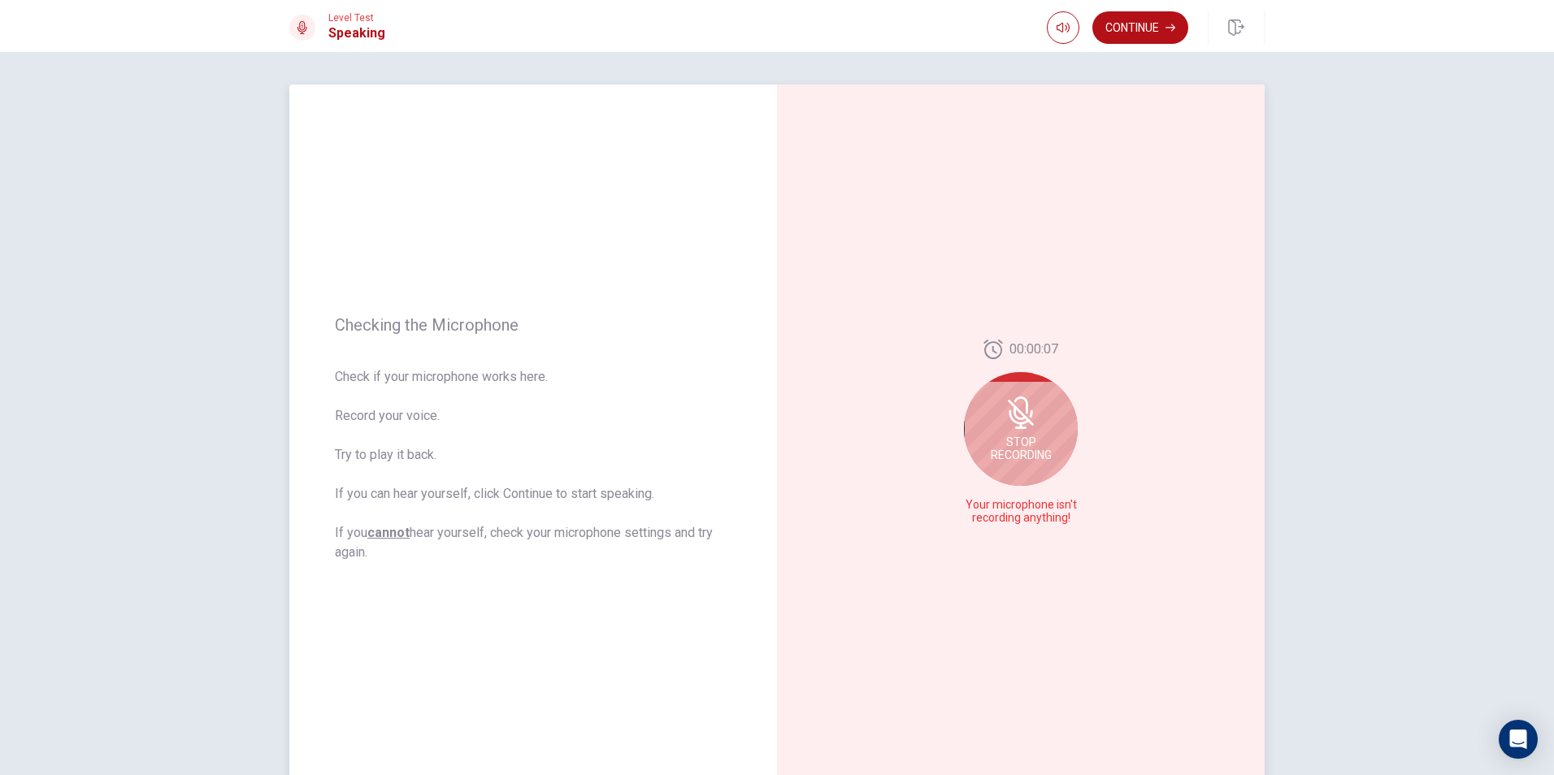
click at [1004, 423] on icon at bounding box center [1020, 413] width 33 height 33
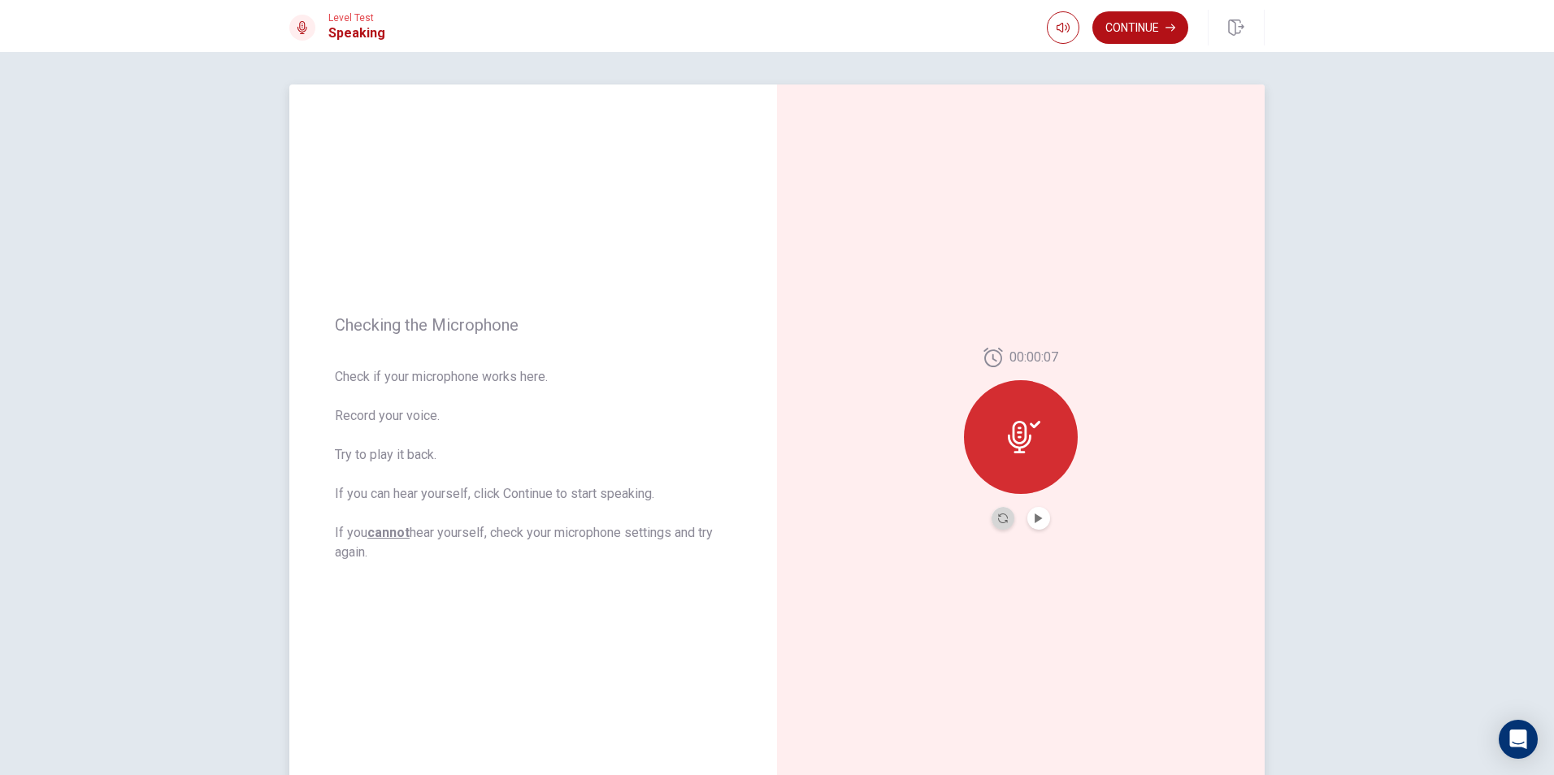
click at [1002, 513] on button "Record Again" at bounding box center [1002, 518] width 23 height 23
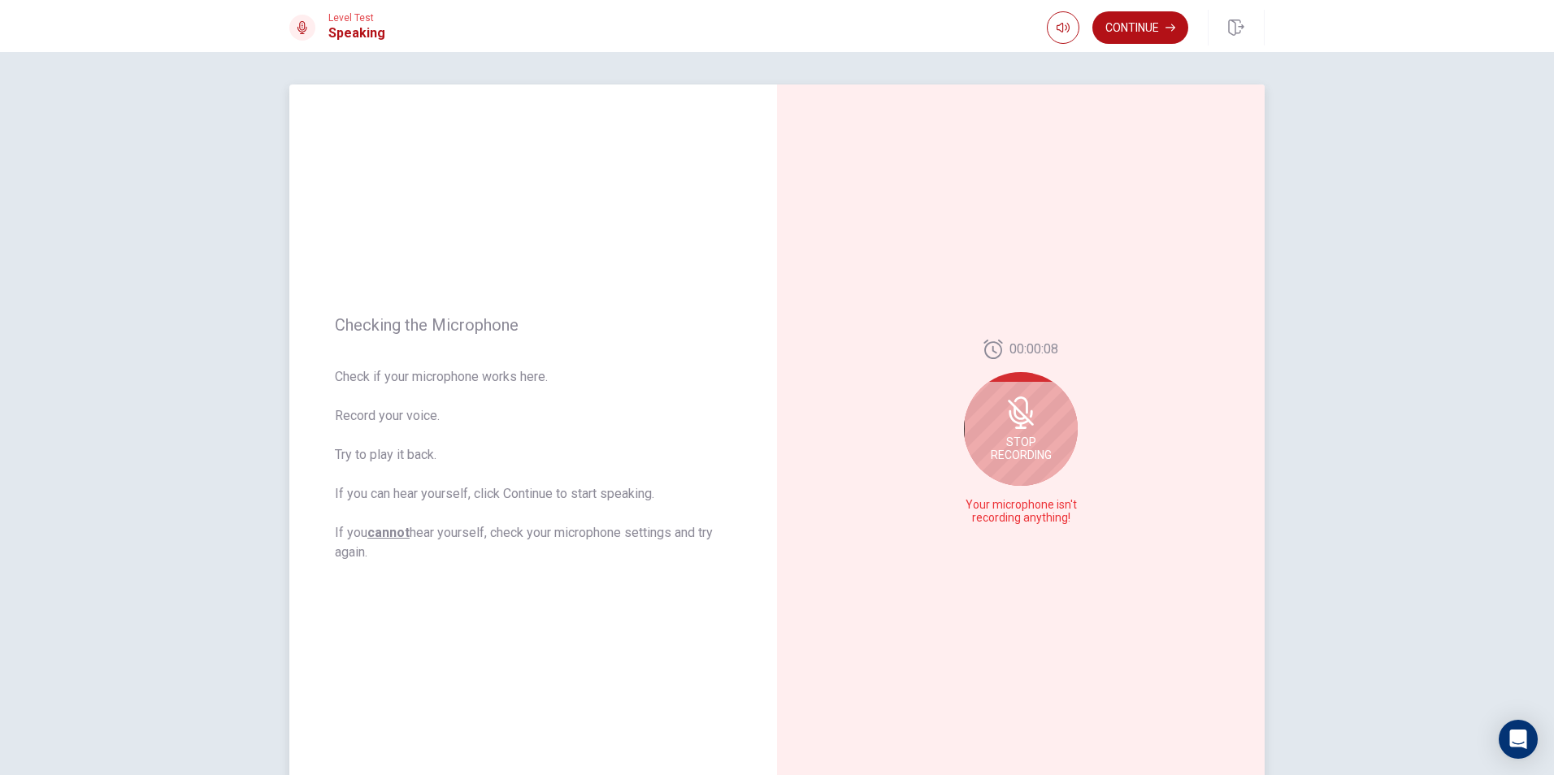
click at [984, 436] on div "Stop Recording" at bounding box center [1021, 429] width 114 height 114
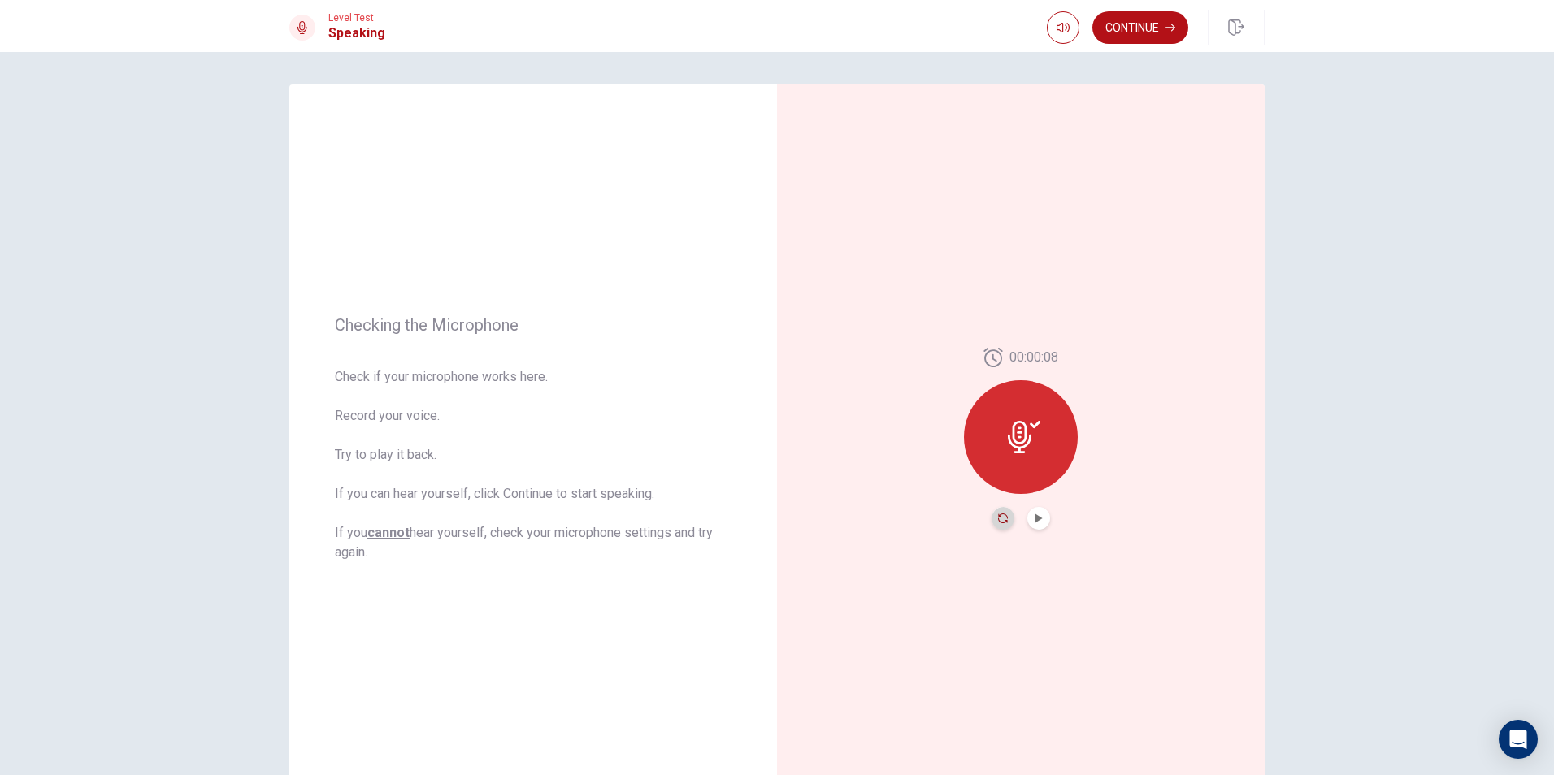
click at [1000, 517] on icon "Record Again" at bounding box center [1003, 519] width 10 height 10
click at [1055, 436] on div at bounding box center [1021, 432] width 114 height 114
click at [1019, 446] on icon at bounding box center [1020, 447] width 11 height 2
click at [1038, 531] on button "Record Again" at bounding box center [1021, 518] width 121 height 33
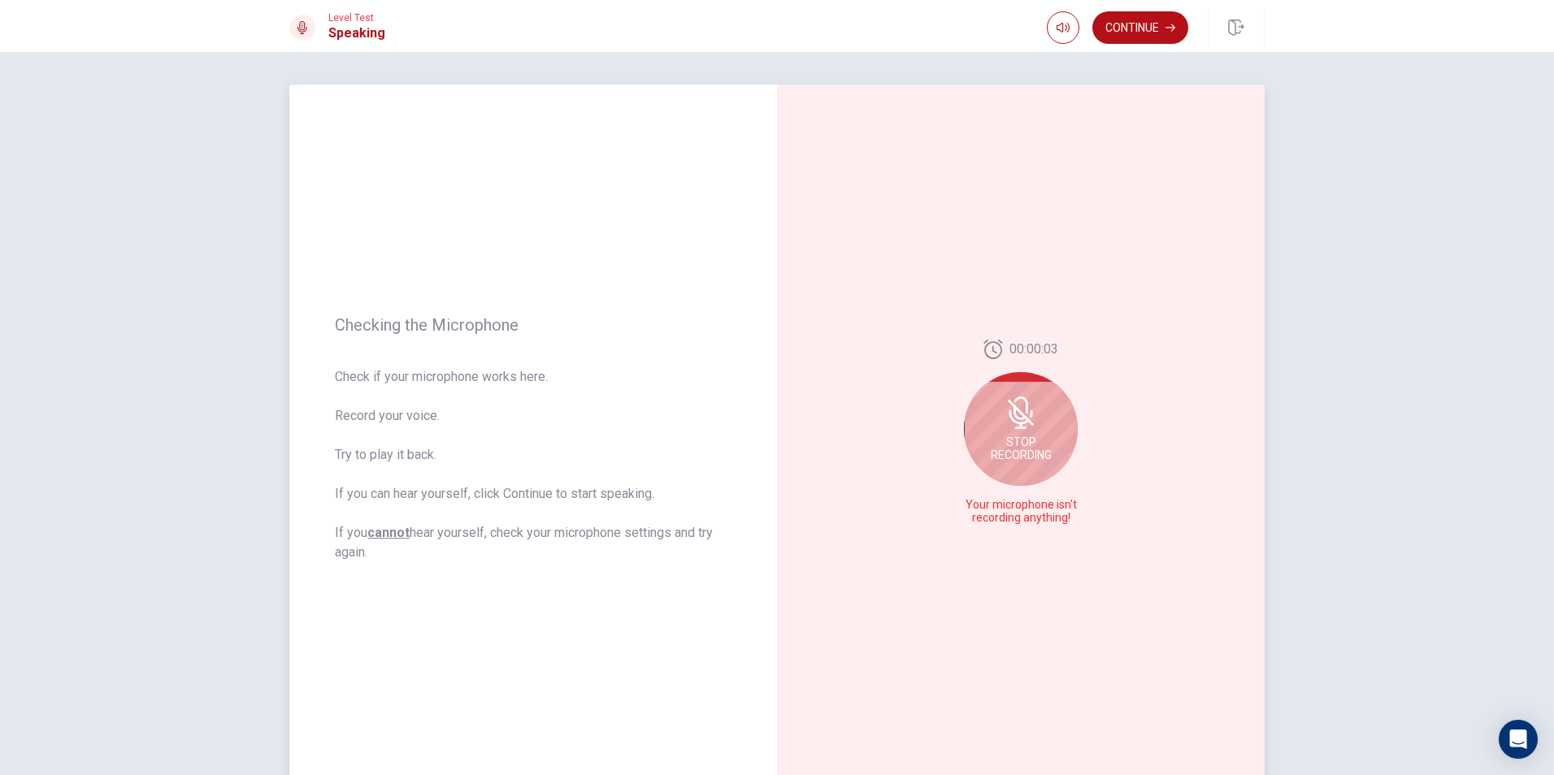
click at [1052, 411] on div "Stop Recording" at bounding box center [1021, 429] width 114 height 114
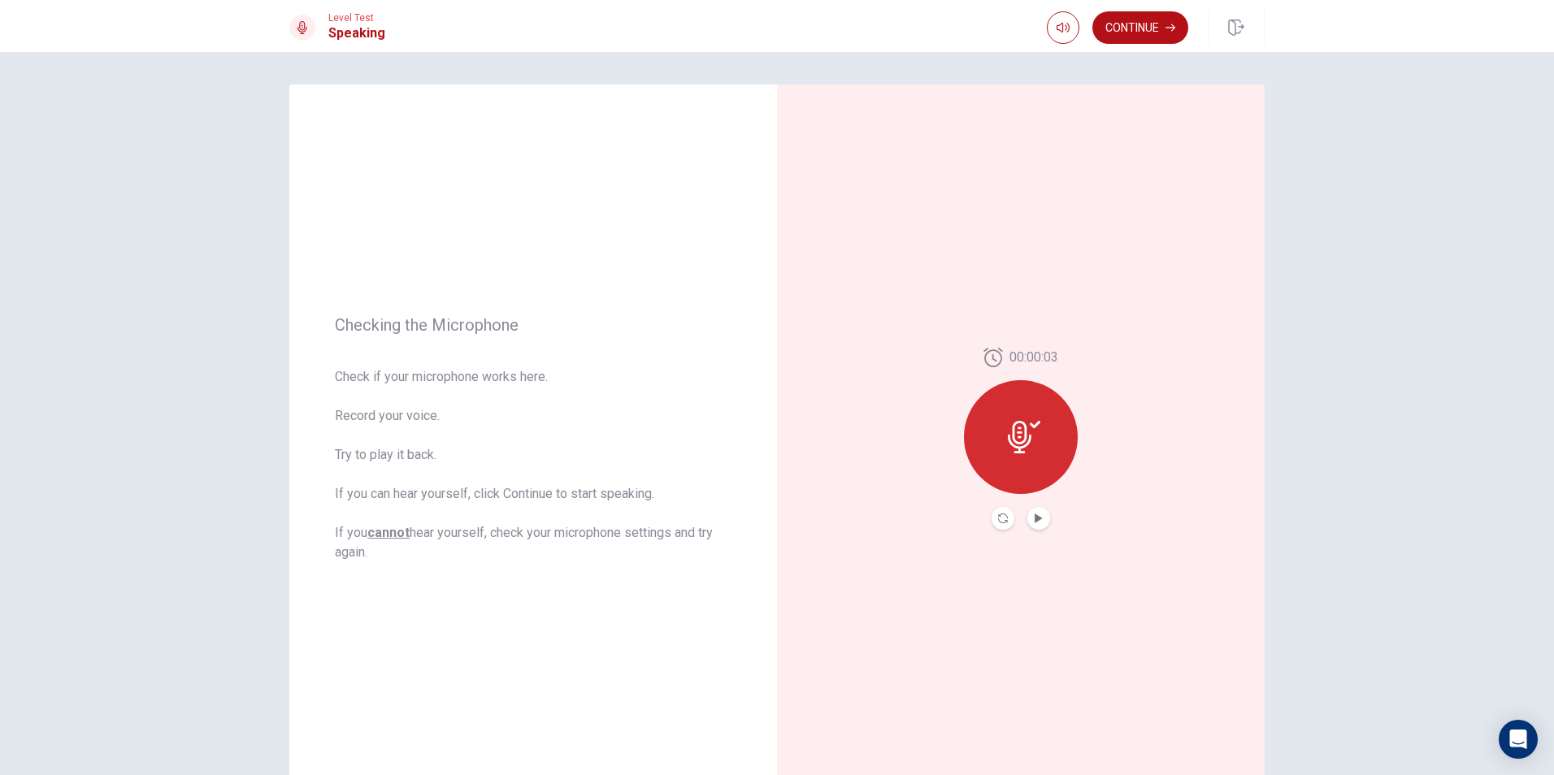
click at [1040, 520] on button "Play Audio" at bounding box center [1038, 518] width 23 height 23
click at [1042, 519] on button "Pause Audio" at bounding box center [1038, 518] width 23 height 23
click at [1042, 519] on button "Play Audio" at bounding box center [1038, 518] width 23 height 23
click at [1039, 520] on button "Pause Audio" at bounding box center [1038, 518] width 23 height 23
click at [1019, 442] on icon at bounding box center [1020, 437] width 24 height 33
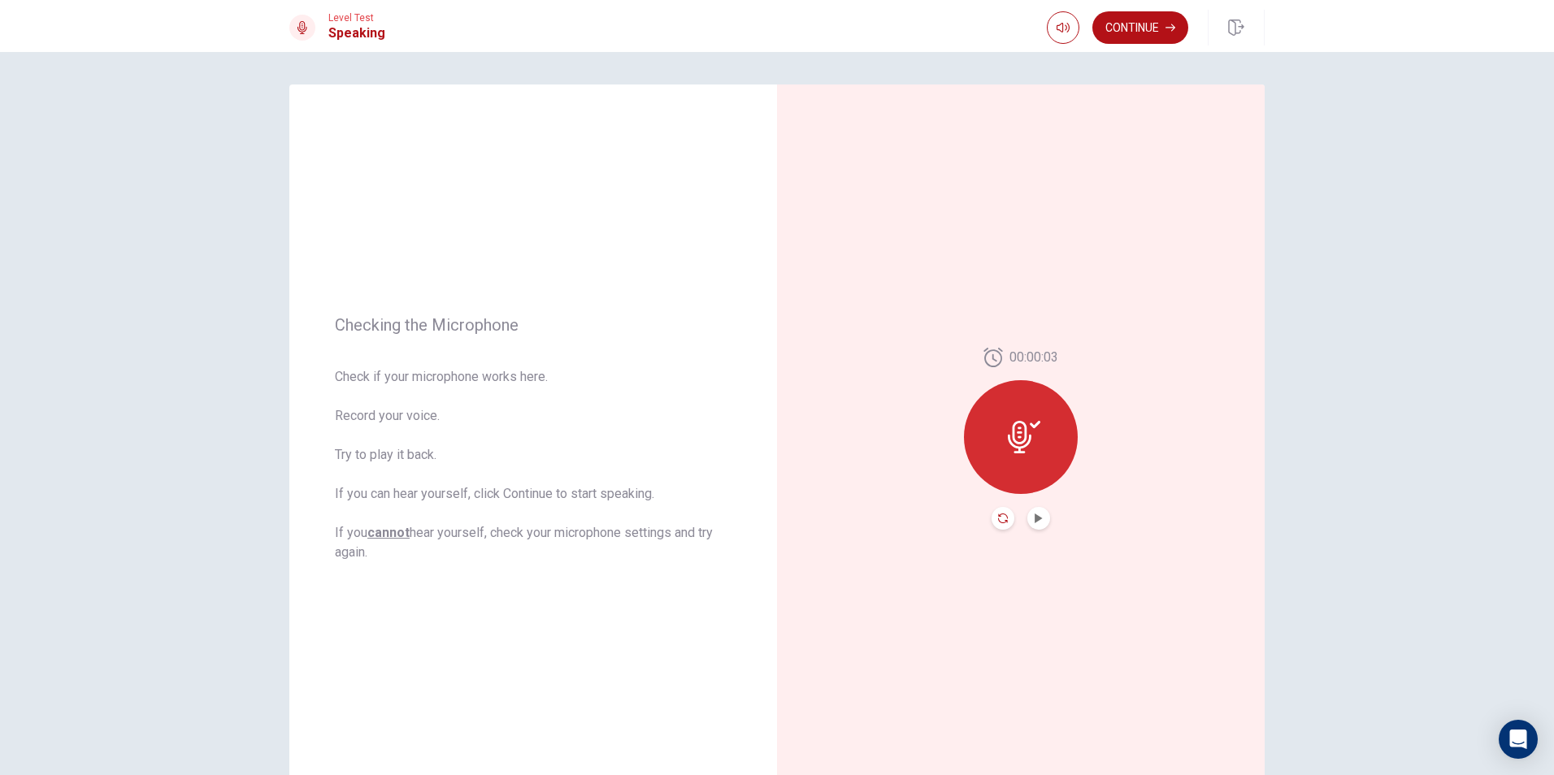
click at [998, 516] on icon "Record Again" at bounding box center [1003, 519] width 10 height 10
click at [1014, 444] on icon at bounding box center [1020, 432] width 33 height 33
click at [1022, 512] on button "Record Again" at bounding box center [1021, 518] width 121 height 33
drag, startPoint x: 1020, startPoint y: 456, endPoint x: 1005, endPoint y: 479, distance: 27.1
click at [1010, 479] on span "Stop Recording" at bounding box center [1021, 468] width 61 height 26
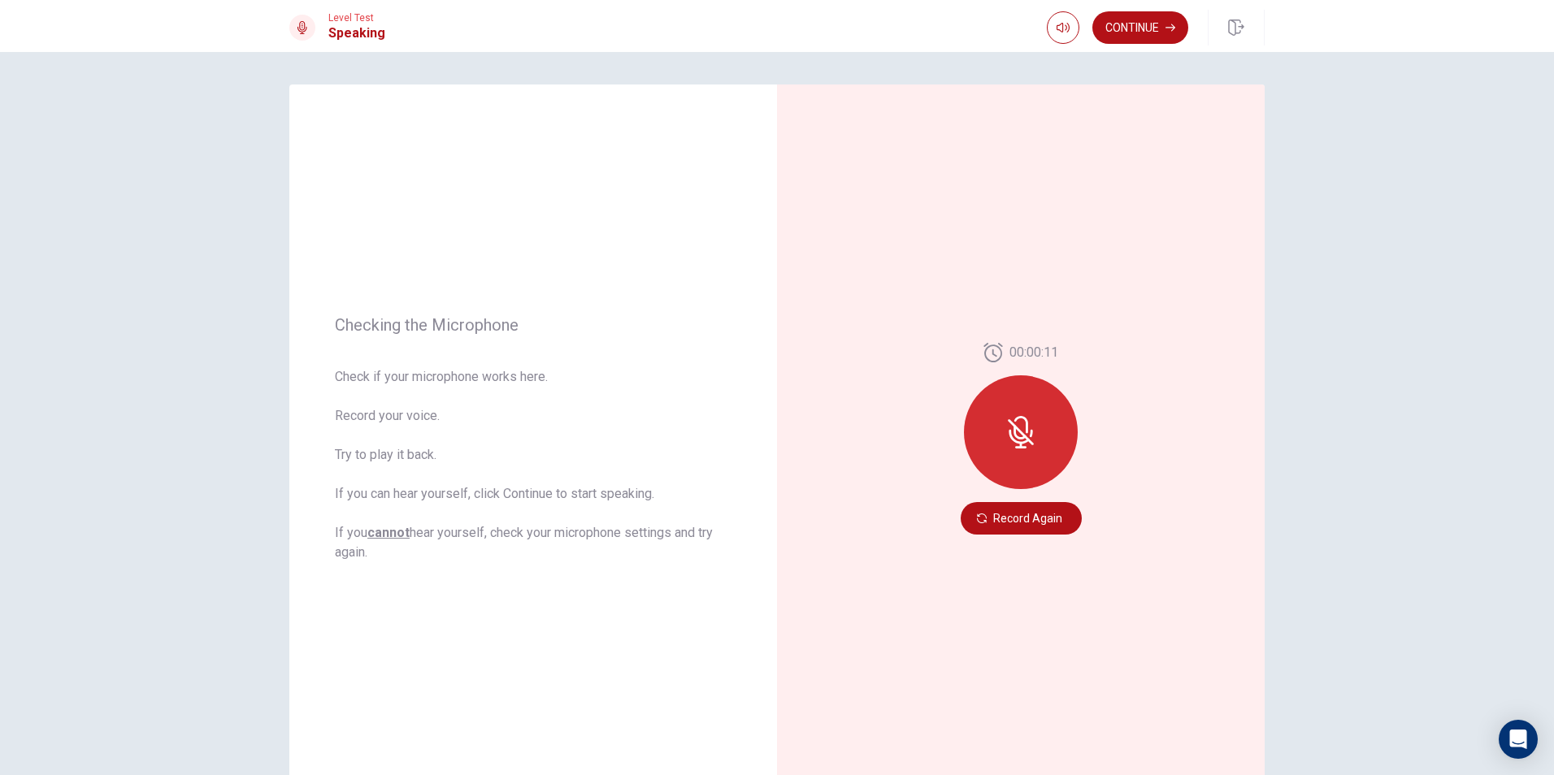
click at [985, 604] on div "00:00:11 Record Again" at bounding box center [1021, 439] width 488 height 709
click at [1420, 566] on div "Checking the Microphone Check if your microphone works here. Record your voice.…" at bounding box center [777, 413] width 1554 height 723
click at [1004, 515] on button "Record Again" at bounding box center [1021, 518] width 121 height 33
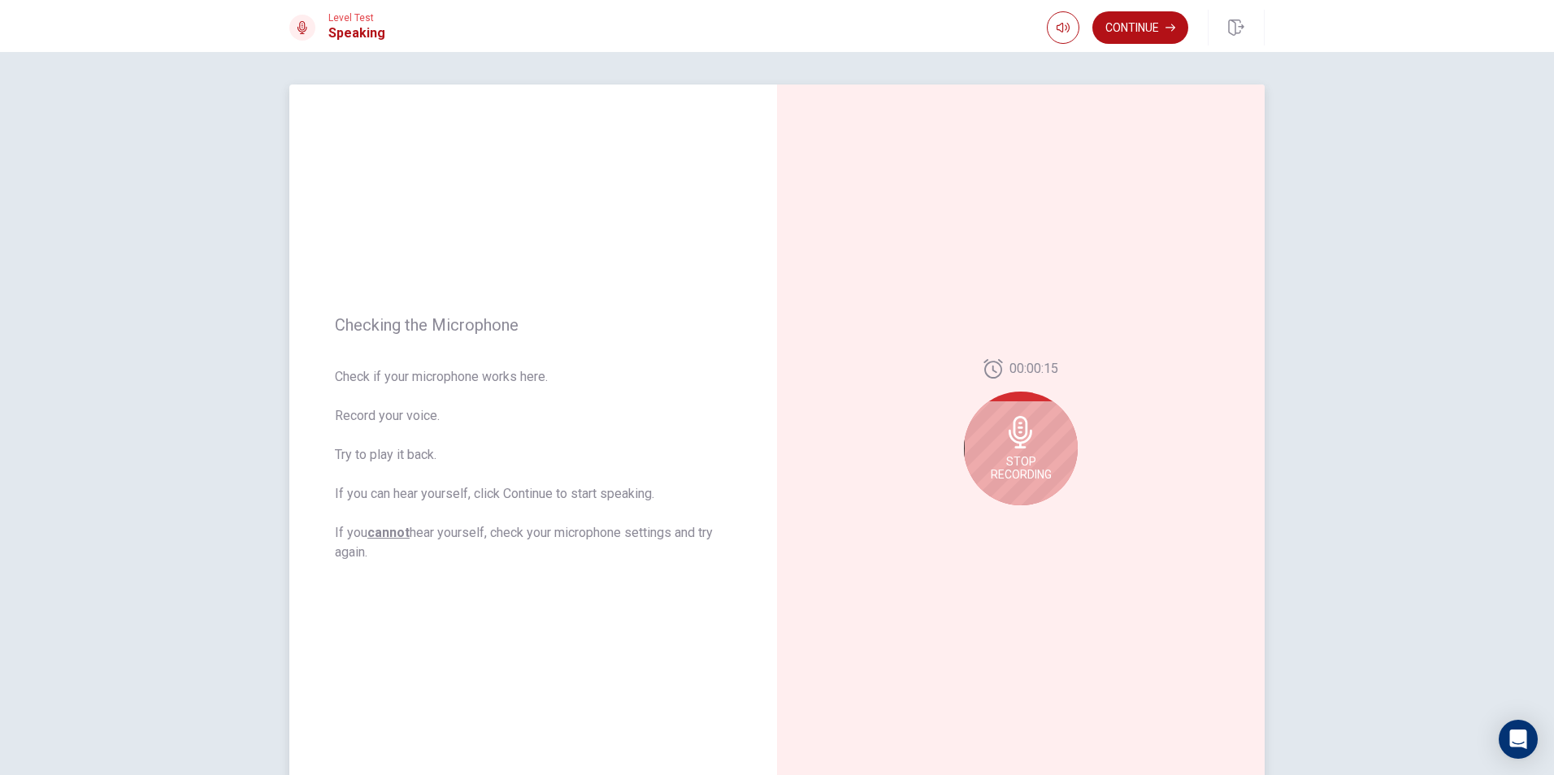
click at [1053, 445] on div "Stop Recording" at bounding box center [1021, 449] width 114 height 114
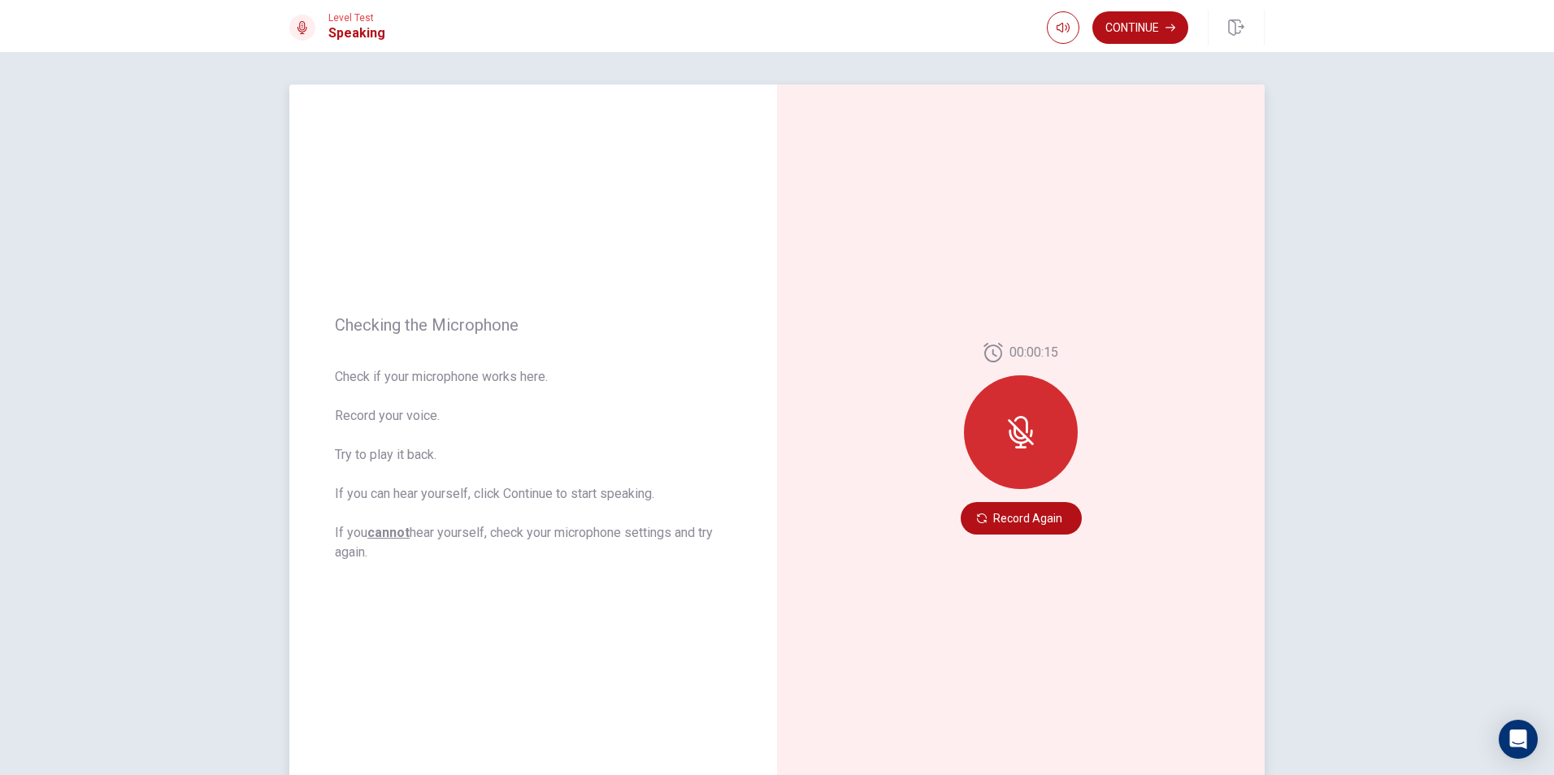
click at [1034, 422] on div at bounding box center [1021, 432] width 114 height 114
click at [1017, 431] on icon at bounding box center [1021, 432] width 26 height 26
click at [1044, 514] on button "Record Again" at bounding box center [1021, 518] width 121 height 33
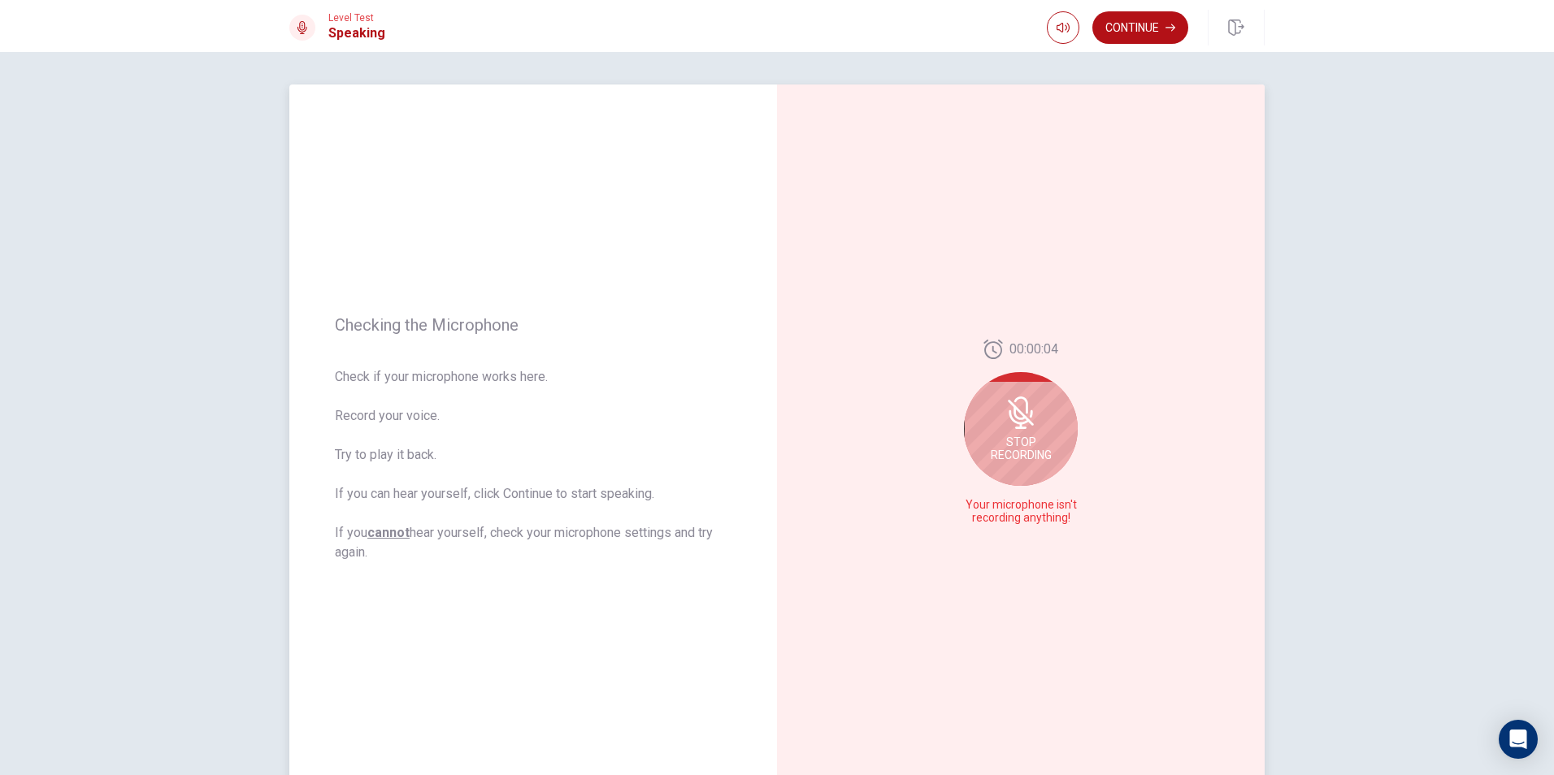
click at [1021, 432] on div "Stop Recording" at bounding box center [1021, 429] width 114 height 114
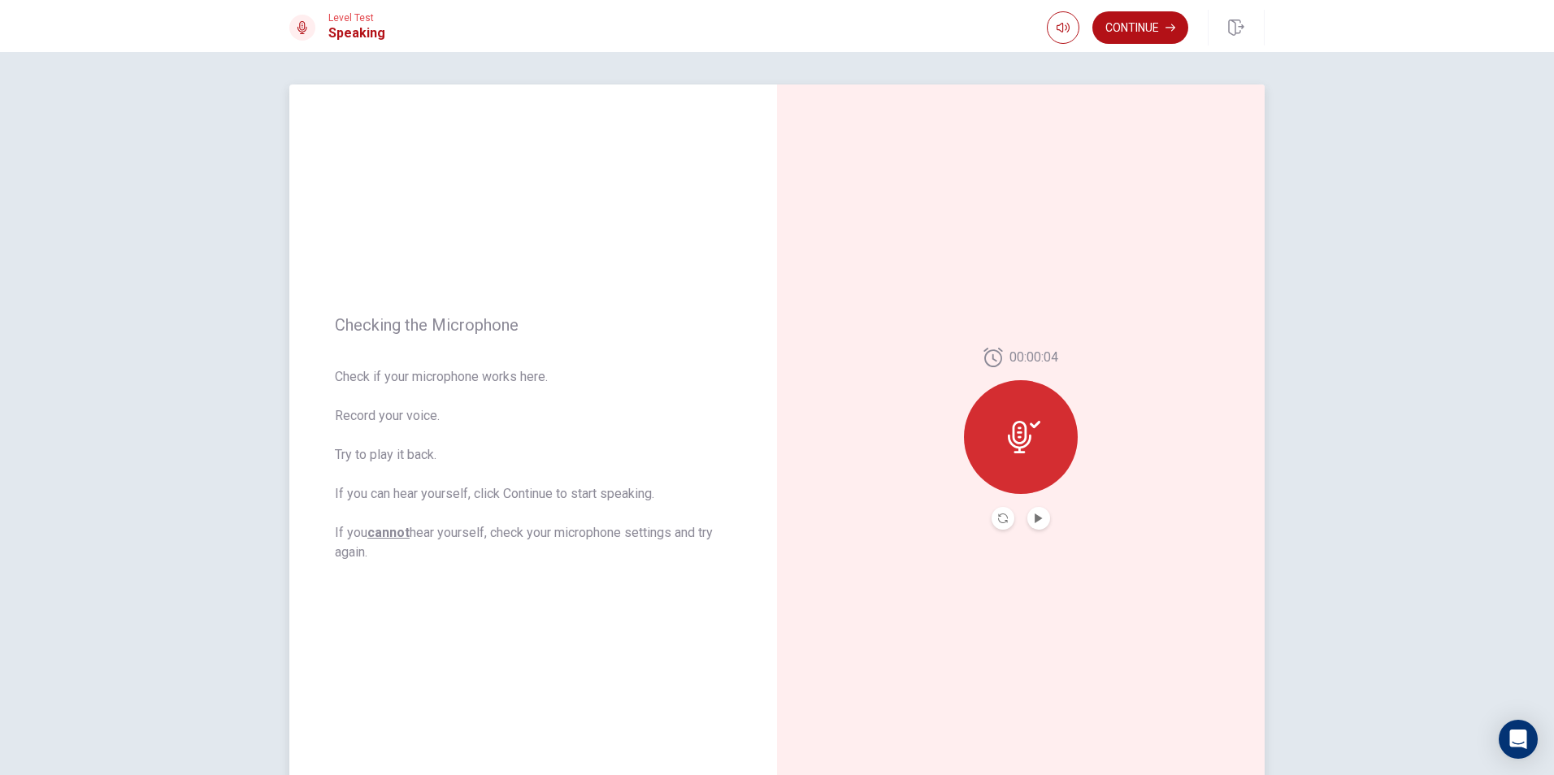
click at [1032, 510] on button "Play Audio" at bounding box center [1038, 518] width 23 height 23
click at [1373, 392] on div "Checking the Microphone Check if your microphone works here. Record your voice.…" at bounding box center [777, 413] width 1554 height 723
click at [1002, 431] on div at bounding box center [1021, 437] width 114 height 114
click at [1007, 517] on button "Record Again" at bounding box center [1002, 518] width 23 height 23
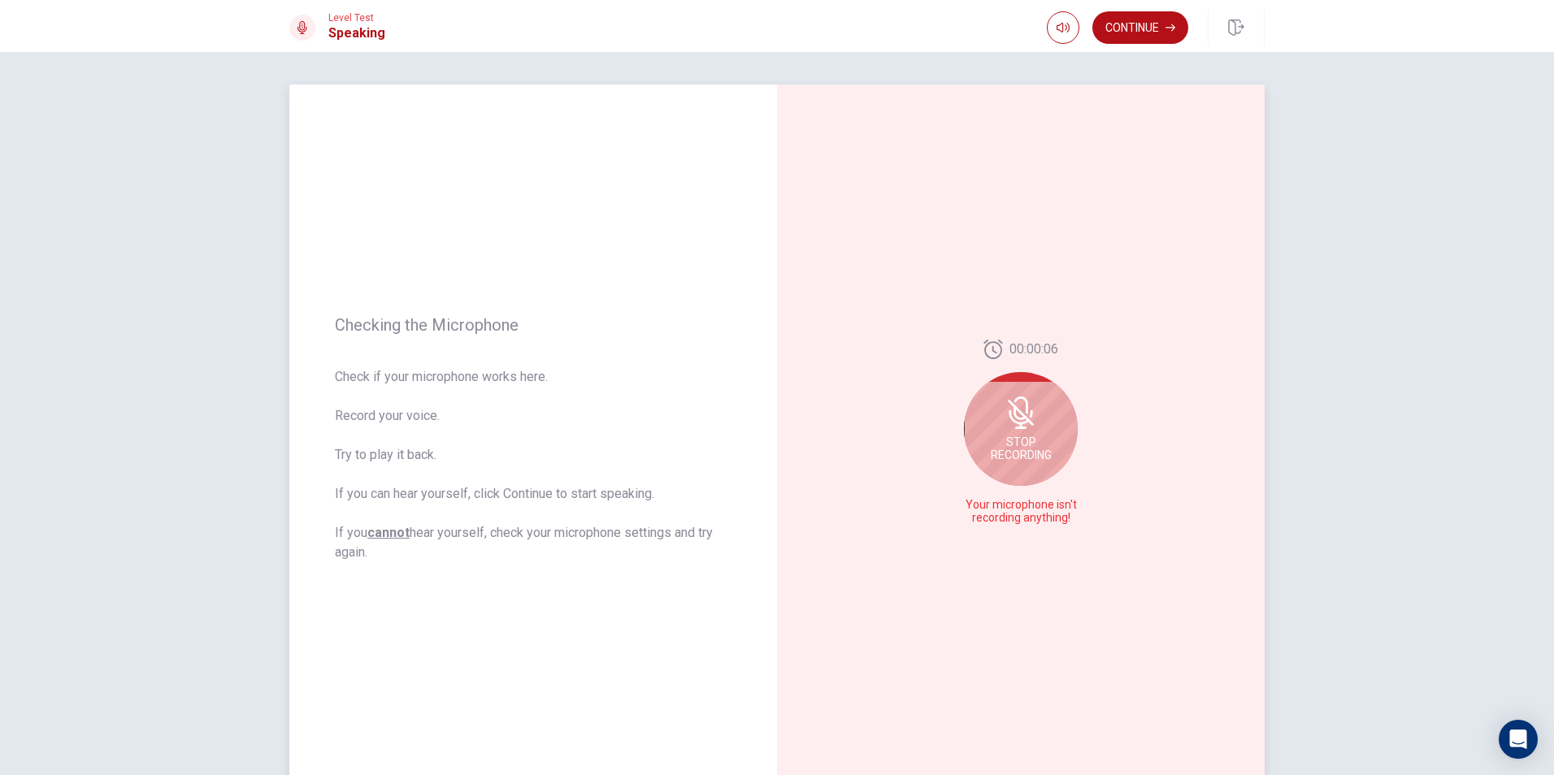
click at [1013, 424] on icon at bounding box center [1019, 417] width 20 height 15
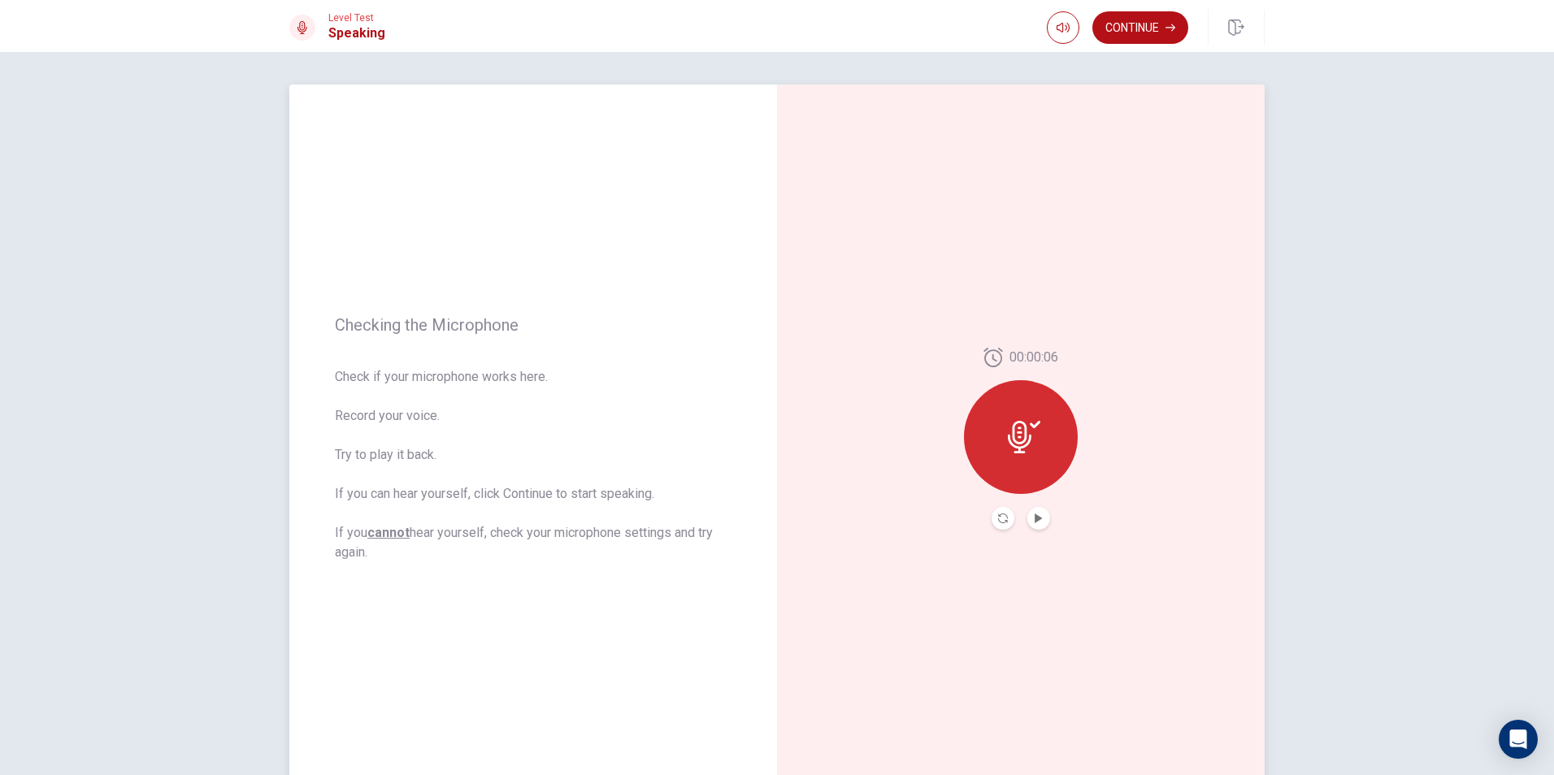
click at [1037, 426] on div at bounding box center [1021, 437] width 114 height 114
click at [1027, 523] on button "Play Audio" at bounding box center [1038, 518] width 23 height 23
click at [1000, 518] on icon "Record Again" at bounding box center [1003, 519] width 10 height 10
click at [1028, 441] on icon at bounding box center [1020, 432] width 33 height 33
click at [1038, 515] on icon "Play Audio" at bounding box center [1039, 519] width 10 height 10
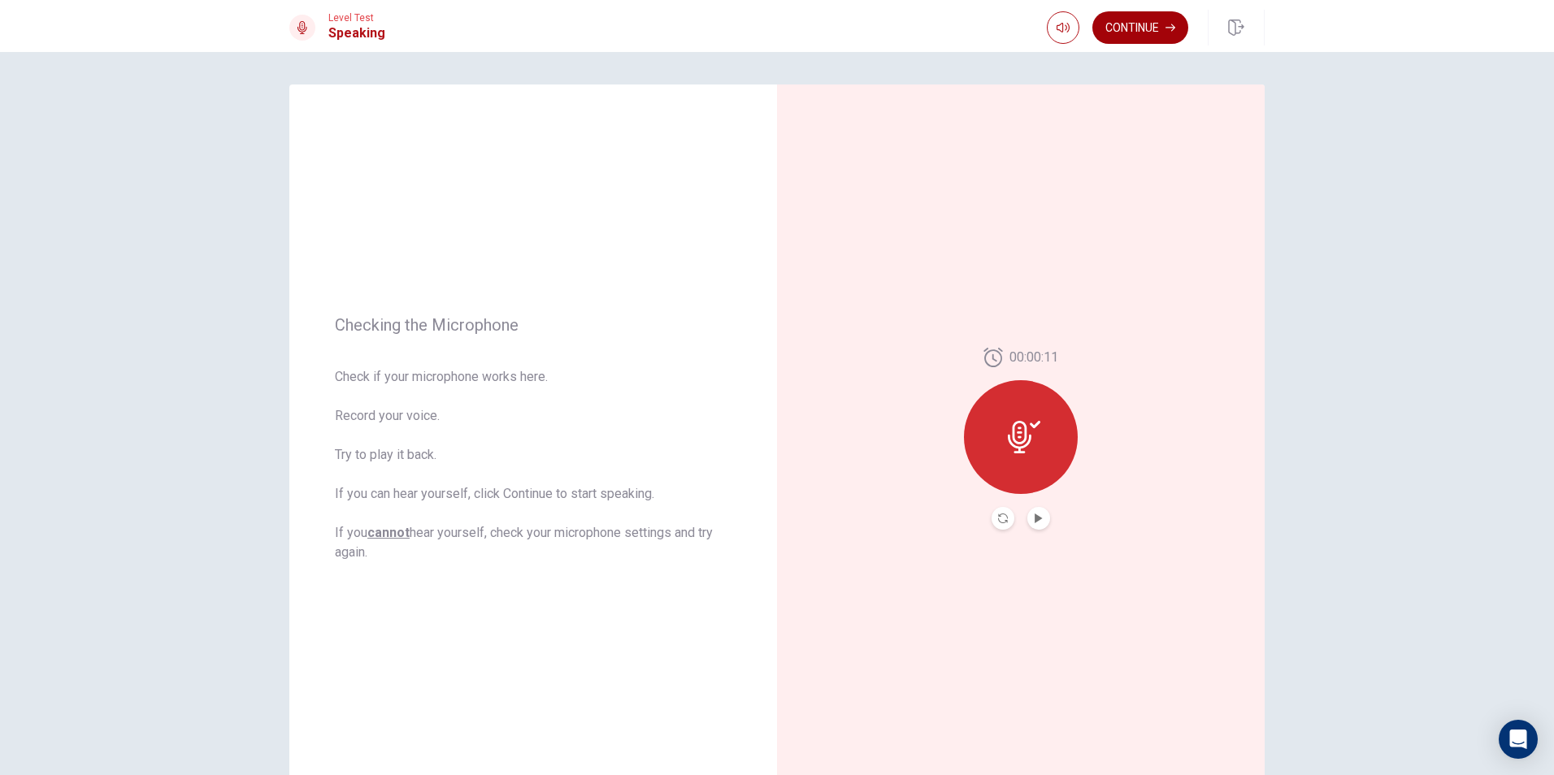
click at [1139, 21] on button "Continue" at bounding box center [1140, 27] width 96 height 33
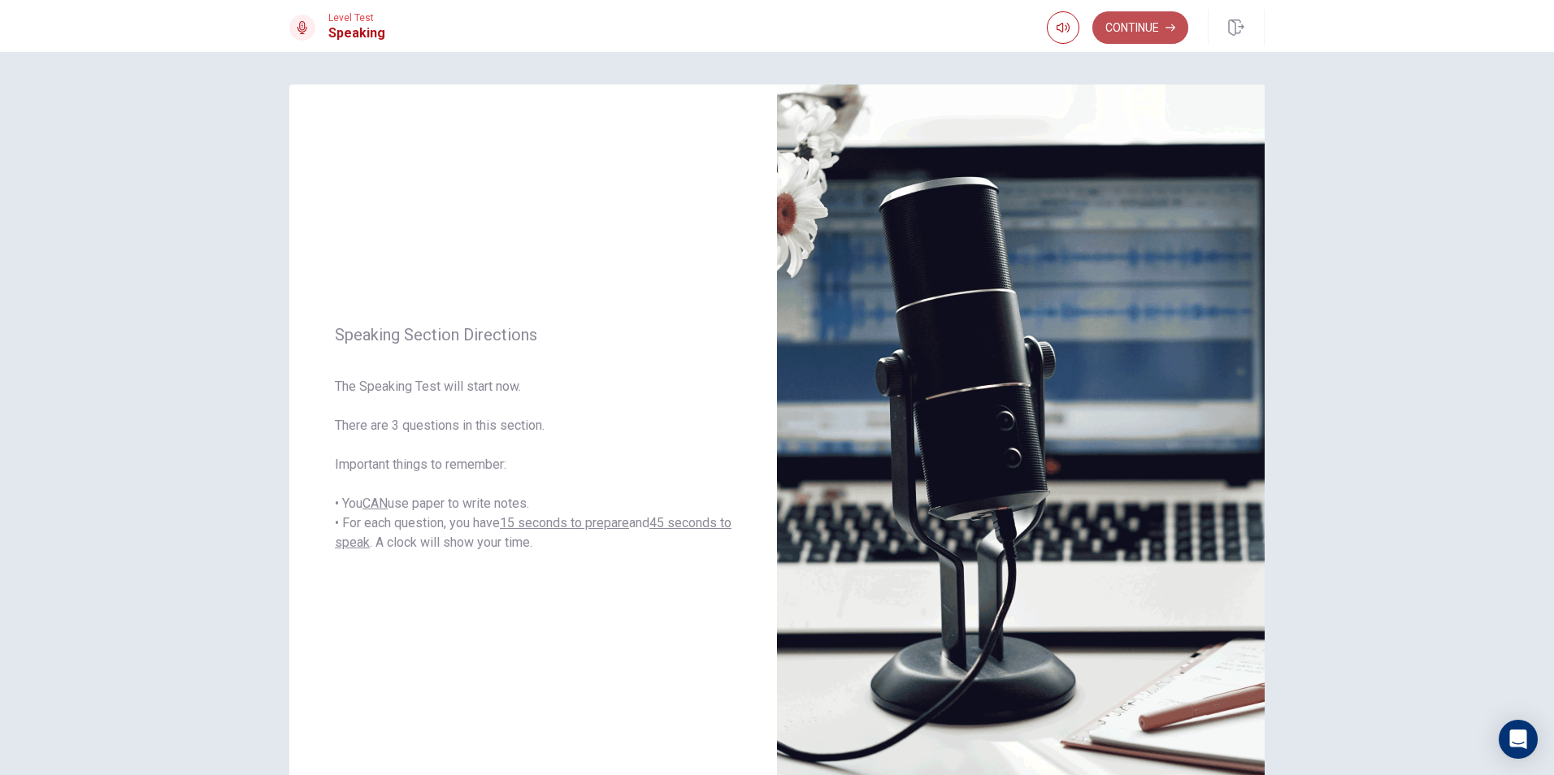
click at [1143, 29] on button "Continue" at bounding box center [1140, 27] width 96 height 33
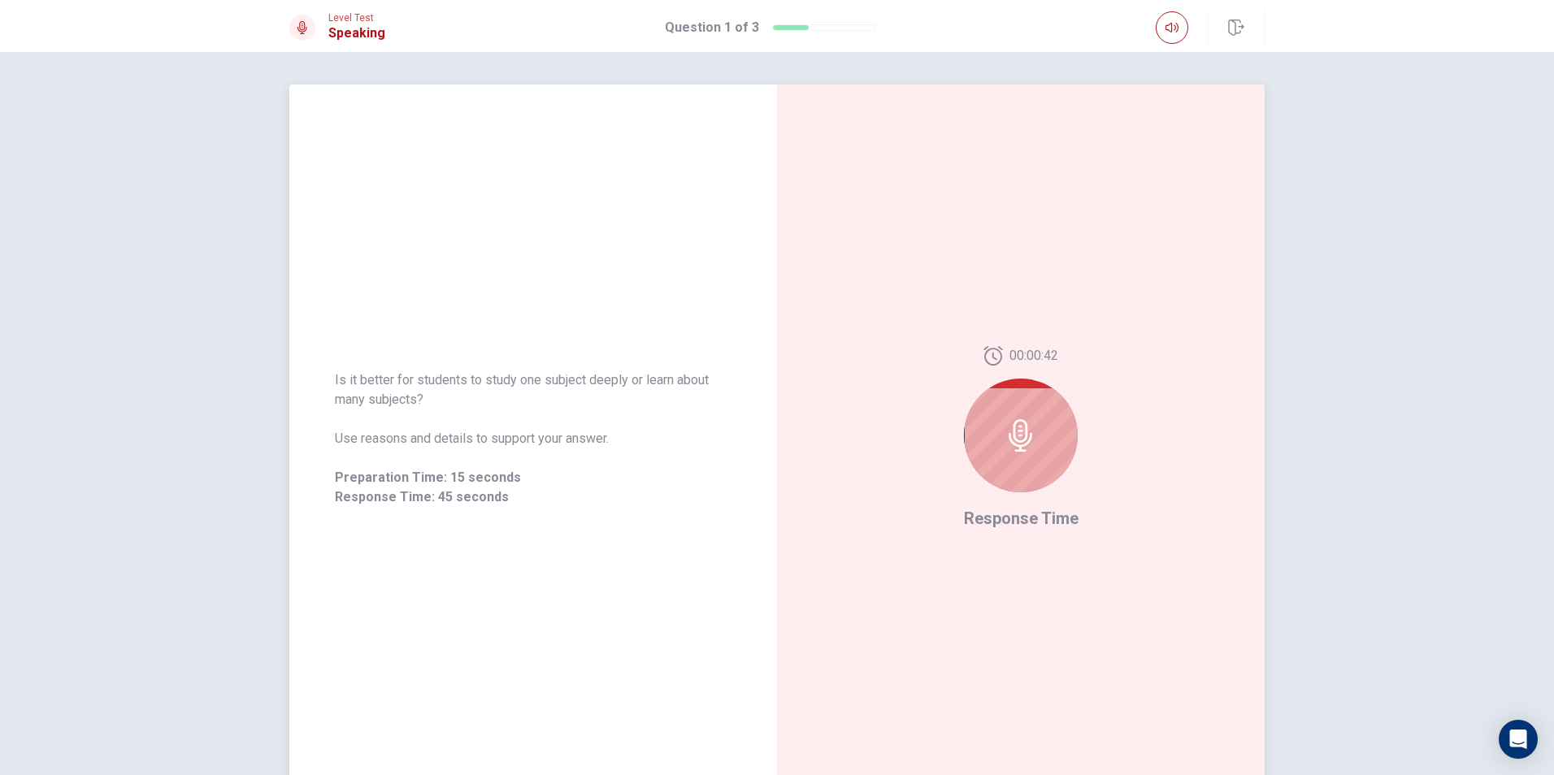
click at [1030, 454] on div at bounding box center [1021, 436] width 114 height 114
drag, startPoint x: 491, startPoint y: 495, endPoint x: 550, endPoint y: 598, distance: 119.0
click at [475, 610] on div "Is it better for students to study one subject deeply or learn about many subje…" at bounding box center [533, 439] width 488 height 709
drag, startPoint x: 658, startPoint y: 426, endPoint x: 701, endPoint y: 410, distance: 46.0
click at [659, 426] on div "Is it better for students to study one subject deeply or learn about many subje…" at bounding box center [533, 439] width 397 height 137
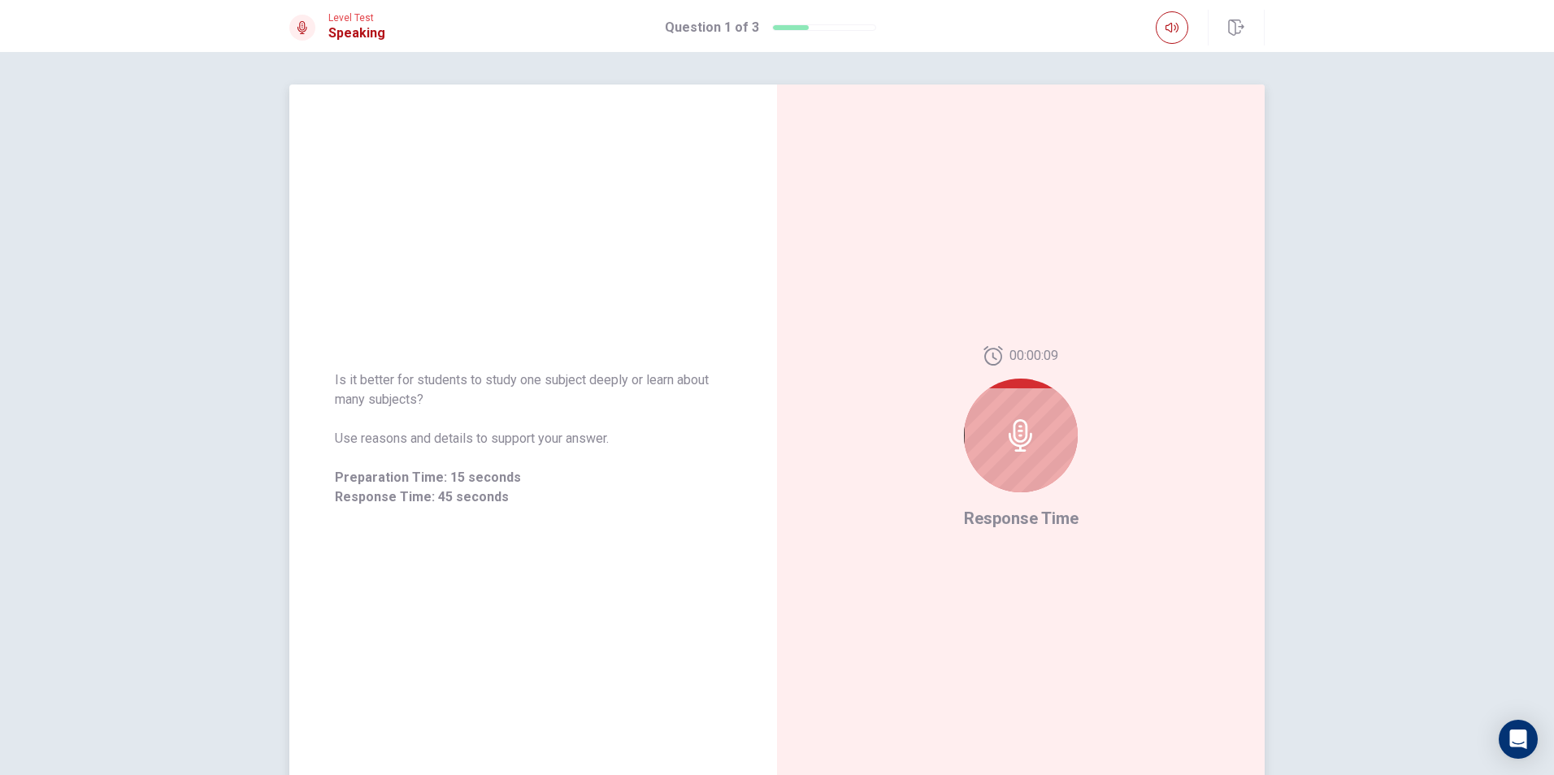
drag, startPoint x: 746, startPoint y: 373, endPoint x: 777, endPoint y: 371, distance: 31.0
click at [748, 377] on div "Is it better for students to study one subject deeply or learn about many subje…" at bounding box center [533, 439] width 488 height 176
click at [1007, 406] on div at bounding box center [1021, 436] width 114 height 114
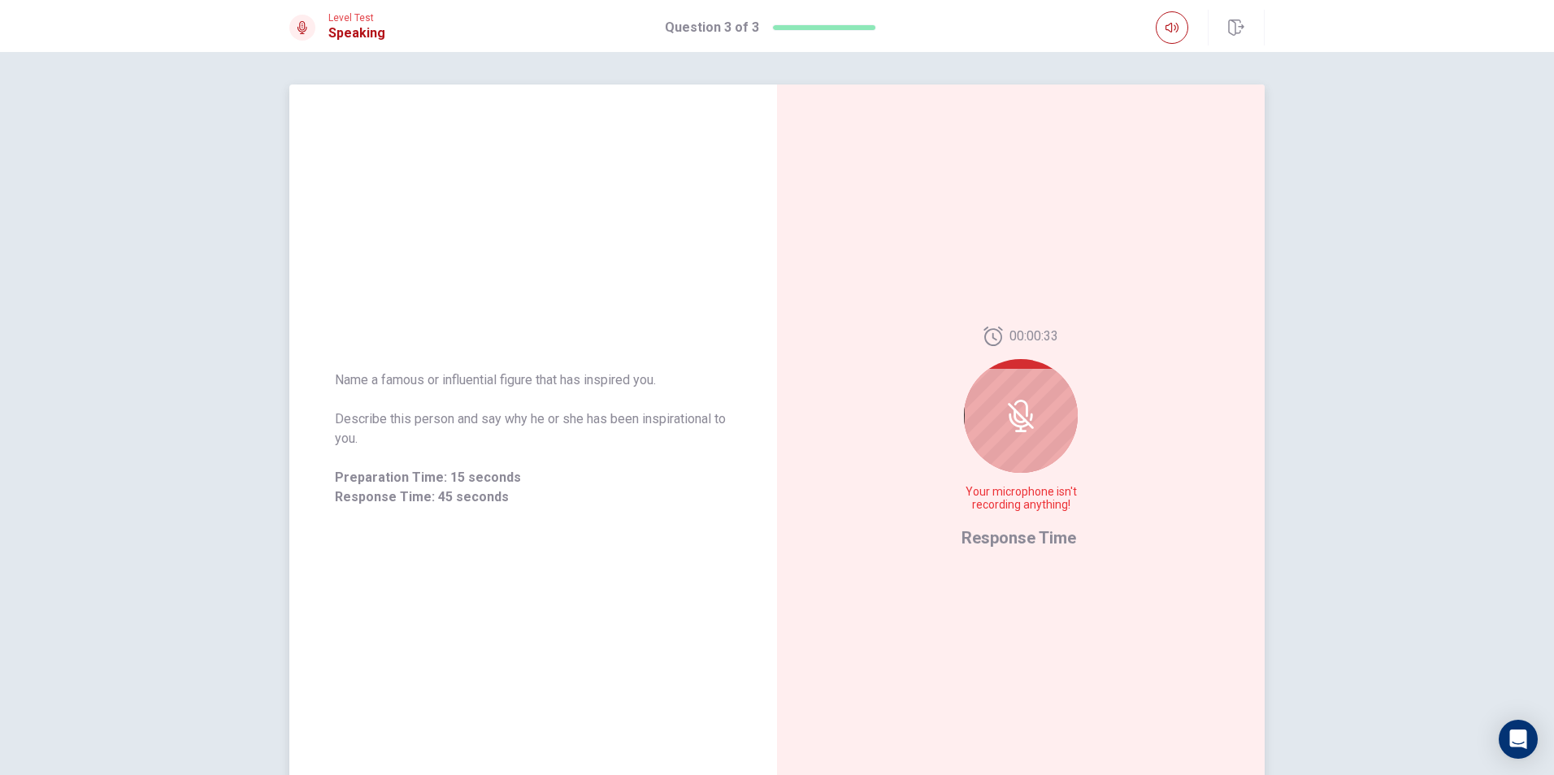
click at [1016, 444] on div at bounding box center [1021, 416] width 114 height 114
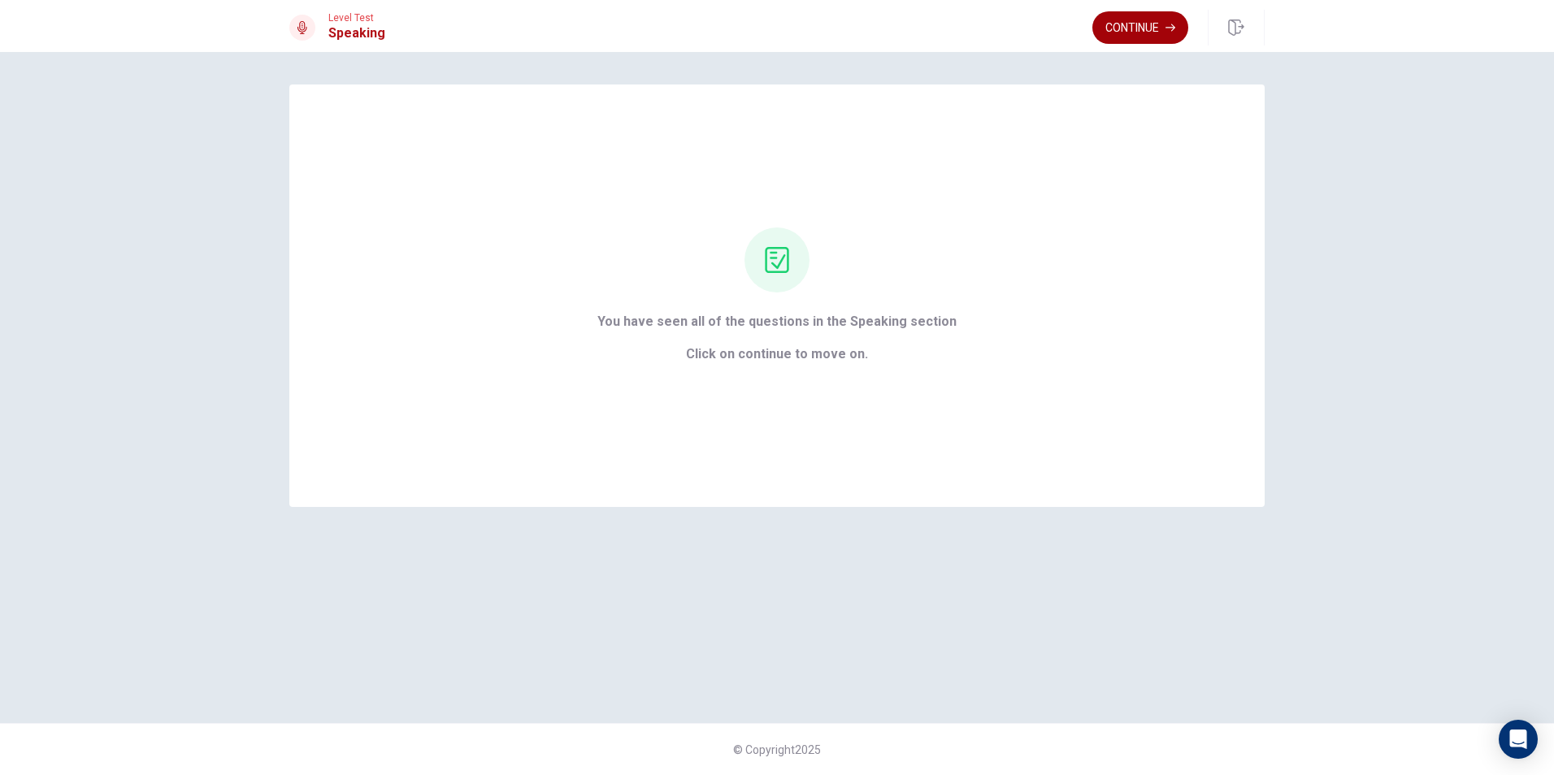
click at [1137, 15] on button "Continue" at bounding box center [1140, 27] width 96 height 33
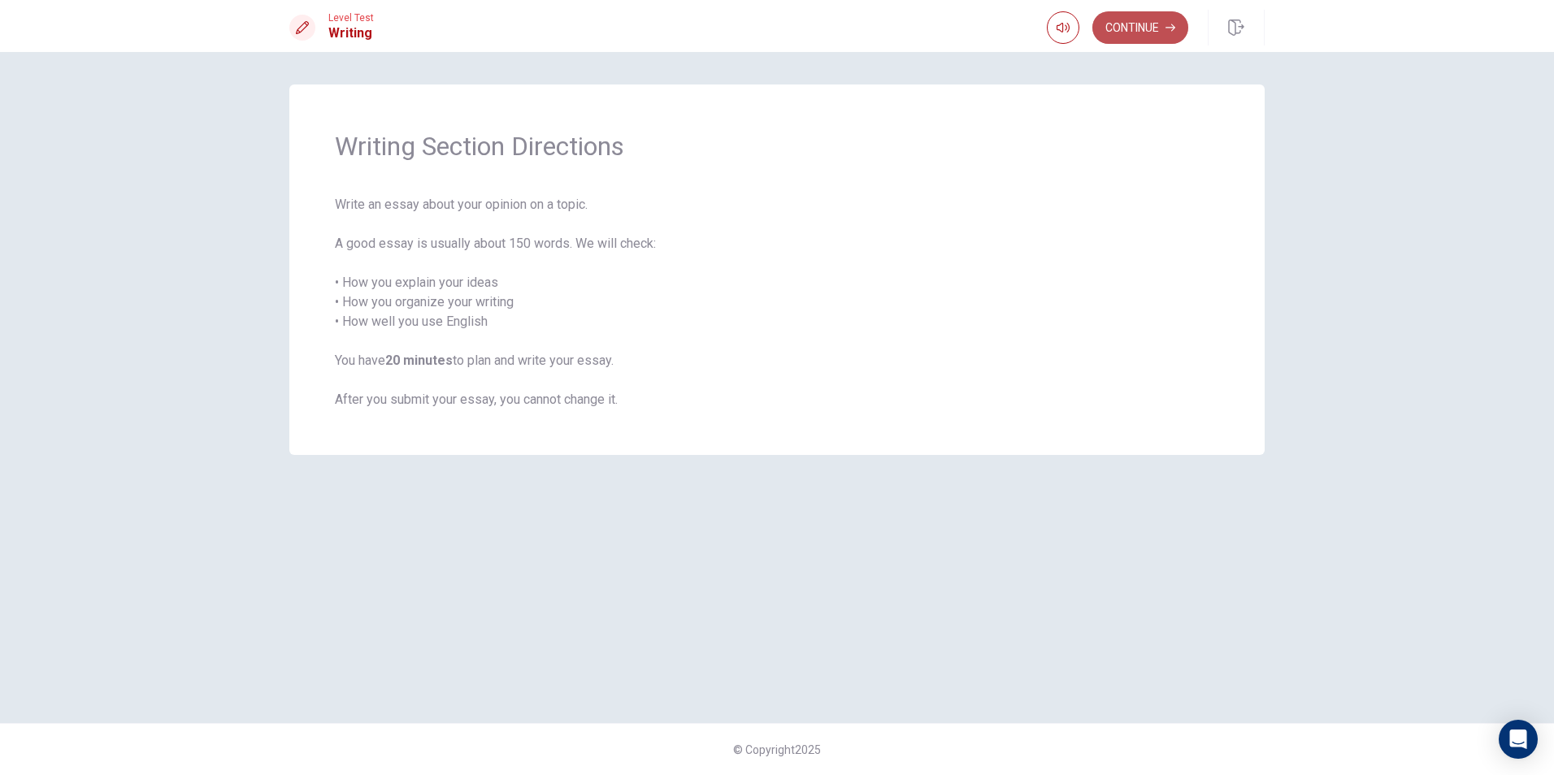
click at [1134, 29] on button "Continue" at bounding box center [1140, 27] width 96 height 33
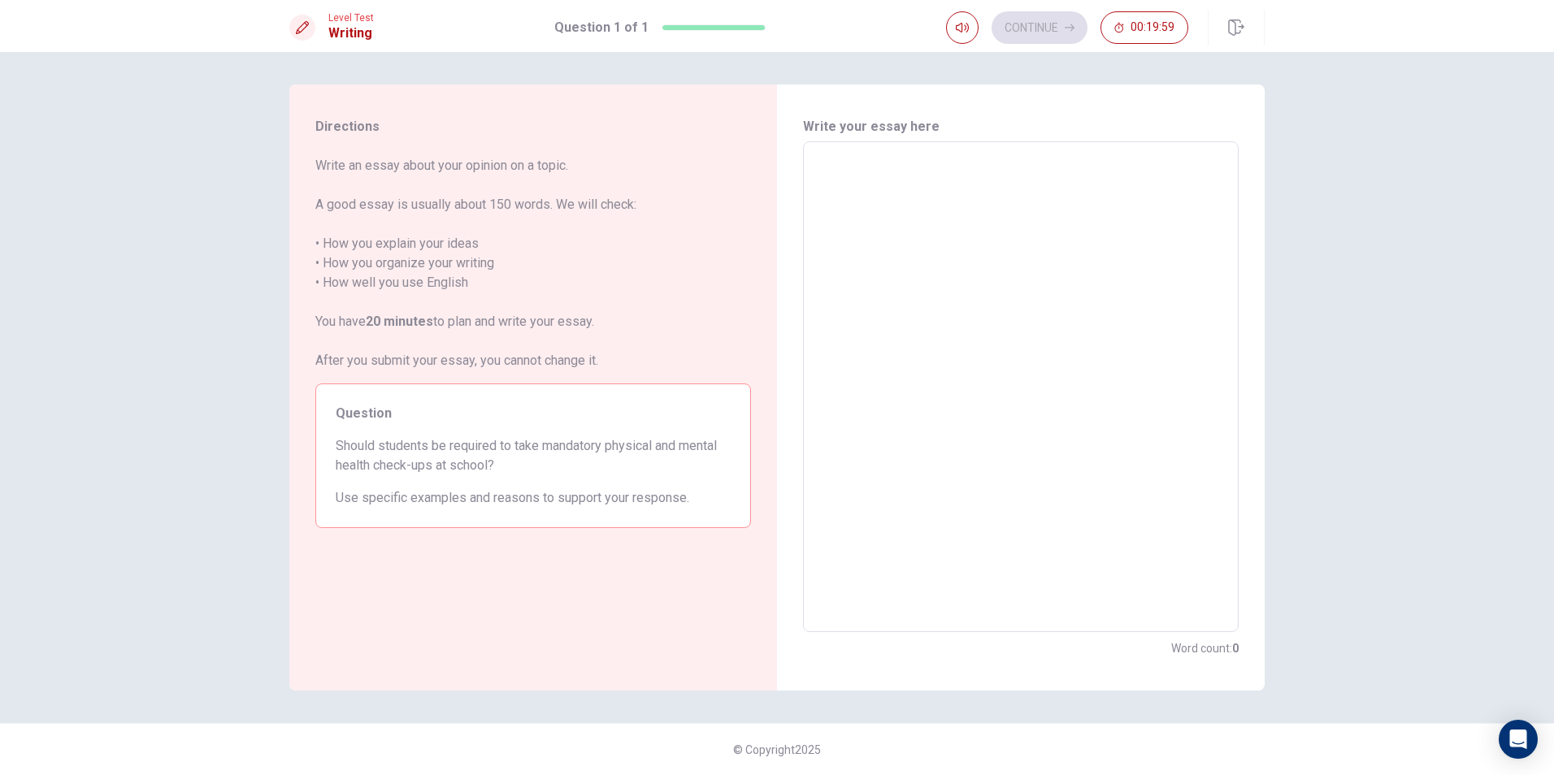
click at [958, 270] on textarea at bounding box center [1020, 387] width 413 height 464
click at [1000, 192] on textarea at bounding box center [1020, 387] width 413 height 464
click at [1025, 193] on textarea at bounding box center [1020, 387] width 413 height 464
type textarea "c"
type textarea "x"
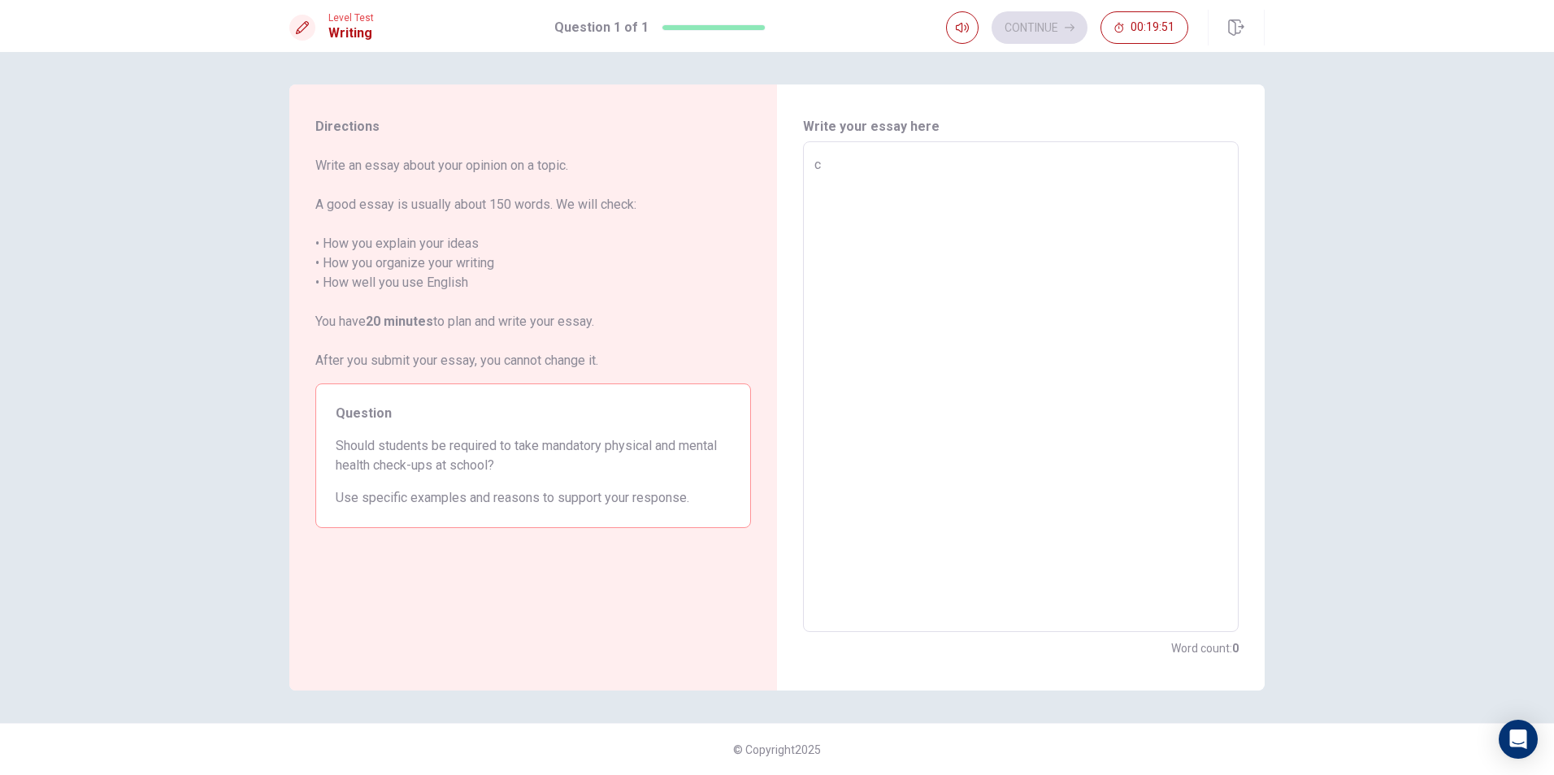
type textarea "cu"
type textarea "x"
type textarea "cua"
type textarea "x"
type textarea "cuauj"
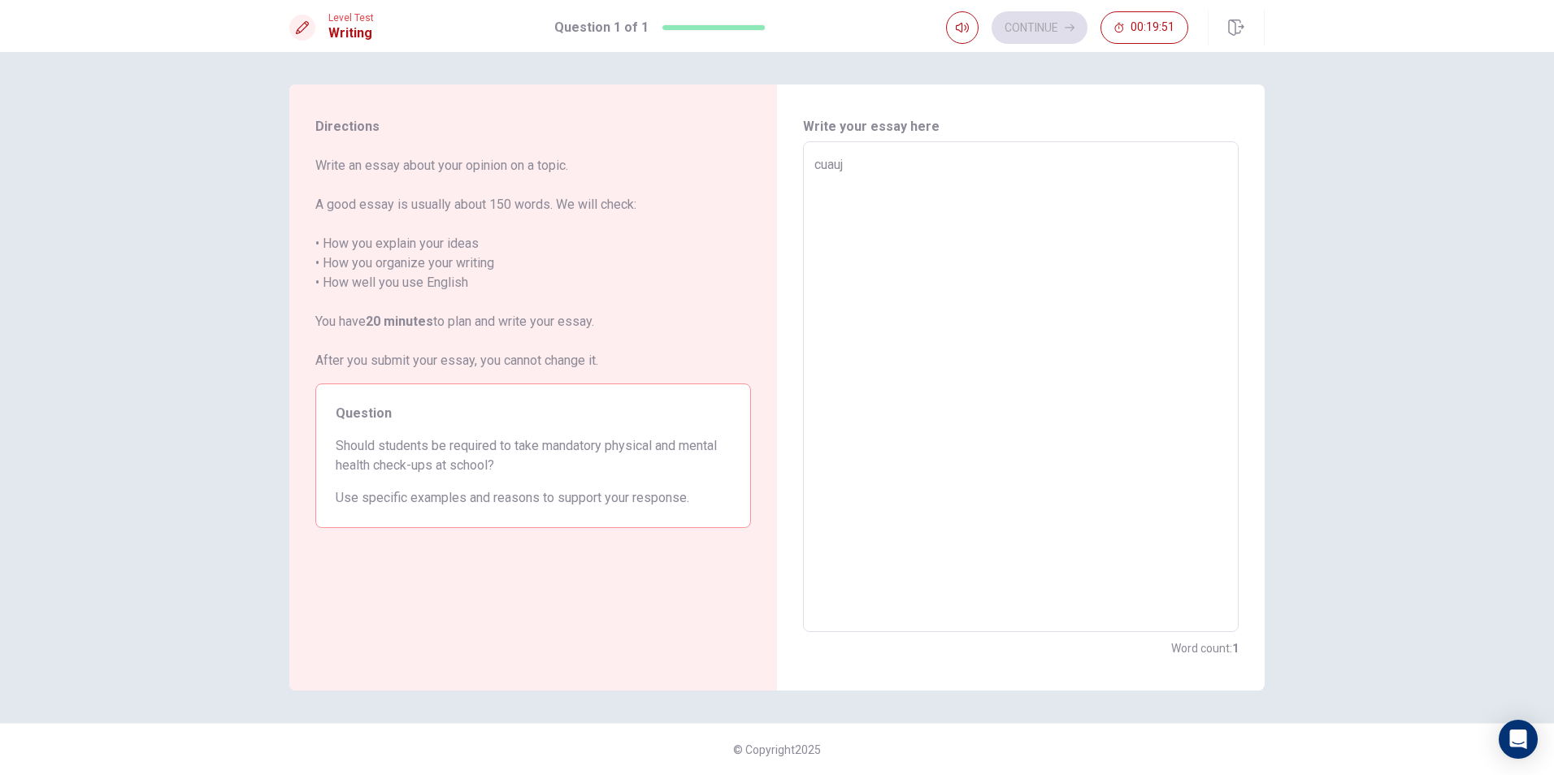
type textarea "x"
type textarea "cuau"
type textarea "x"
type textarea "cua"
type textarea "x"
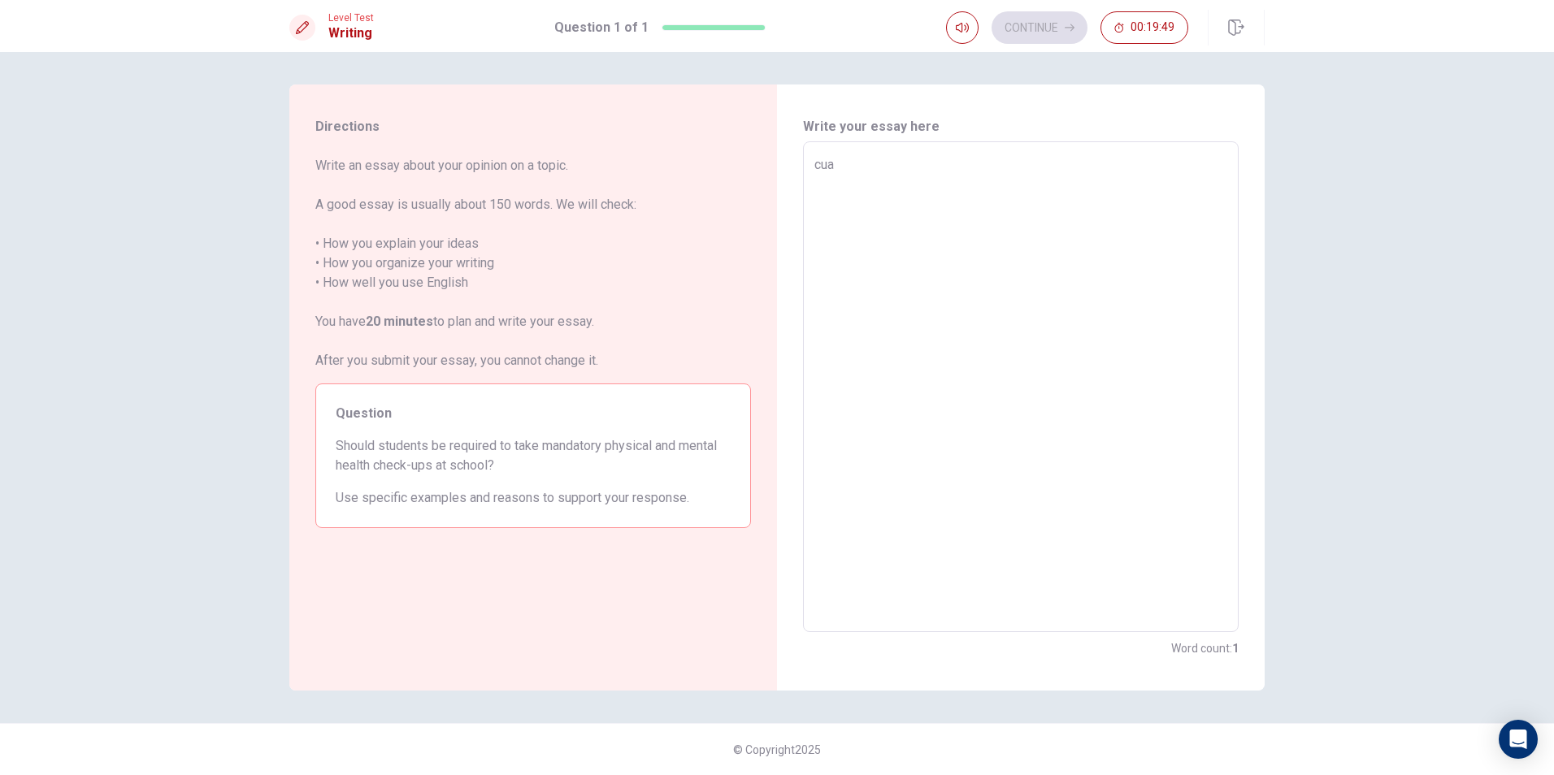
type textarea "cu"
type textarea "x"
type textarea "c"
type textarea "x"
type textarea "s"
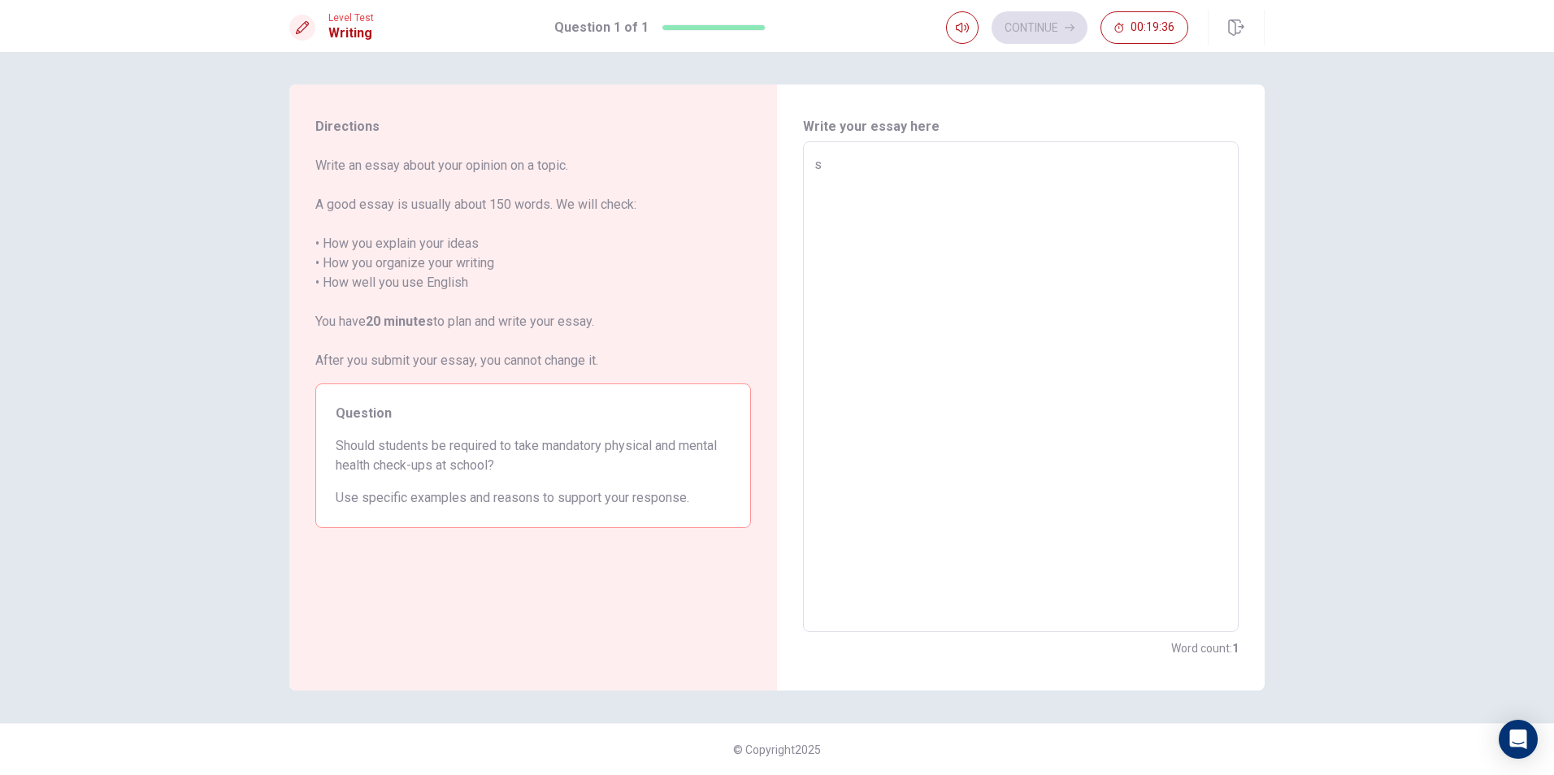
type textarea "x"
type textarea "st"
type textarea "x"
type textarea "stu"
type textarea "x"
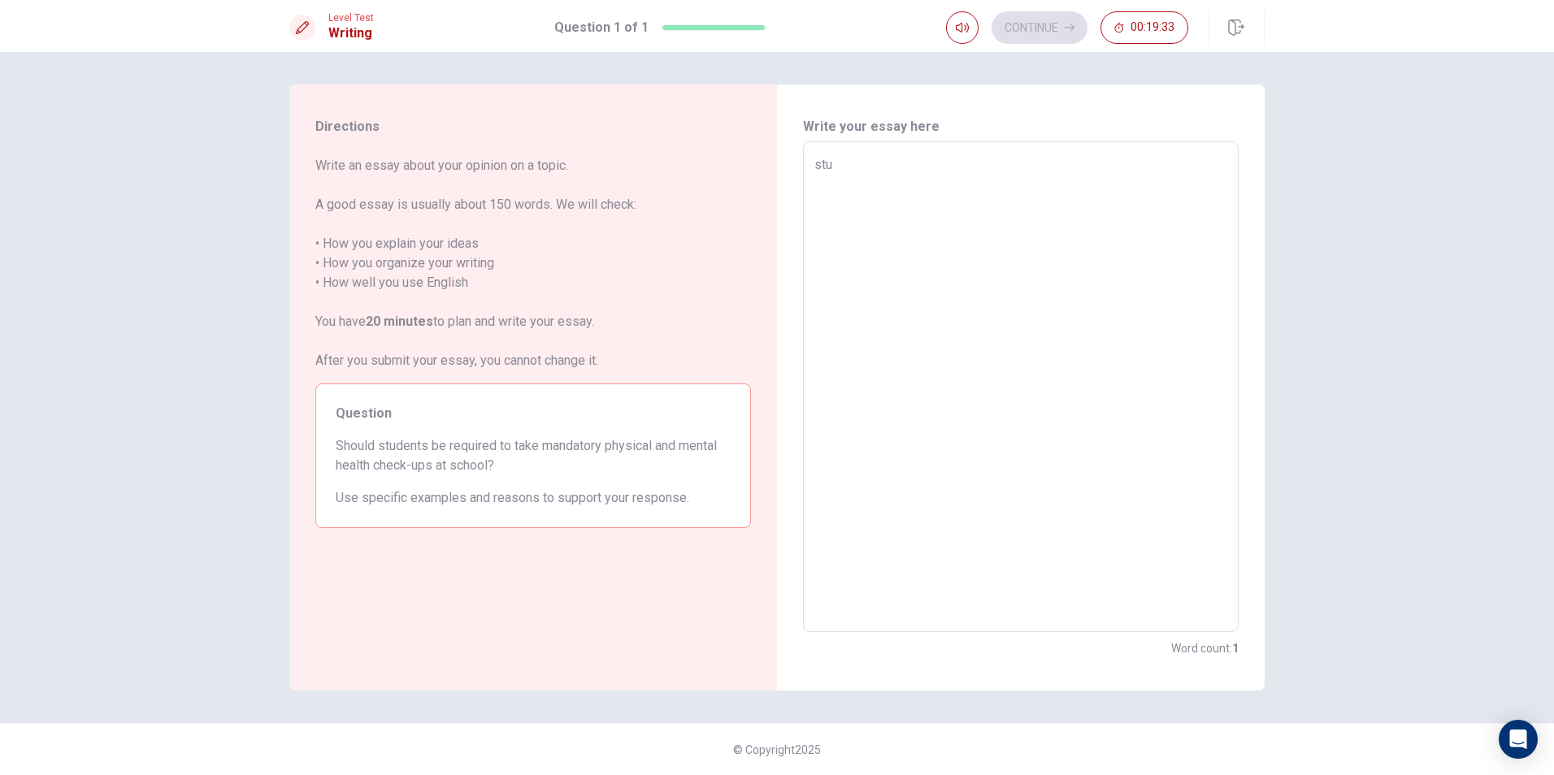
type textarea "stud"
type textarea "x"
type textarea "stude"
type textarea "x"
type textarea "studen"
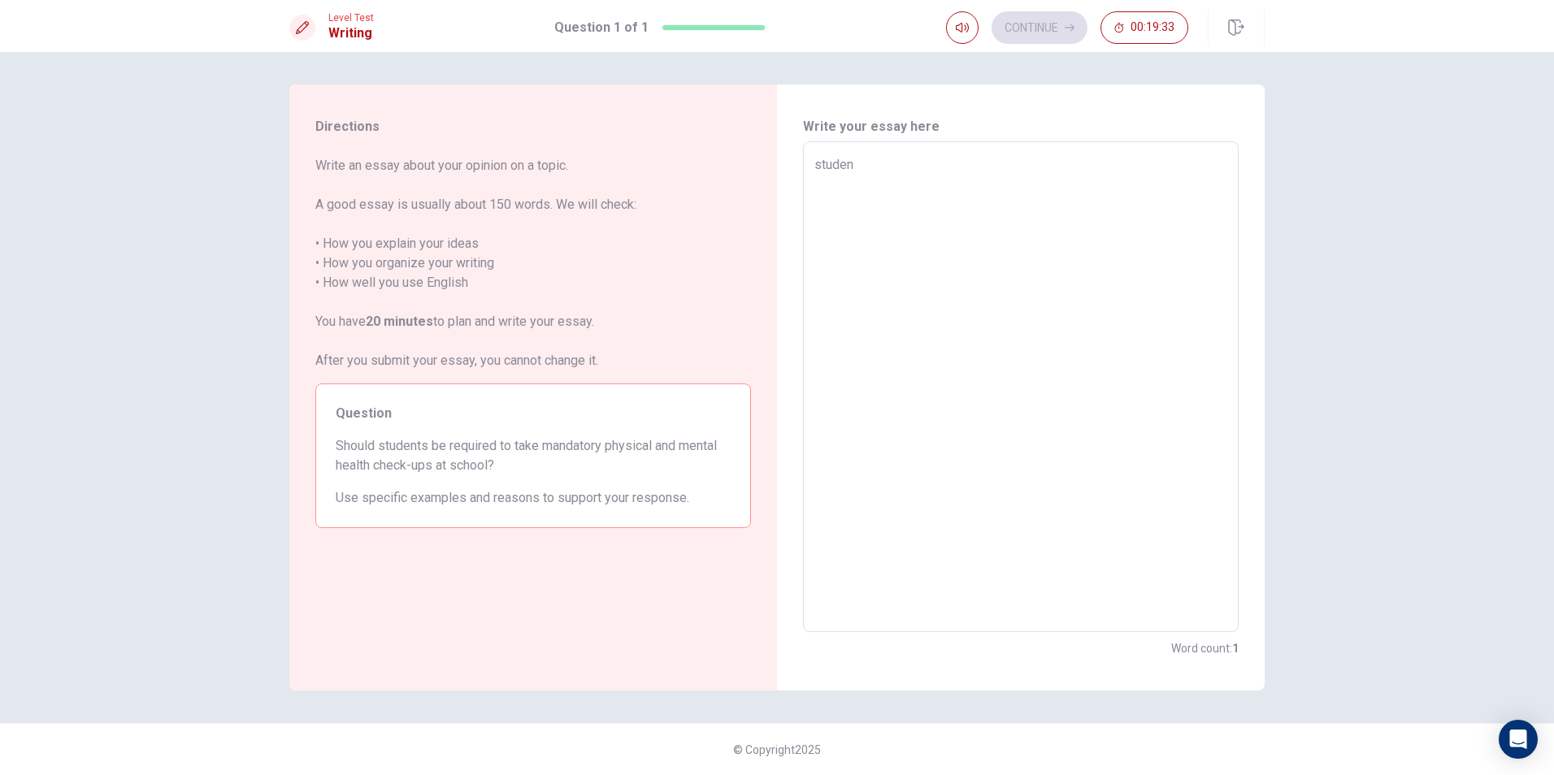
type textarea "x"
type textarea "student"
type textarea "x"
type textarea "students"
type textarea "x"
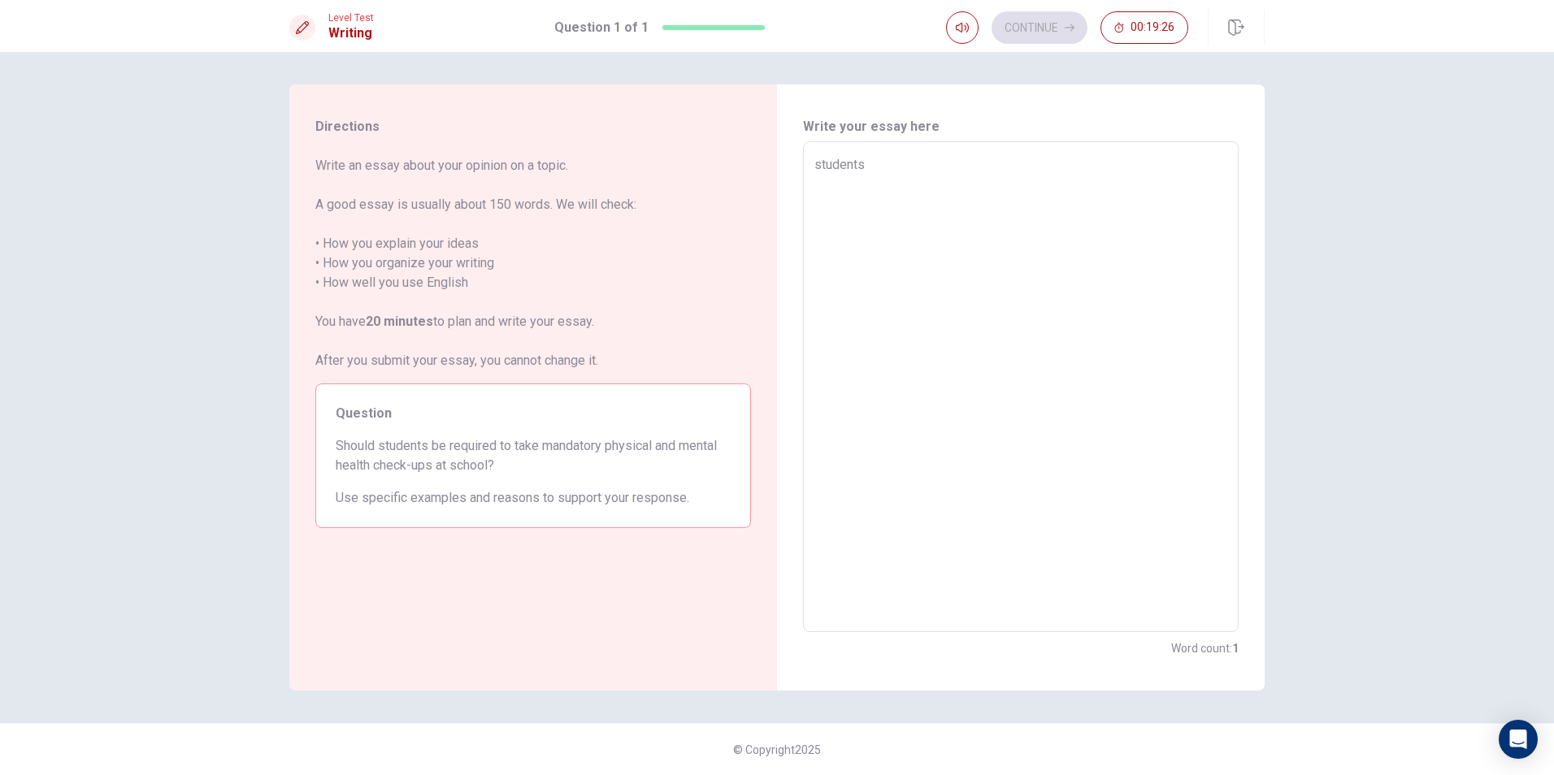
type textarea "students"
type textarea "x"
type textarea "students"
type textarea "x"
type textarea "students"
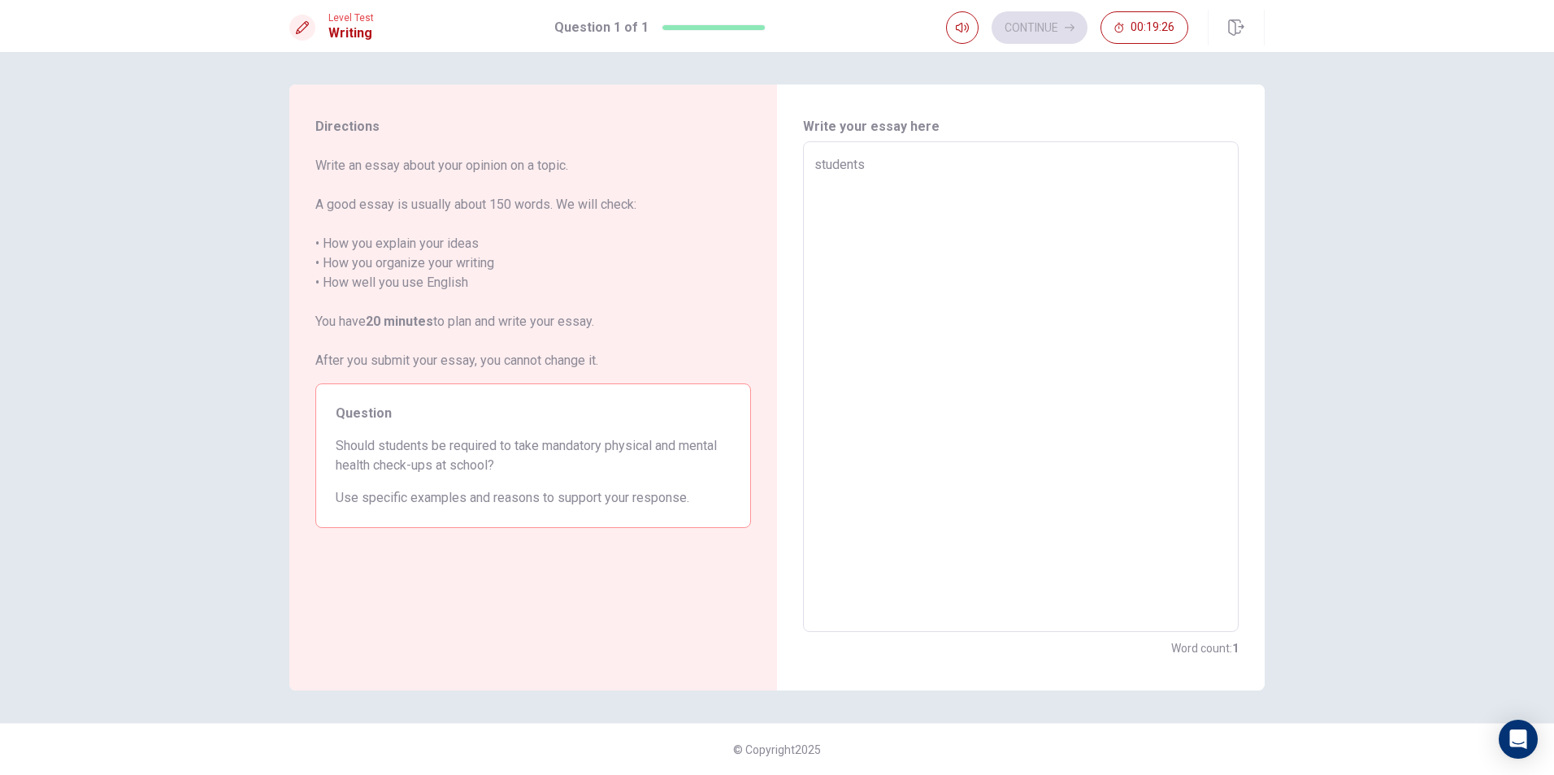
type textarea "x"
type textarea "students"
type textarea "x"
type textarea "students"
type textarea "x"
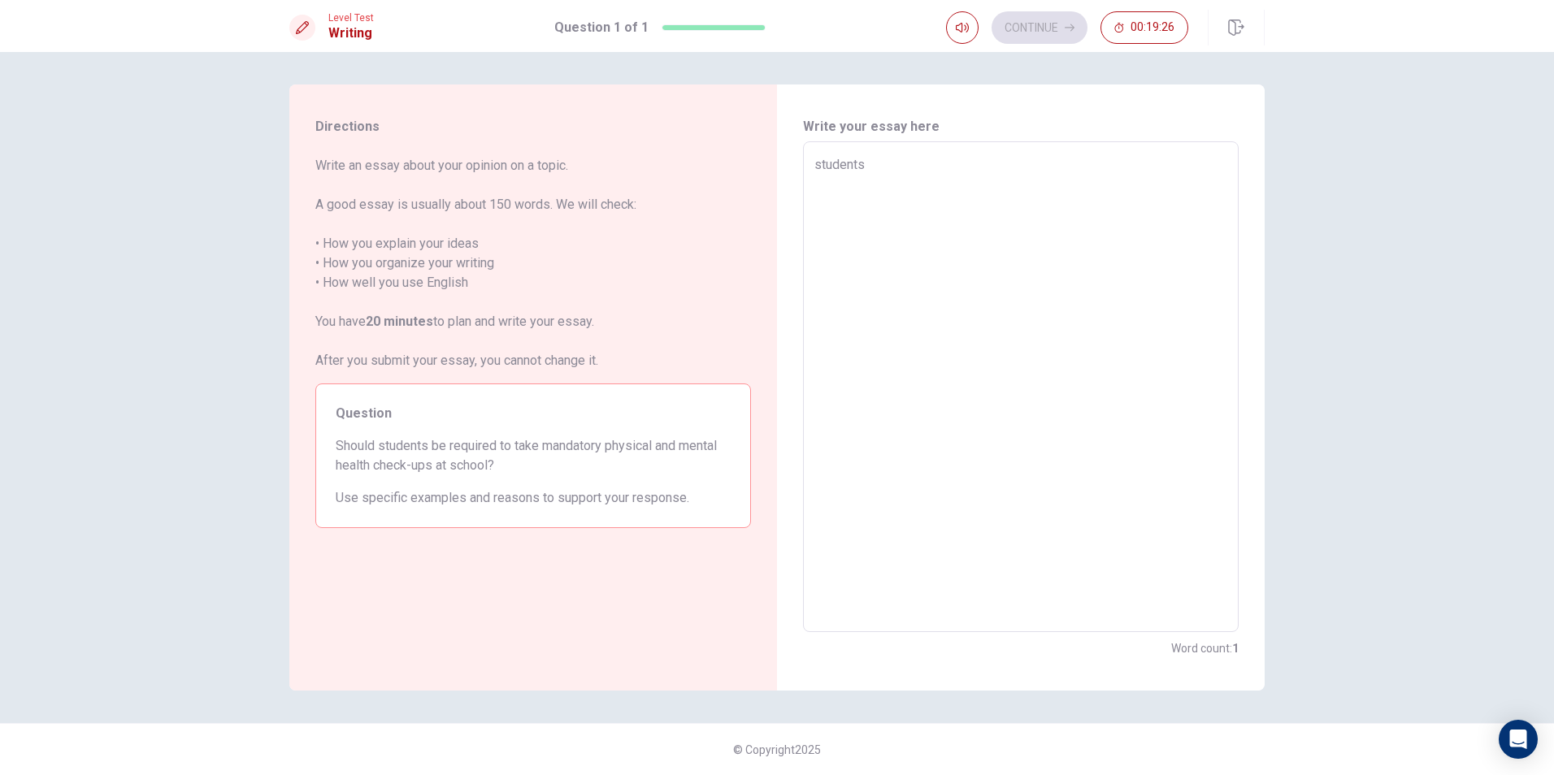
type textarea "students"
type textarea "x"
type textarea "students"
type textarea "x"
type textarea "students"
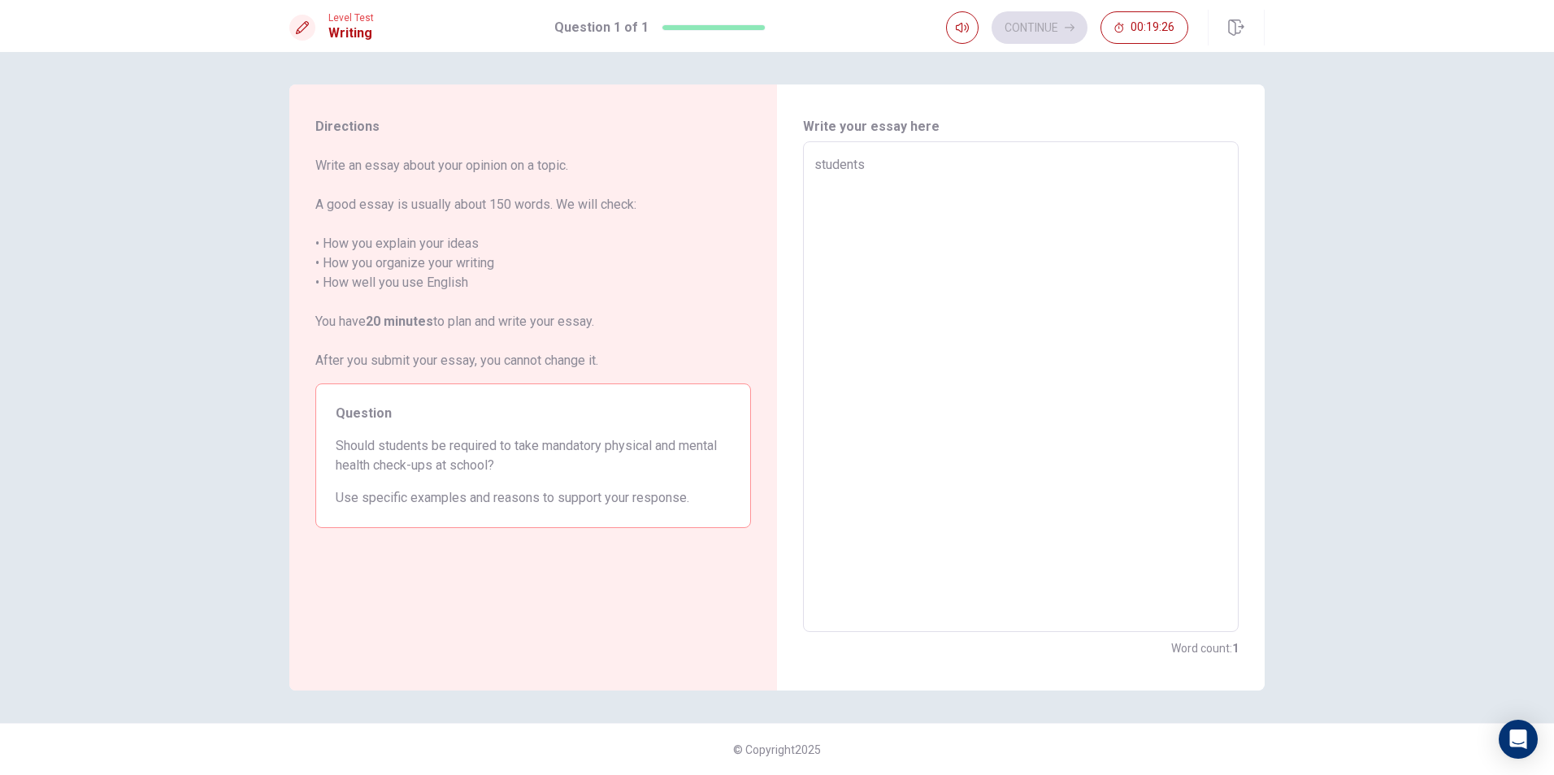
type textarea "x"
type textarea "students"
type textarea "x"
type textarea "students"
type textarea "x"
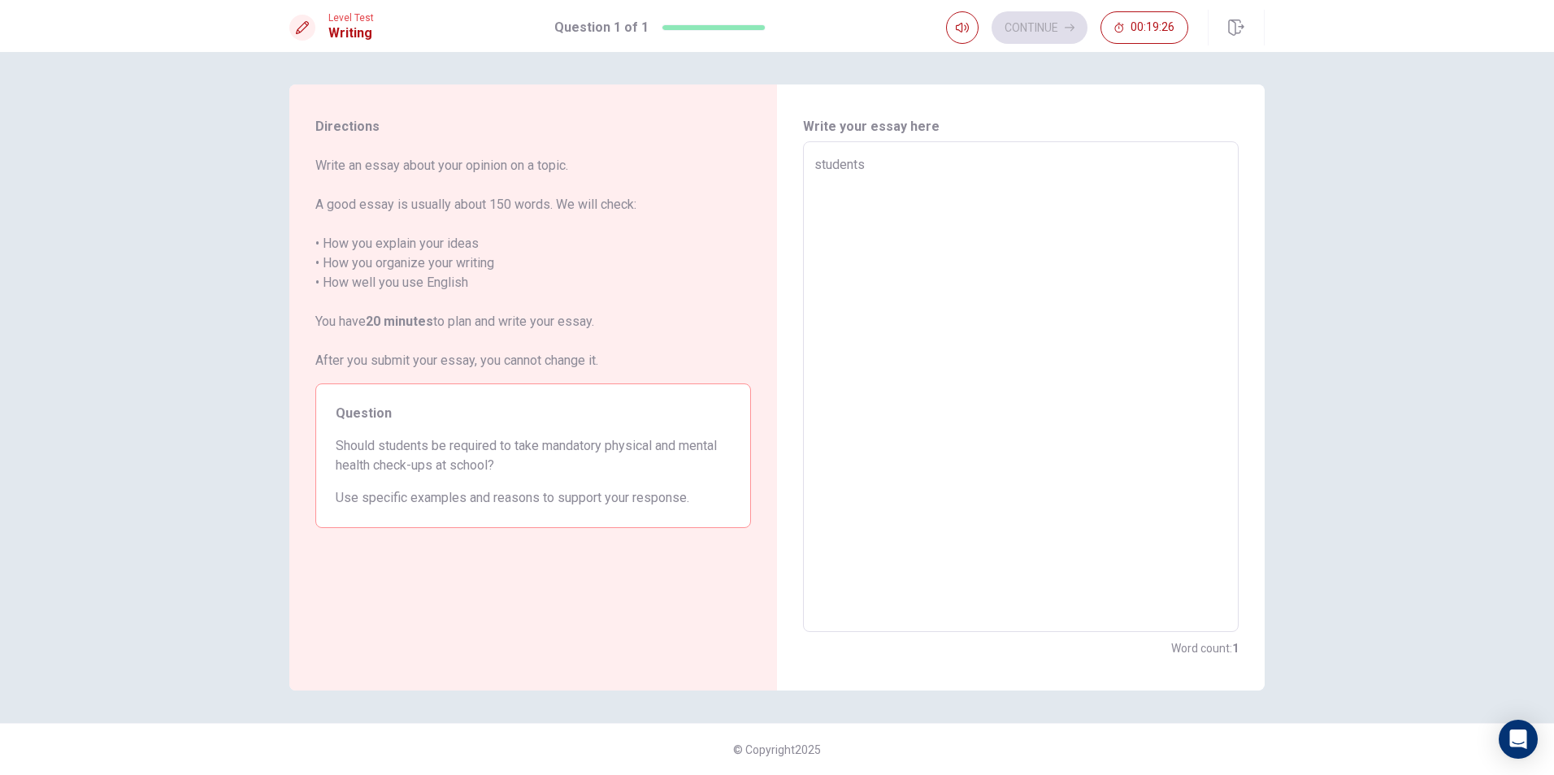
type textarea "students"
type textarea "x"
type textarea "students"
type textarea "x"
type textarea "students"
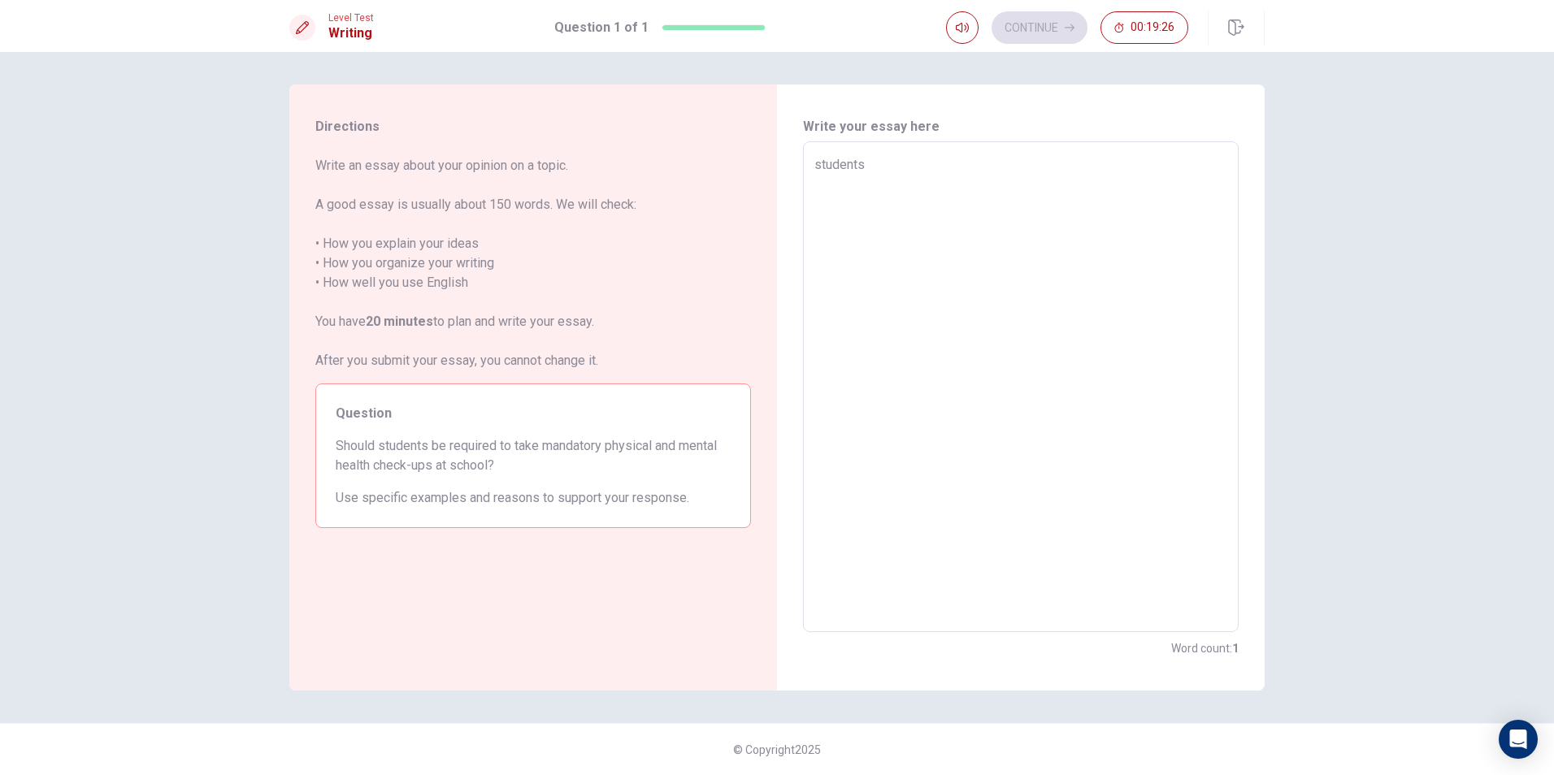
type textarea "x"
type textarea "students"
type textarea "x"
type textarea "students"
type textarea "x"
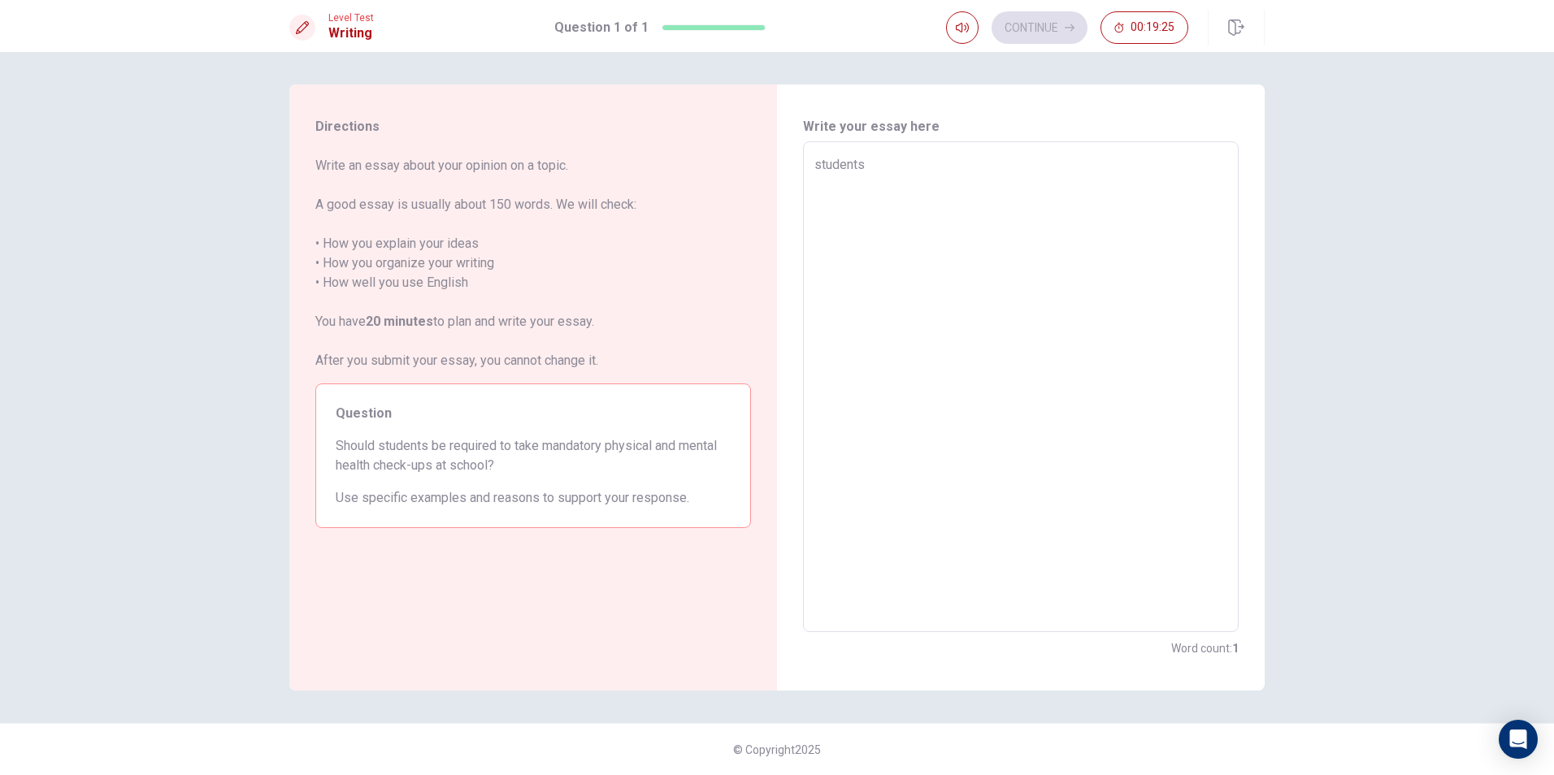
type textarea "students"
type textarea "x"
type textarea "students"
type textarea "x"
type textarea "students"
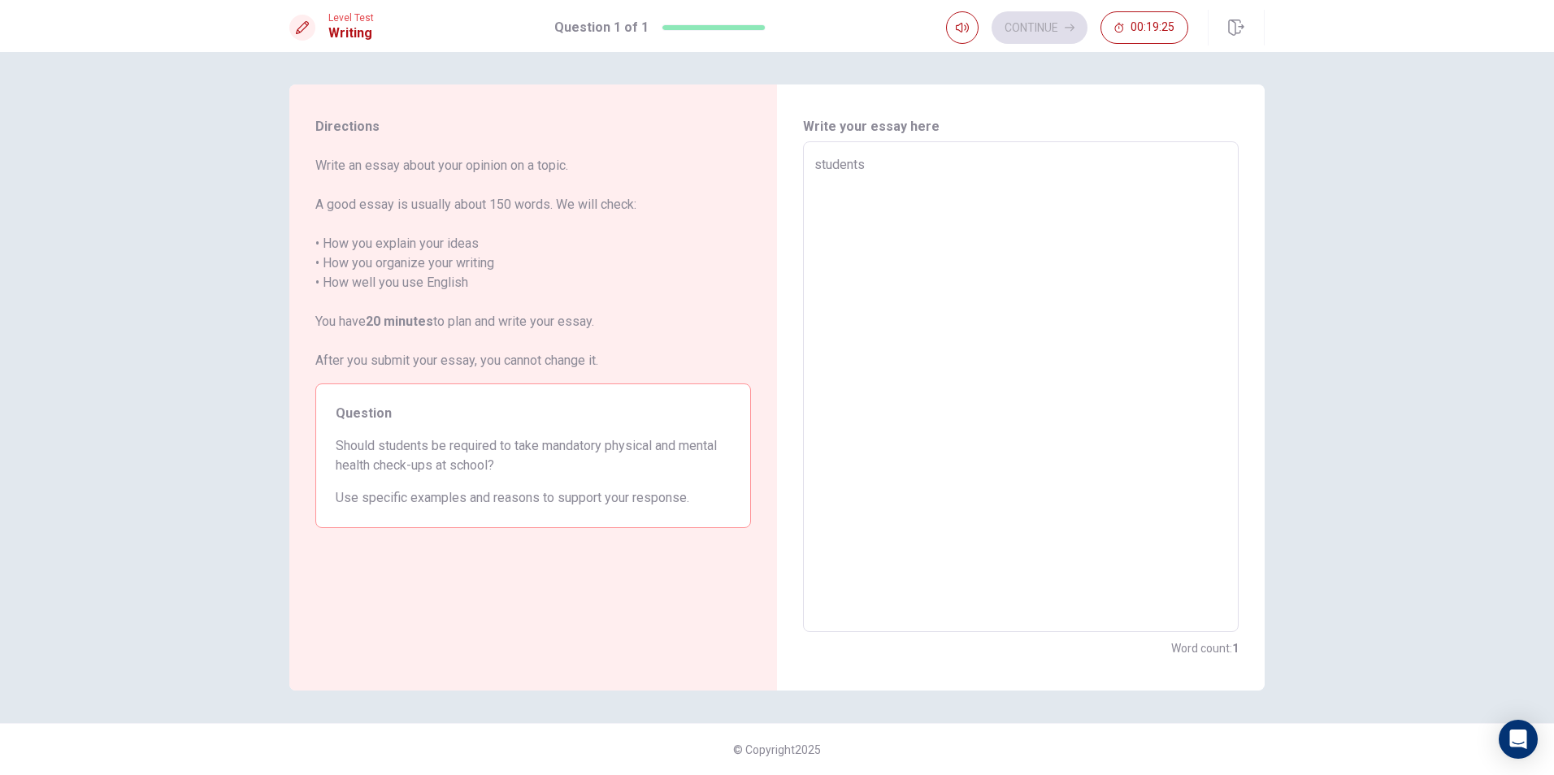
type textarea "x"
type textarea "students"
type textarea "x"
type textarea "students"
type textarea "x"
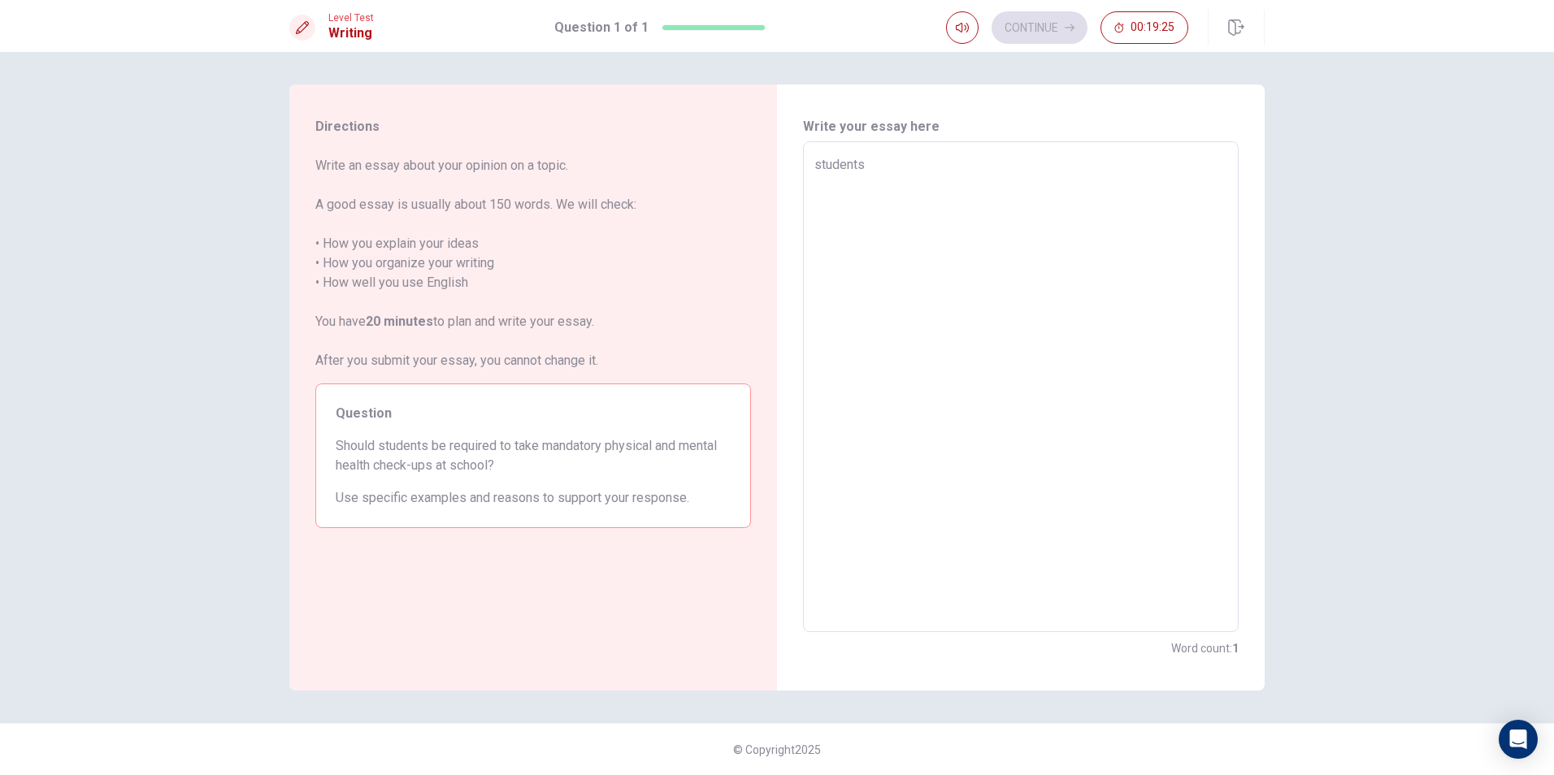
type textarea "students"
type textarea "x"
type textarea "students"
type textarea "x"
type textarea "students"
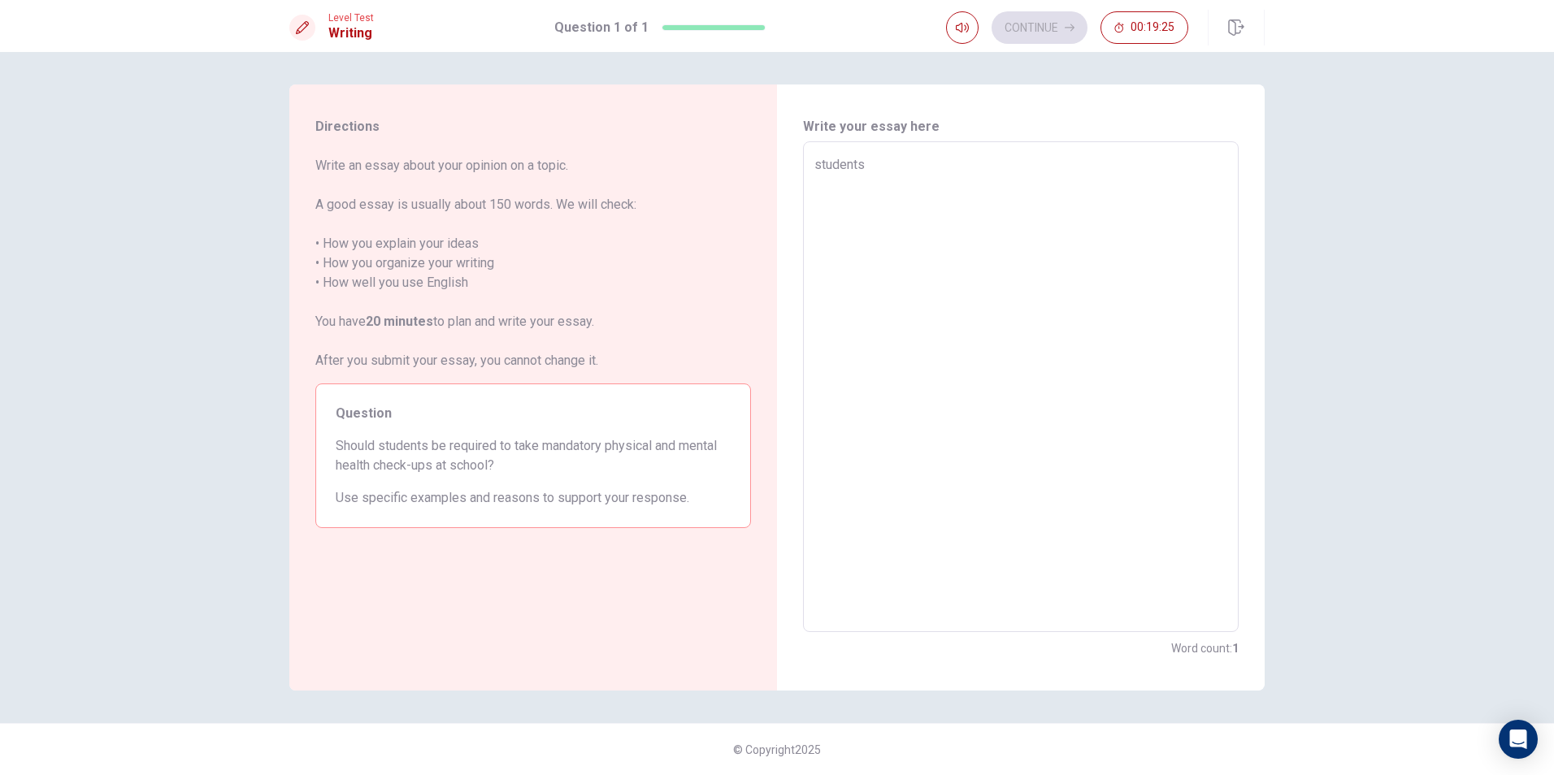
type textarea "x"
type textarea "students"
type textarea "x"
type textarea "students"
type textarea "x"
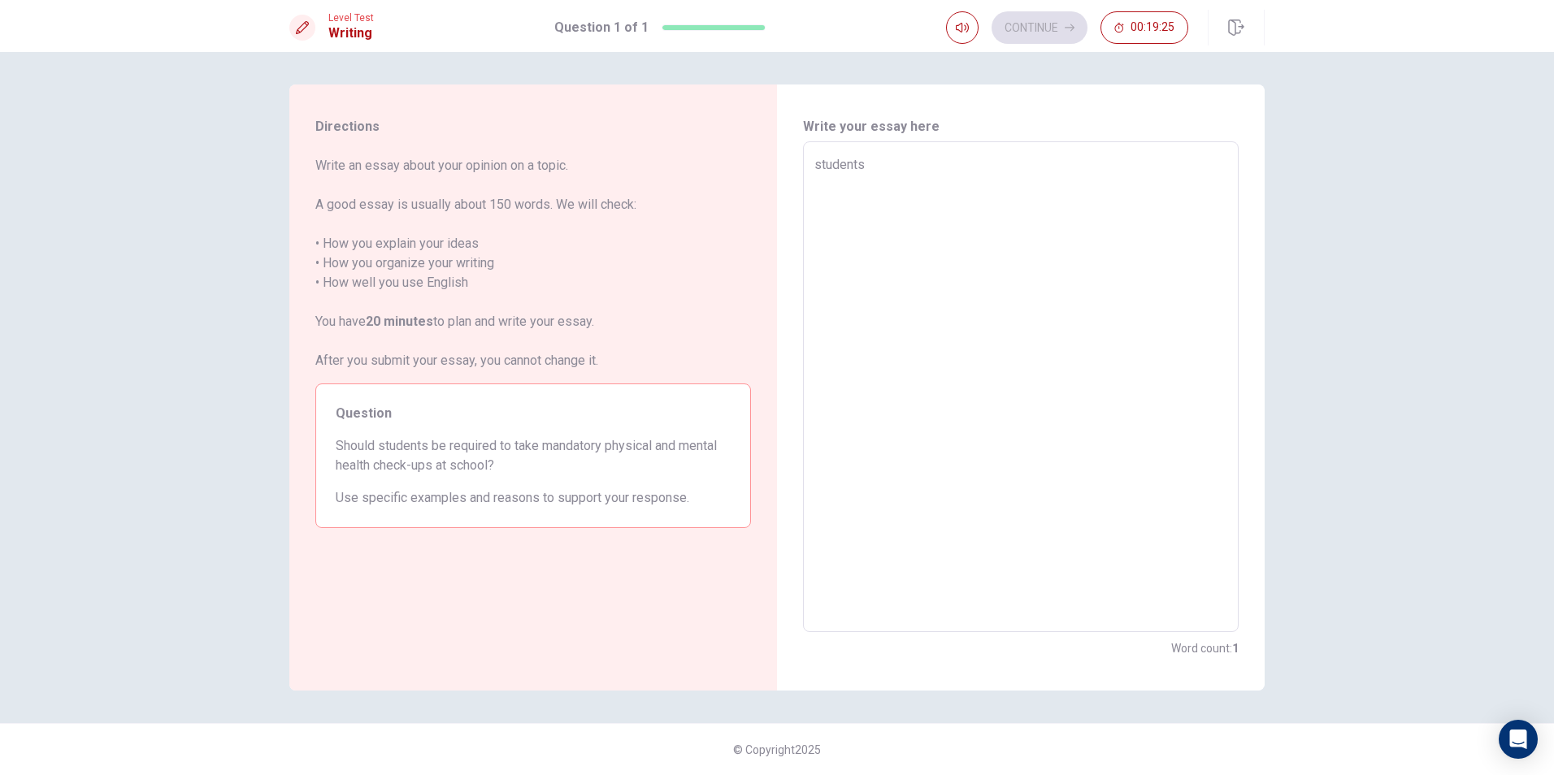
type textarea "students"
type textarea "x"
type textarea "students"
type textarea "x"
type textarea "students"
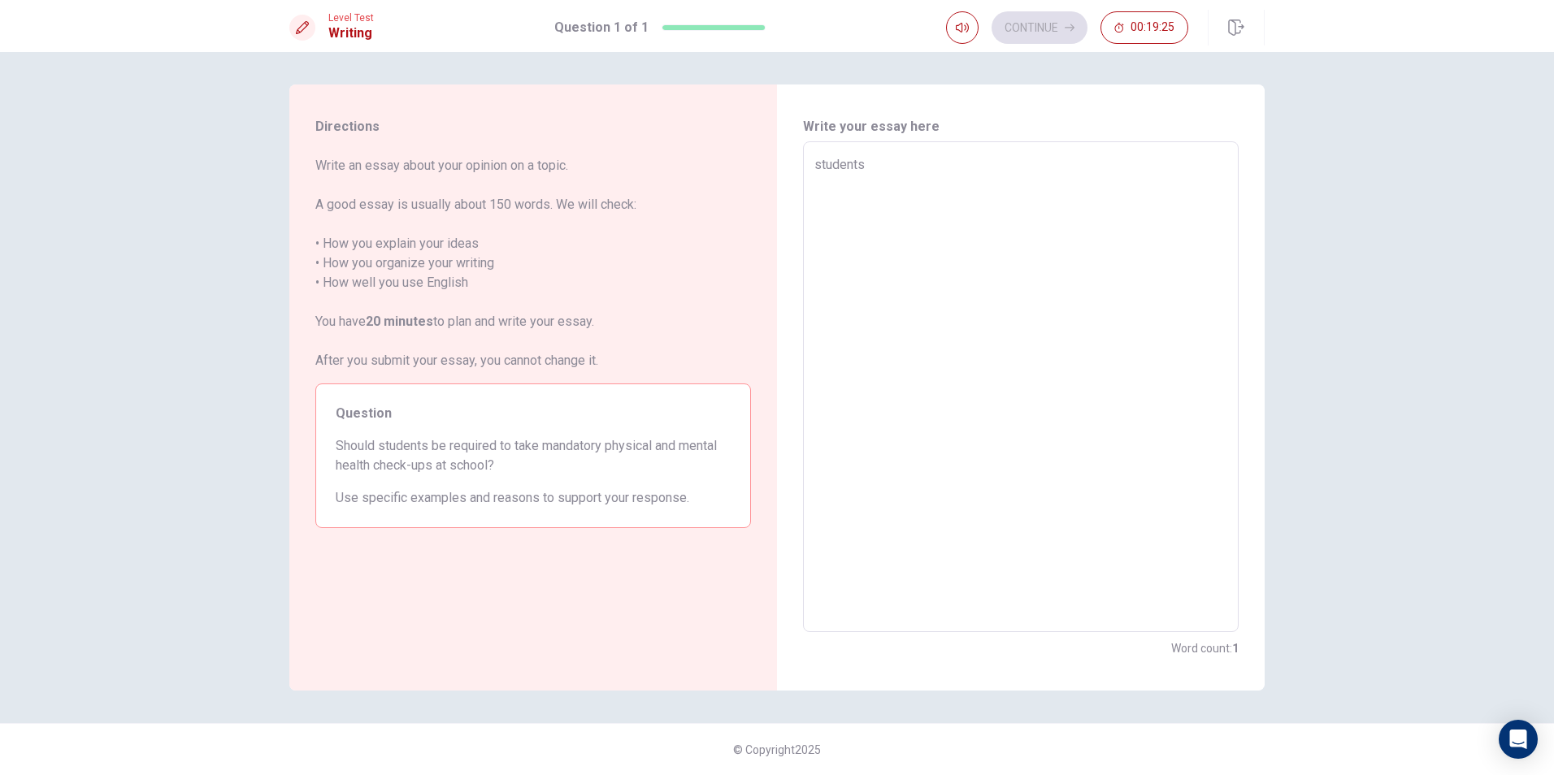
type textarea "x"
type textarea "students"
type textarea "x"
type textarea "students"
type textarea "x"
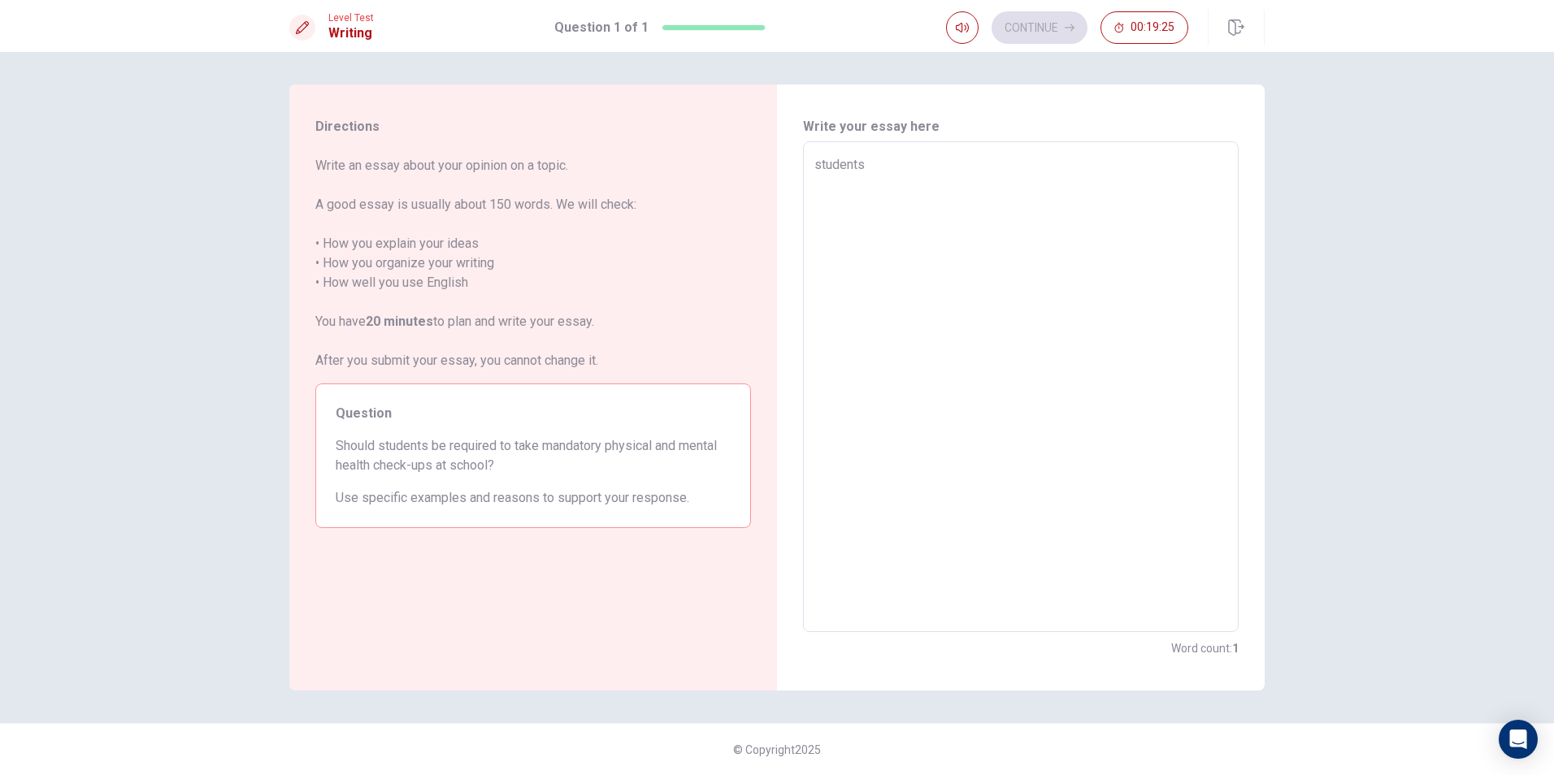
type textarea "students"
type textarea "x"
type textarea "students"
type textarea "x"
type textarea "students"
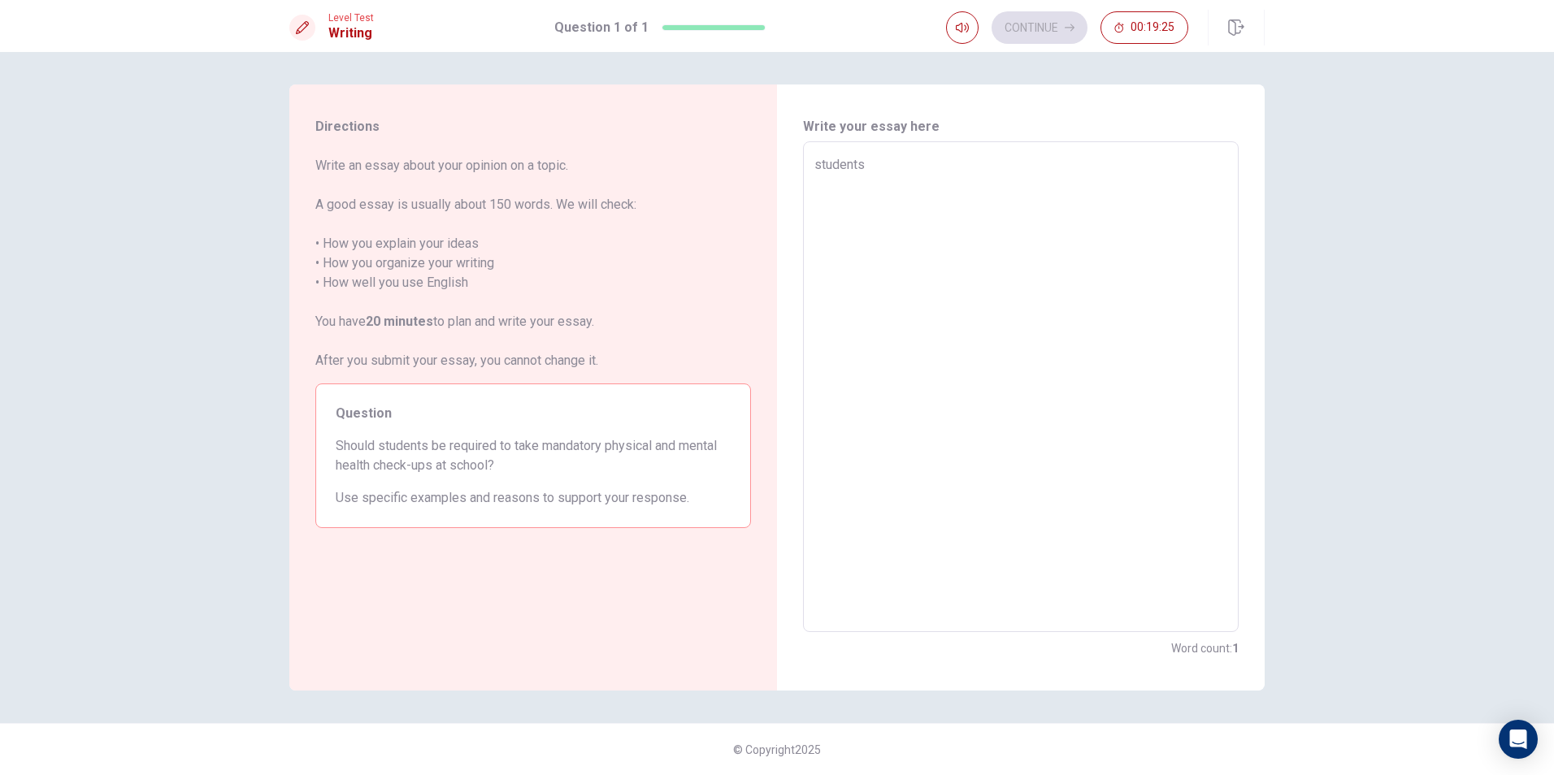
type textarea "x"
type textarea "students"
type textarea "x"
type textarea "students"
type textarea "x"
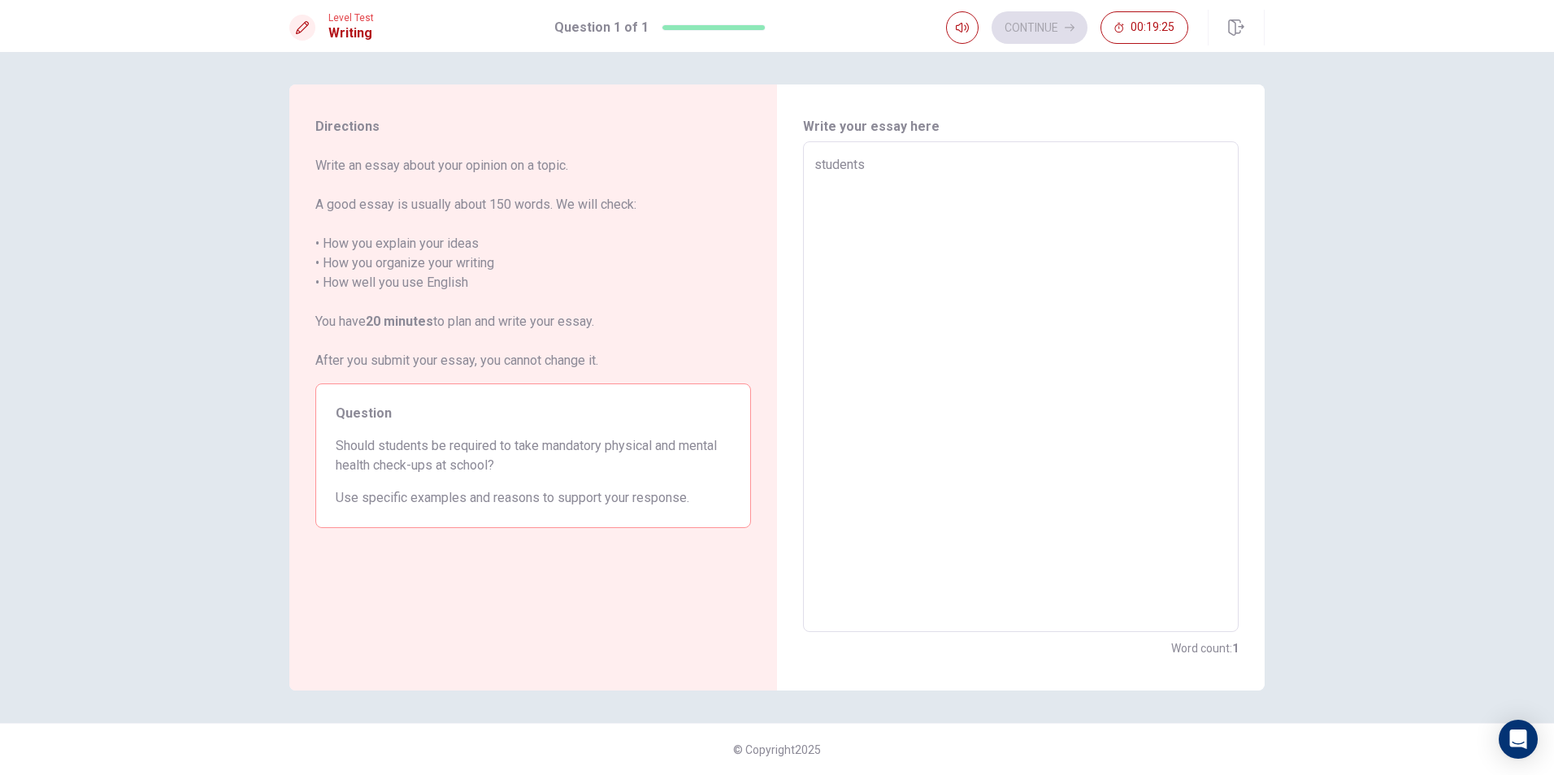
type textarea "students"
type textarea "x"
type textarea "students"
type textarea "x"
type textarea "students"
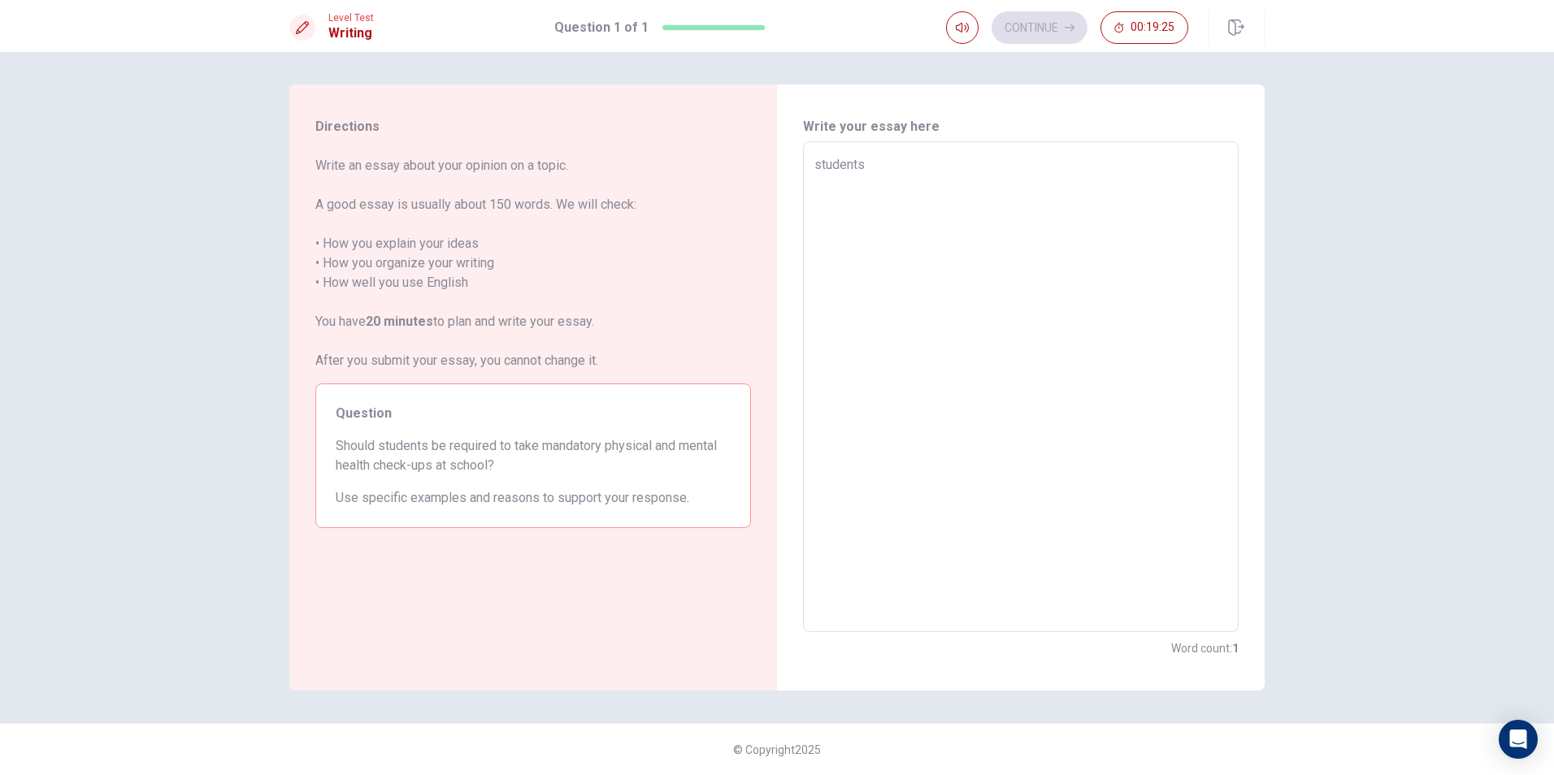
type textarea "x"
type textarea "students"
type textarea "x"
type textarea "students"
type textarea "x"
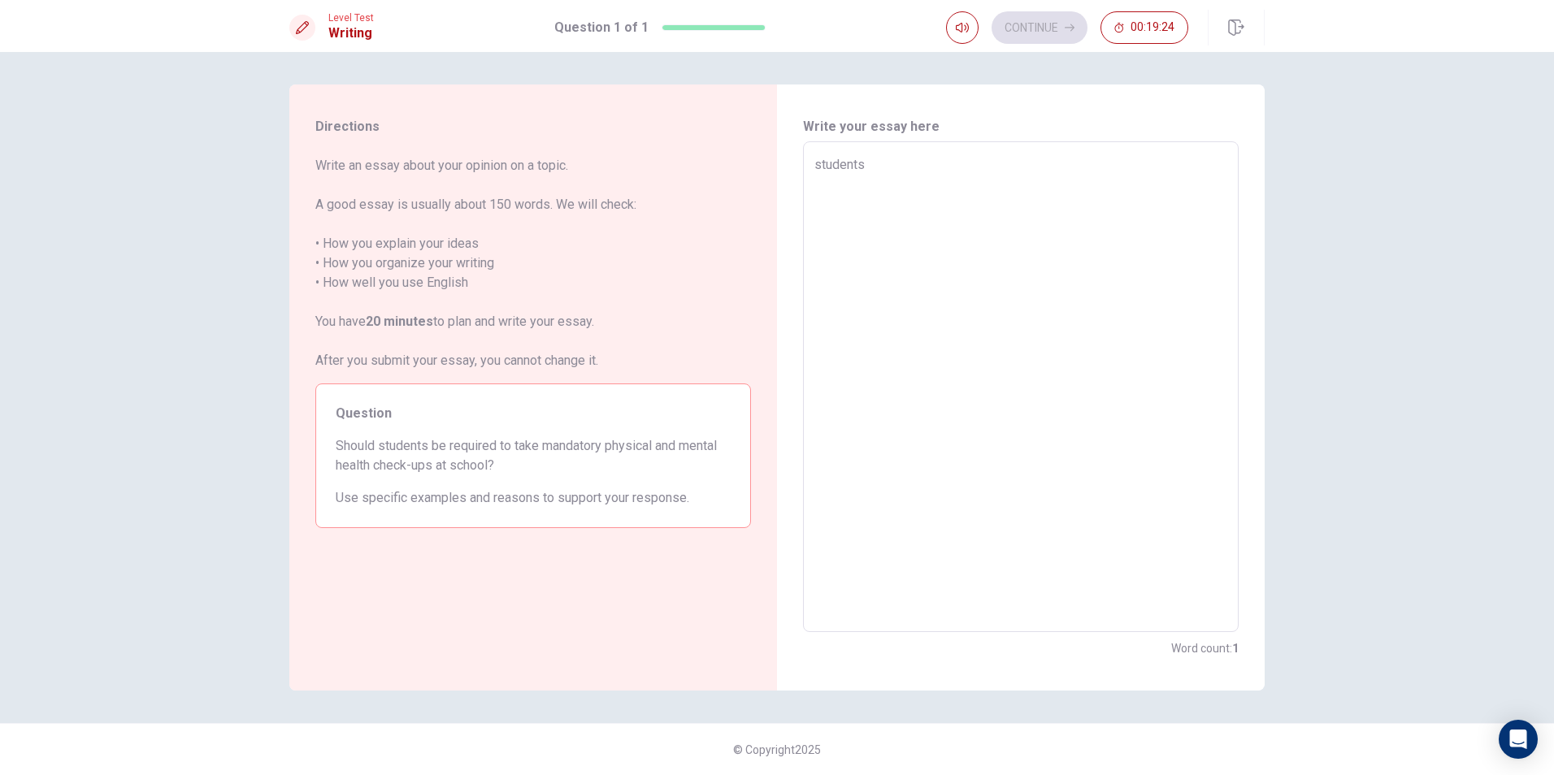
type textarea "students"
type textarea "x"
type textarea "students"
type textarea "x"
type textarea "students"
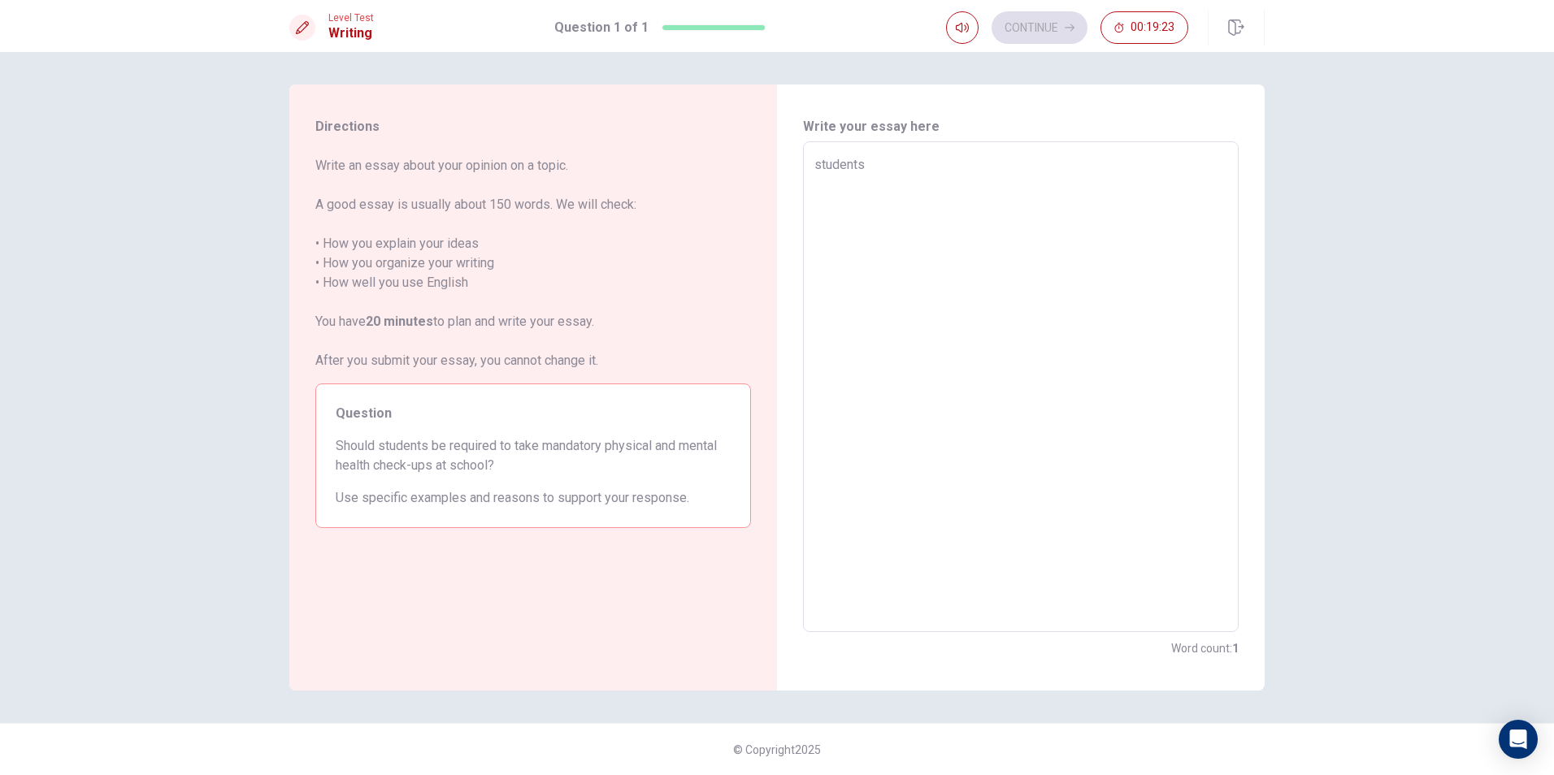
type textarea "x"
type textarea "students"
type textarea "x"
type textarea "students"
type textarea "x"
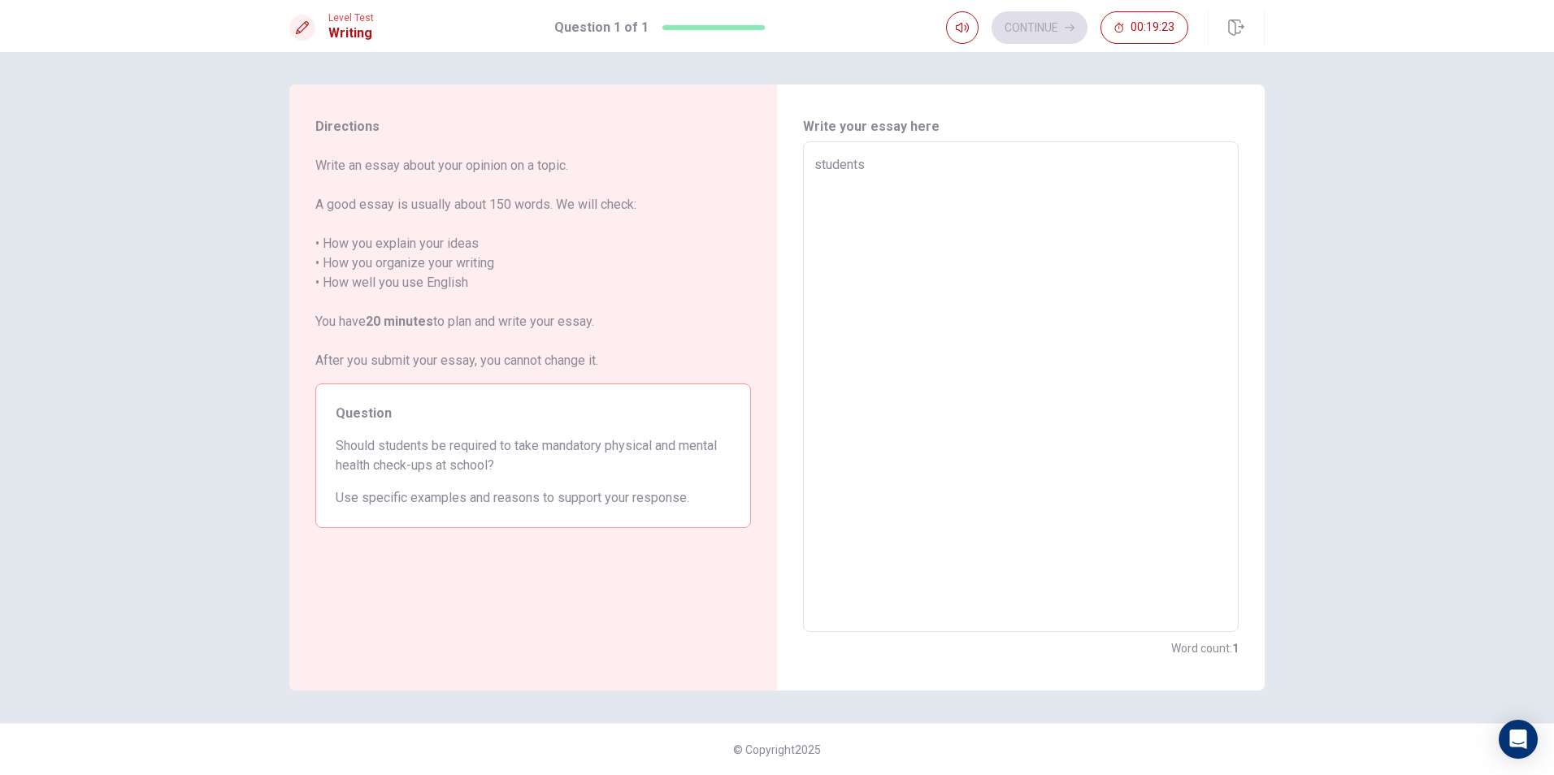
type textarea "students"
type textarea "x"
type textarea "students"
type textarea "x"
type textarea "students"
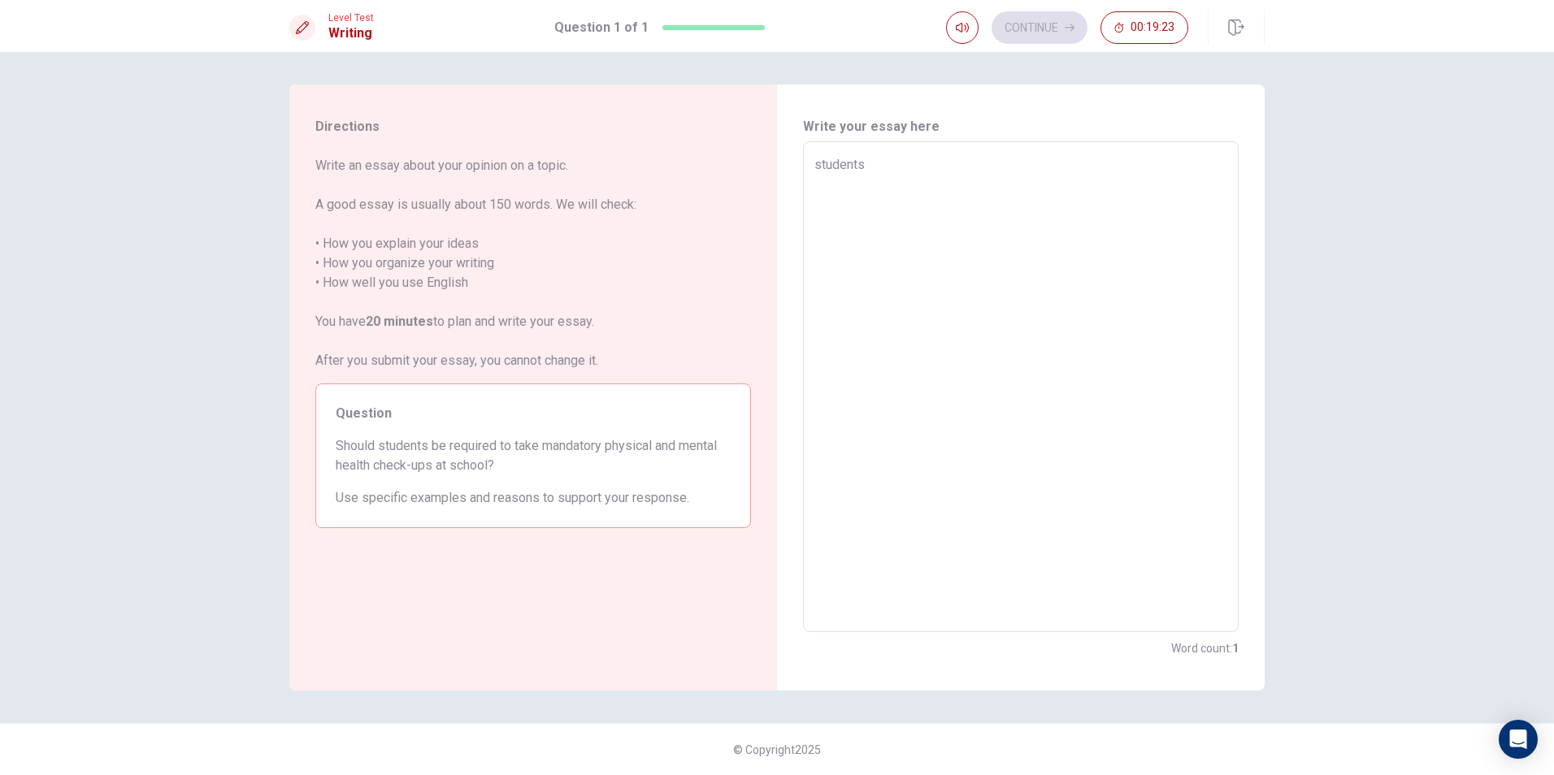
type textarea "x"
type textarea "students"
type textarea "x"
type textarea "students"
type textarea "x"
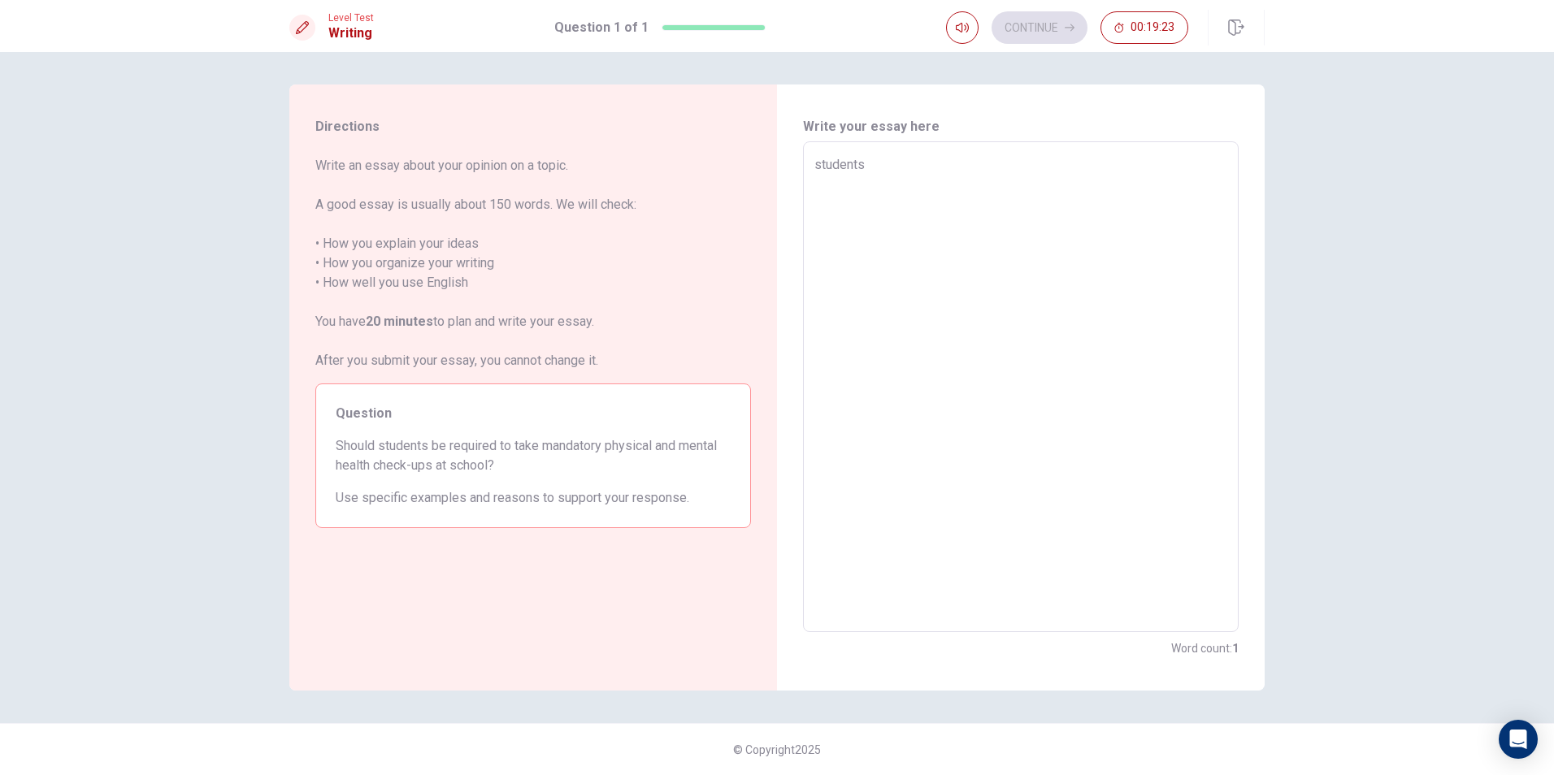
type textarea "students"
type textarea "x"
type textarea "students"
type textarea "x"
type textarea "students"
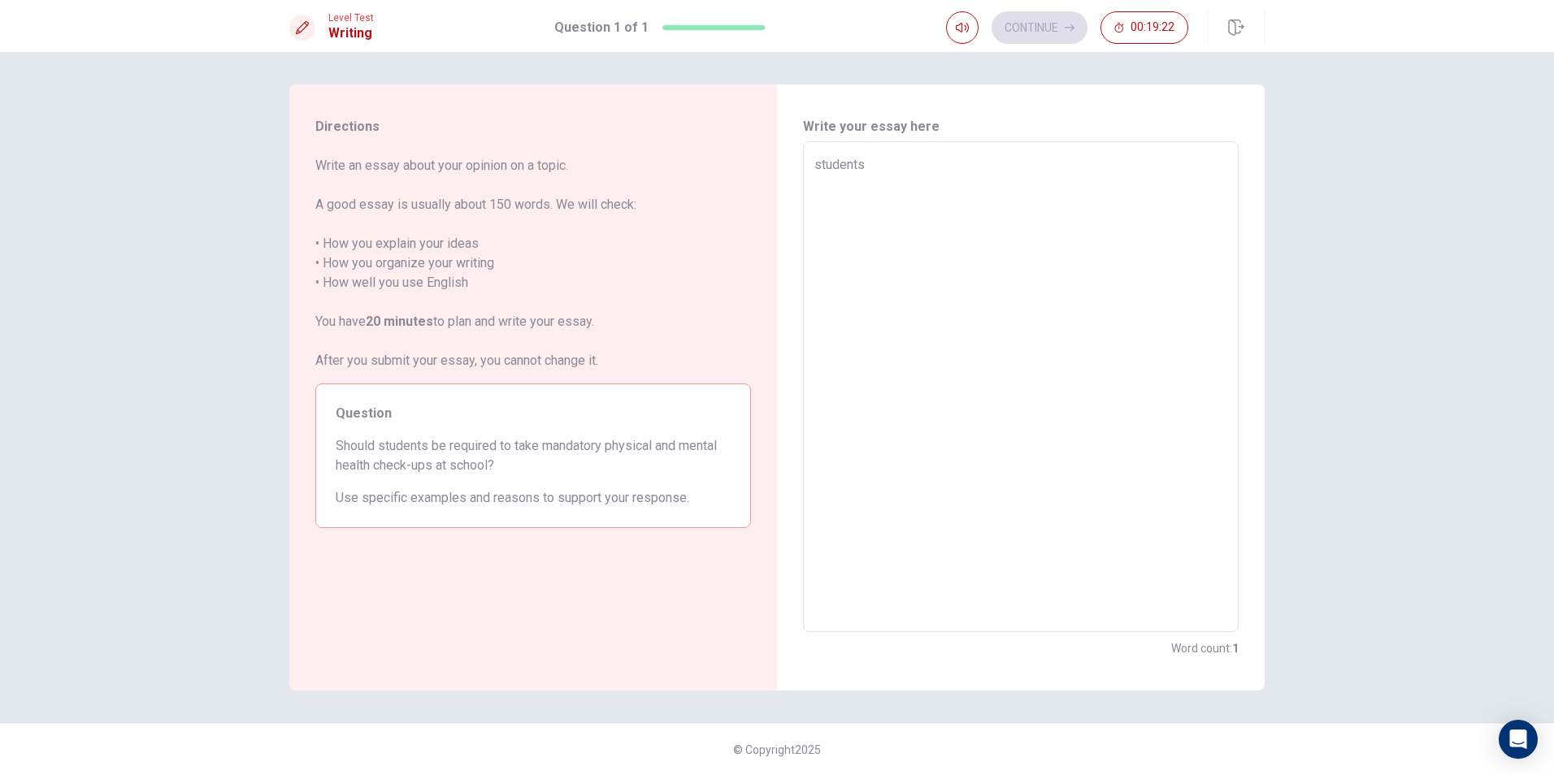
type textarea "x"
type textarea "students"
type textarea "x"
type textarea "students"
type textarea "x"
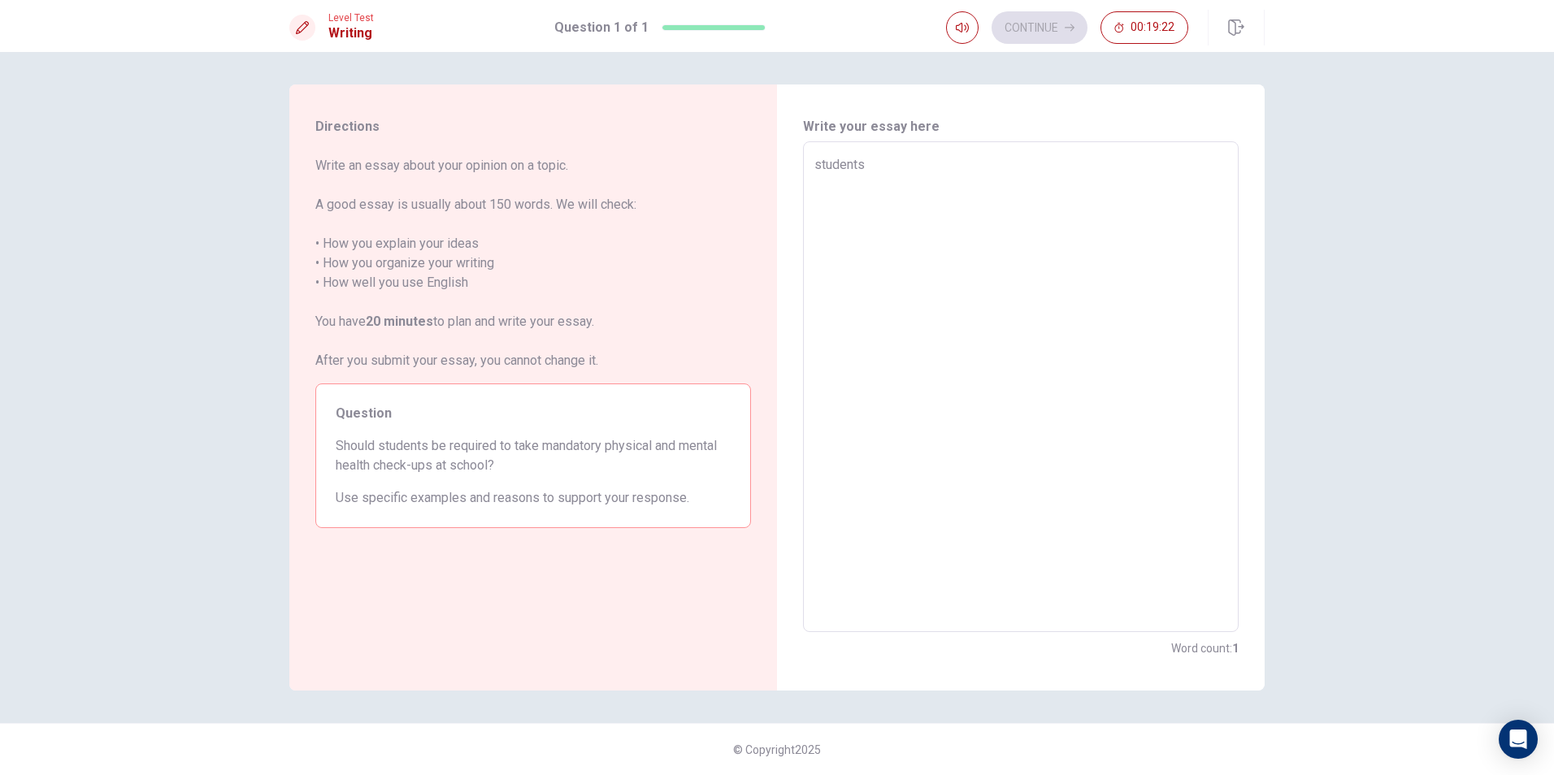
type textarea "students"
type textarea "x"
type textarea "students"
type textarea "x"
type textarea "students"
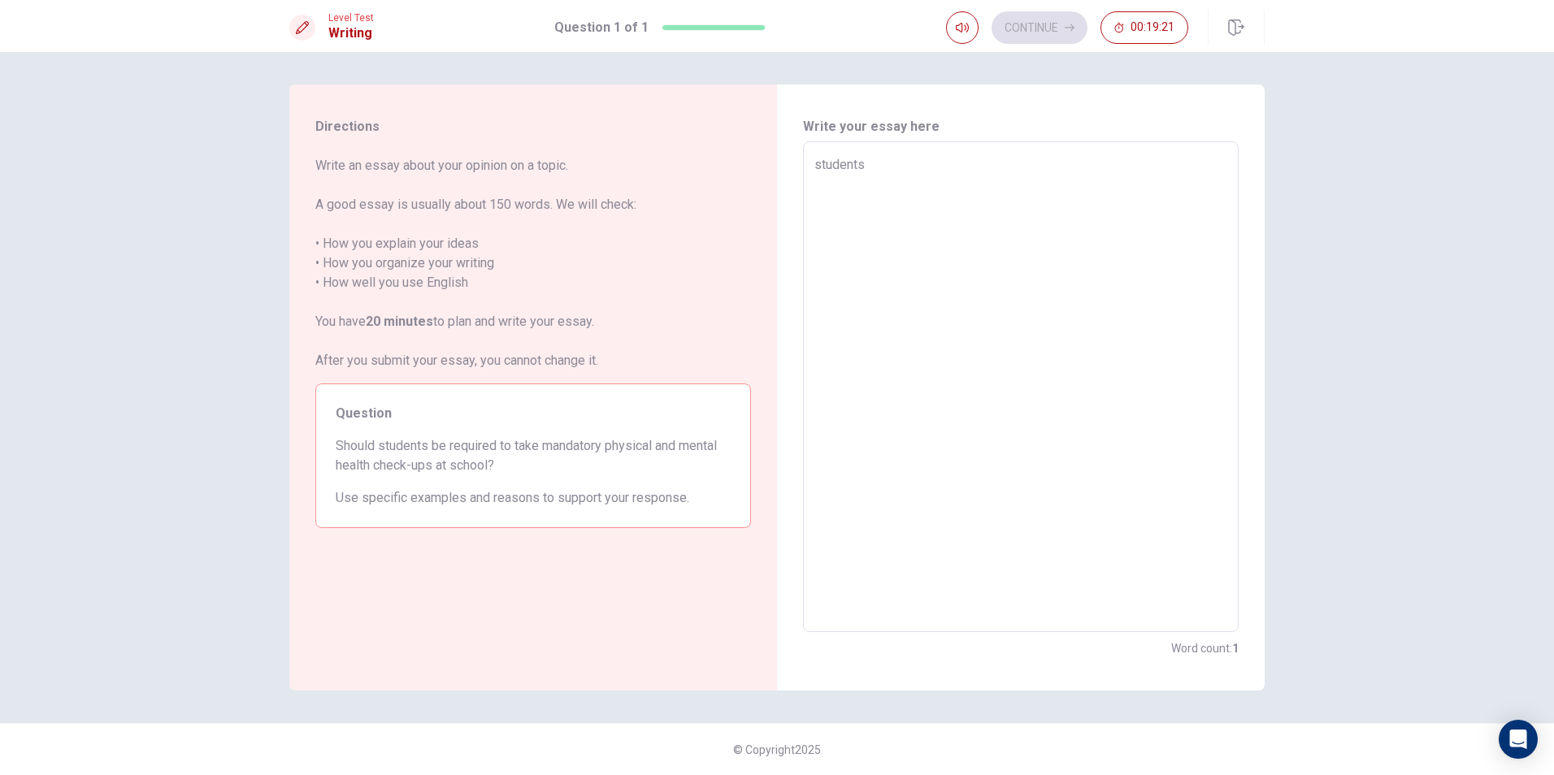
type textarea "x"
type textarea "students"
type textarea "x"
type textarea "students"
type textarea "x"
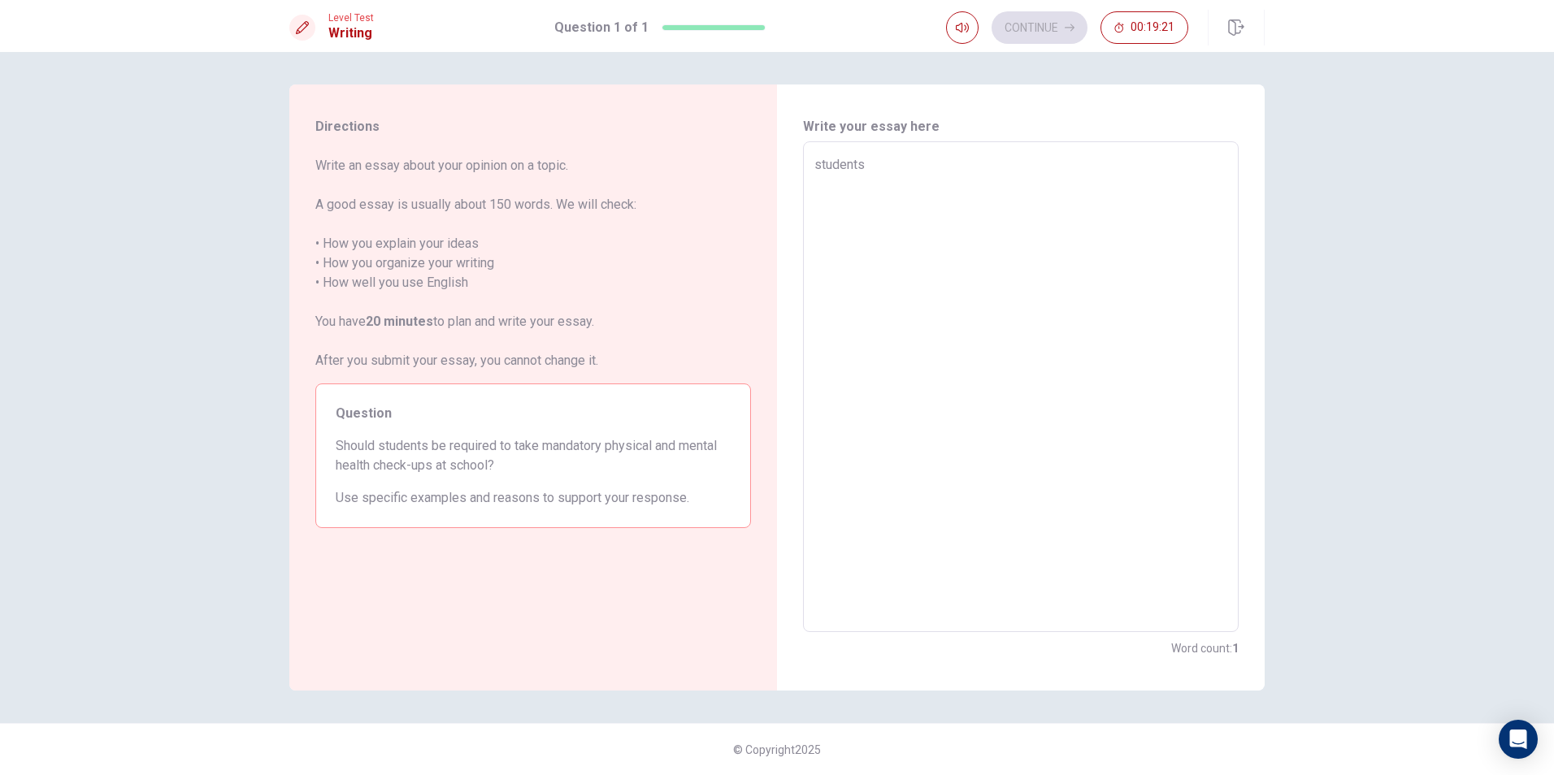
type textarea "students"
type textarea "x"
type textarea "students"
type textarea "x"
type textarea "students"
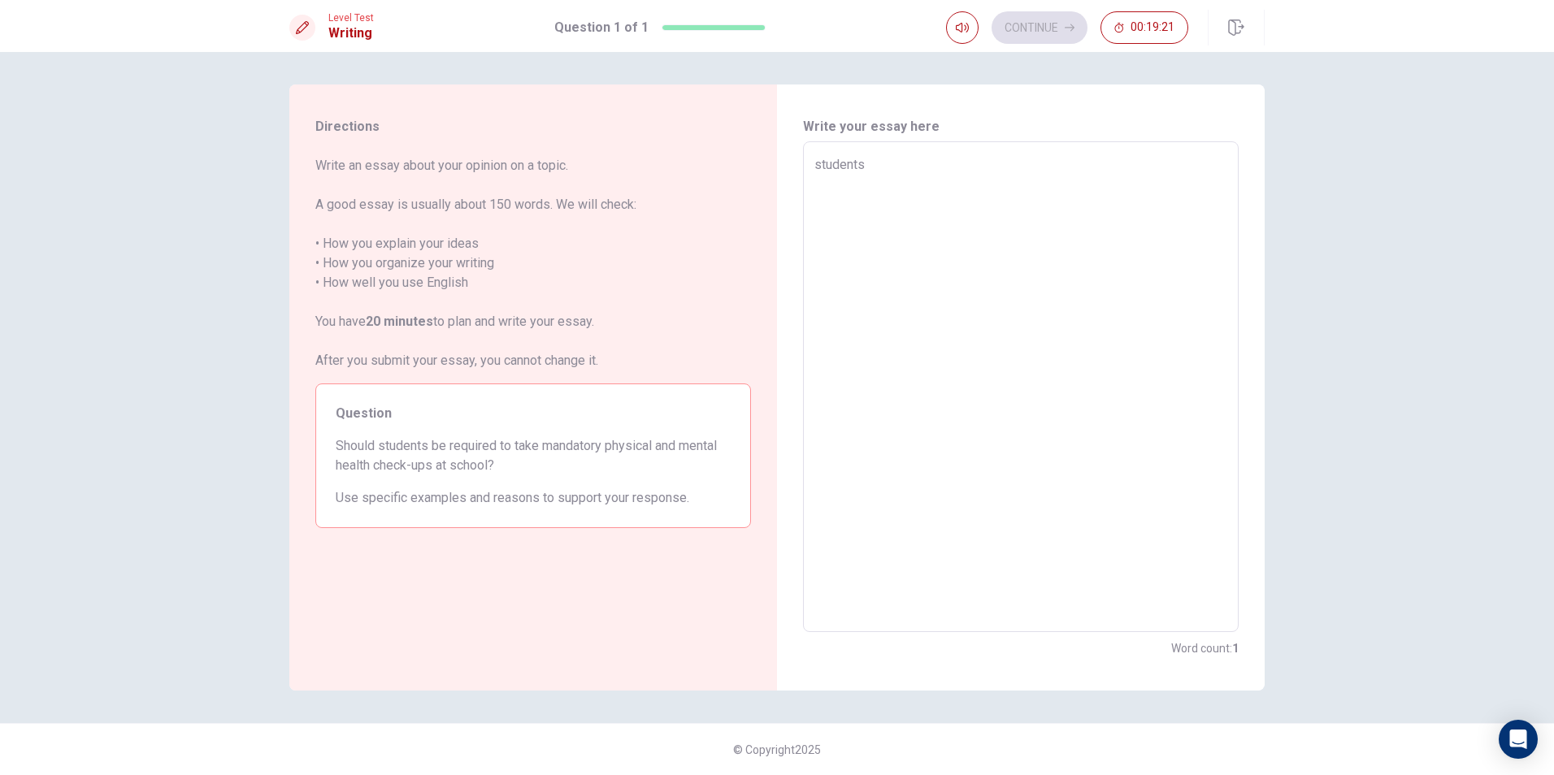
type textarea "x"
type textarea "students"
type textarea "x"
type textarea "students"
type textarea "x"
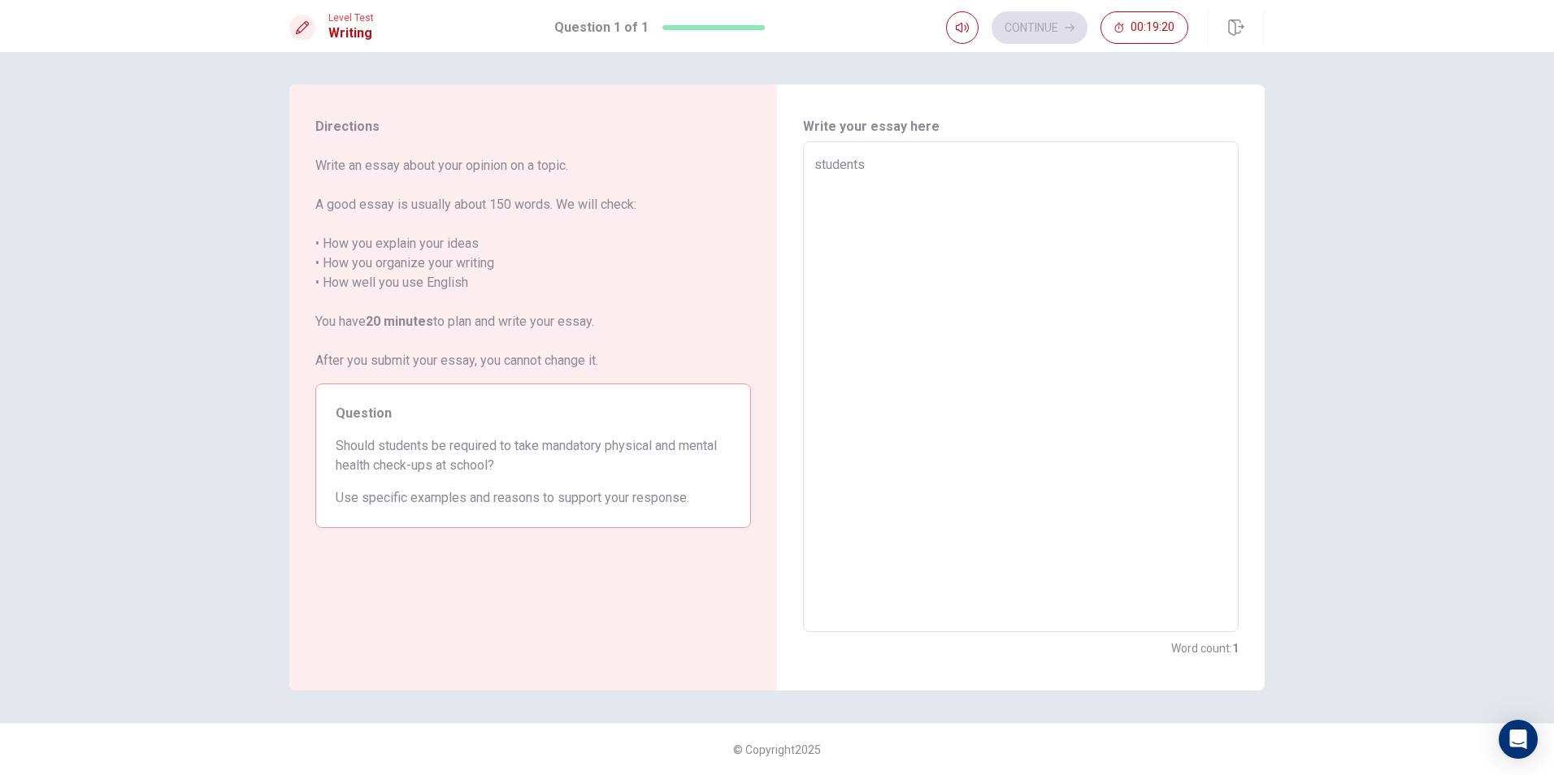
type textarea "students"
type textarea "x"
type textarea "students"
type textarea "x"
type textarea "students"
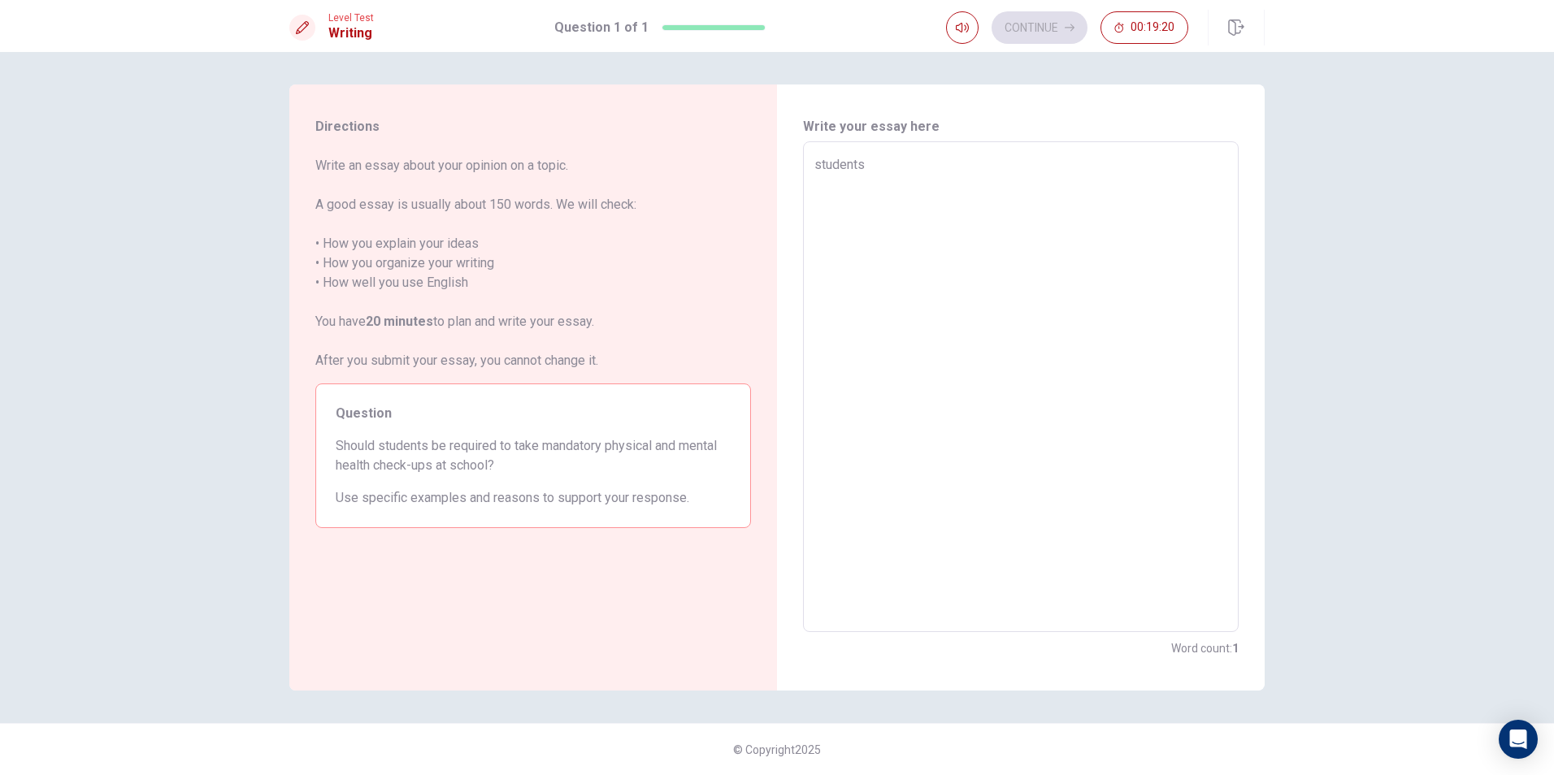
type textarea "x"
type textarea "students"
type textarea "x"
type textarea "students"
type textarea "x"
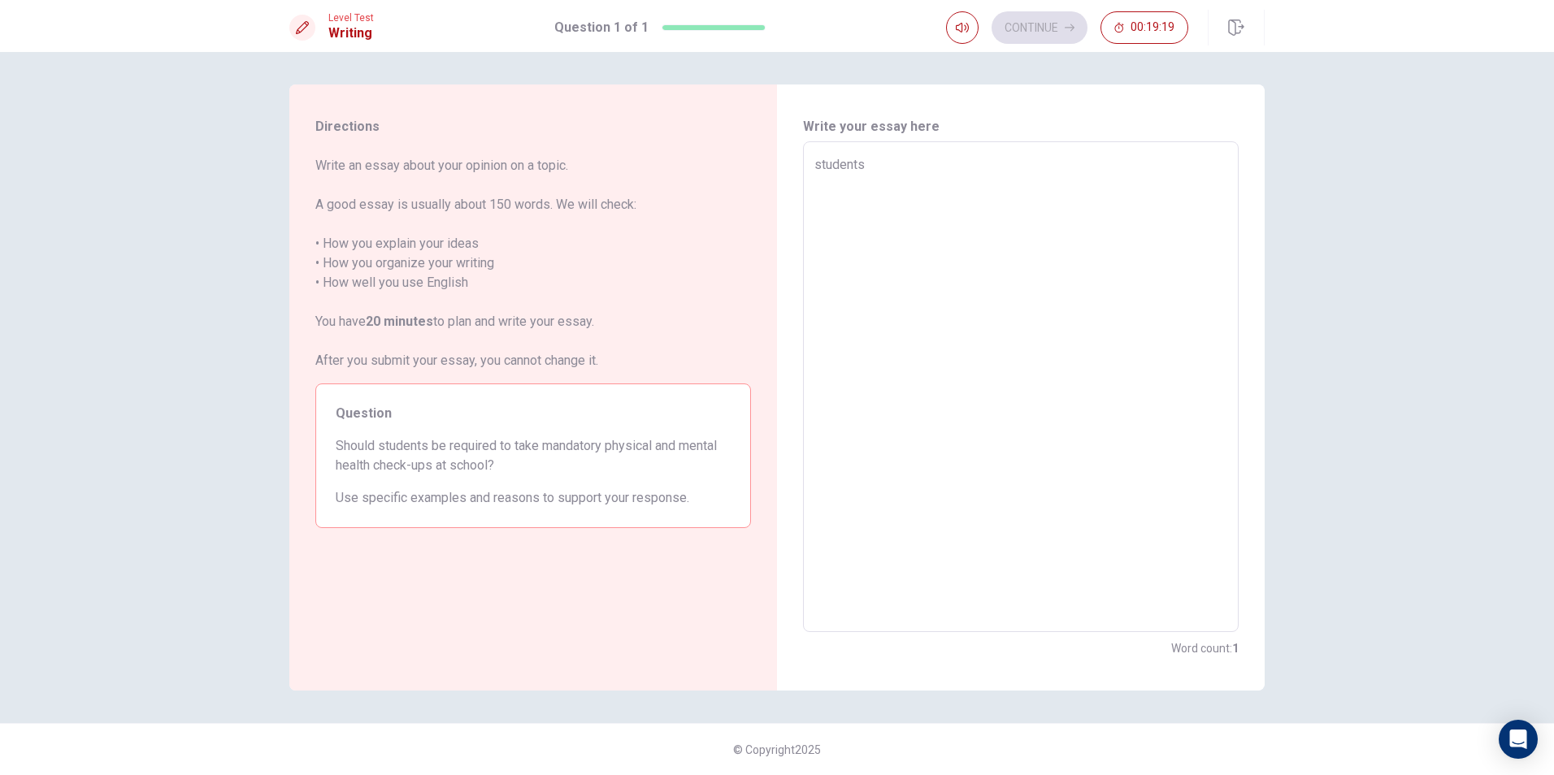
type textarea "students"
type textarea "x"
type textarea "students"
type textarea "x"
type textarea "students"
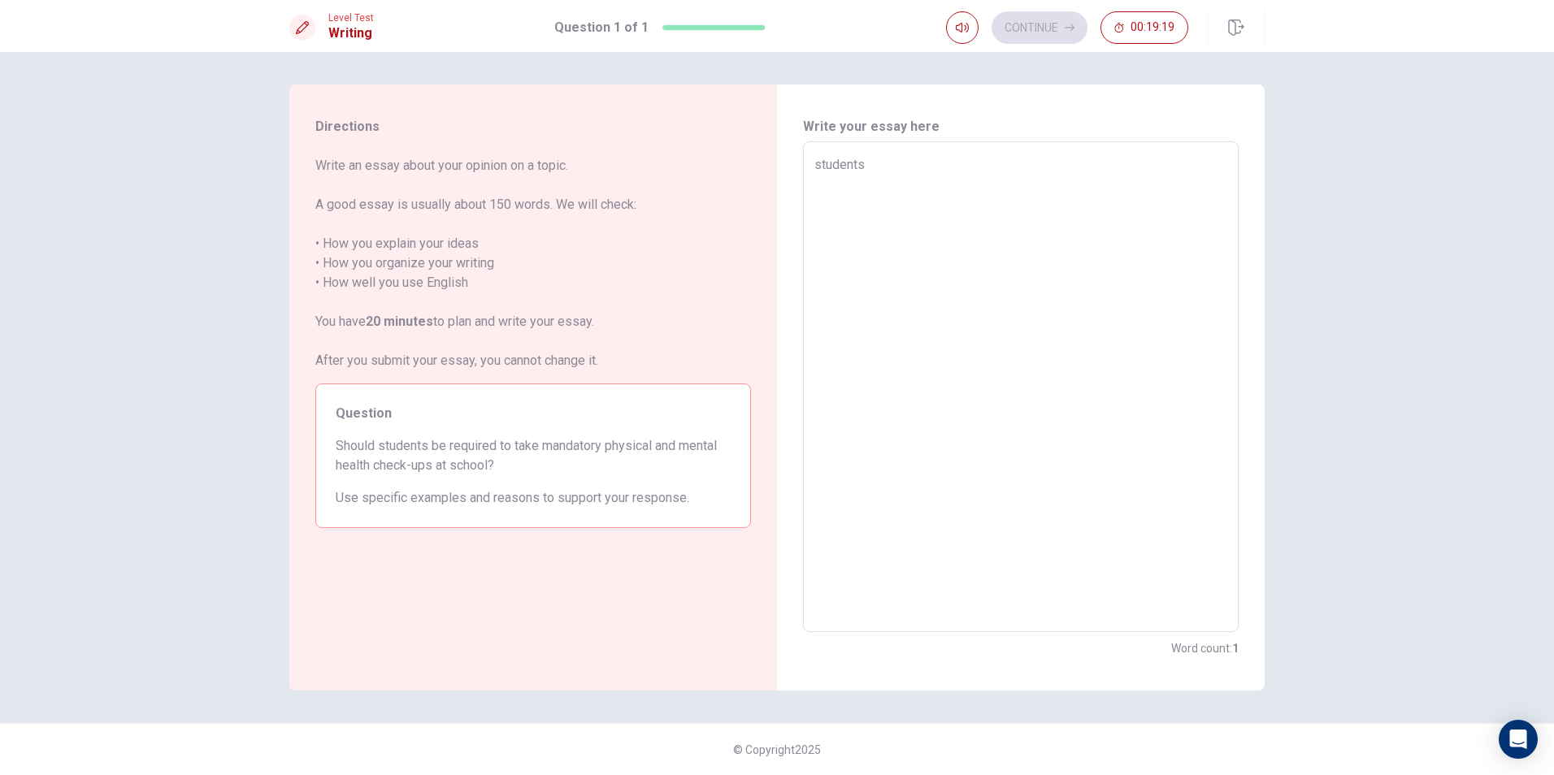
type textarea "x"
type textarea "students"
type textarea "x"
type textarea "students"
type textarea "x"
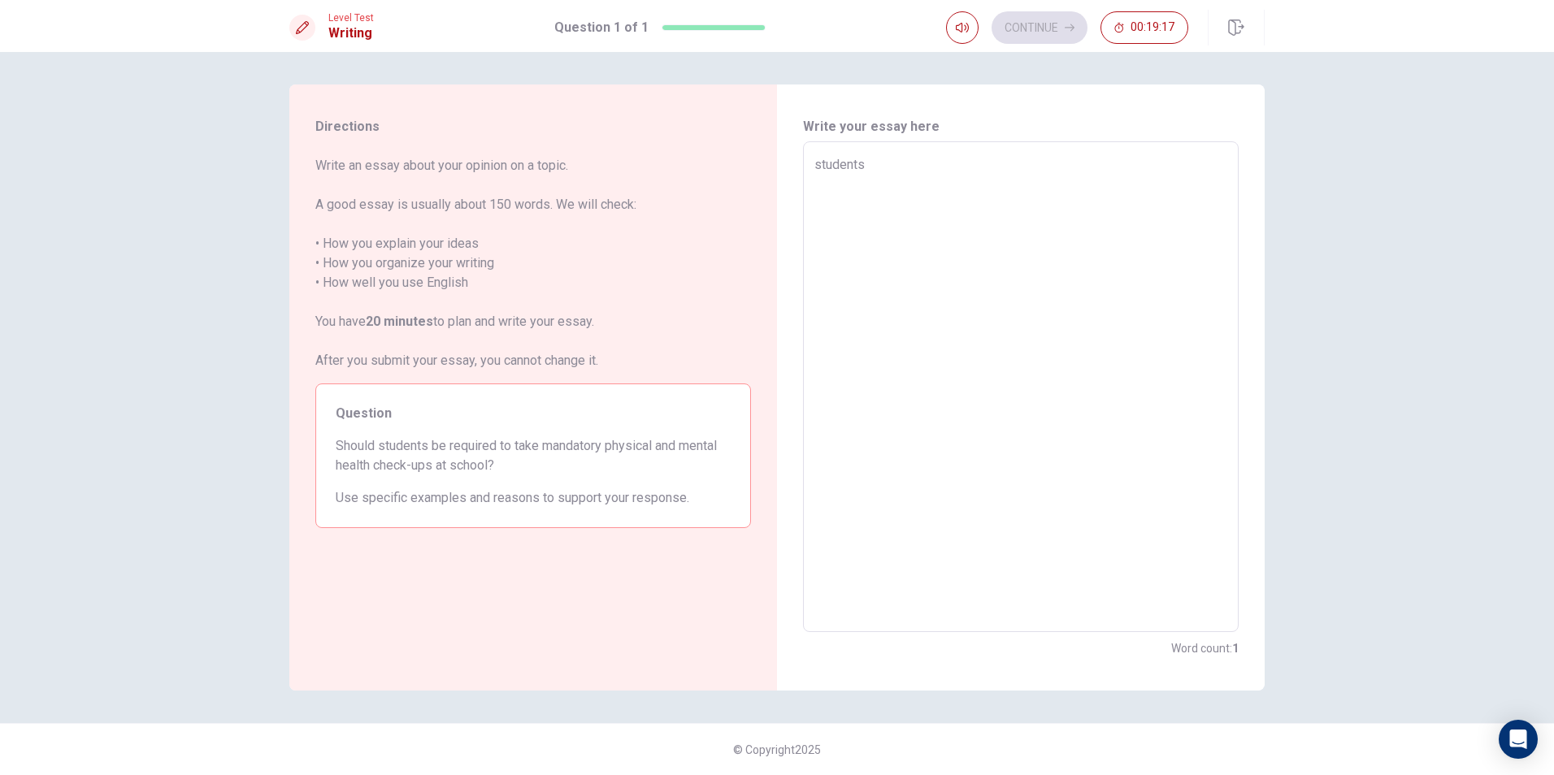
type textarea "students"
type textarea "x"
type textarea "students s"
type textarea "x"
type textarea "students sh"
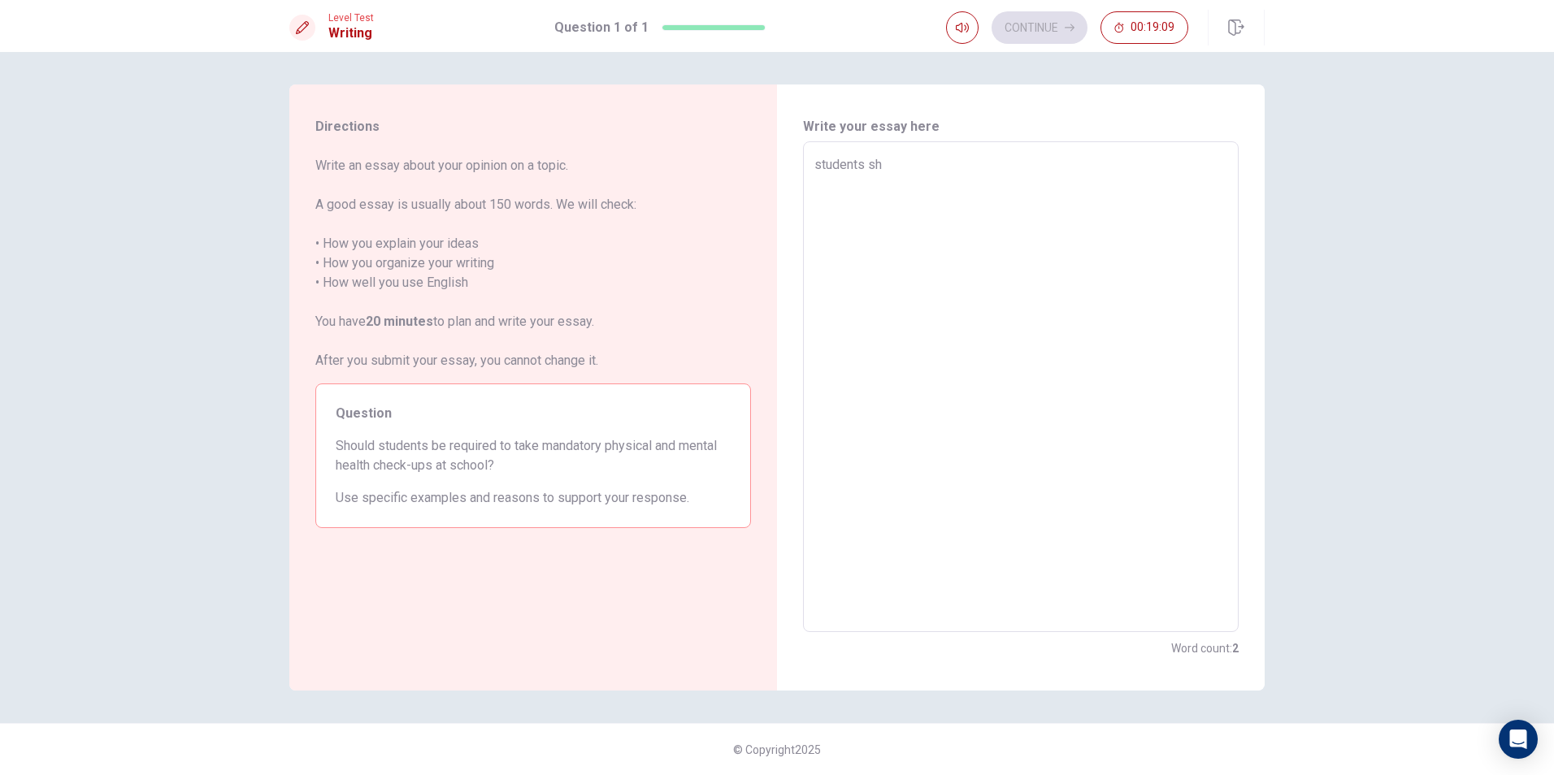
type textarea "x"
type textarea "students shi"
type textarea "x"
type textarea "students sh"
type textarea "x"
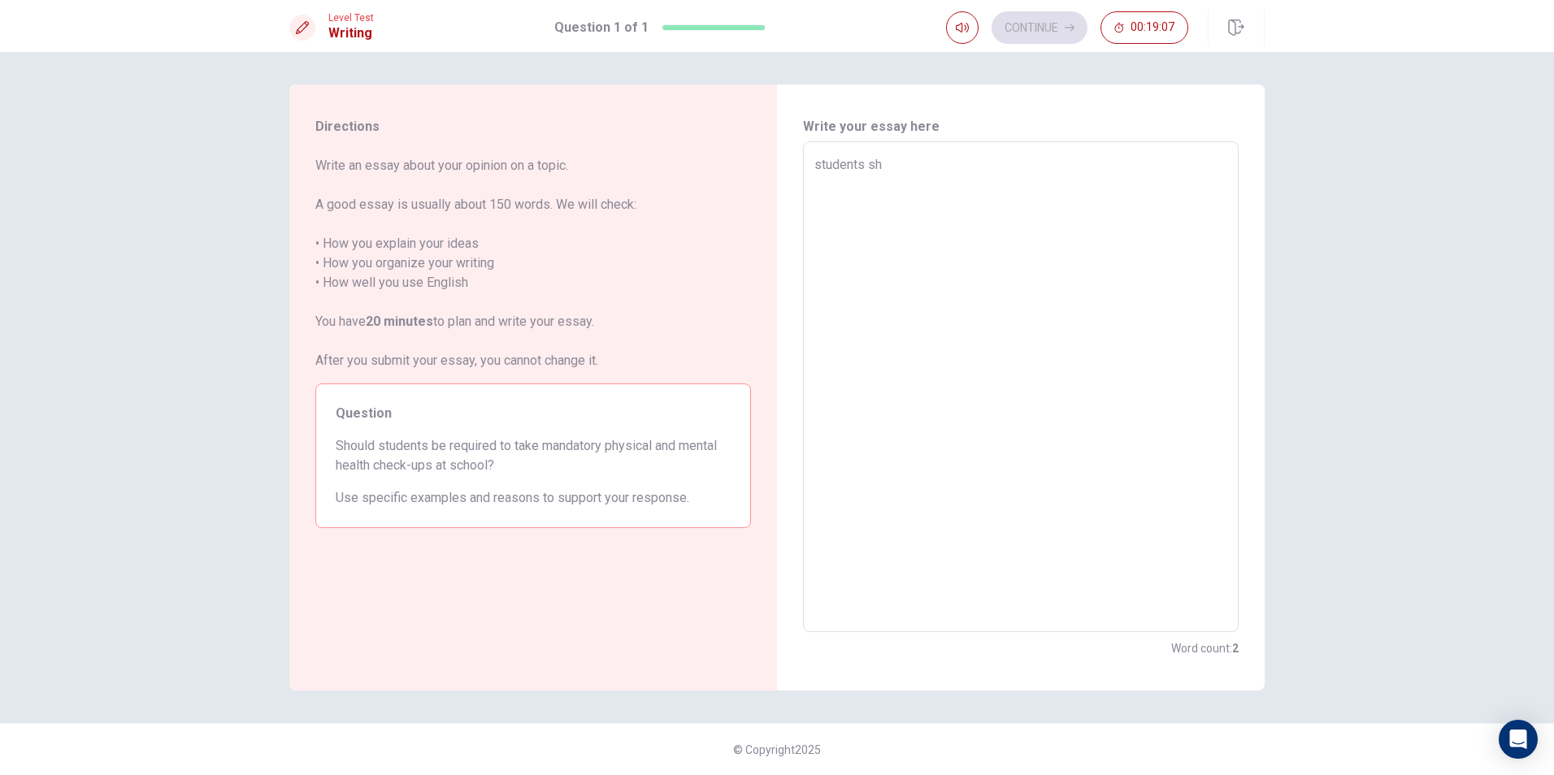
type textarea "students sho"
type textarea "x"
type textarea "students shou"
type textarea "x"
type textarea "students shoul"
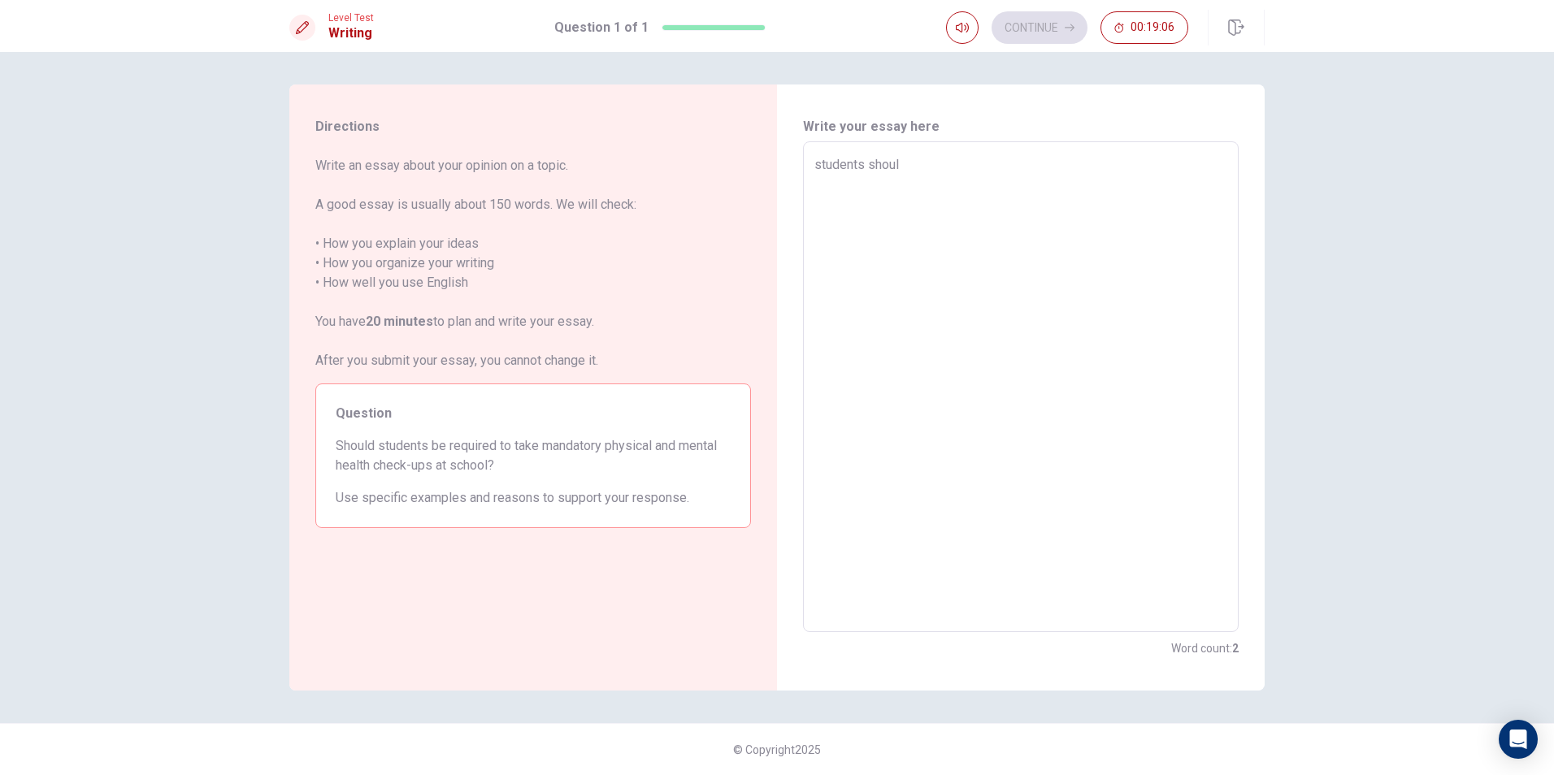
type textarea "x"
type textarea "students should"
type textarea "x"
click at [1054, 215] on textarea "students should take" at bounding box center [1020, 387] width 413 height 464
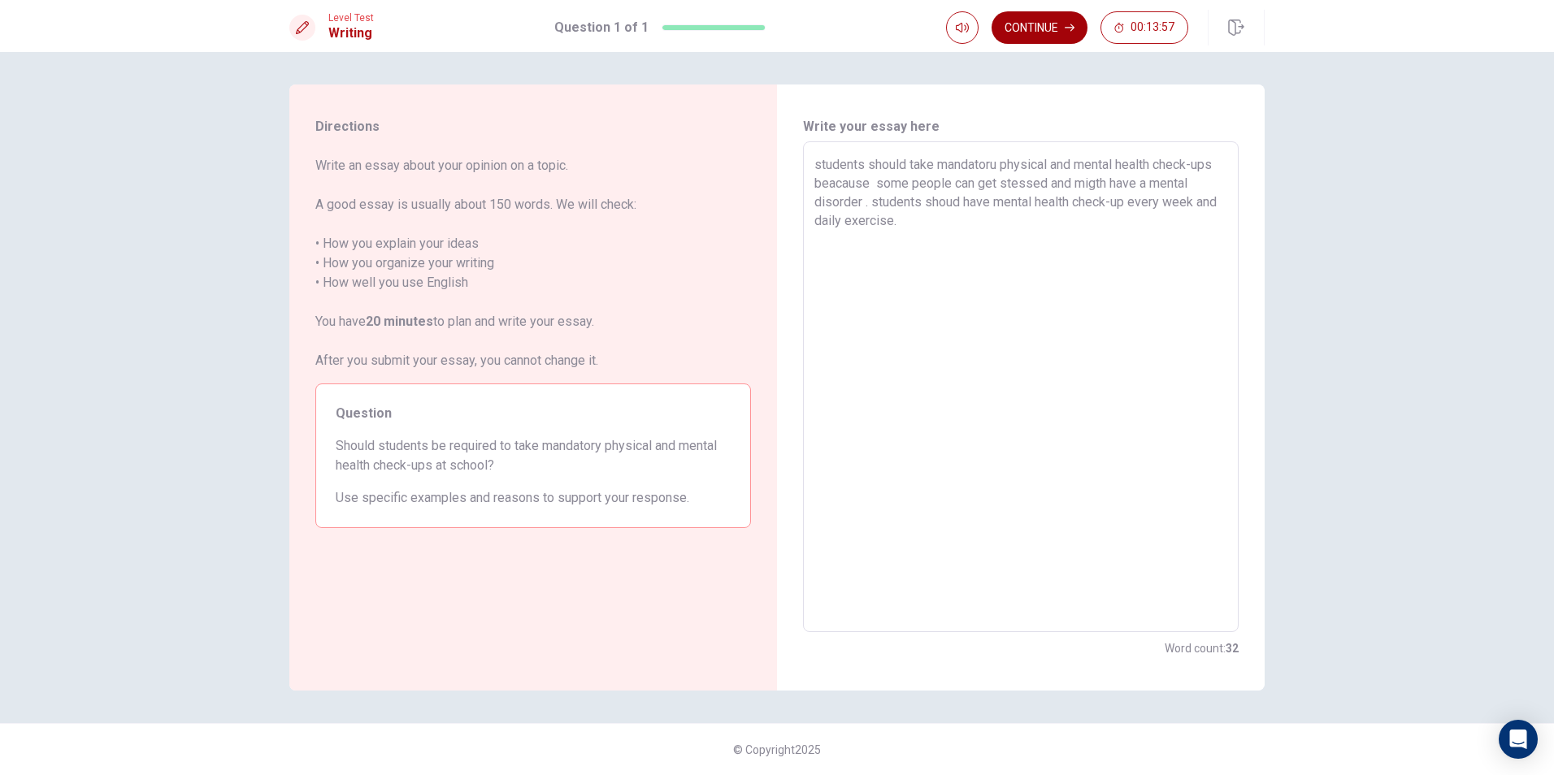
click at [1017, 24] on button "Continue" at bounding box center [1039, 27] width 96 height 33
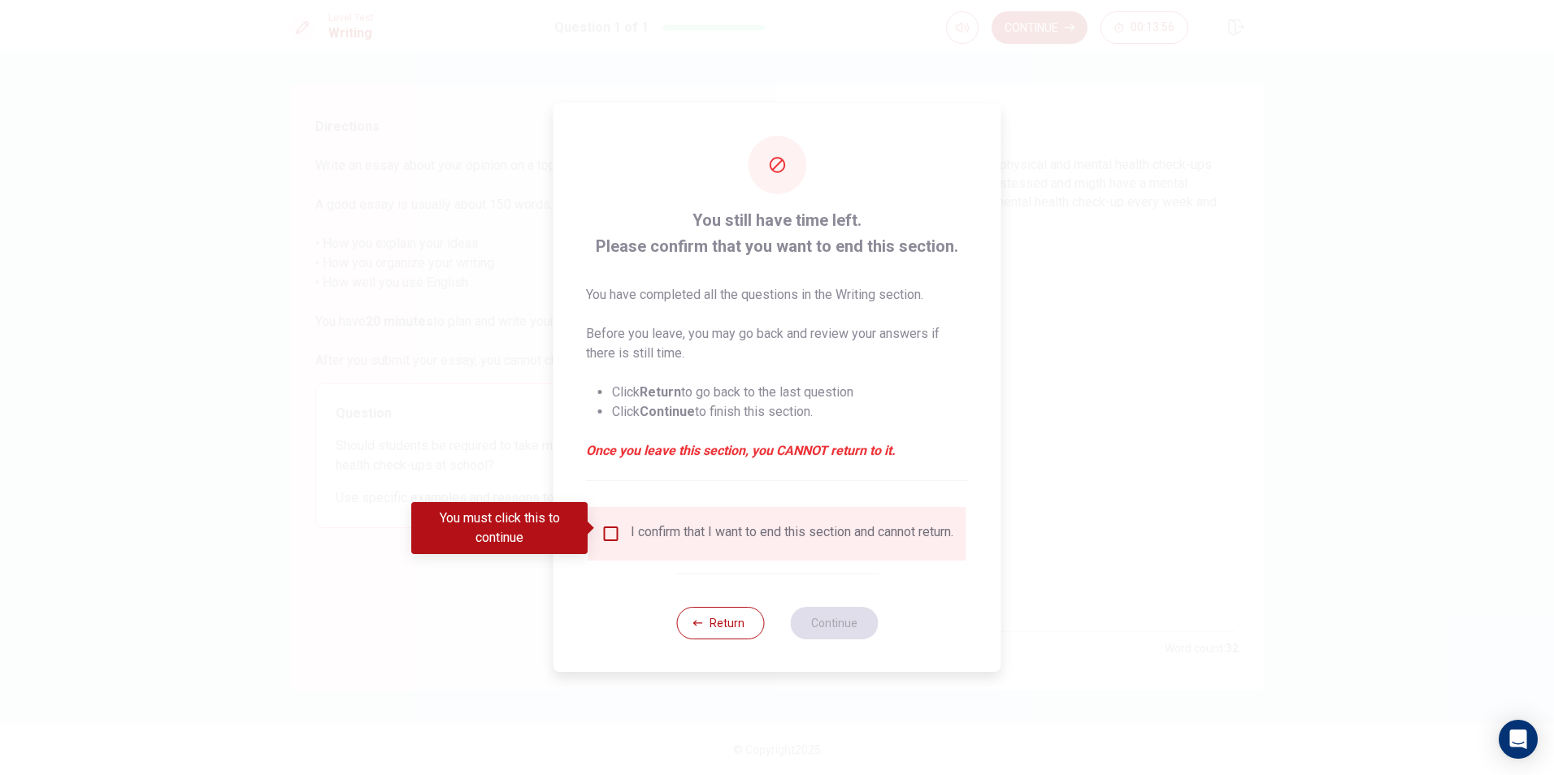
drag, startPoint x: 677, startPoint y: 536, endPoint x: 709, endPoint y: 597, distance: 69.8
click at [679, 540] on div "I confirm that I want to end this section and cannot return." at bounding box center [792, 534] width 323 height 20
click at [607, 524] on input "You must click this to continue" at bounding box center [611, 534] width 20 height 20
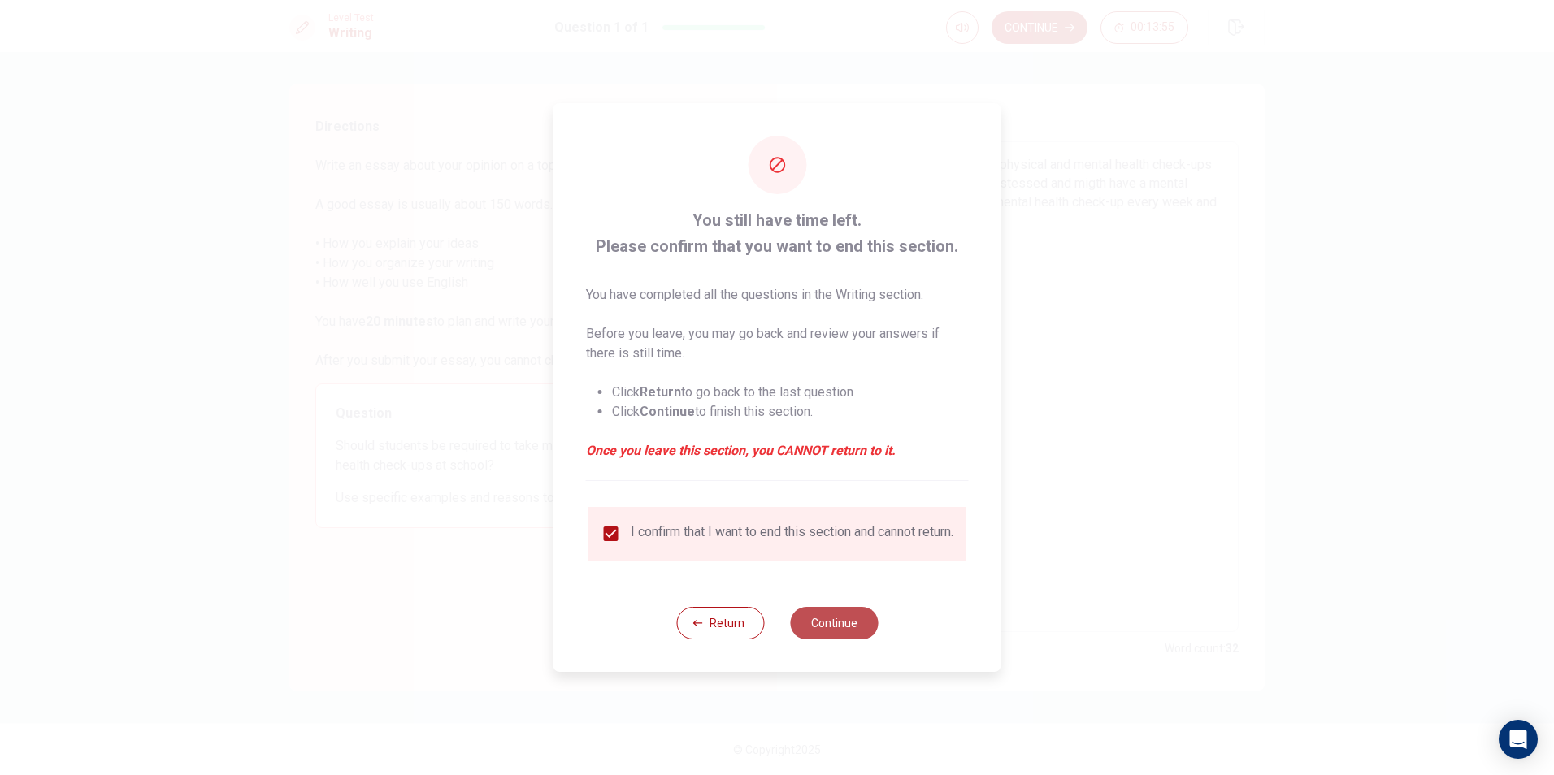
click at [805, 625] on button "Continue" at bounding box center [834, 623] width 88 height 33
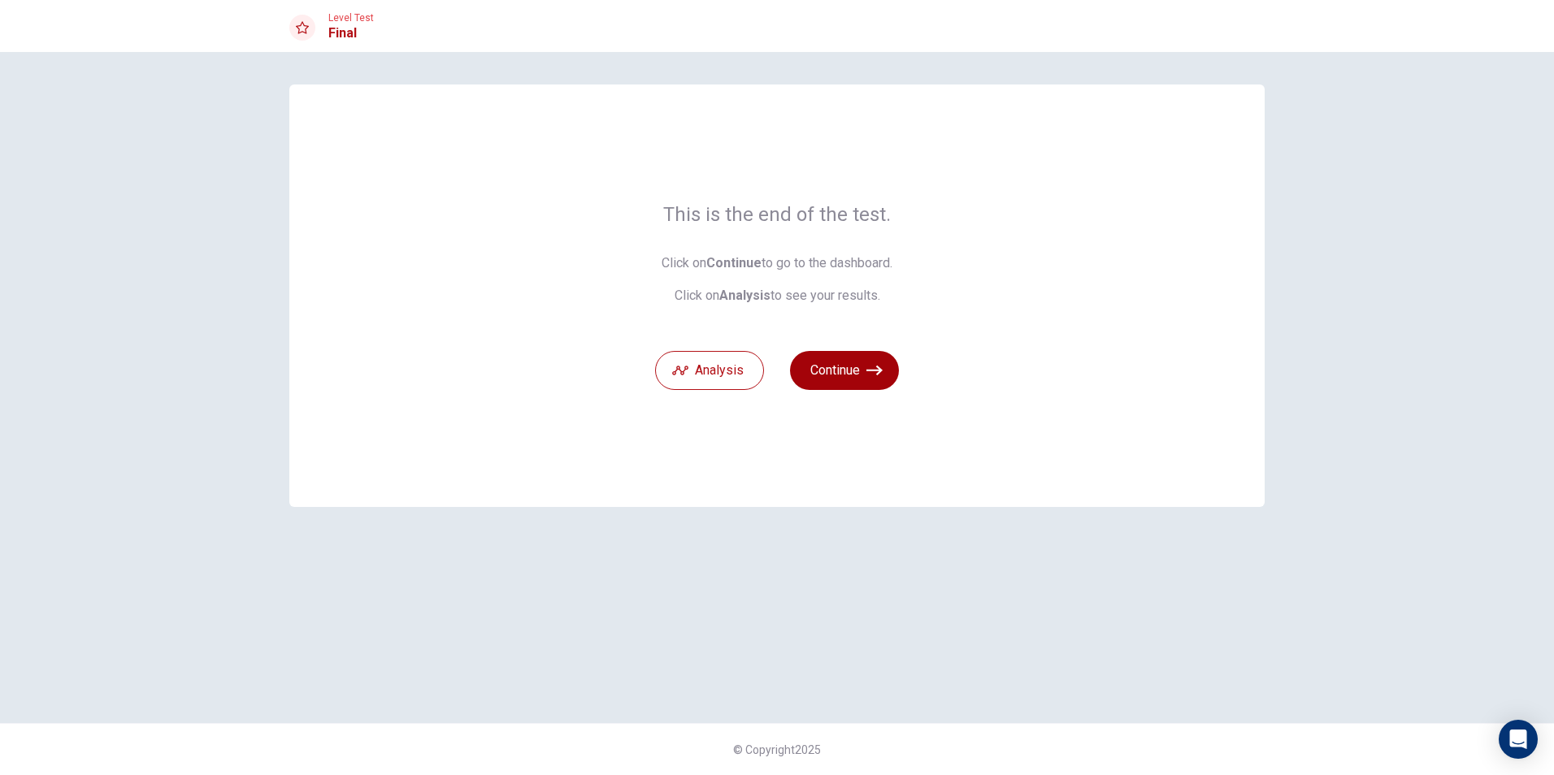
click at [849, 358] on button "Continue" at bounding box center [844, 370] width 109 height 39
